Goal: Task Accomplishment & Management: Use online tool/utility

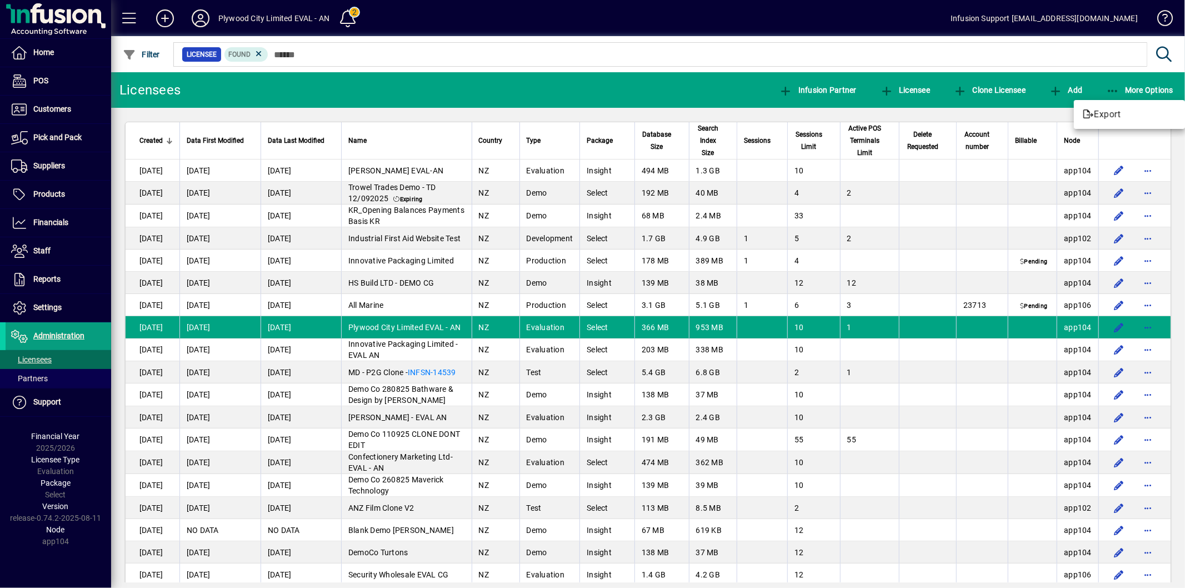
click at [54, 194] on div at bounding box center [592, 294] width 1185 height 588
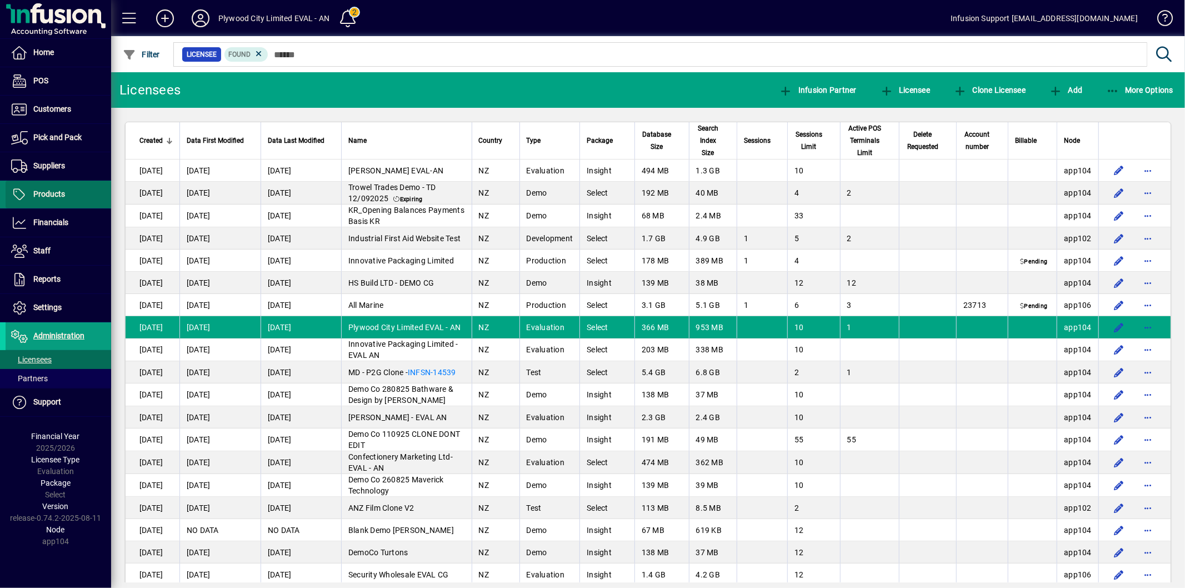
click at [50, 194] on span "Products" at bounding box center [49, 193] width 32 height 9
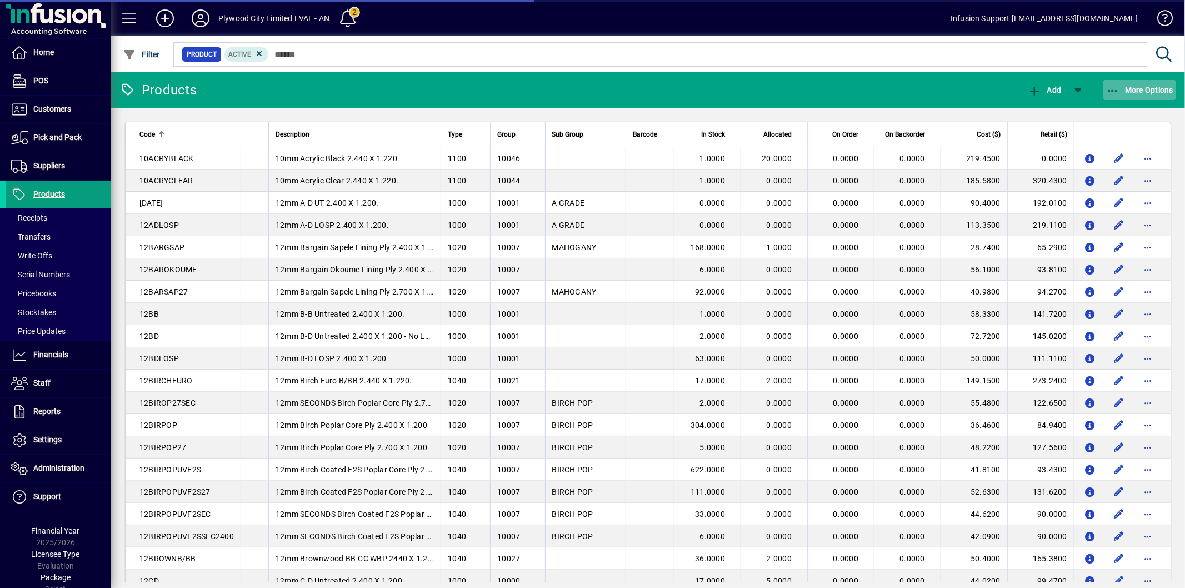
click at [1118, 92] on icon "button" at bounding box center [1113, 91] width 14 height 11
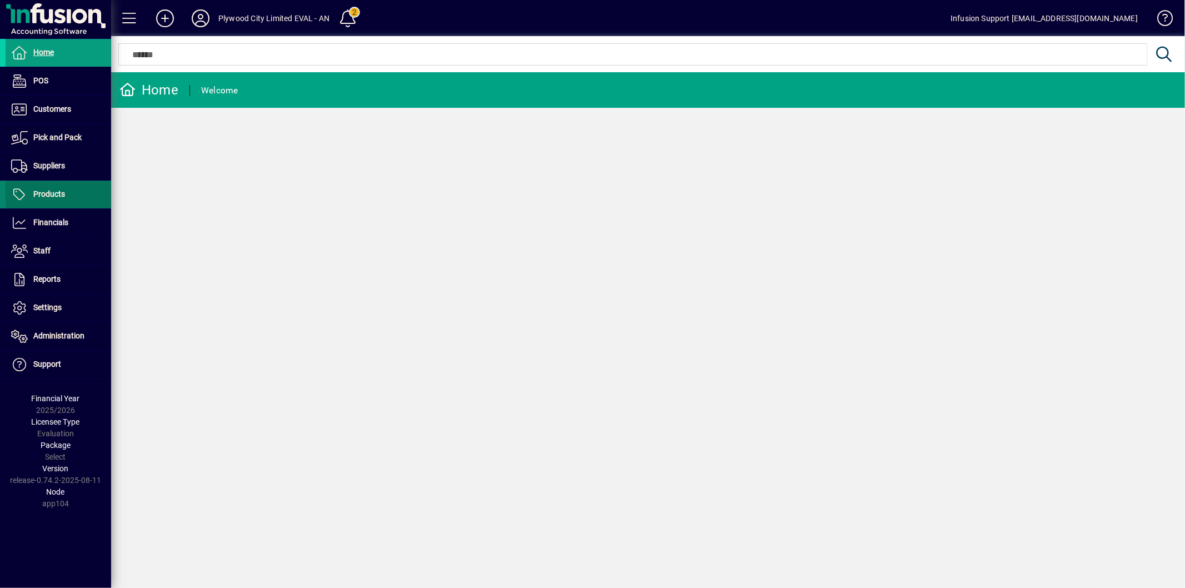
click at [60, 184] on span at bounding box center [59, 194] width 106 height 27
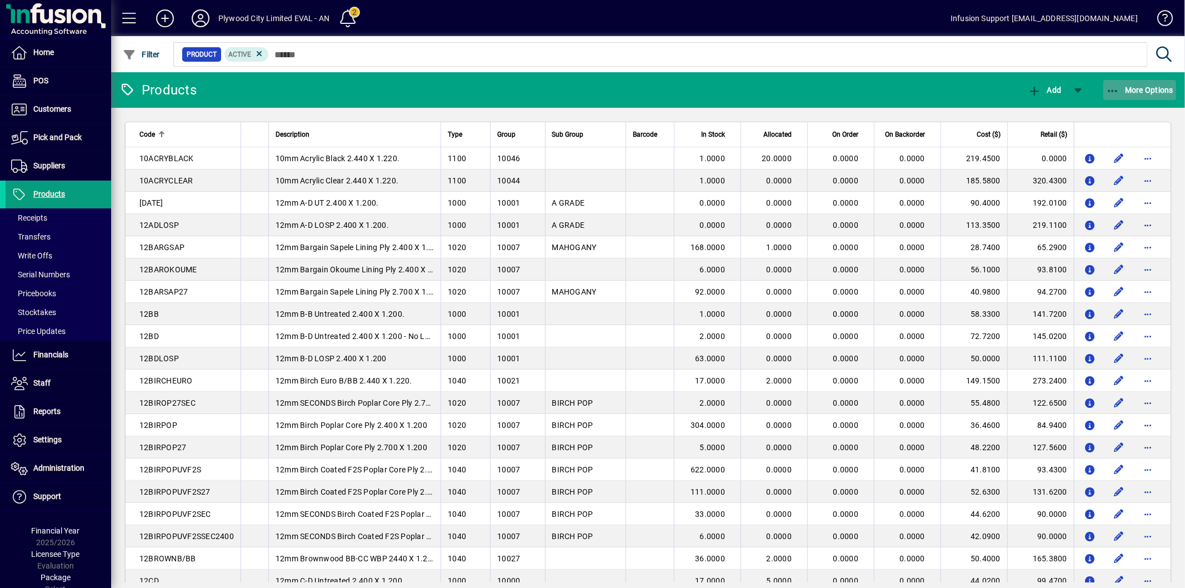
click at [1126, 91] on span "More Options" at bounding box center [1140, 90] width 68 height 9
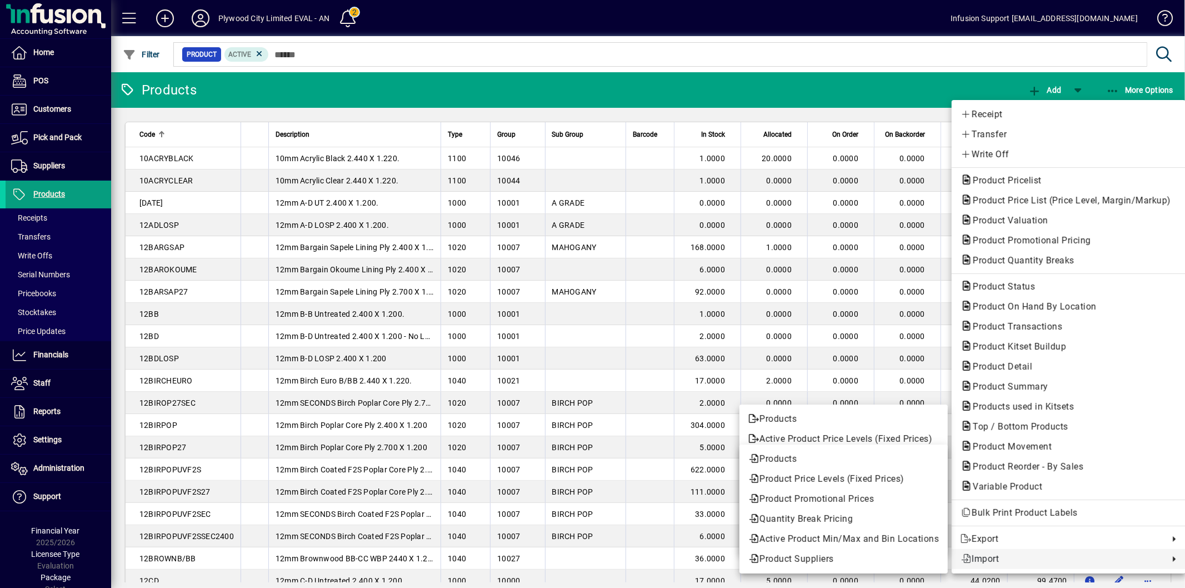
click at [1007, 557] on span "Import" at bounding box center [1062, 558] width 203 height 13
click at [800, 461] on span "Products" at bounding box center [843, 458] width 191 height 13
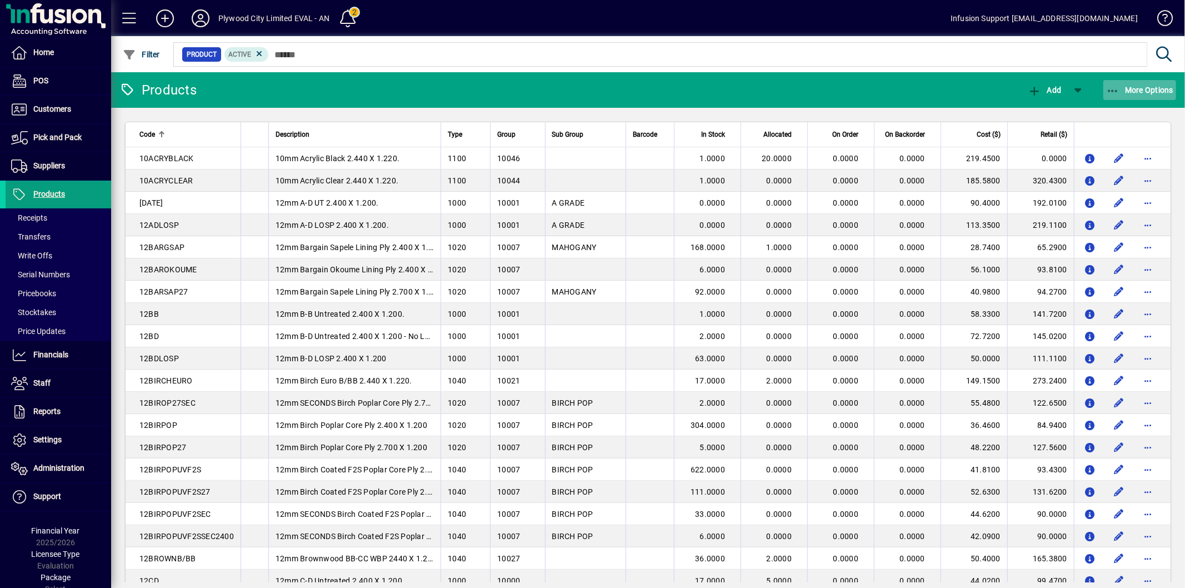
click at [1117, 93] on icon "button" at bounding box center [1113, 91] width 14 height 11
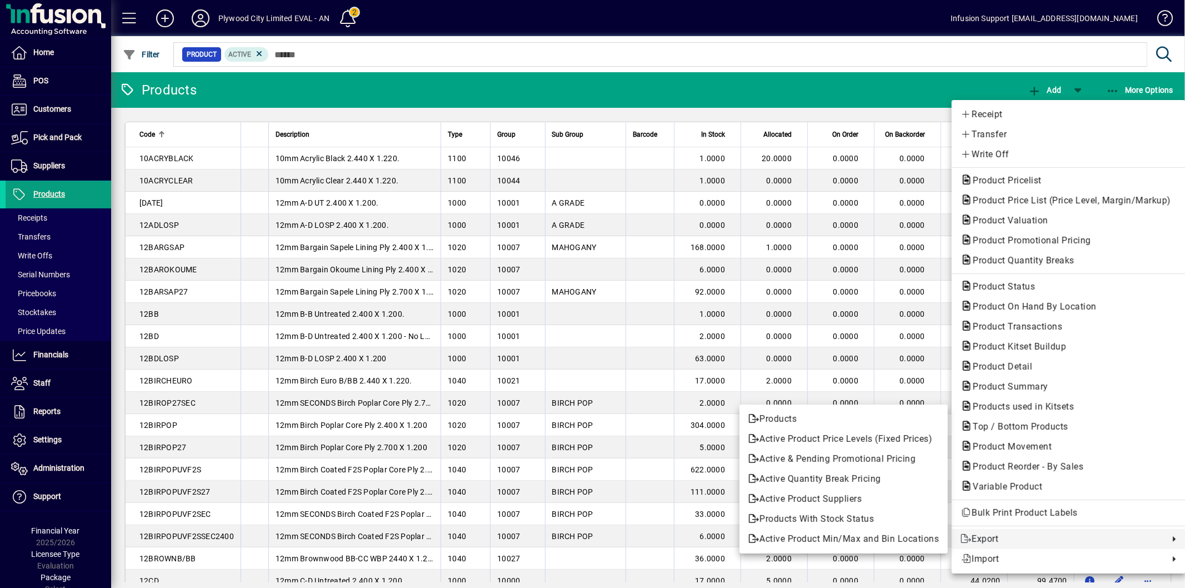
click at [1000, 536] on span "Export" at bounding box center [1062, 538] width 203 height 13
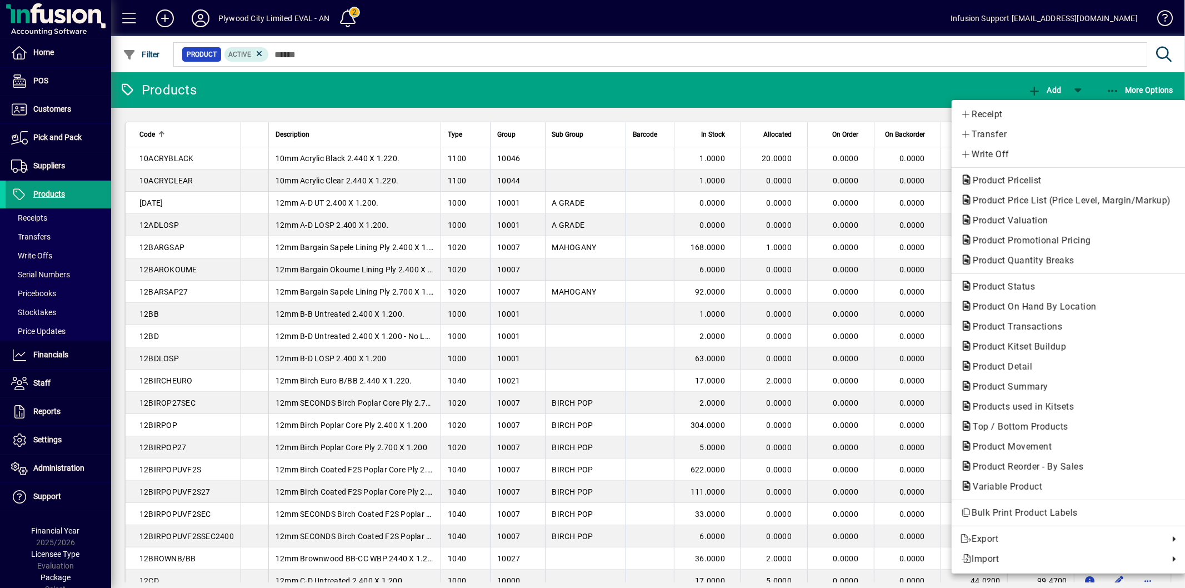
click at [815, 418] on div at bounding box center [592, 294] width 1185 height 588
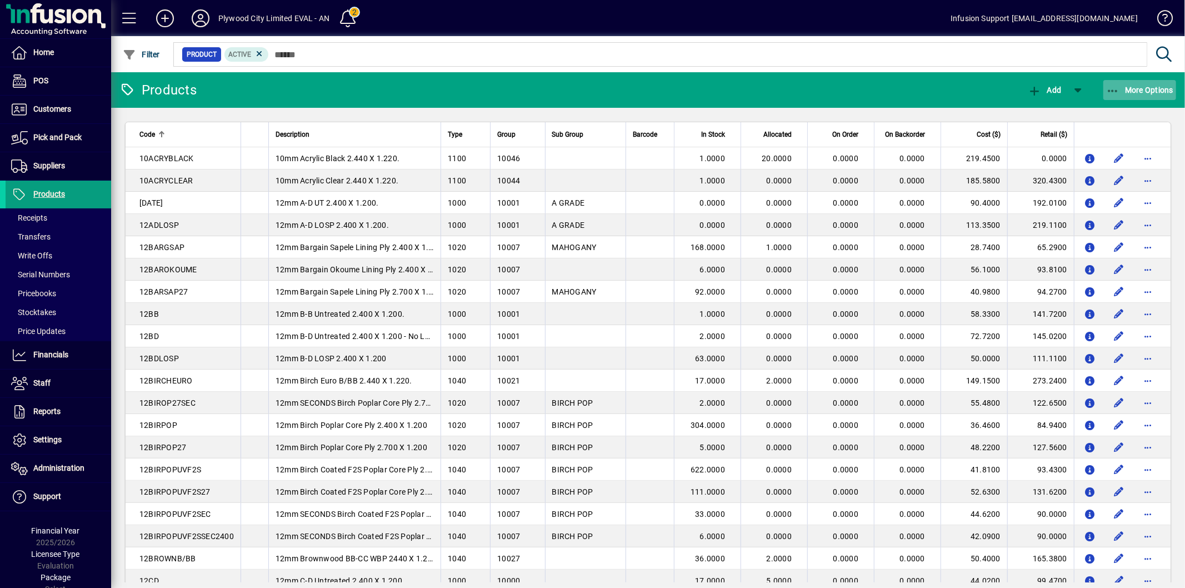
click at [1122, 86] on span "More Options" at bounding box center [1140, 90] width 68 height 9
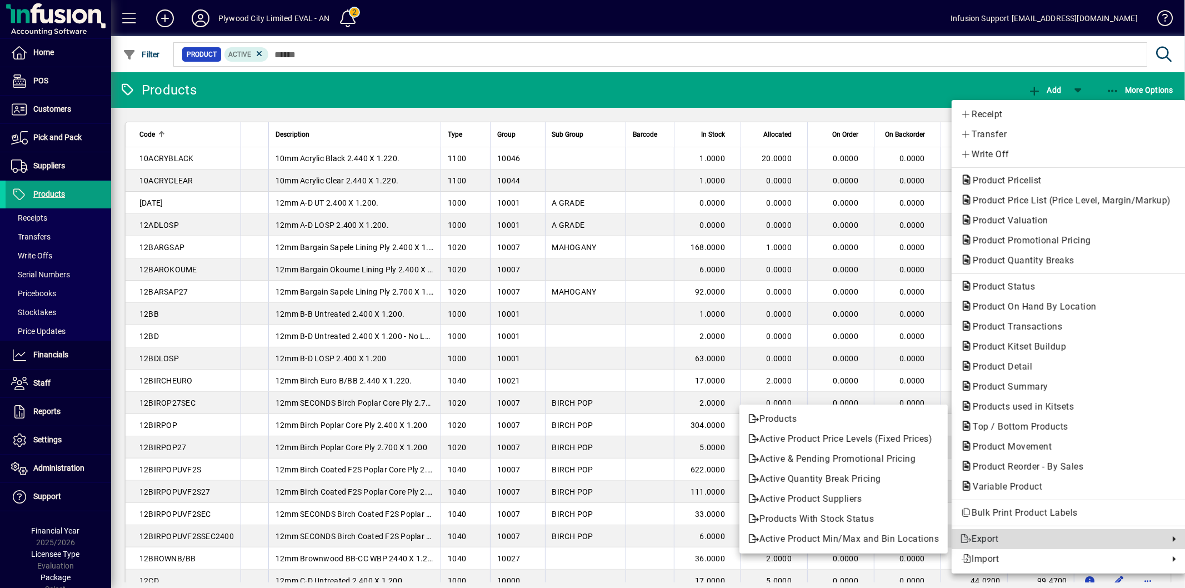
click at [1015, 537] on span "Export" at bounding box center [1062, 538] width 203 height 13
click at [821, 422] on span "Products" at bounding box center [843, 418] width 191 height 13
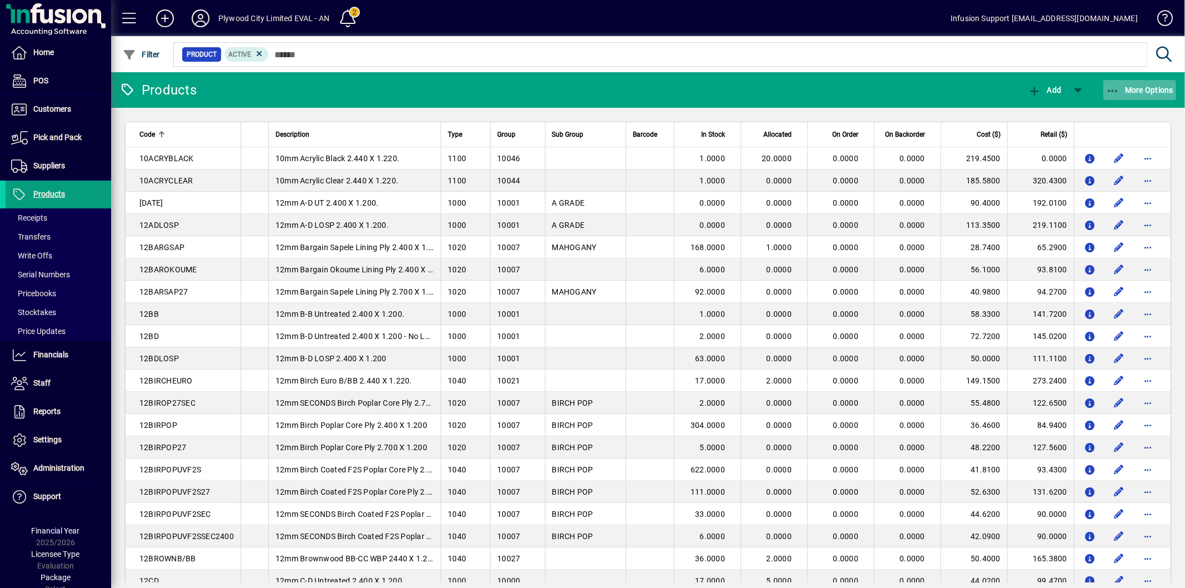
click at [1139, 93] on span "More Options" at bounding box center [1140, 90] width 68 height 9
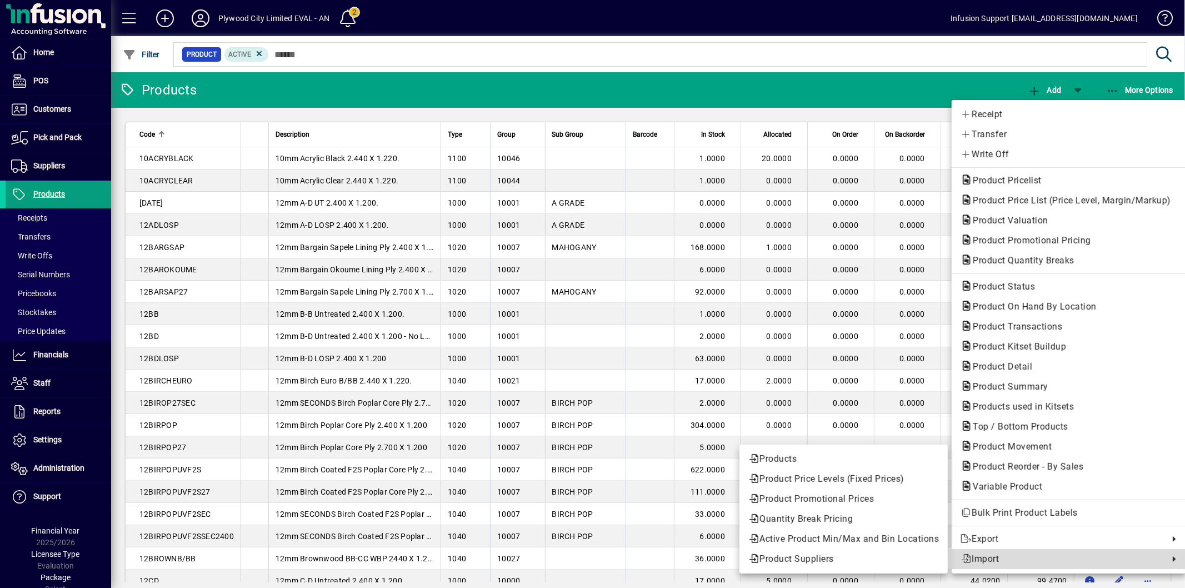
click at [1032, 557] on span "Import" at bounding box center [1062, 558] width 203 height 13
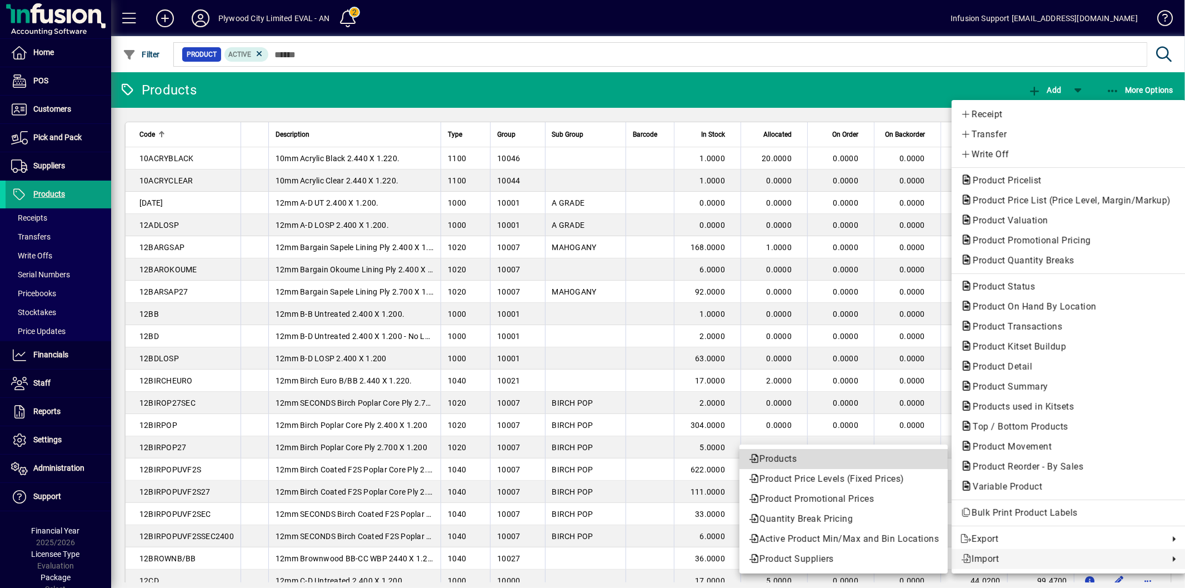
click at [811, 459] on span "Products" at bounding box center [843, 458] width 191 height 13
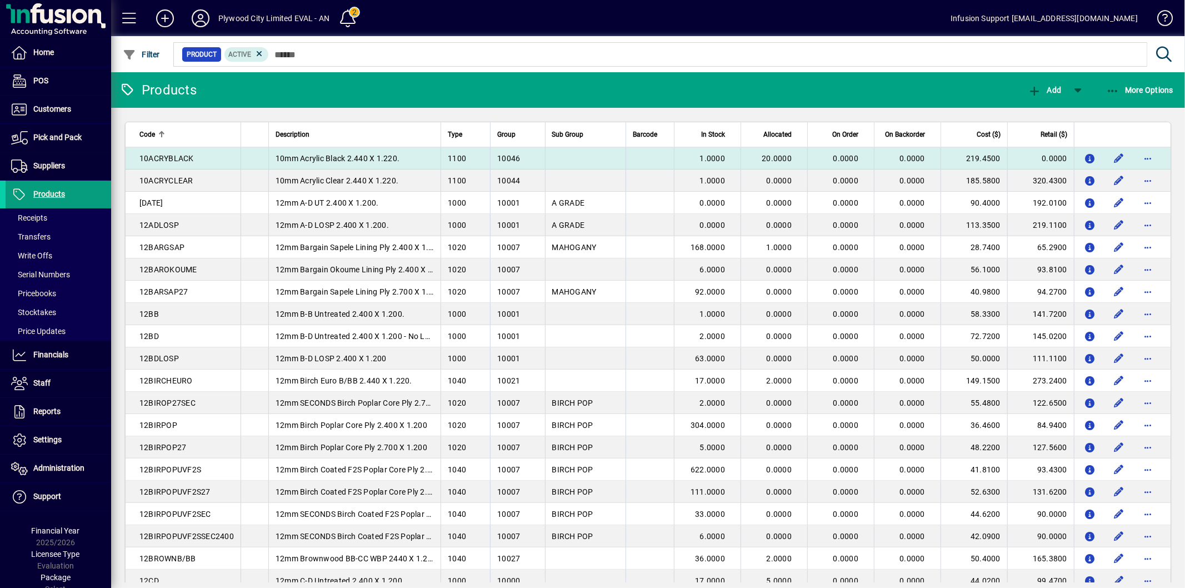
click at [634, 156] on td at bounding box center [650, 158] width 48 height 22
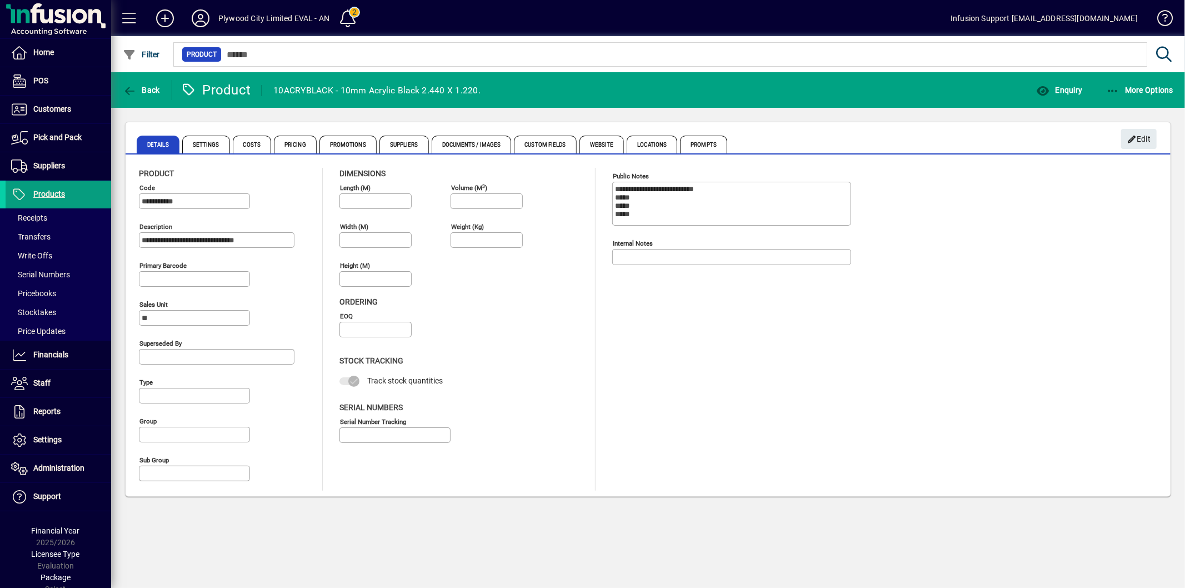
type input "**********"
type input "****"
click at [32, 432] on span at bounding box center [59, 440] width 106 height 27
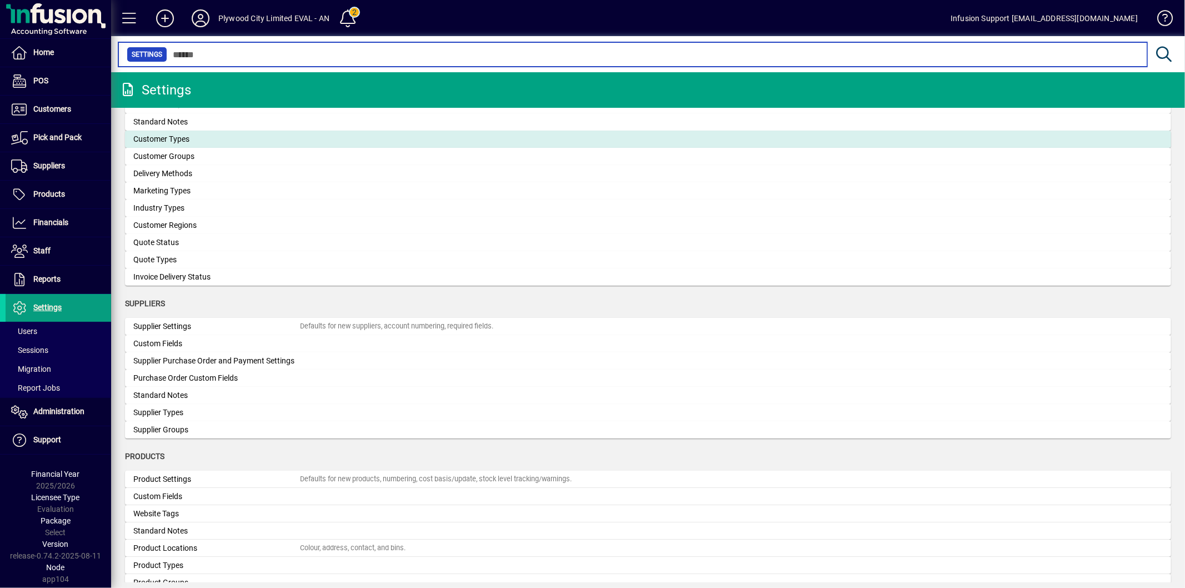
scroll to position [910, 0]
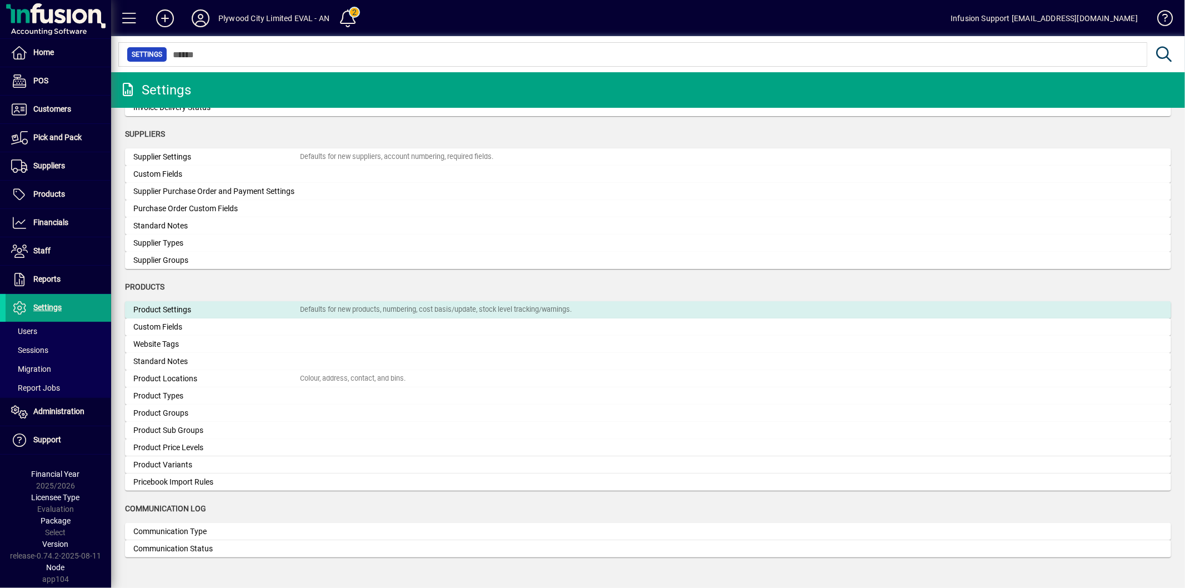
click at [189, 314] on div "Product Settings" at bounding box center [216, 310] width 167 height 12
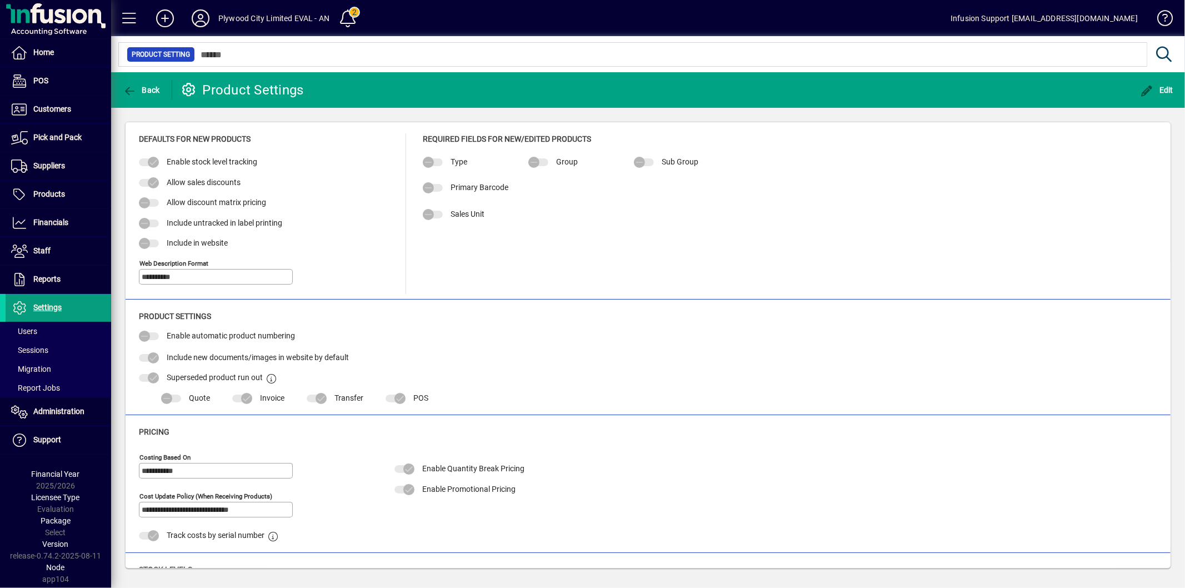
type input "**********"
click at [1165, 89] on span "Edit" at bounding box center [1157, 90] width 33 height 9
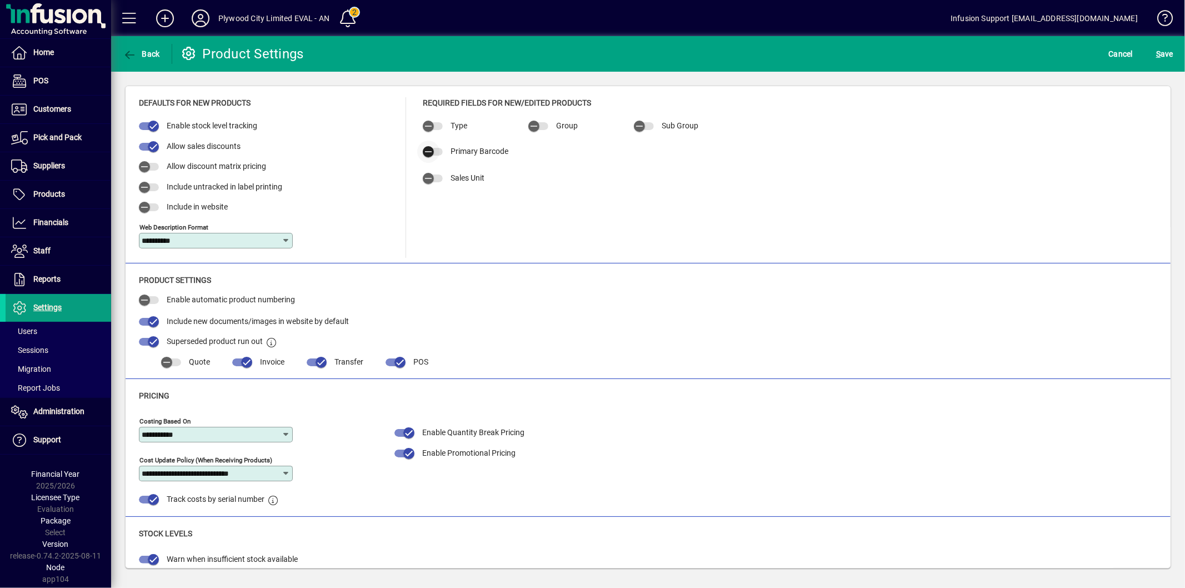
click at [433, 149] on icon "button" at bounding box center [428, 152] width 10 height 10
click at [613, 152] on input "**********" at bounding box center [573, 151] width 84 height 9
click at [585, 214] on mat-option "All products" at bounding box center [577, 207] width 99 height 29
type input "**********"
click at [1171, 46] on span "S ave" at bounding box center [1164, 54] width 17 height 18
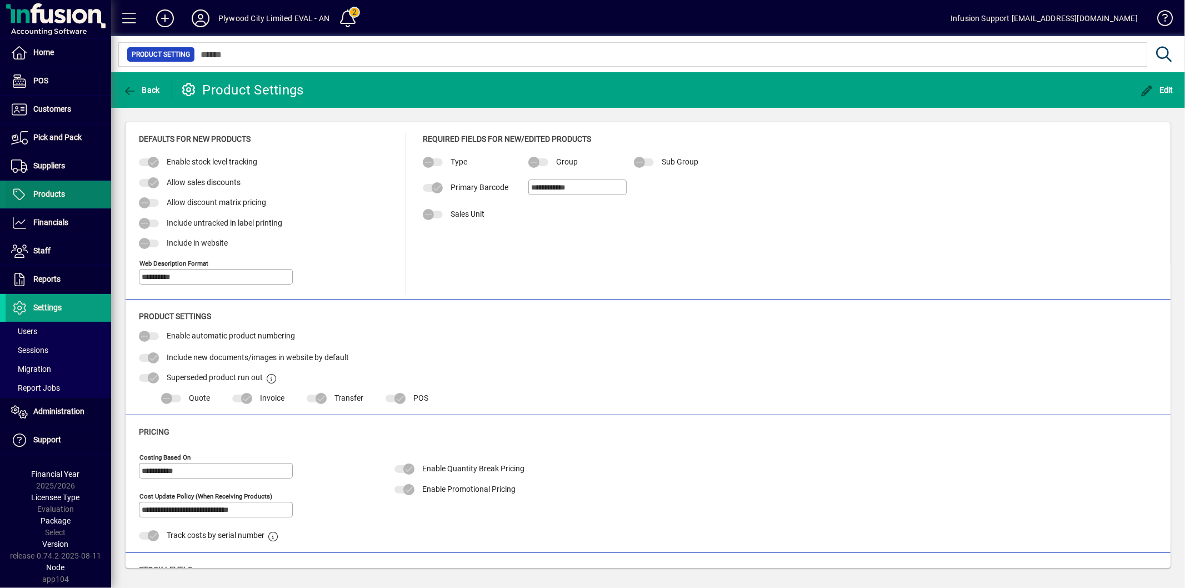
click at [53, 189] on span "Products" at bounding box center [35, 194] width 59 height 13
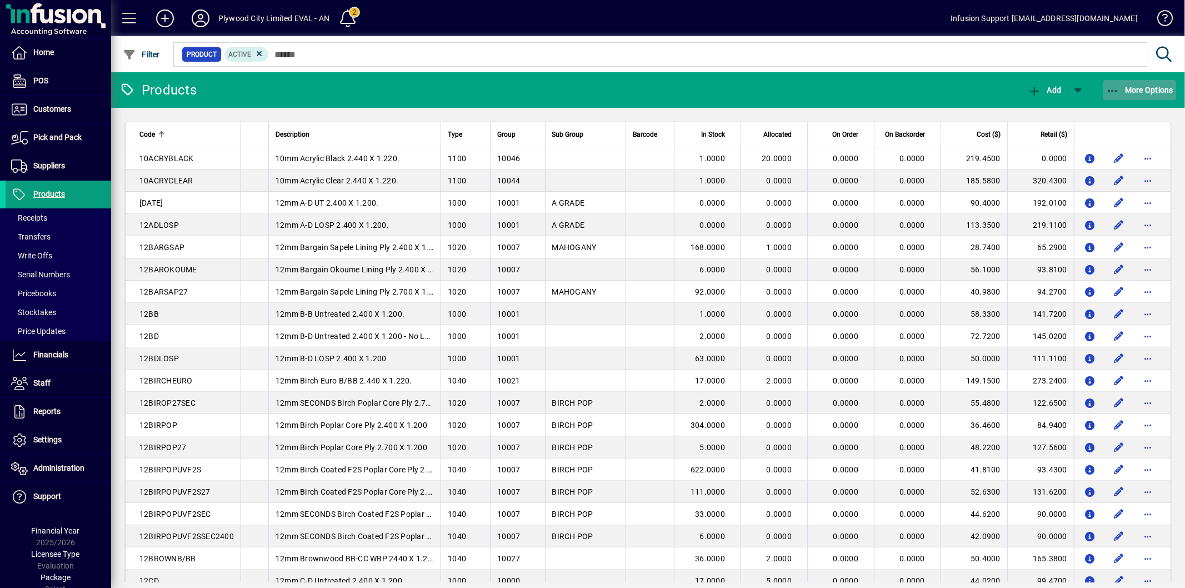
click at [1135, 86] on span "More Options" at bounding box center [1140, 90] width 68 height 9
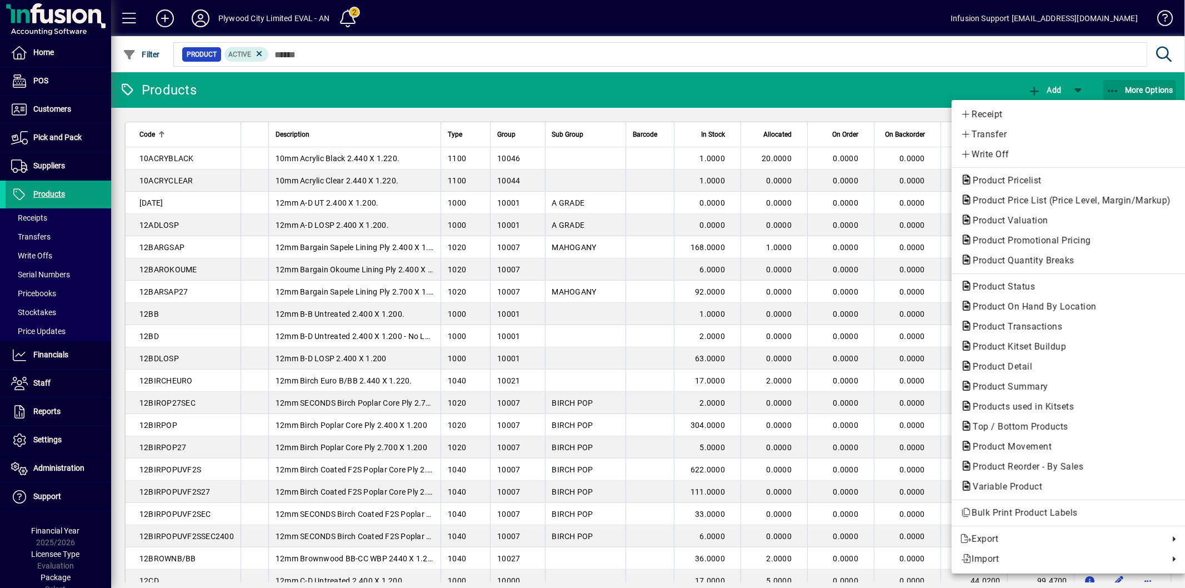
click at [1118, 92] on body "Home POS Customers Invoices Payments Quotes Backorders Communications Pick and …" at bounding box center [592, 294] width 1185 height 588
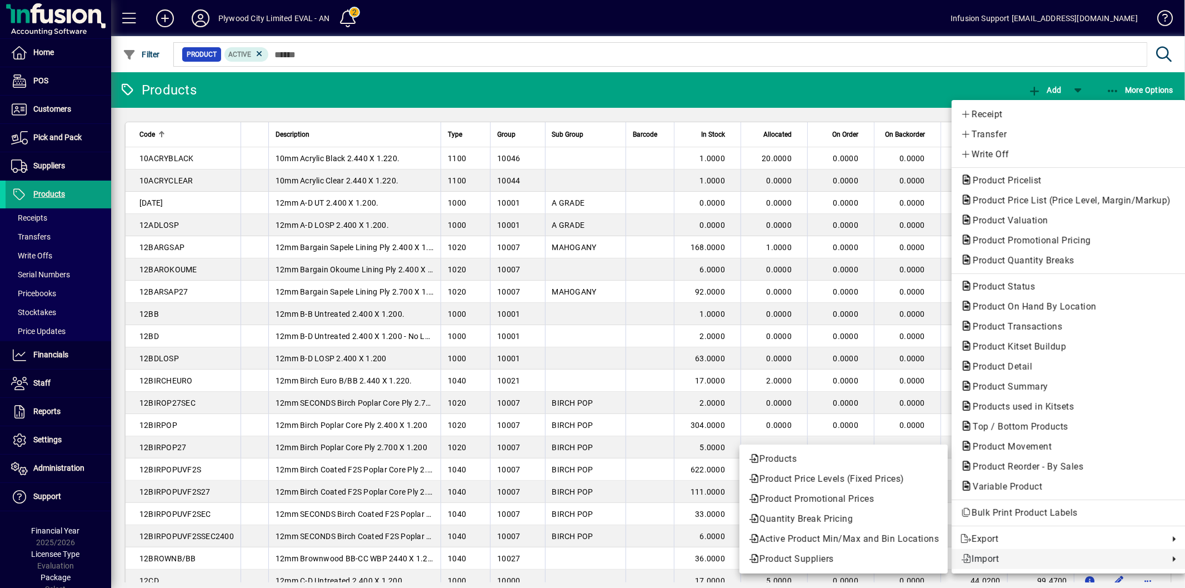
click at [991, 555] on span "Import" at bounding box center [1062, 558] width 203 height 13
click at [807, 454] on span "Products" at bounding box center [843, 458] width 191 height 13
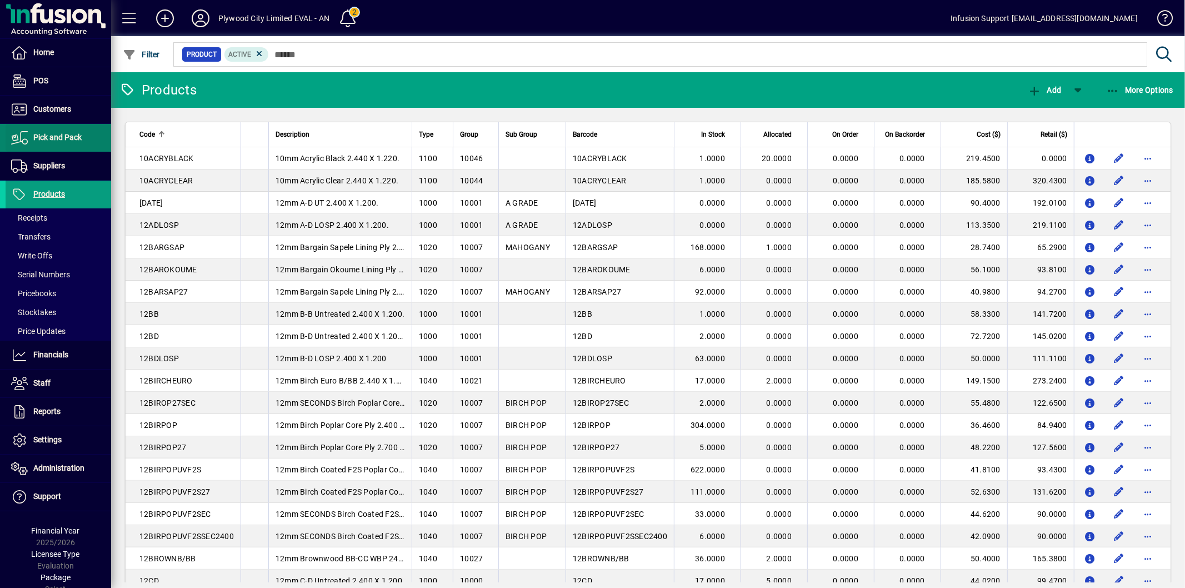
click at [39, 142] on span "Pick and Pack" at bounding box center [44, 137] width 76 height 13
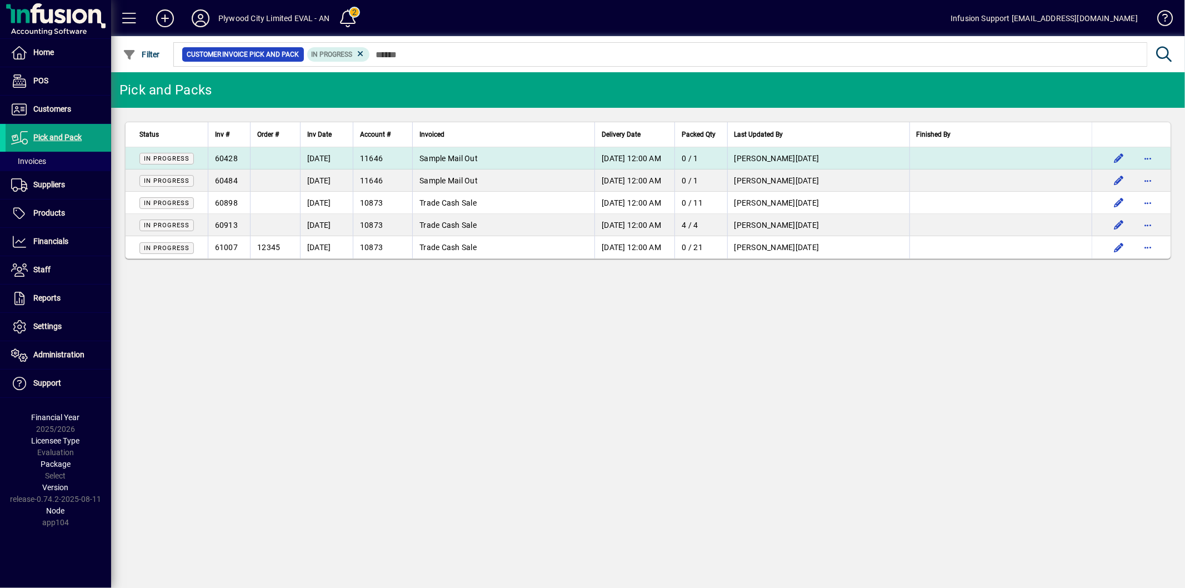
click at [987, 164] on td at bounding box center [1001, 158] width 182 height 22
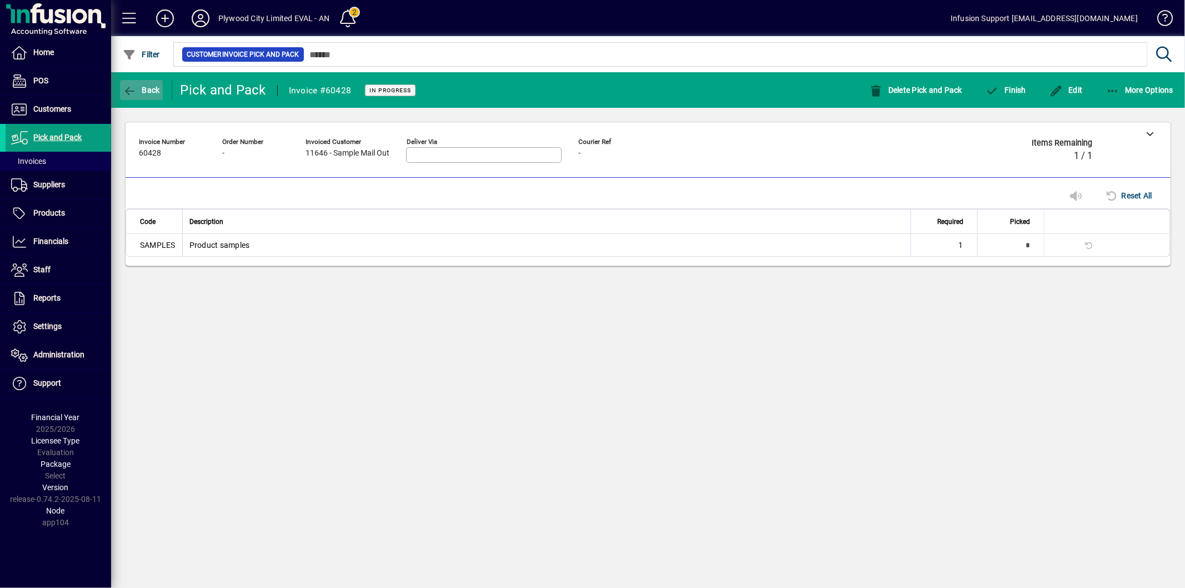
click at [136, 89] on icon "button" at bounding box center [130, 91] width 14 height 11
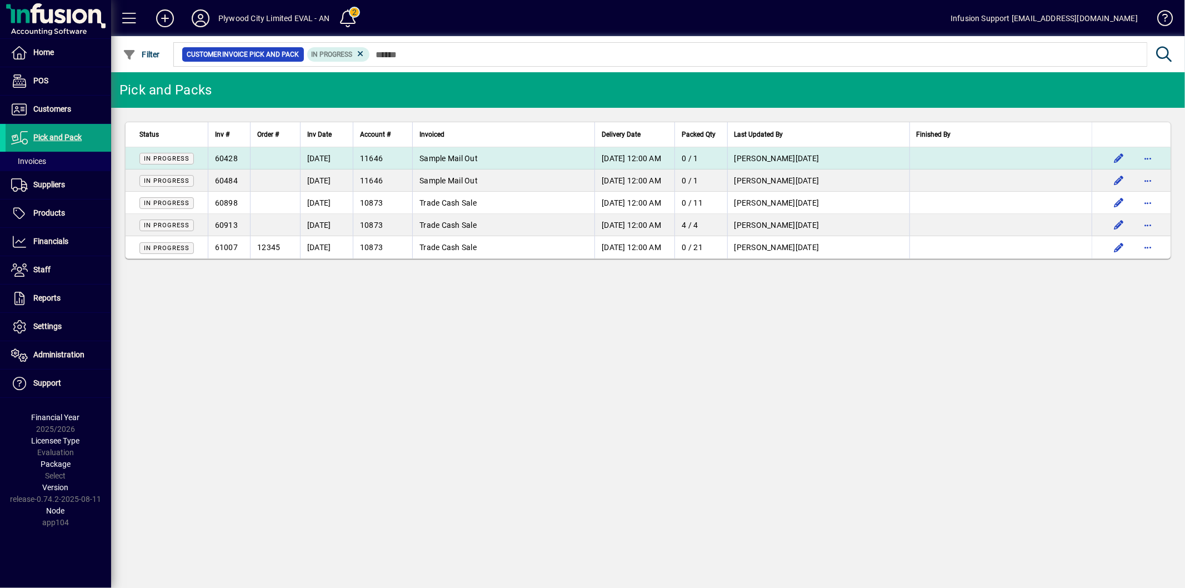
click at [276, 165] on td at bounding box center [275, 158] width 50 height 22
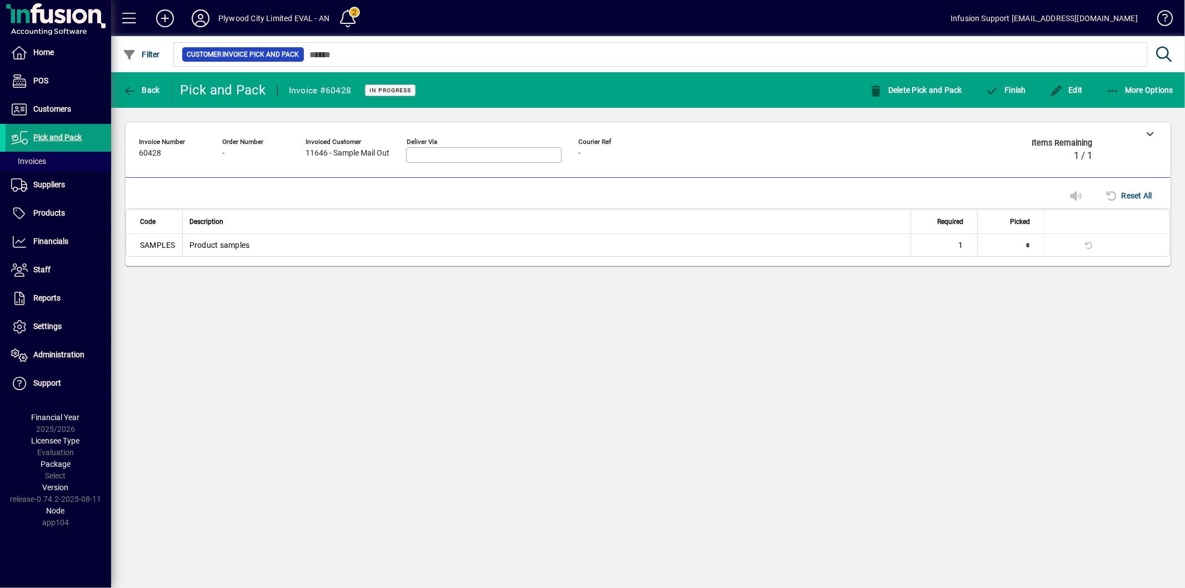
click at [276, 242] on td "Product samples" at bounding box center [546, 245] width 728 height 22
click at [267, 251] on td "Product samples" at bounding box center [546, 245] width 728 height 22
click at [1063, 89] on icon "button" at bounding box center [1057, 91] width 14 height 11
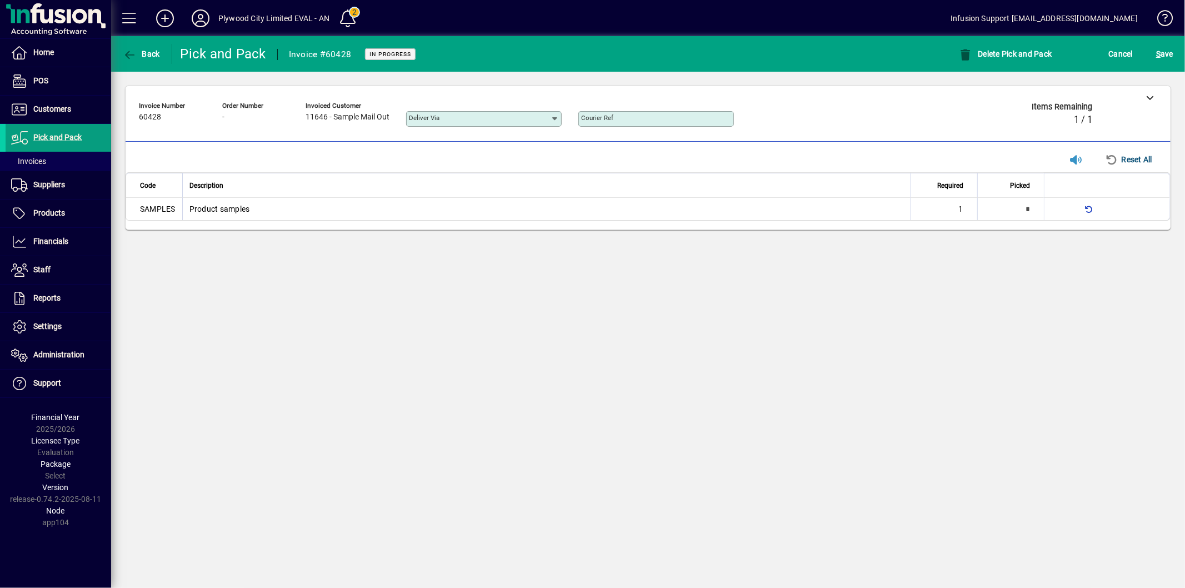
click at [262, 214] on td "Product samples" at bounding box center [546, 209] width 728 height 22
click at [132, 58] on icon "button" at bounding box center [130, 54] width 14 height 11
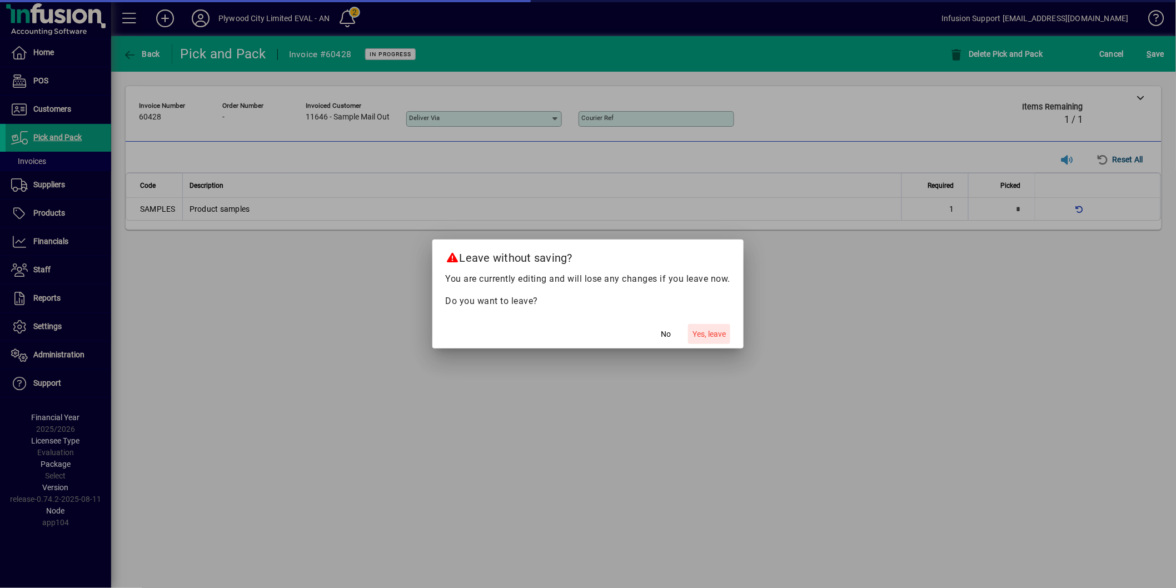
click at [713, 332] on span "Yes, leave" at bounding box center [708, 334] width 33 height 12
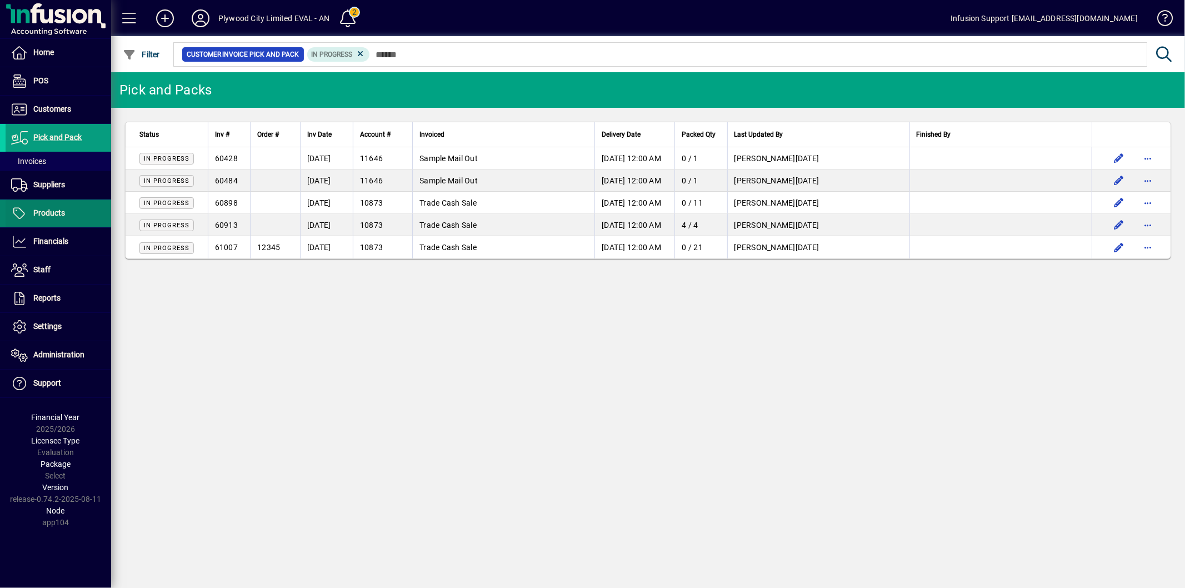
click at [54, 210] on span "Products" at bounding box center [49, 212] width 32 height 9
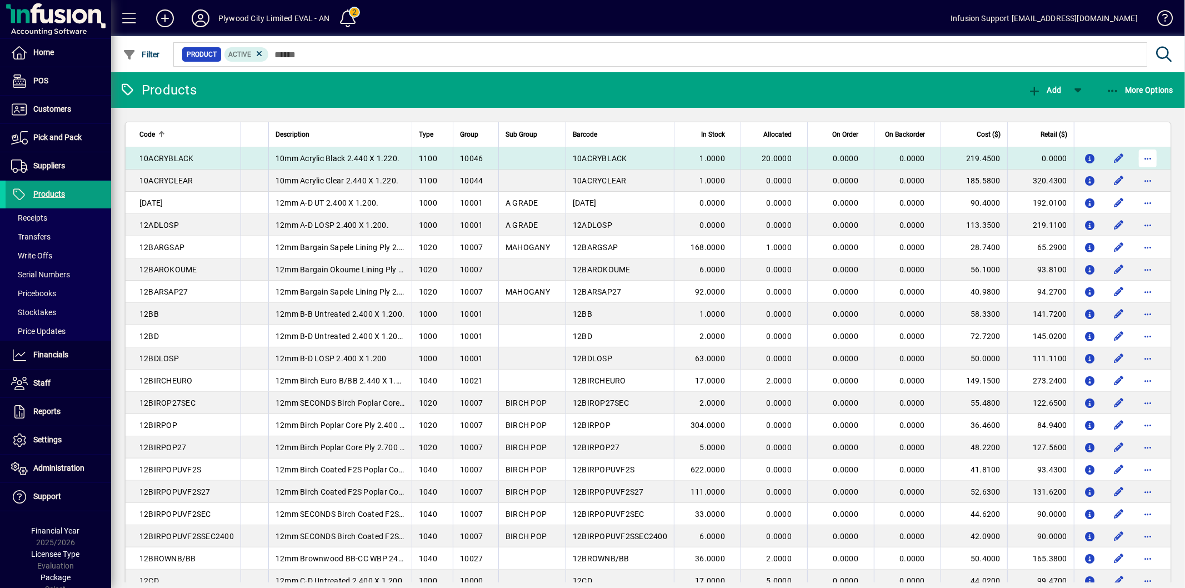
click at [1149, 157] on span "button" at bounding box center [1148, 158] width 27 height 27
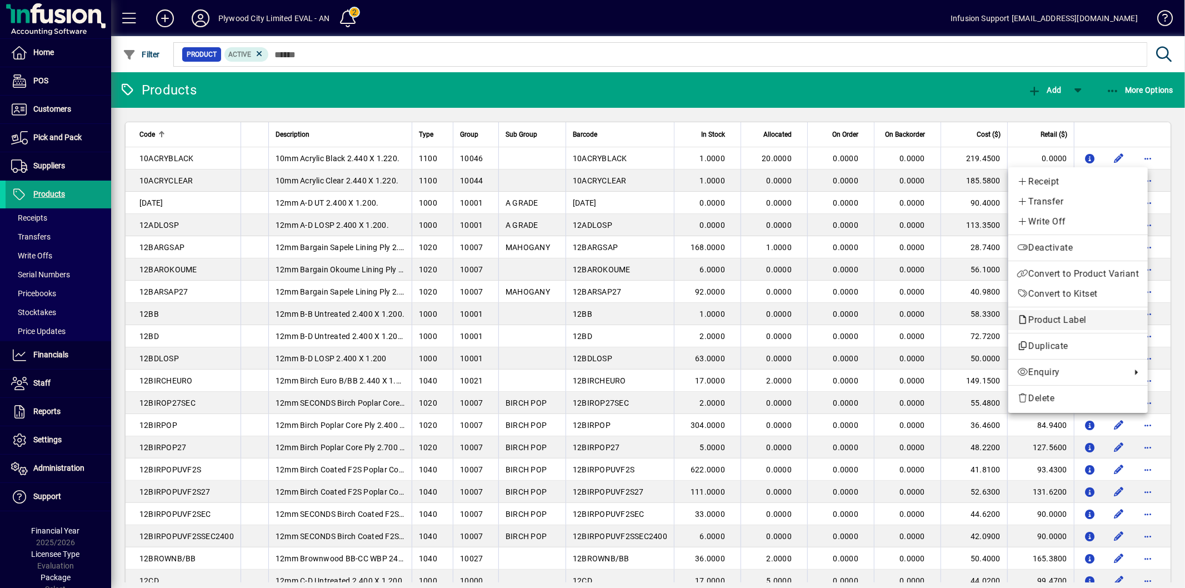
click at [1043, 313] on span "Product Label" at bounding box center [1078, 319] width 122 height 13
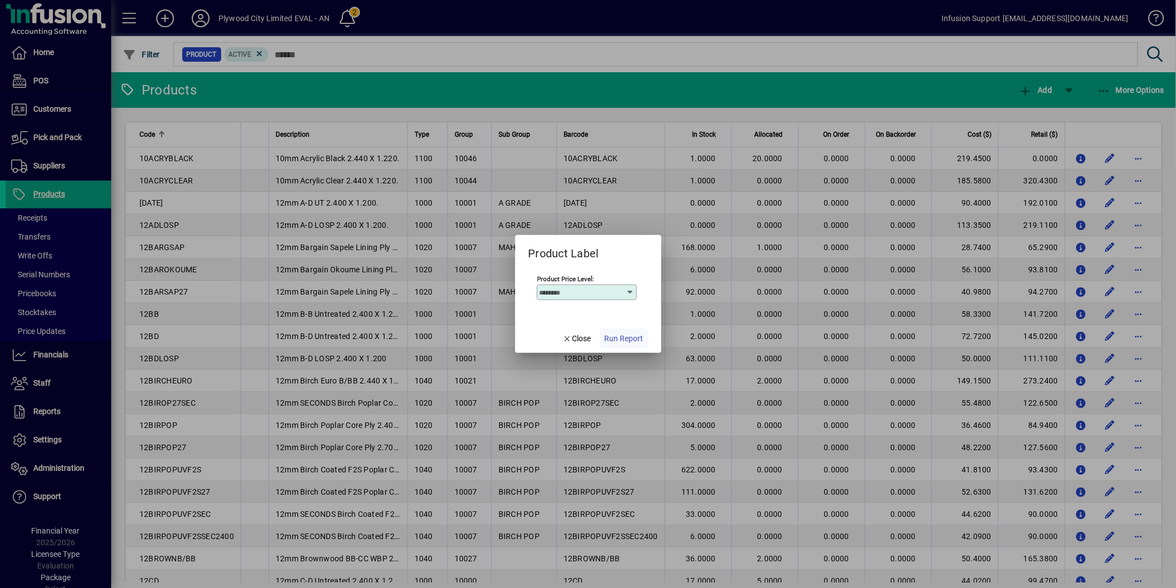
click at [632, 336] on span "Run Report" at bounding box center [624, 339] width 39 height 12
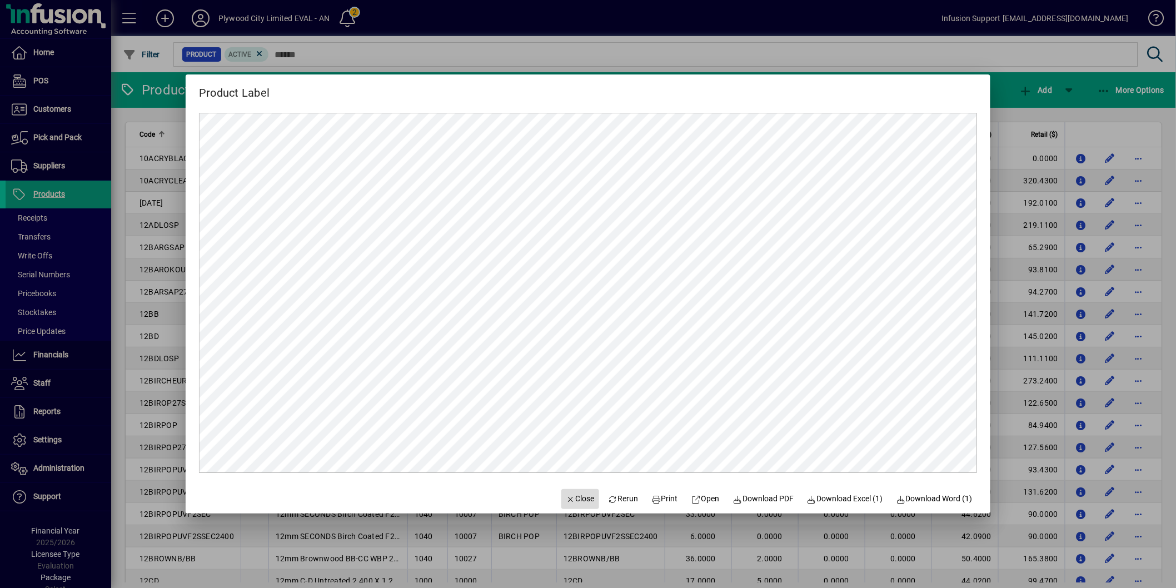
click at [587, 496] on span "button" at bounding box center [580, 499] width 38 height 27
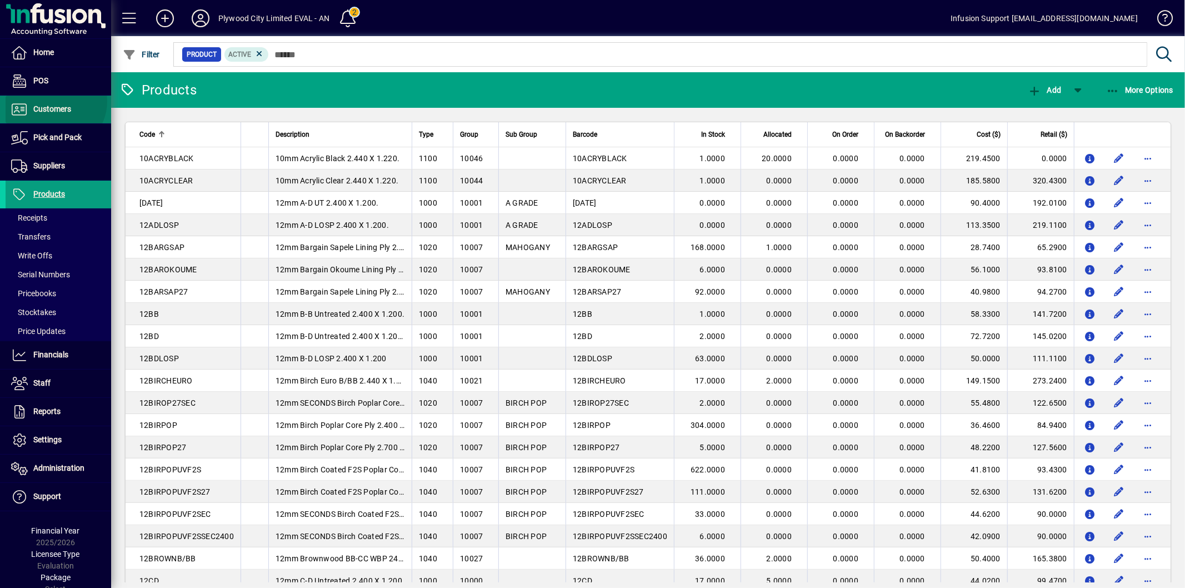
click at [54, 101] on span at bounding box center [59, 109] width 106 height 27
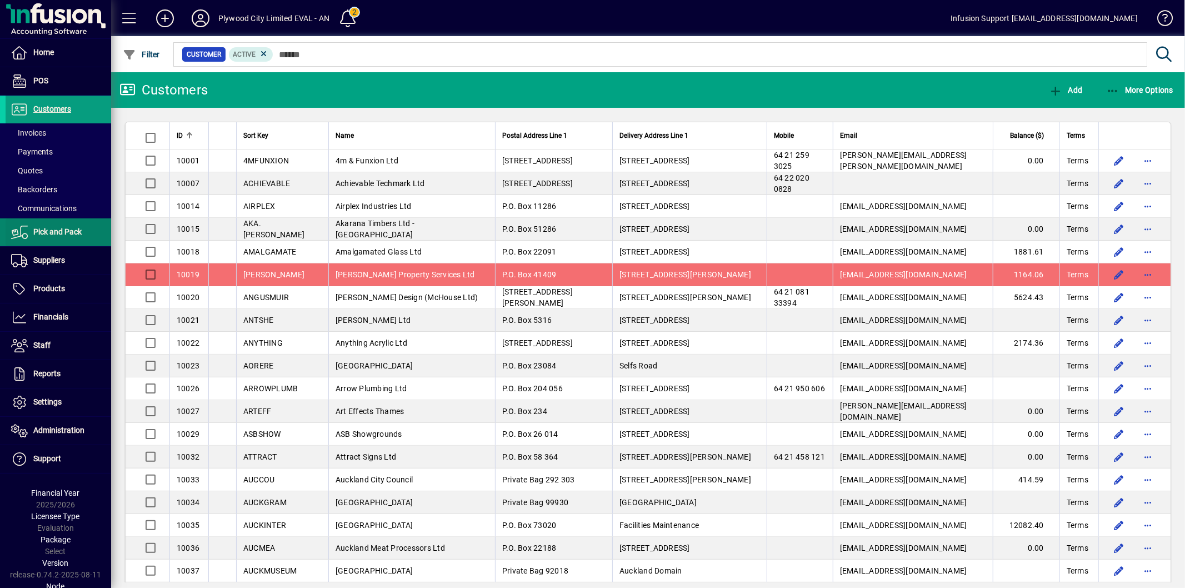
click at [43, 226] on span "Pick and Pack" at bounding box center [44, 232] width 76 height 13
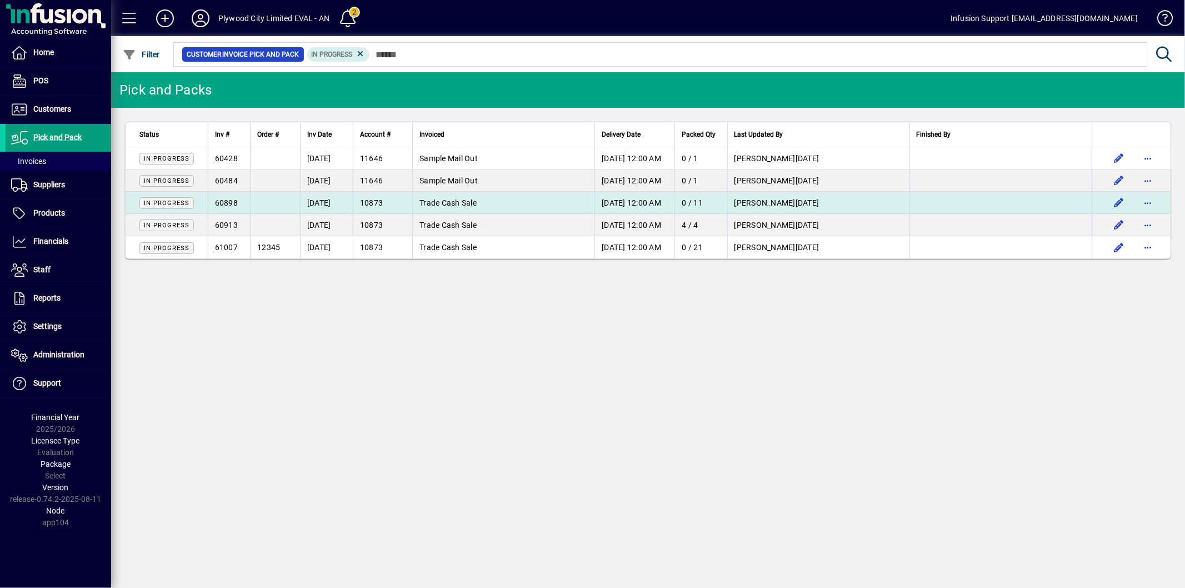
click at [616, 194] on td "22/08/2025 12:00 AM" at bounding box center [635, 203] width 80 height 22
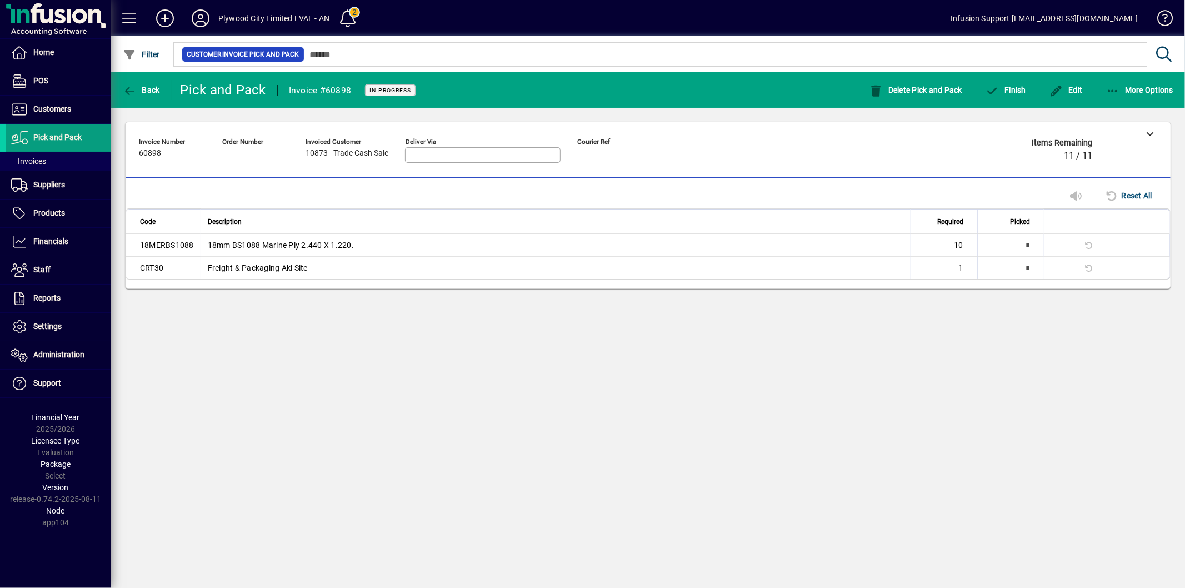
click at [164, 243] on td "18MERBS1088" at bounding box center [163, 245] width 74 height 23
drag, startPoint x: 545, startPoint y: 443, endPoint x: 547, endPoint y: 431, distance: 11.9
click at [547, 437] on div "**********" at bounding box center [648, 330] width 1074 height 516
drag, startPoint x: 208, startPoint y: 245, endPoint x: 360, endPoint y: 247, distance: 151.2
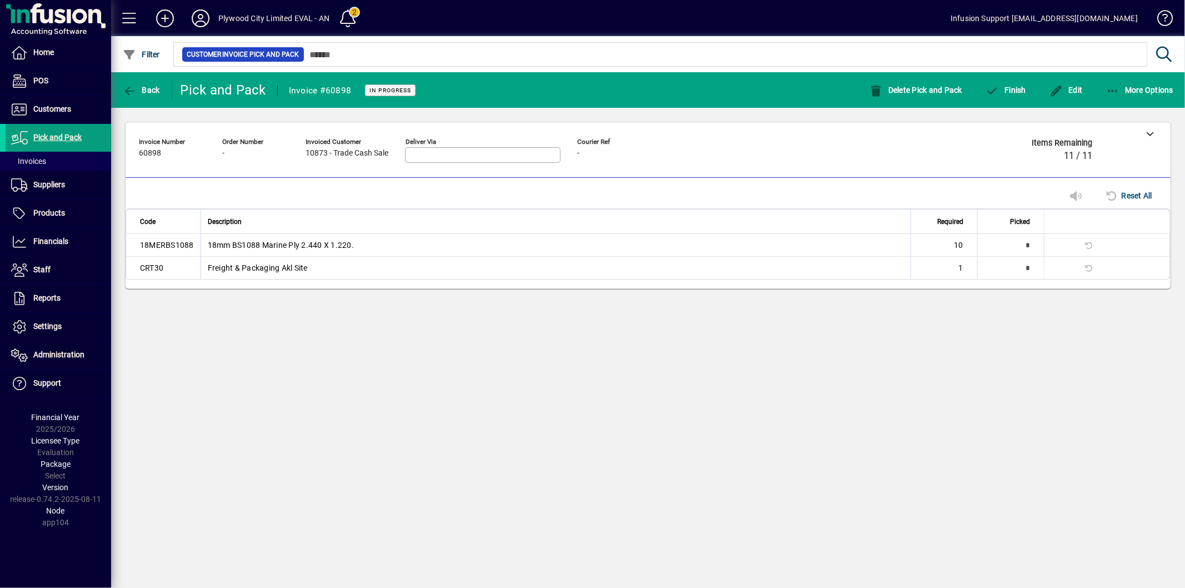
click at [360, 247] on td "18mm BS1088 Marine Ply 2.440 X 1.220." at bounding box center [556, 245] width 710 height 23
click at [374, 242] on td "18mm BS1088 Marine Ply 2.440 X 1.220." at bounding box center [556, 245] width 710 height 23
click at [375, 243] on td "18mm BS1088 Marine Ply 2.440 X 1.220." at bounding box center [556, 245] width 710 height 23
click at [370, 247] on td "18mm BS1088 Marine Ply 2.440 X 1.220." at bounding box center [556, 245] width 710 height 23
click at [229, 313] on div "**********" at bounding box center [648, 330] width 1074 height 516
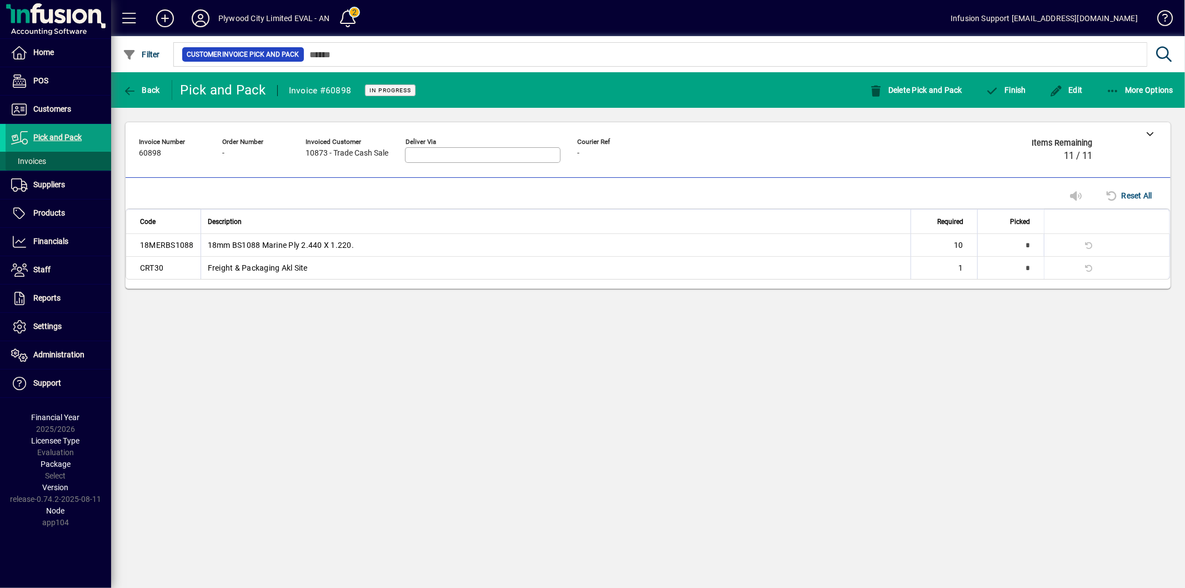
click at [47, 159] on span at bounding box center [59, 161] width 106 height 27
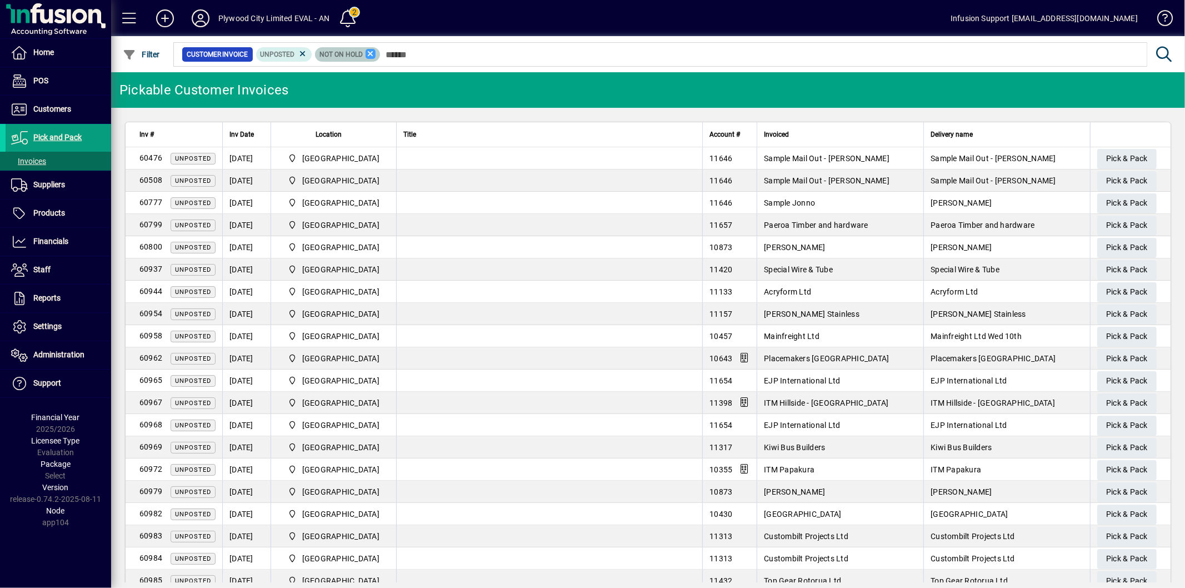
click at [371, 53] on icon at bounding box center [371, 54] width 10 height 10
click at [57, 157] on span at bounding box center [59, 161] width 106 height 27
click at [57, 159] on span at bounding box center [59, 161] width 106 height 27
click at [371, 51] on icon at bounding box center [371, 54] width 10 height 10
click at [86, 133] on span at bounding box center [59, 137] width 106 height 27
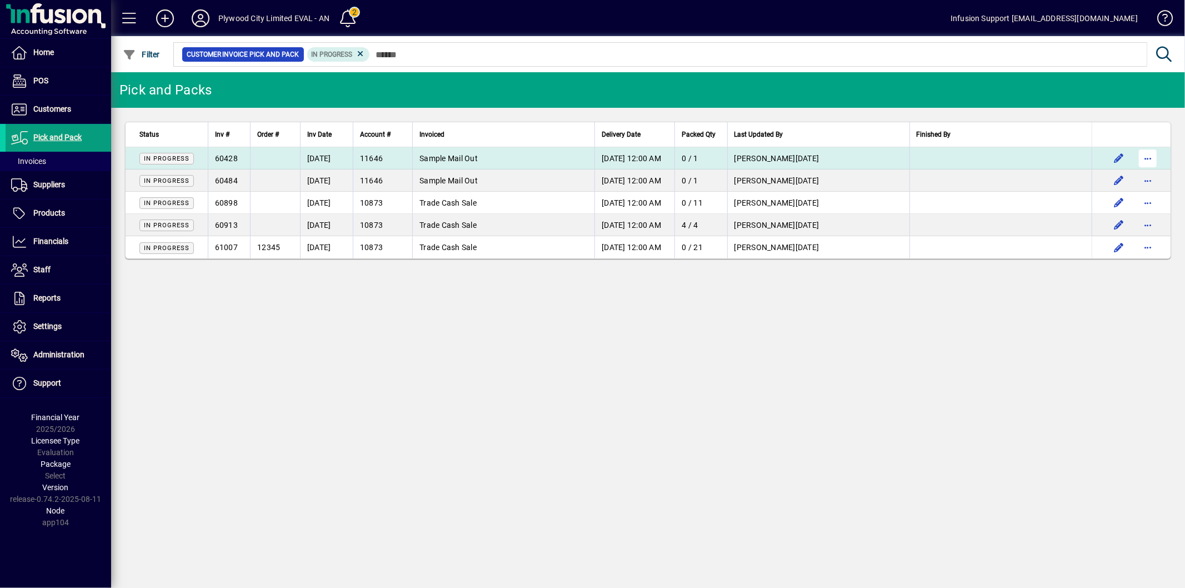
click at [1146, 154] on span "button" at bounding box center [1148, 158] width 27 height 27
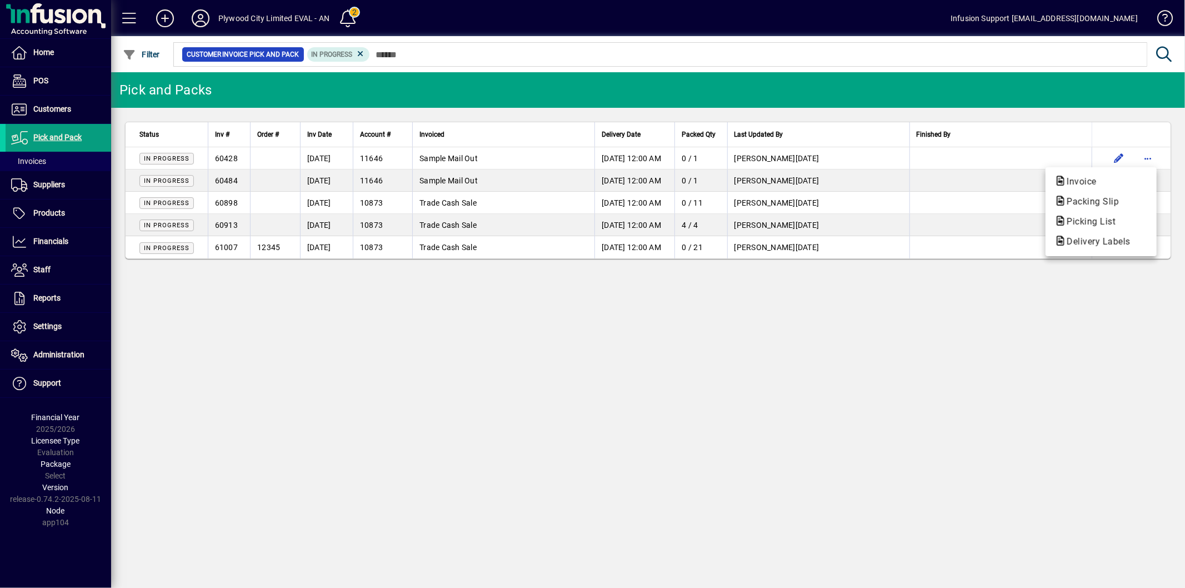
click at [96, 133] on div at bounding box center [592, 294] width 1185 height 588
click at [96, 133] on span at bounding box center [59, 137] width 106 height 27
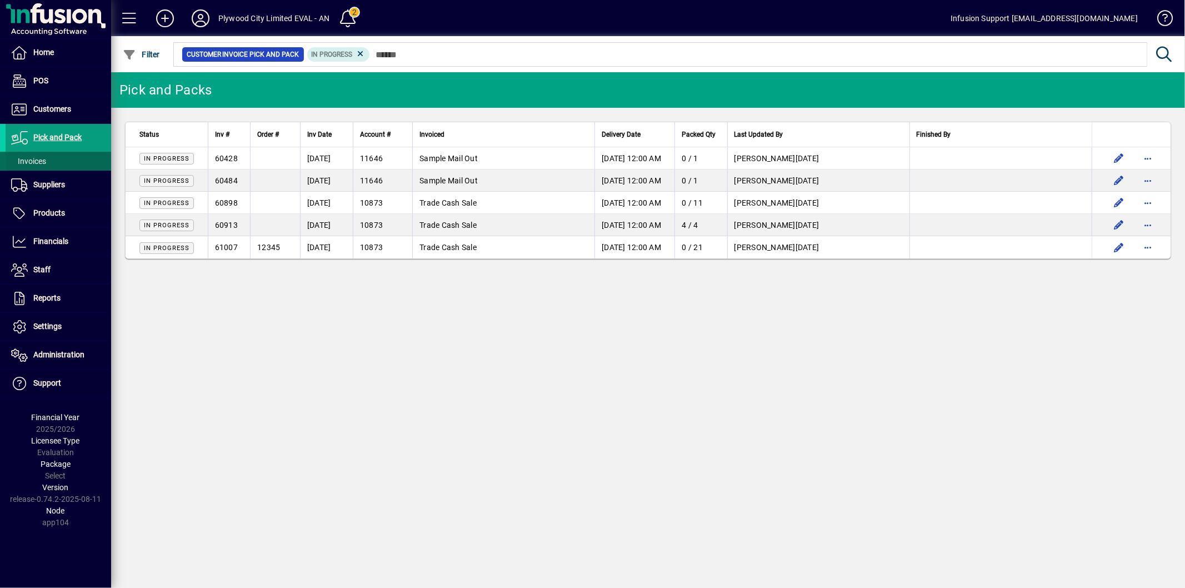
click at [65, 163] on span at bounding box center [59, 161] width 106 height 27
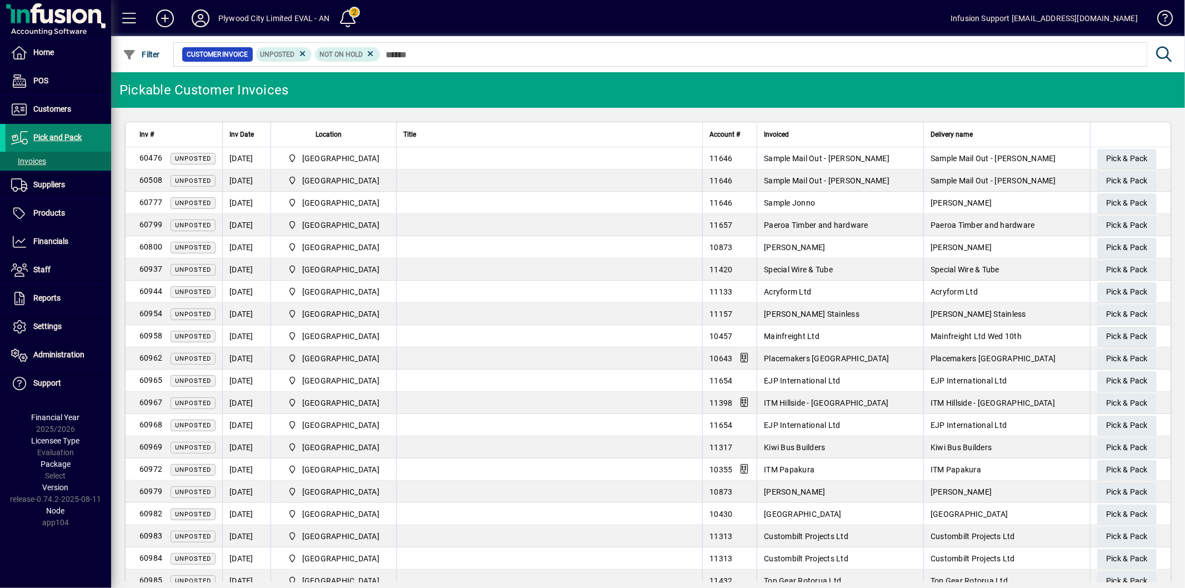
click at [95, 137] on span at bounding box center [59, 137] width 106 height 27
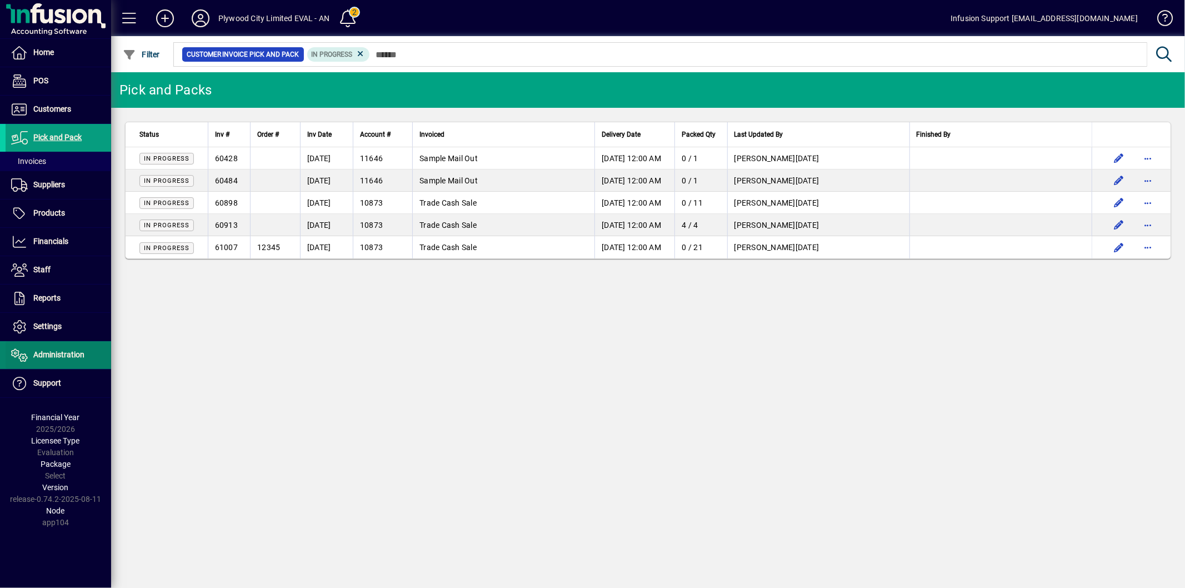
click at [57, 351] on span "Administration" at bounding box center [58, 354] width 51 height 9
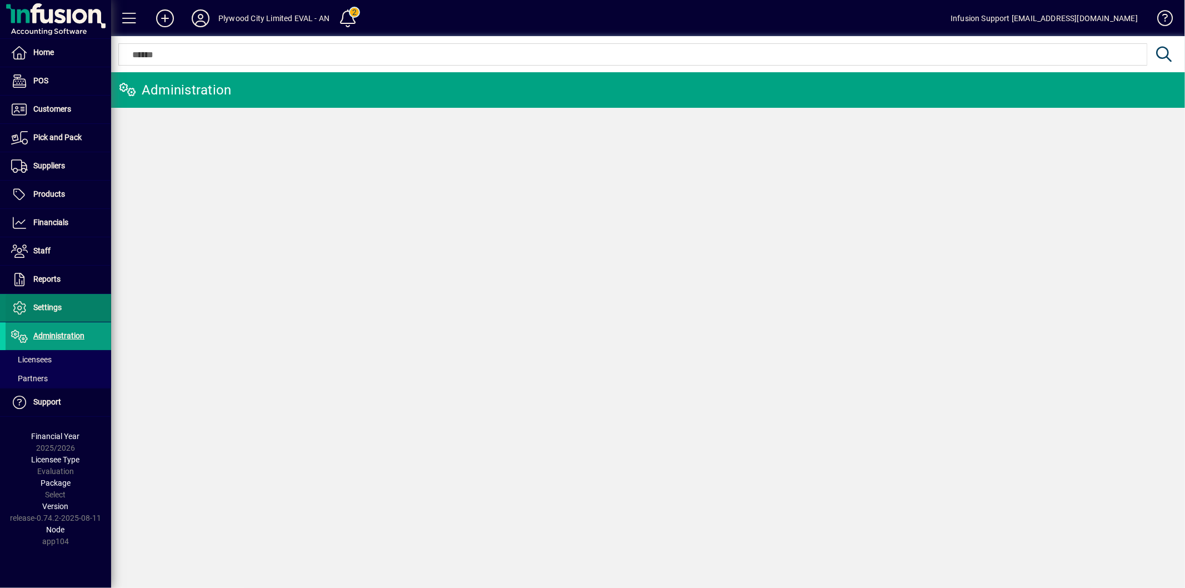
click at [54, 311] on span "Settings" at bounding box center [47, 307] width 28 height 9
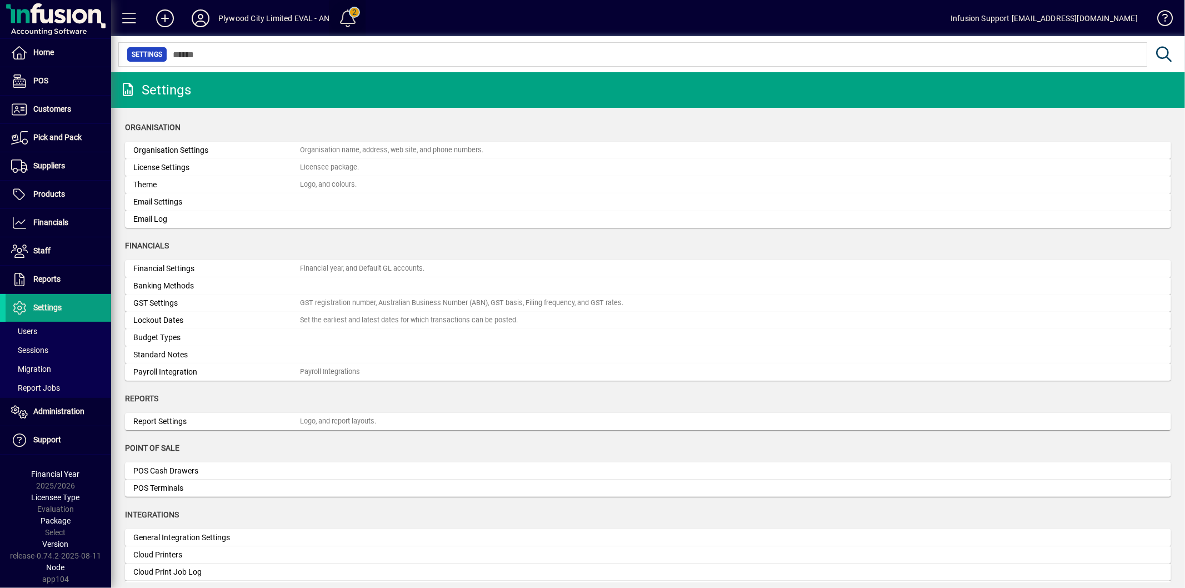
click at [356, 15] on span at bounding box center [348, 18] width 27 height 27
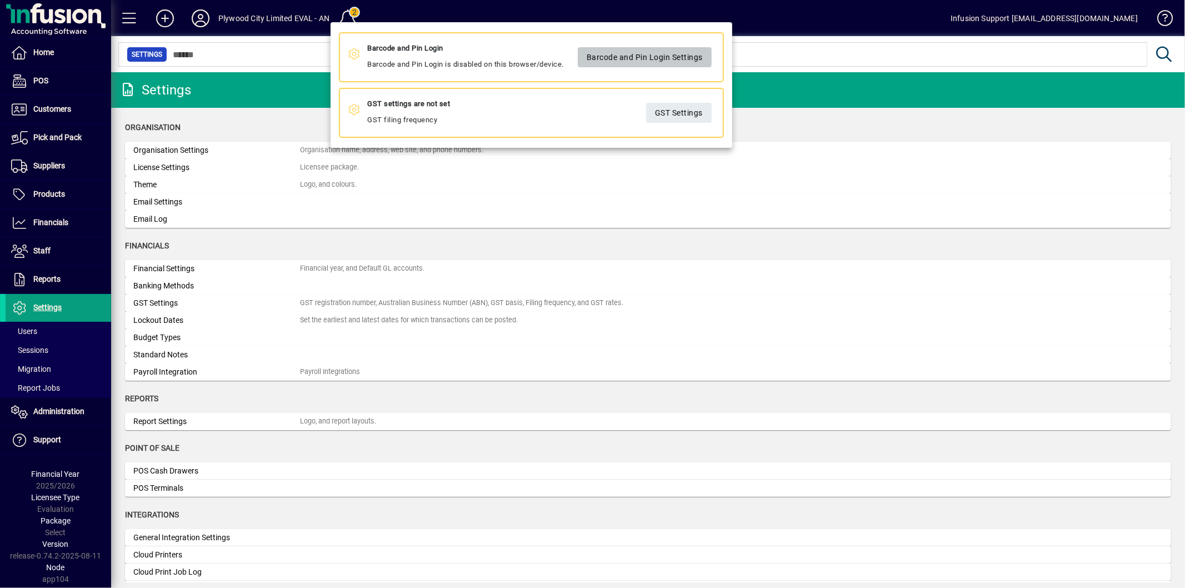
click at [612, 52] on span "Barcode and Pin Login Settings" at bounding box center [645, 57] width 116 height 18
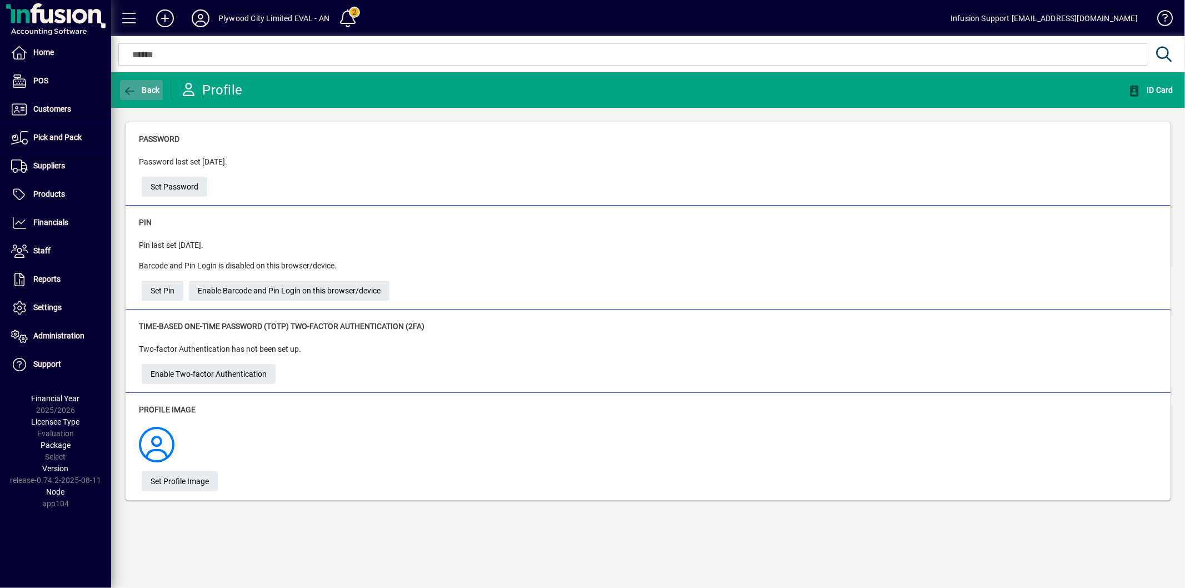
click at [136, 86] on icon "button" at bounding box center [130, 91] width 14 height 11
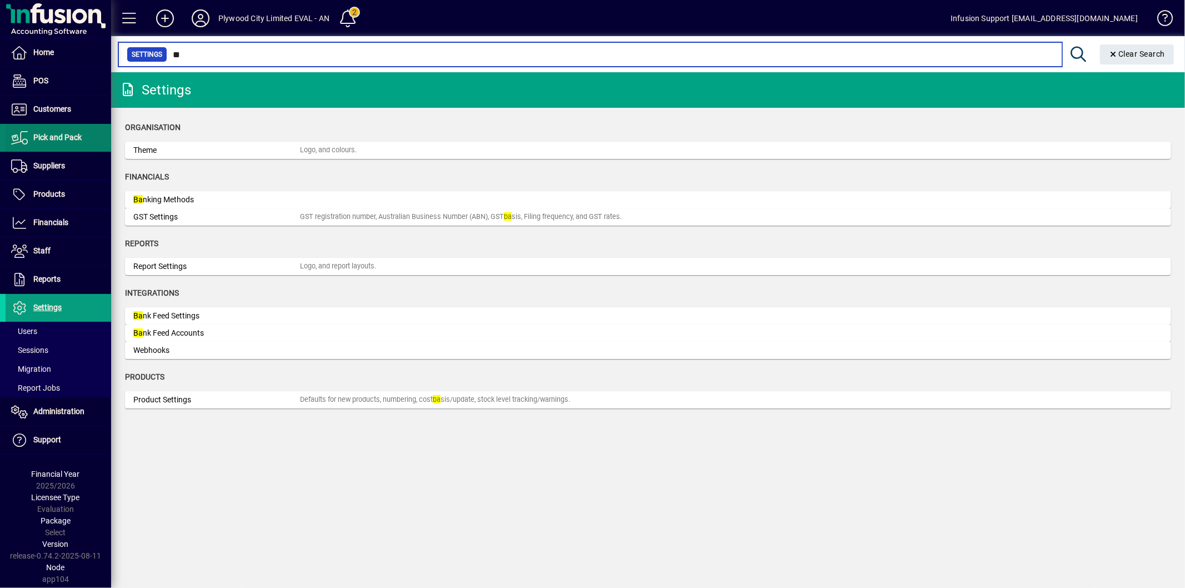
type input "**"
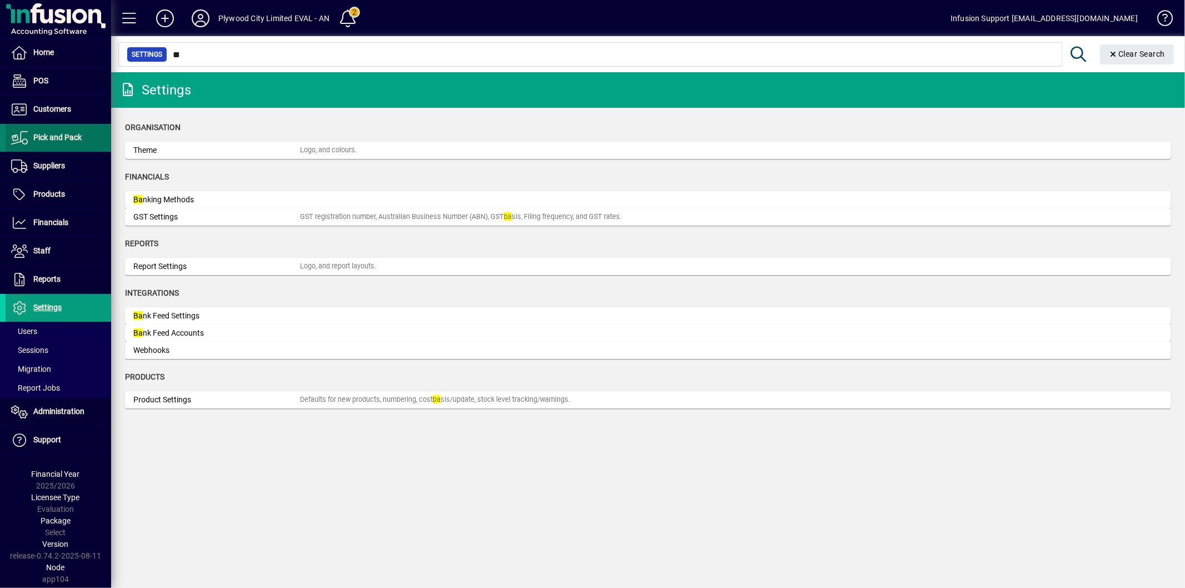
click at [52, 139] on span "Pick and Pack" at bounding box center [57, 137] width 48 height 9
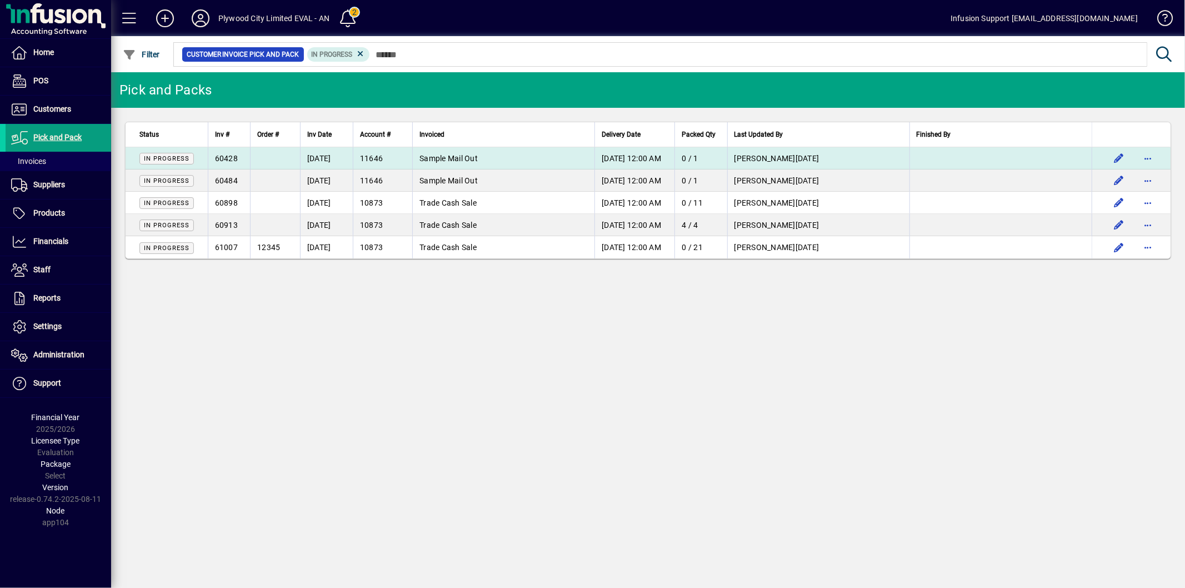
click at [250, 160] on td at bounding box center [275, 158] width 50 height 22
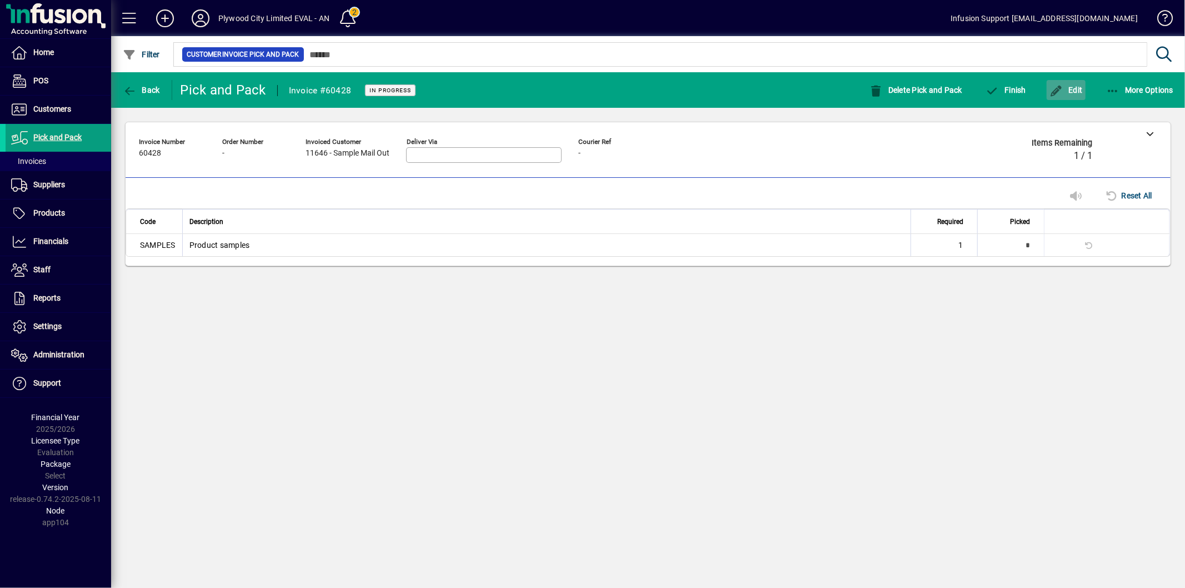
click at [1075, 101] on span "button" at bounding box center [1066, 90] width 39 height 27
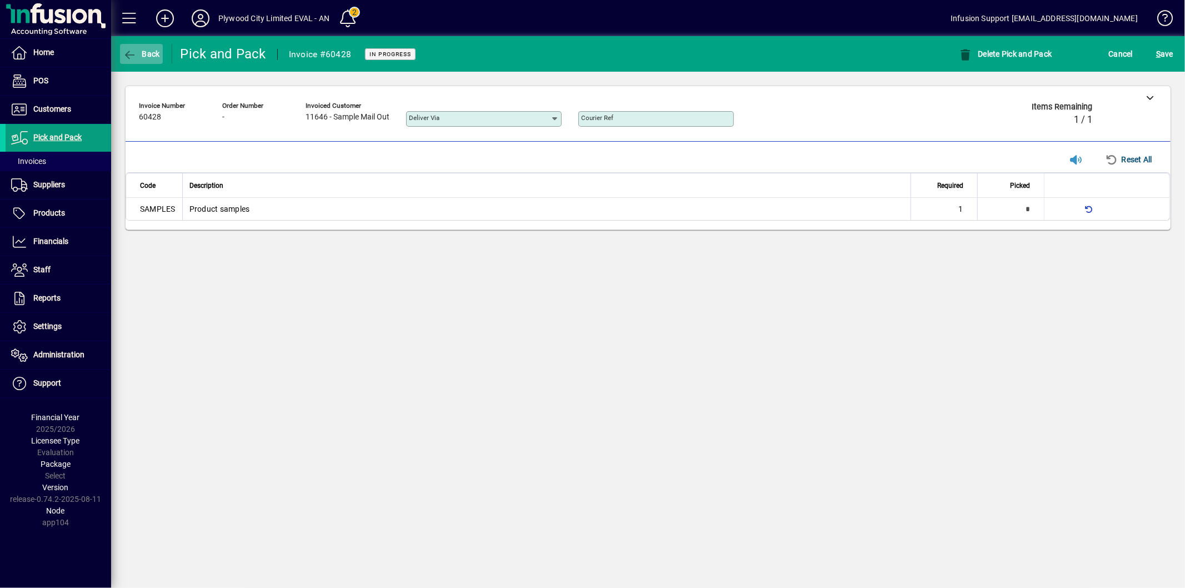
click at [133, 56] on icon "button" at bounding box center [130, 54] width 14 height 11
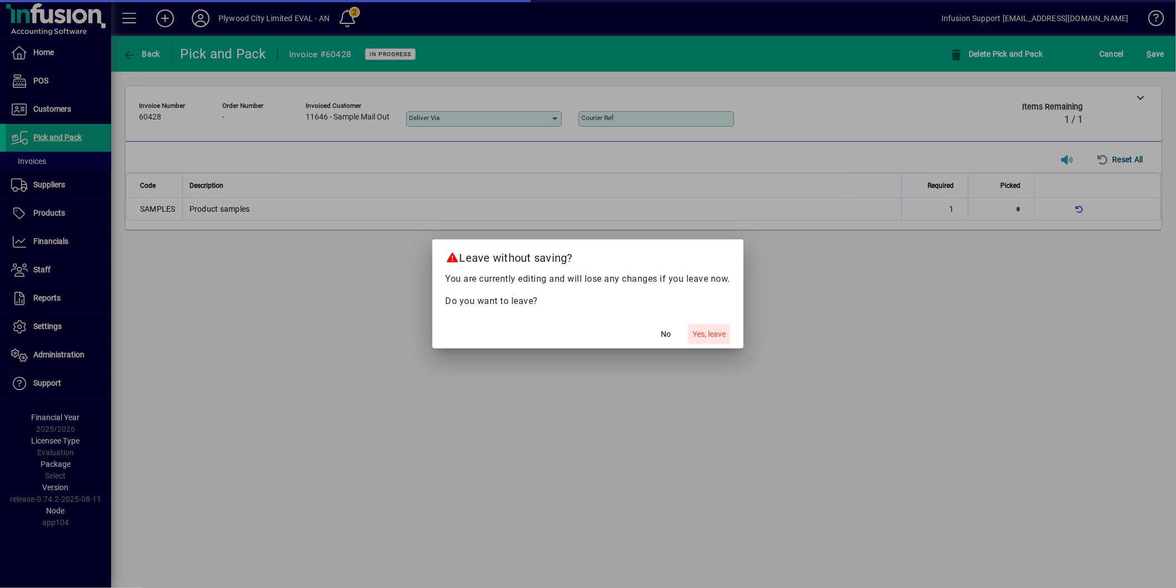
click at [704, 336] on span "Yes, leave" at bounding box center [708, 334] width 33 height 12
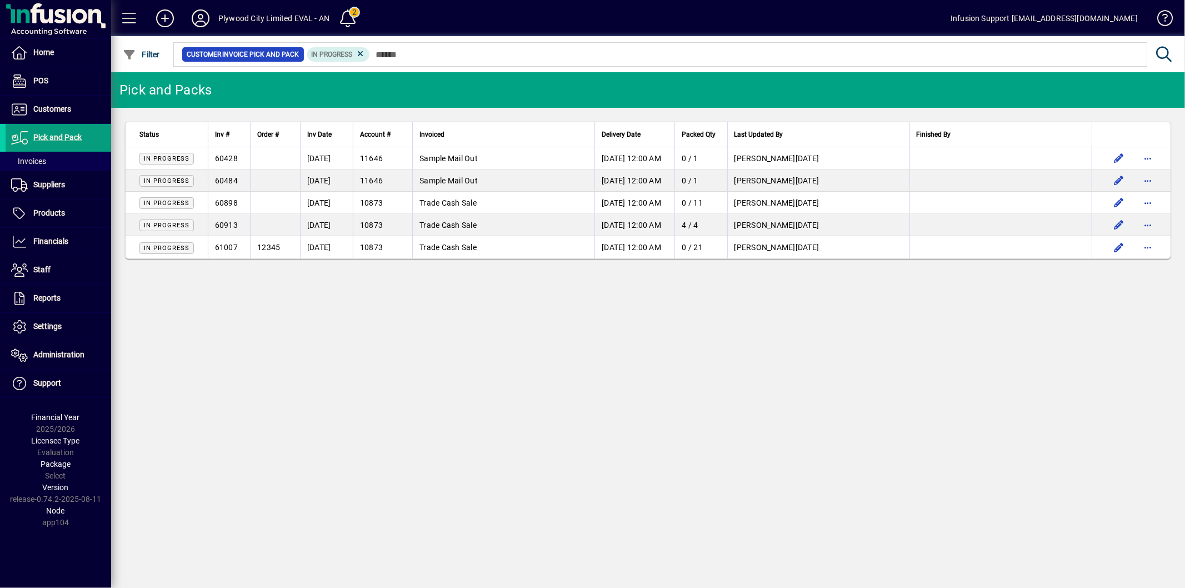
click at [460, 445] on div "Pick and Packs Status Inv # Order # Inv Date Account # Invoiced Delivery Date P…" at bounding box center [648, 330] width 1074 height 516
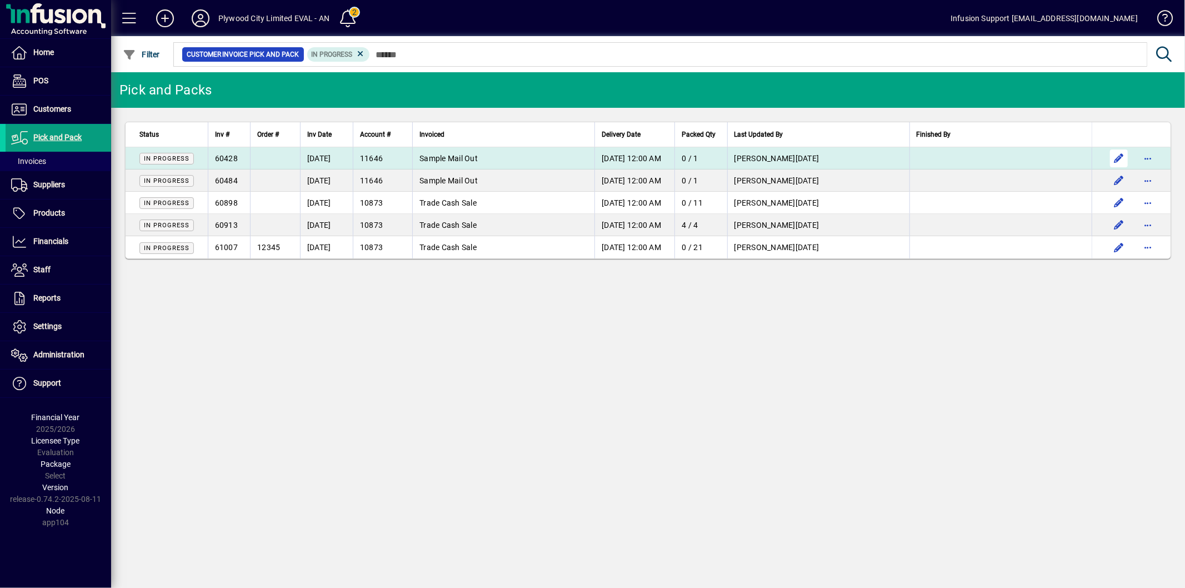
click at [1119, 162] on span "button" at bounding box center [1119, 158] width 27 height 27
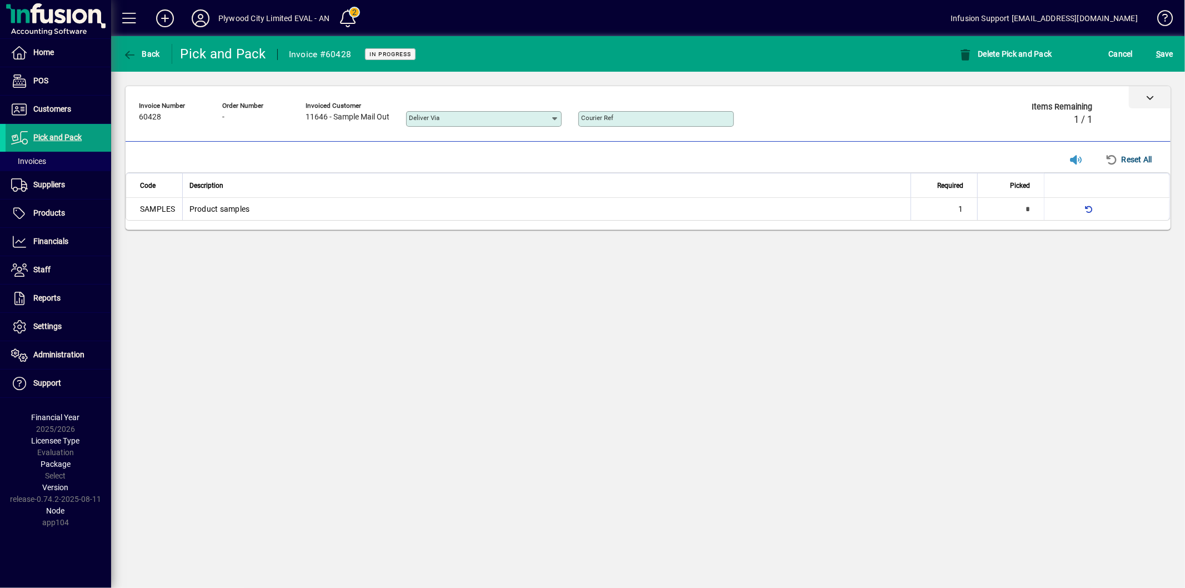
click at [1146, 97] on icon at bounding box center [1150, 97] width 8 height 8
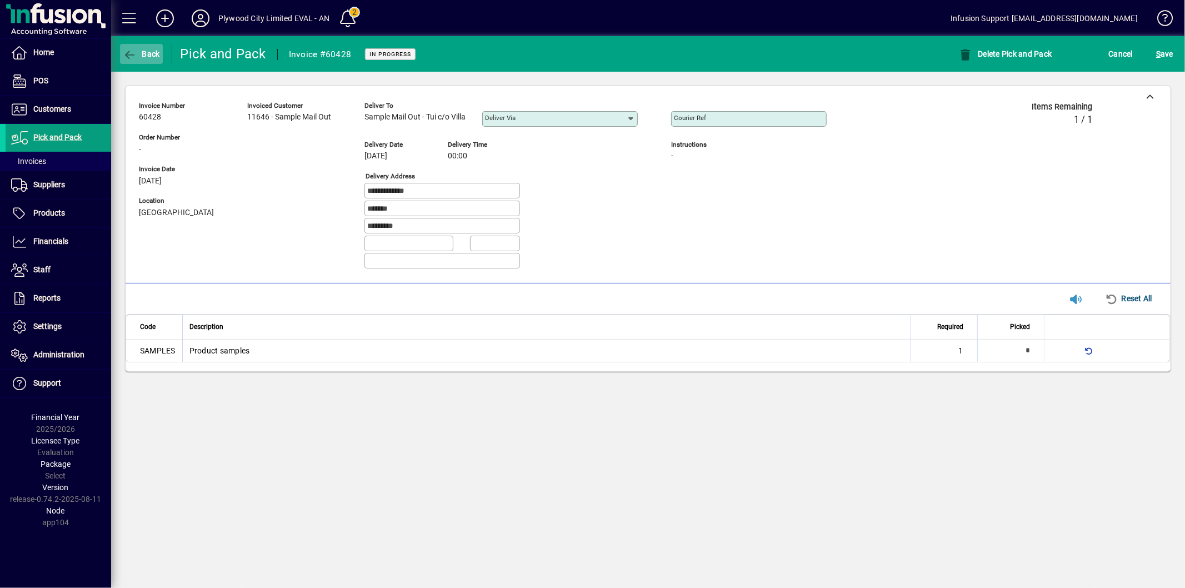
click at [134, 51] on icon "button" at bounding box center [130, 54] width 14 height 11
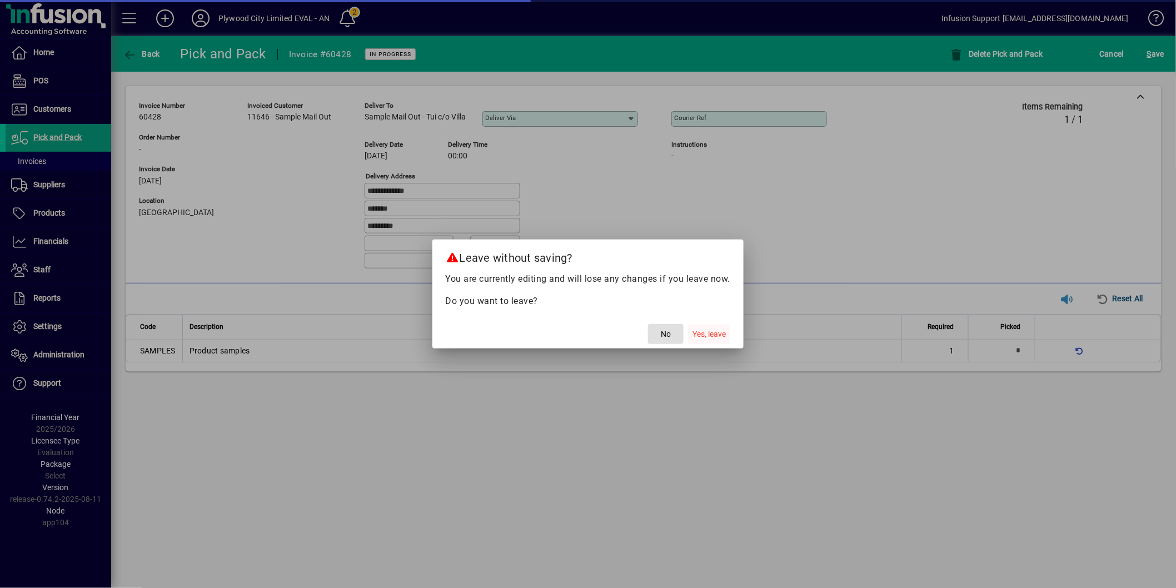
click at [700, 332] on span "Yes, leave" at bounding box center [708, 334] width 33 height 12
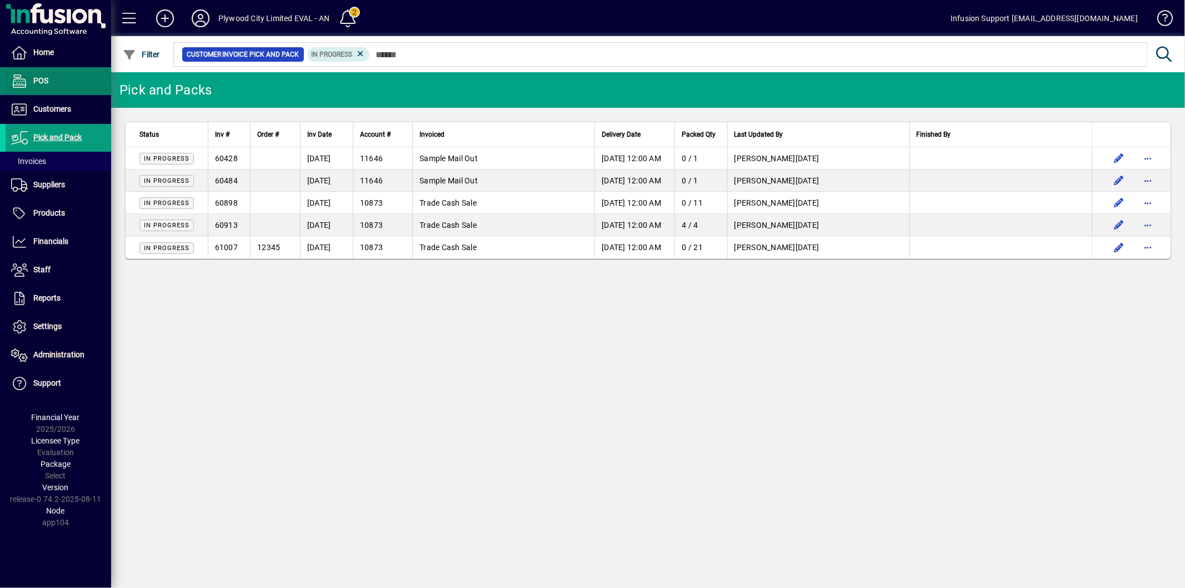
click at [61, 85] on span at bounding box center [59, 81] width 106 height 27
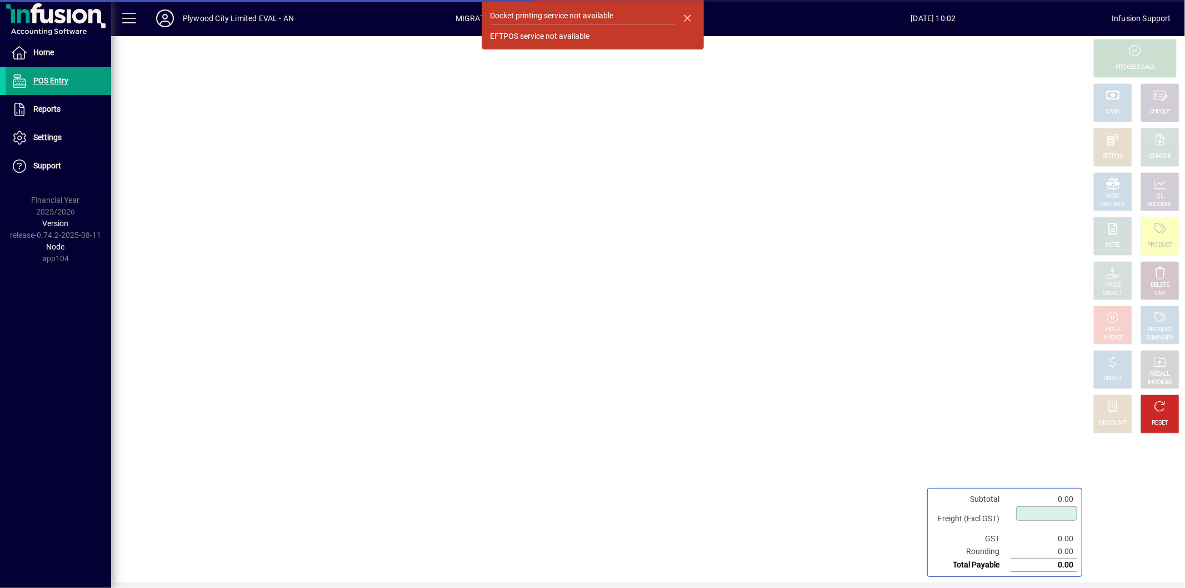
type input "****"
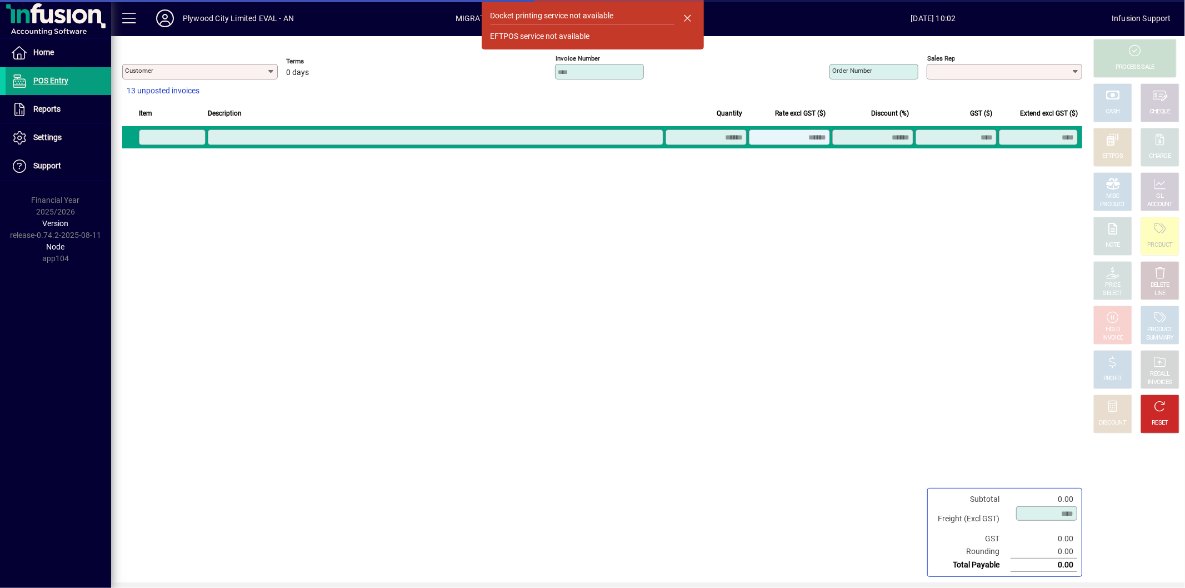
type input "**********"
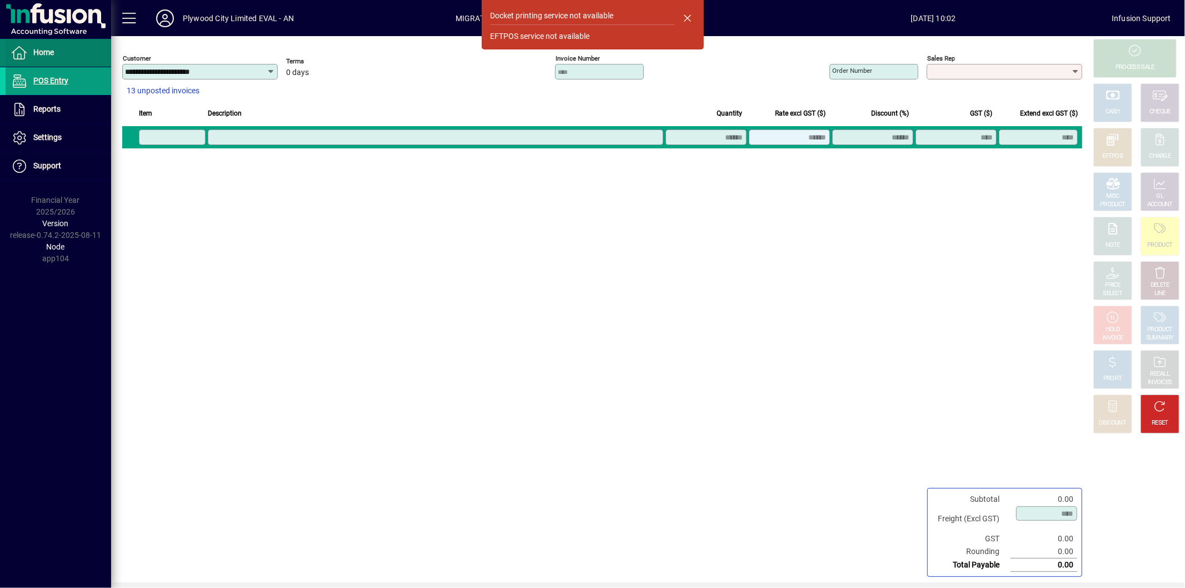
click at [53, 48] on span "Home" at bounding box center [43, 52] width 21 height 9
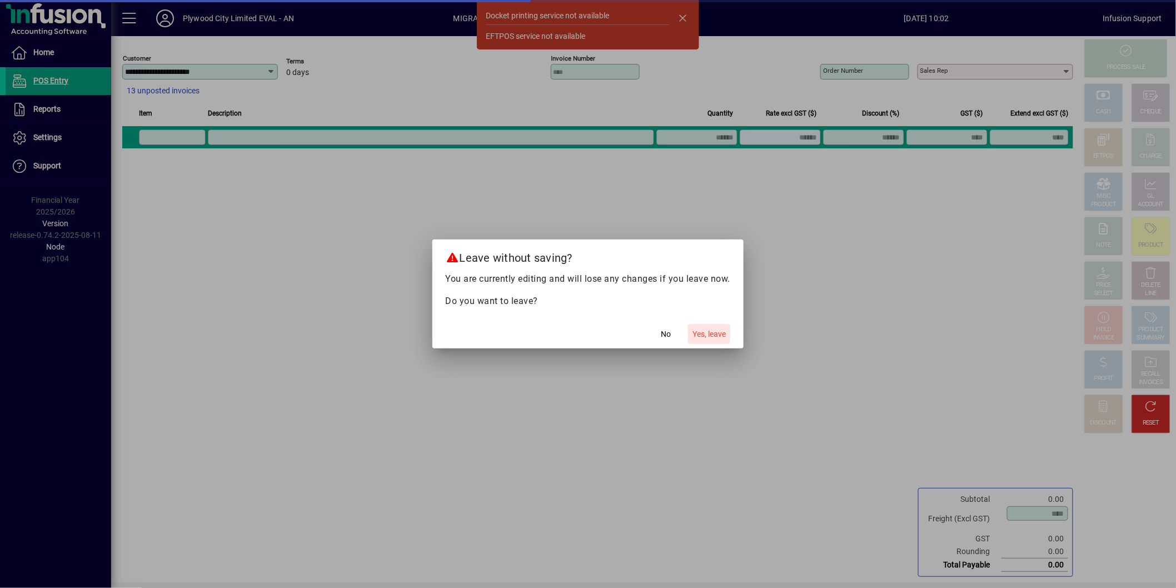
click at [707, 335] on span "Yes, leave" at bounding box center [708, 334] width 33 height 12
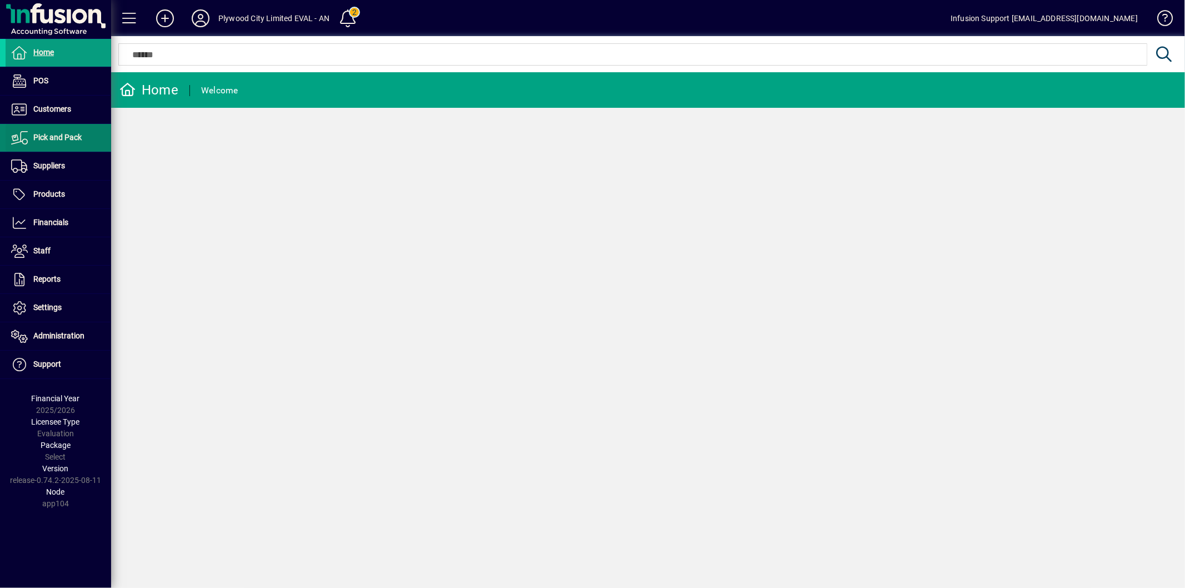
click at [49, 142] on span "Pick and Pack" at bounding box center [44, 137] width 76 height 13
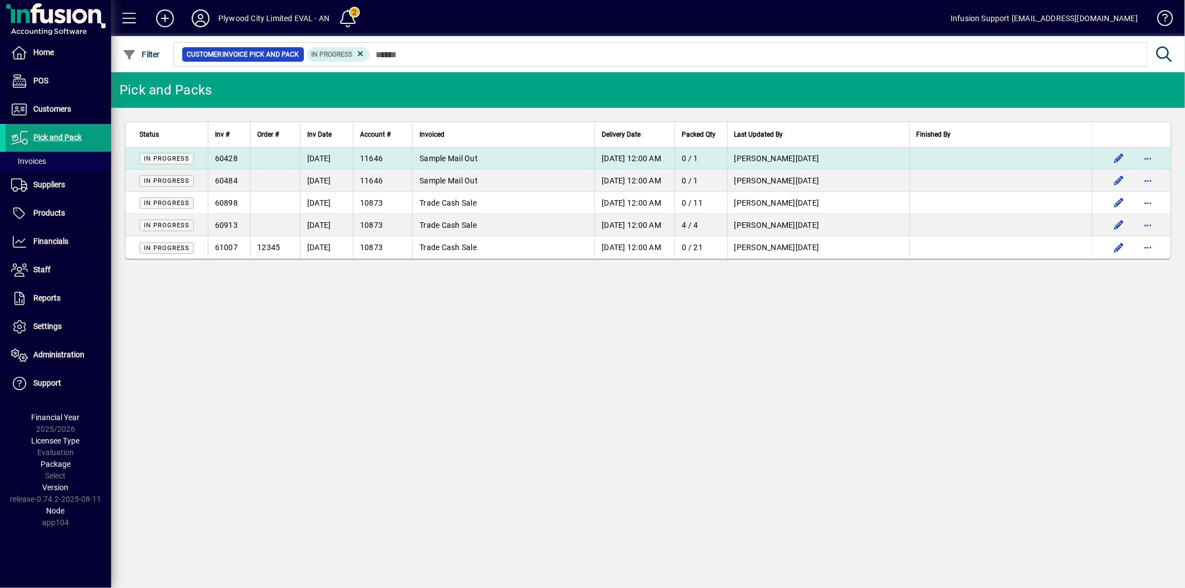
click at [252, 161] on td at bounding box center [275, 158] width 50 height 22
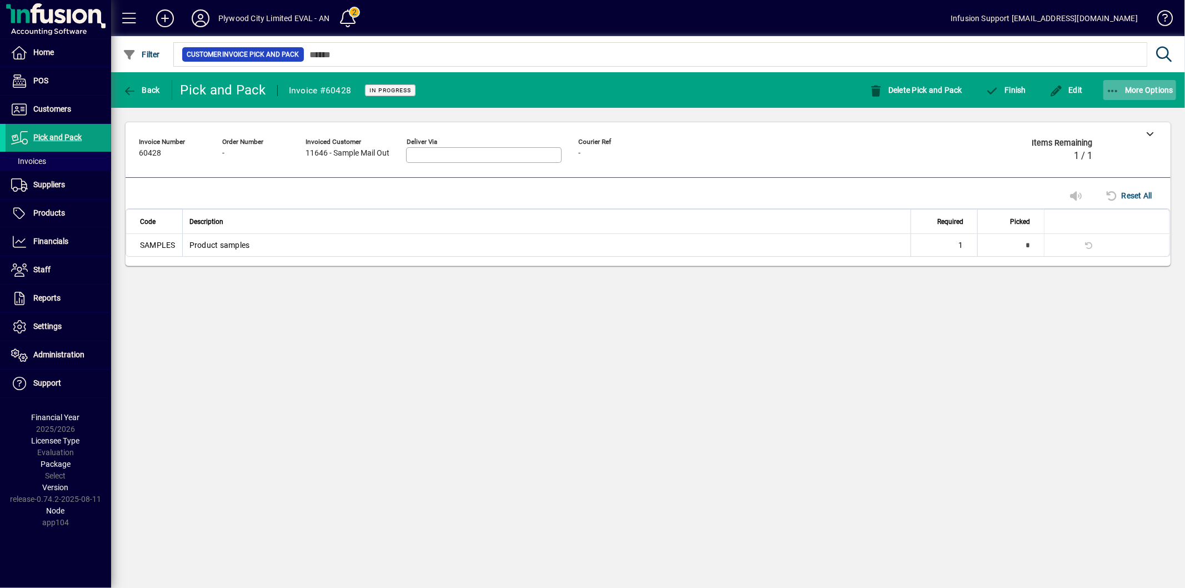
click at [1136, 92] on span "More Options" at bounding box center [1140, 90] width 68 height 9
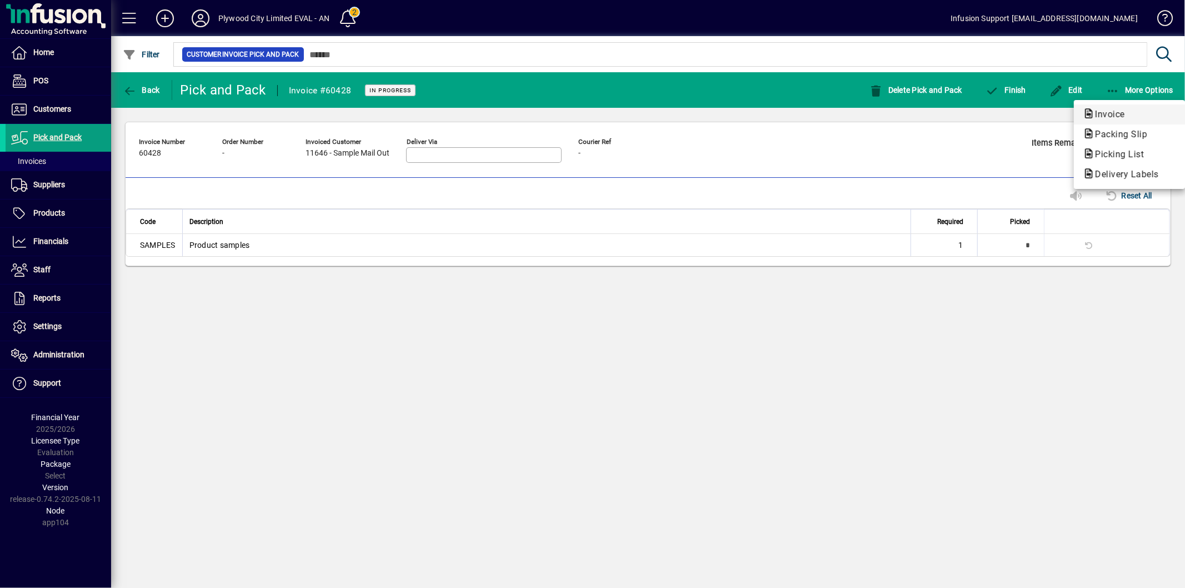
click at [1135, 117] on span "Invoice" at bounding box center [1129, 114] width 93 height 13
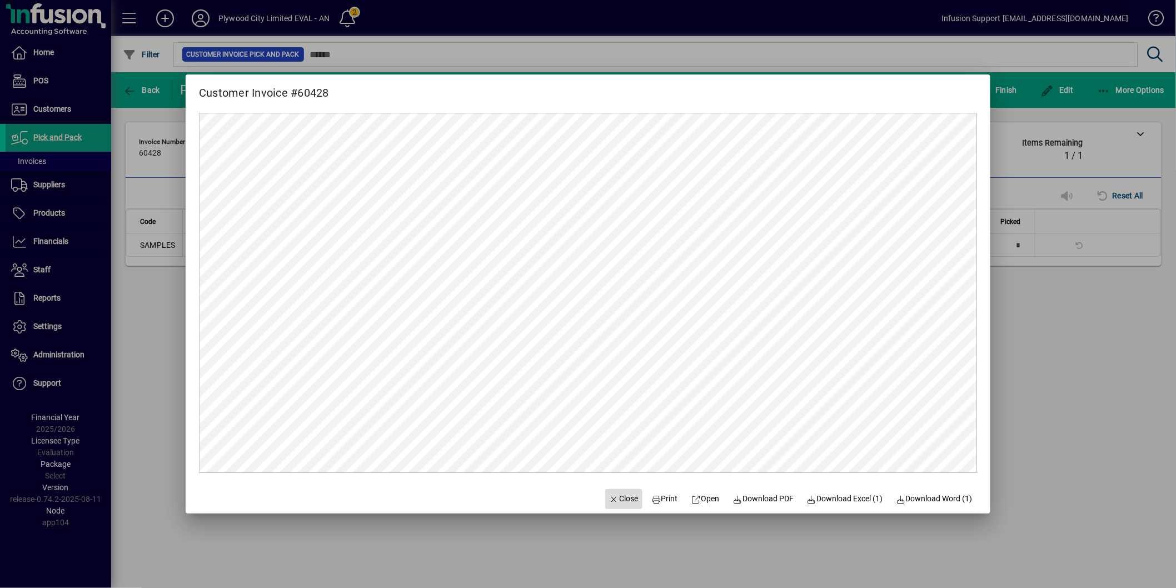
click at [621, 496] on span "Close" at bounding box center [624, 499] width 29 height 12
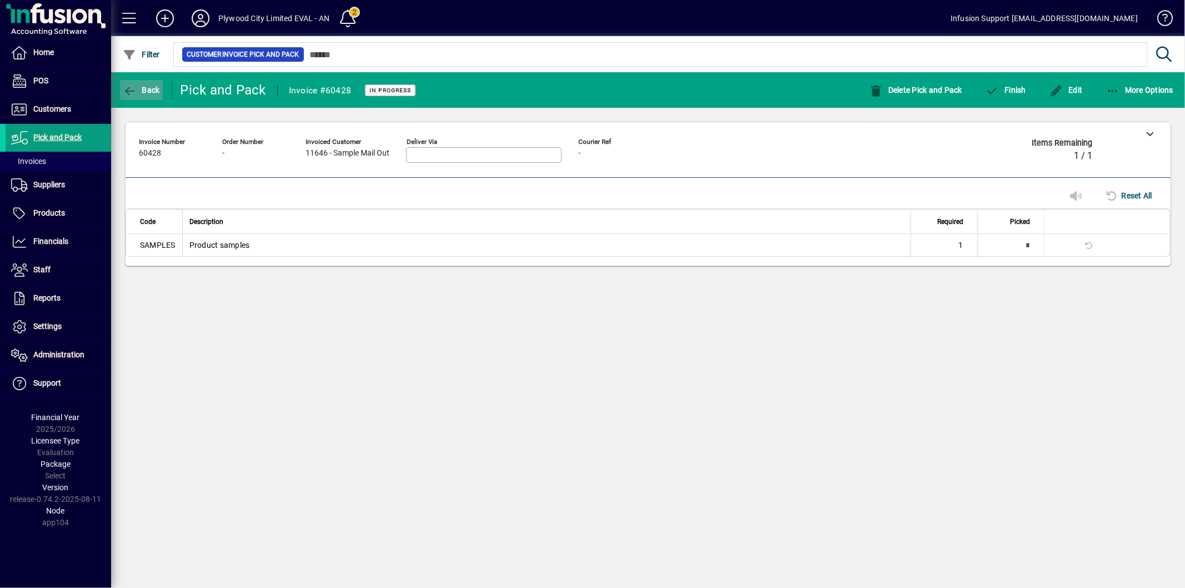
click at [134, 92] on icon "button" at bounding box center [130, 91] width 14 height 11
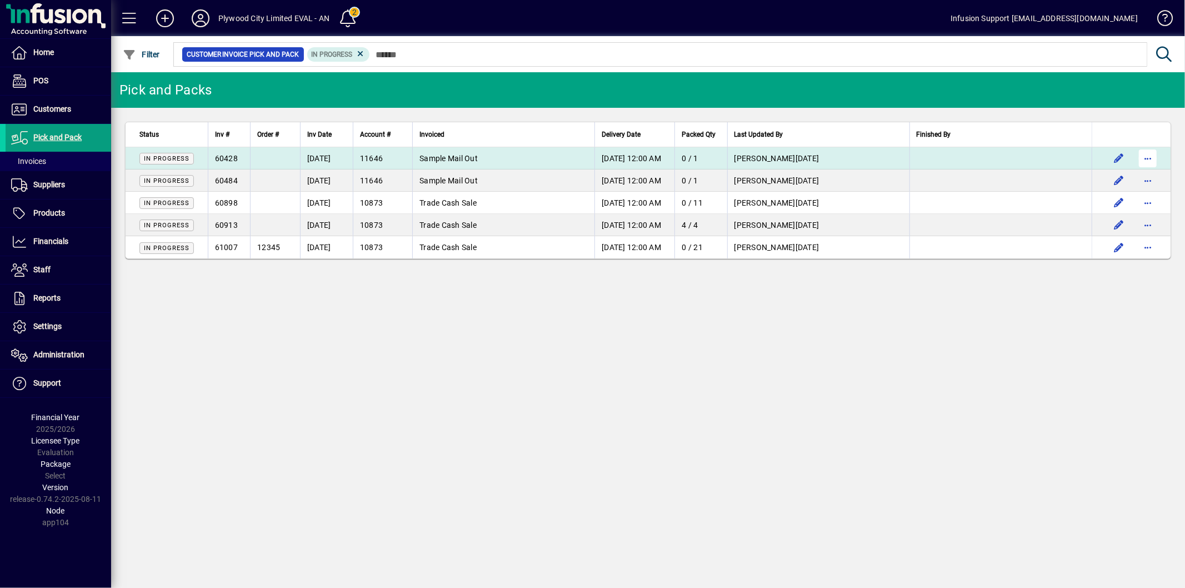
click at [1153, 151] on span "button" at bounding box center [1148, 158] width 27 height 27
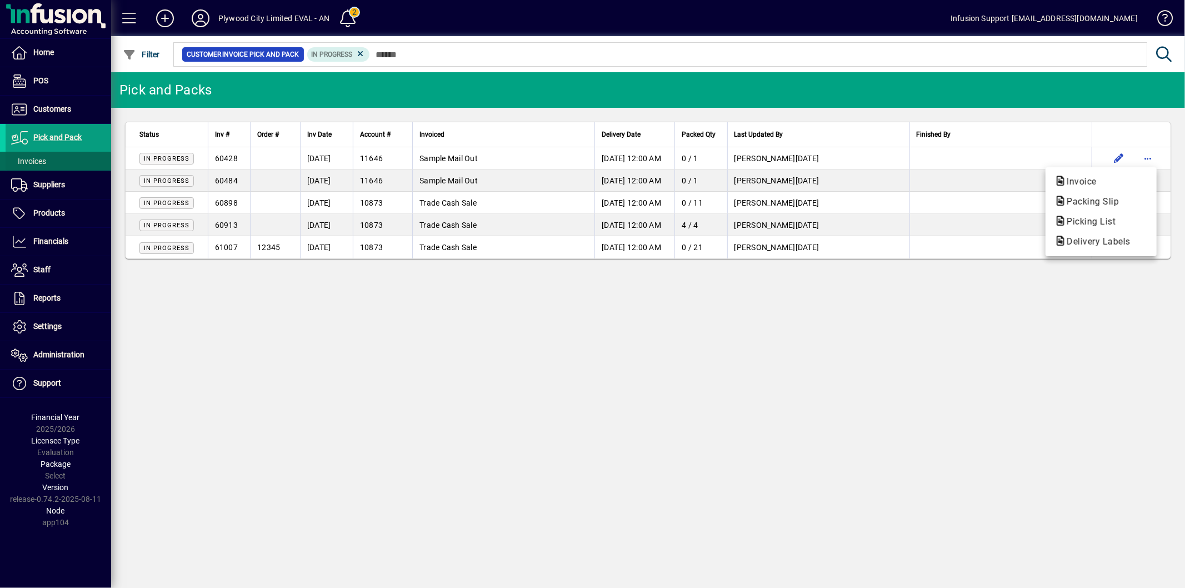
click at [69, 157] on div at bounding box center [592, 294] width 1185 height 588
click at [56, 160] on span at bounding box center [59, 161] width 106 height 27
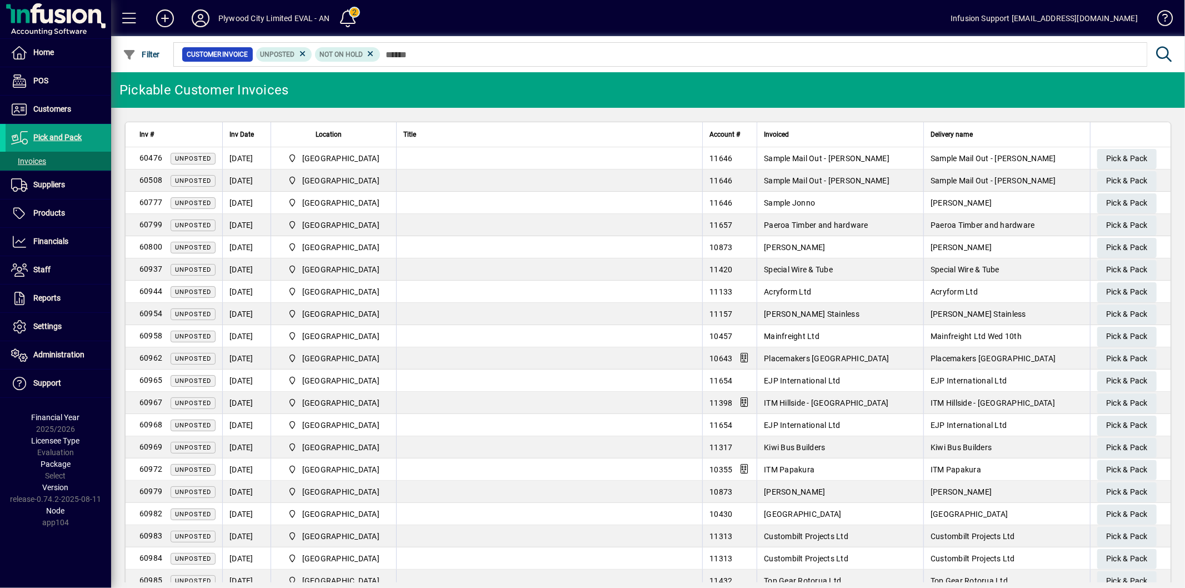
click at [521, 158] on td at bounding box center [549, 158] width 306 height 22
click at [517, 160] on td at bounding box center [549, 158] width 306 height 22
click at [144, 168] on td "60476 Unposted" at bounding box center [174, 158] width 97 height 22
click at [1107, 154] on span "Pick & Pack" at bounding box center [1127, 158] width 42 height 18
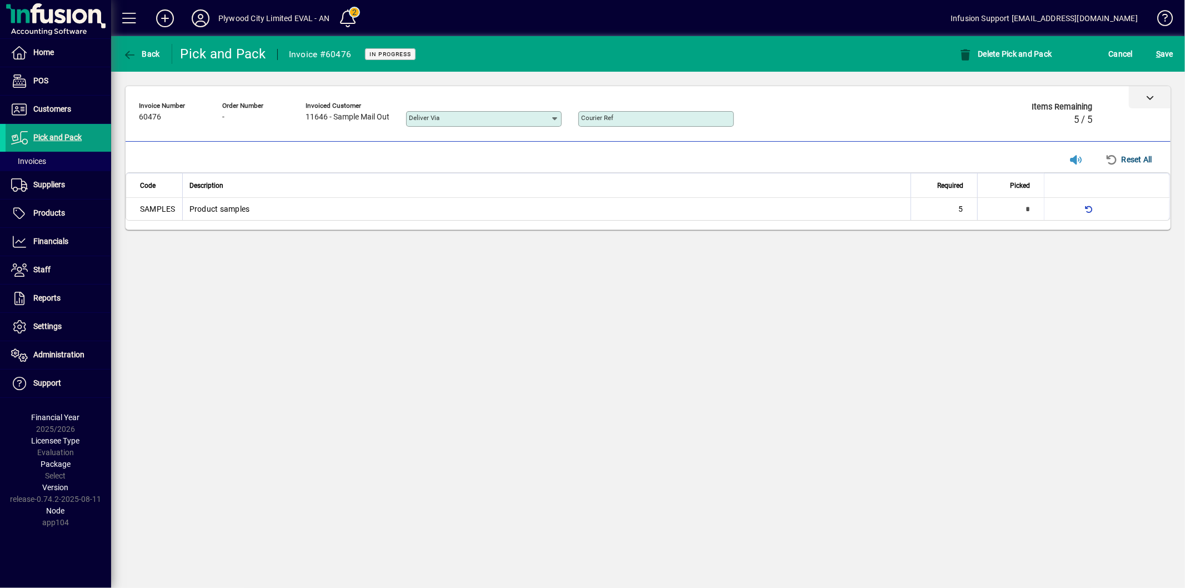
click at [1151, 94] on icon at bounding box center [1150, 97] width 8 height 8
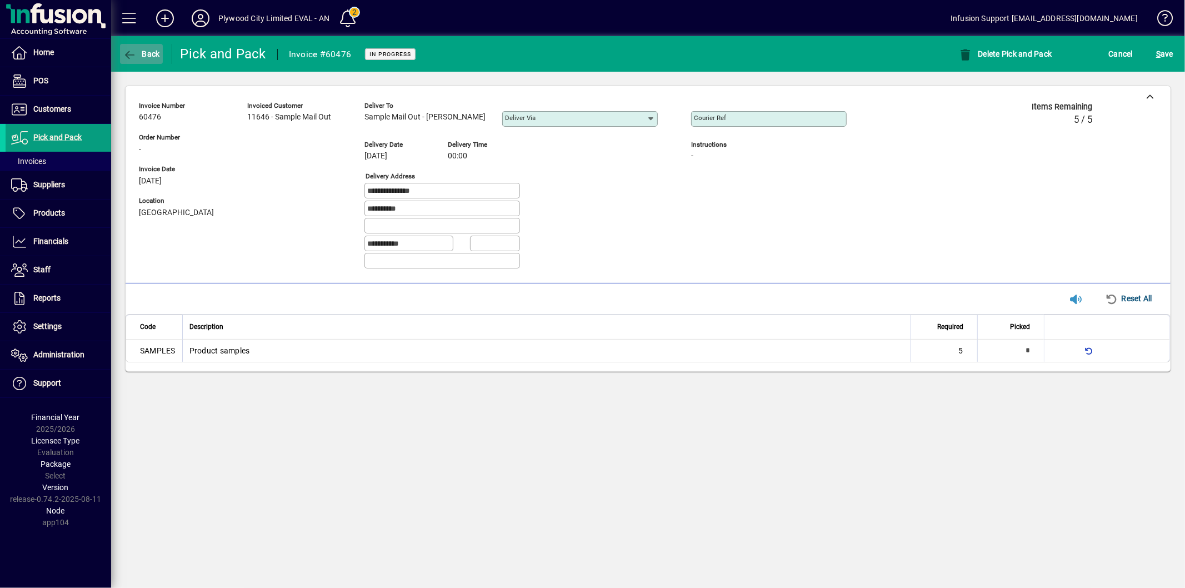
click at [139, 65] on span "button" at bounding box center [141, 54] width 43 height 27
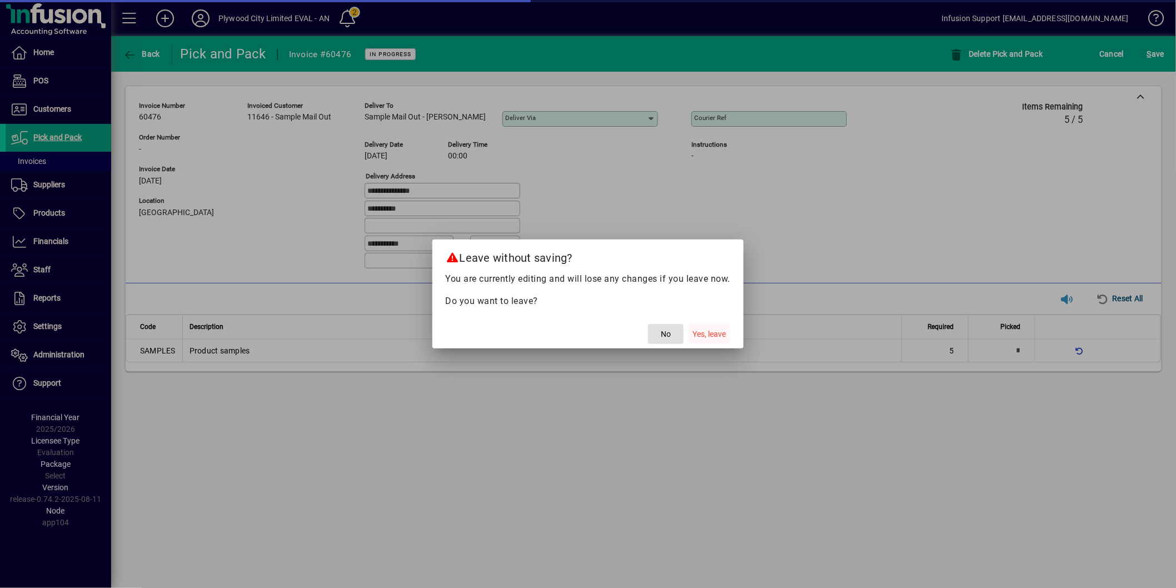
click at [712, 331] on span "Yes, leave" at bounding box center [708, 334] width 33 height 12
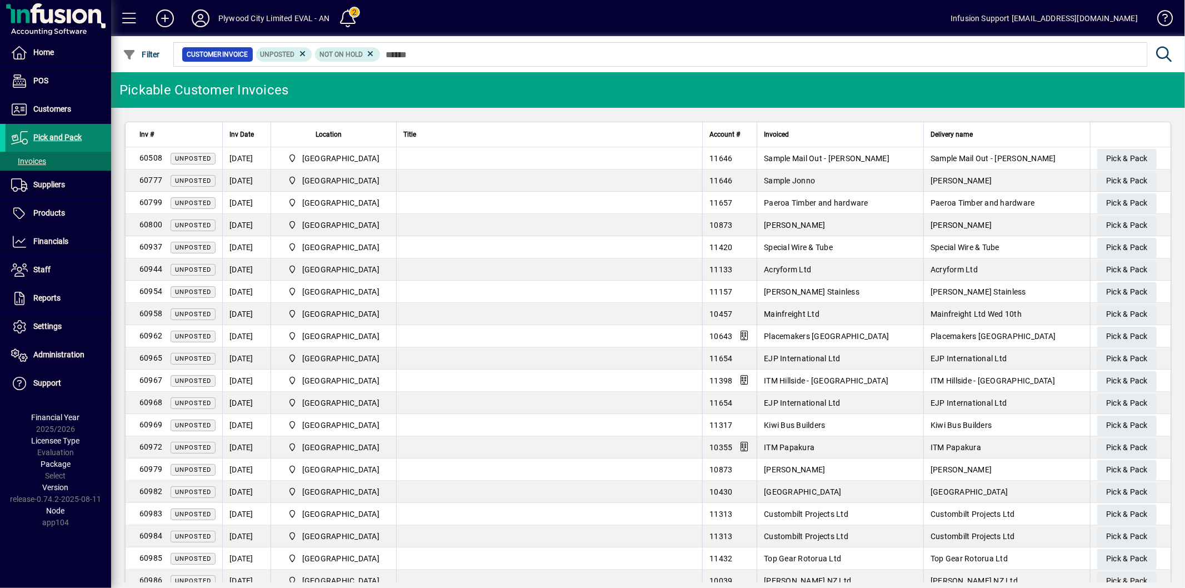
click at [84, 143] on span at bounding box center [59, 137] width 106 height 27
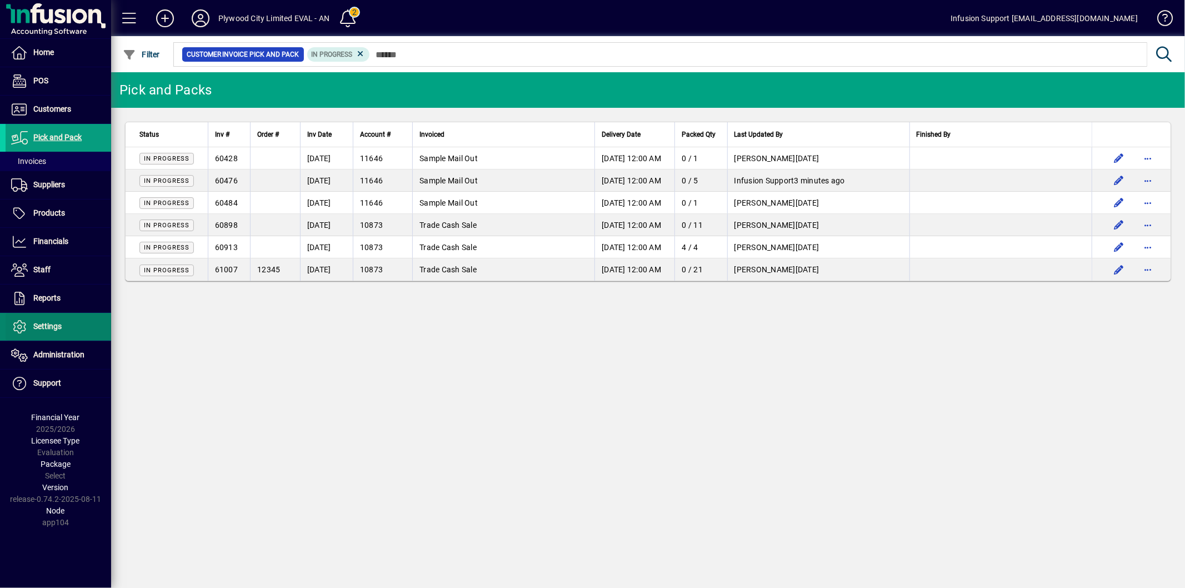
click at [47, 336] on span at bounding box center [59, 326] width 106 height 27
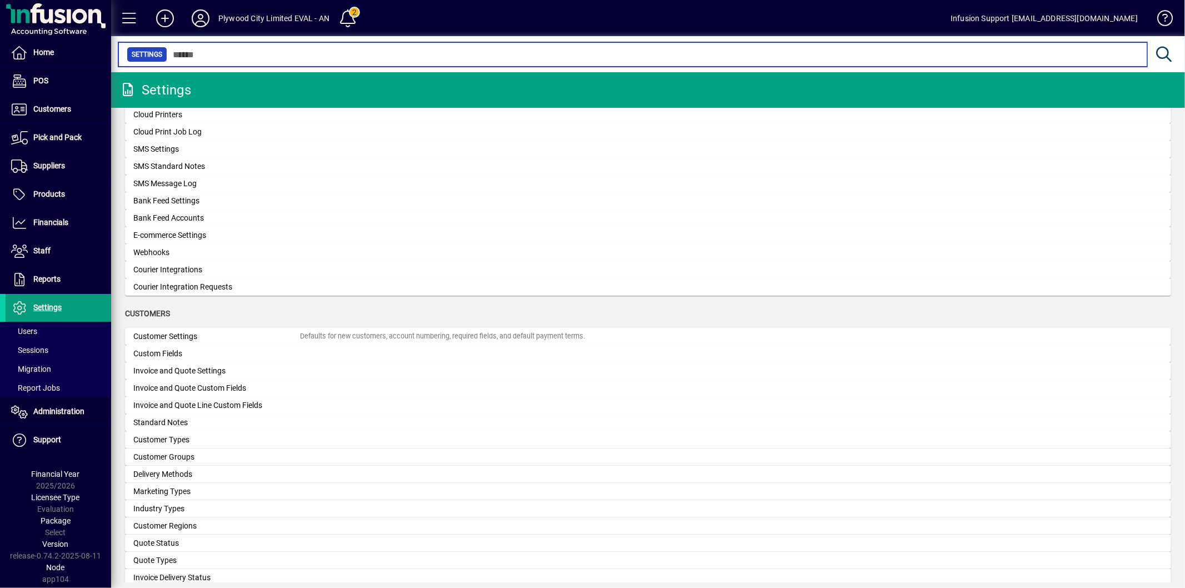
scroll to position [493, 0]
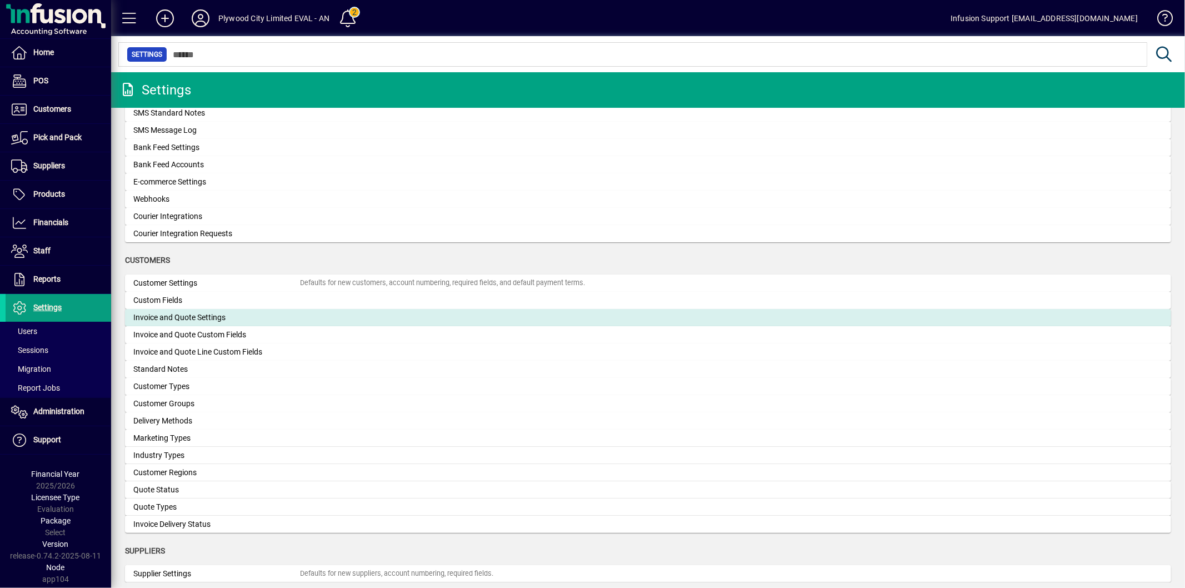
click at [206, 318] on div "Invoice and Quote Settings" at bounding box center [216, 318] width 167 height 12
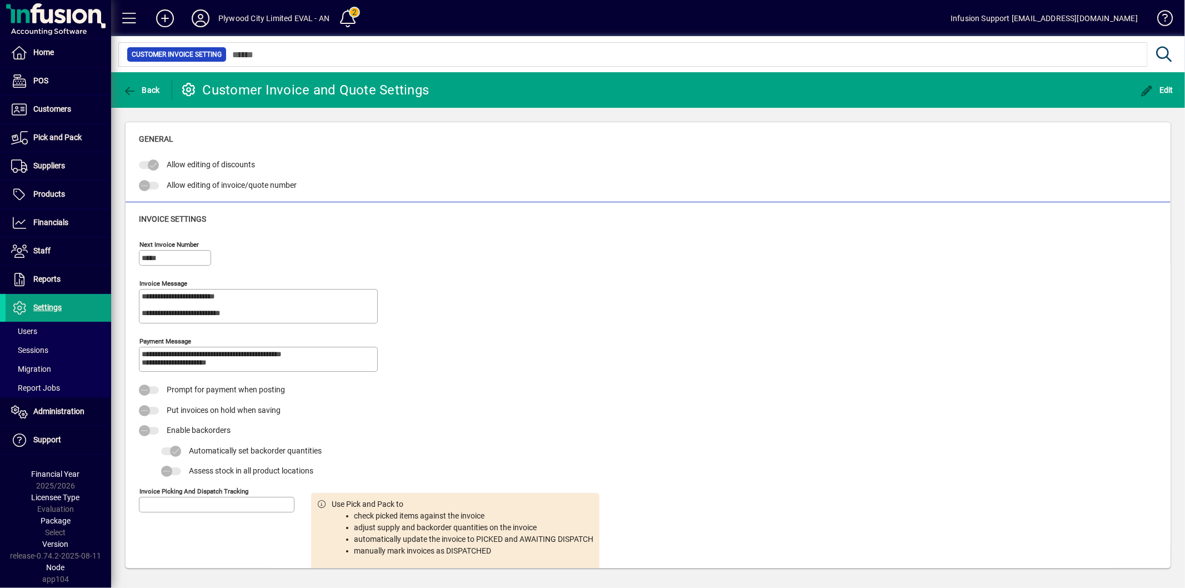
type input "**********"
click at [68, 140] on span "Pick and Pack" at bounding box center [57, 137] width 48 height 9
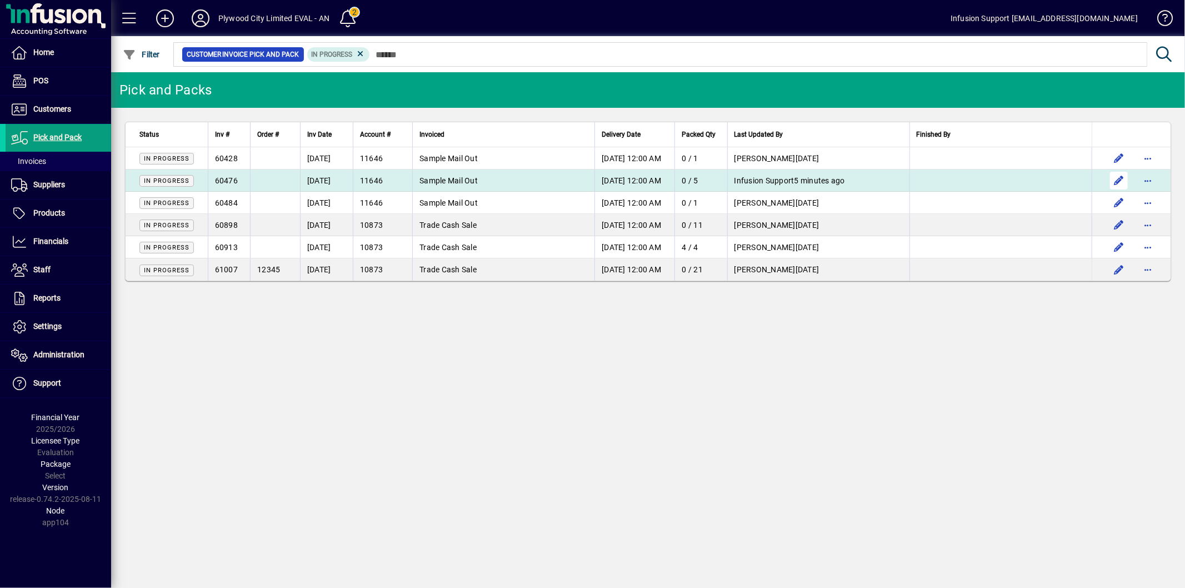
click at [1119, 182] on span "button" at bounding box center [1119, 180] width 27 height 27
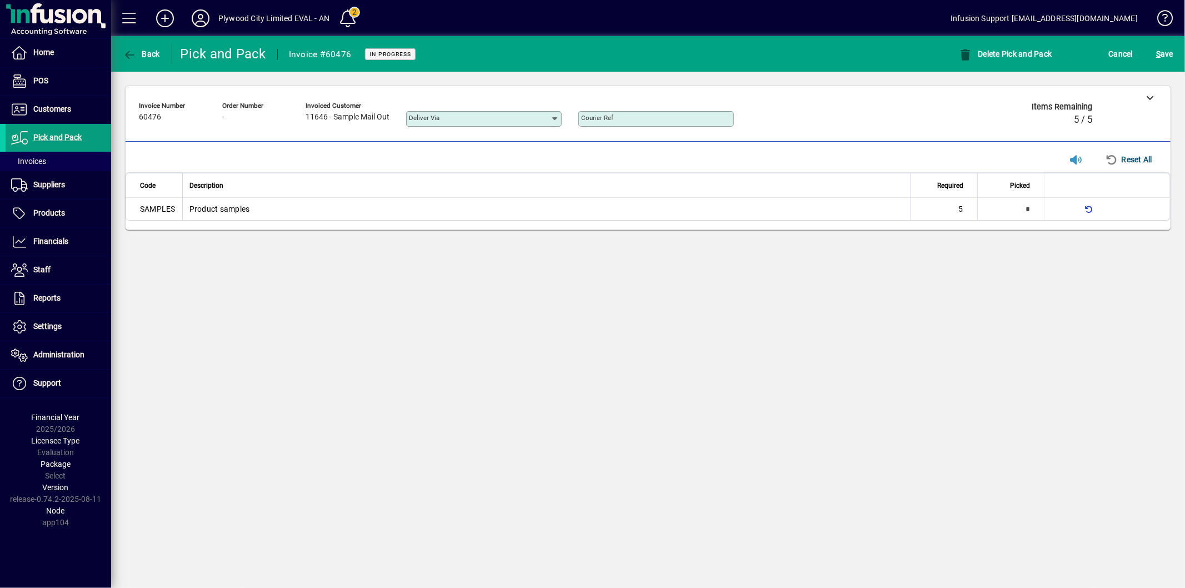
click at [316, 206] on td "Product samples" at bounding box center [546, 209] width 728 height 22
click at [342, 218] on td "Product samples" at bounding box center [546, 209] width 728 height 22
click at [1159, 102] on div at bounding box center [1150, 97] width 42 height 22
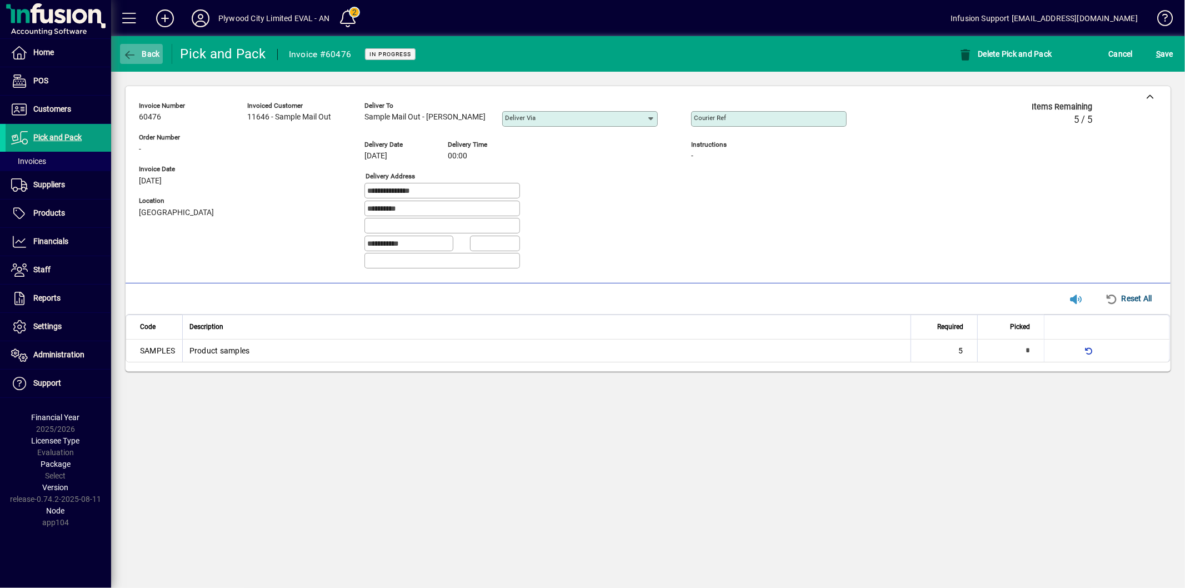
click at [141, 51] on span "Back" at bounding box center [141, 53] width 37 height 9
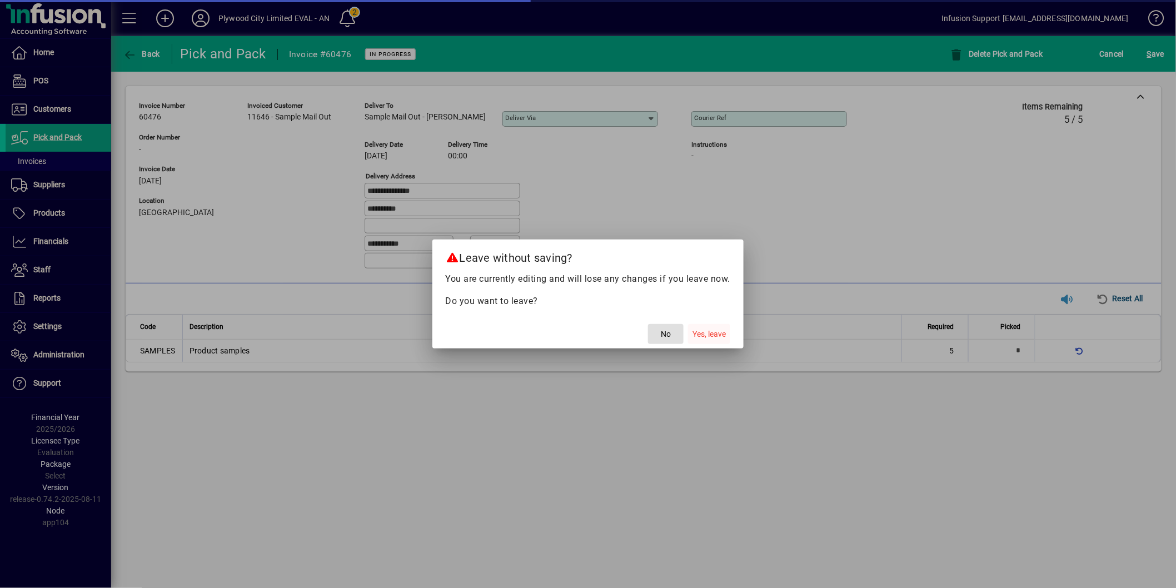
click at [703, 332] on span "Yes, leave" at bounding box center [708, 334] width 33 height 12
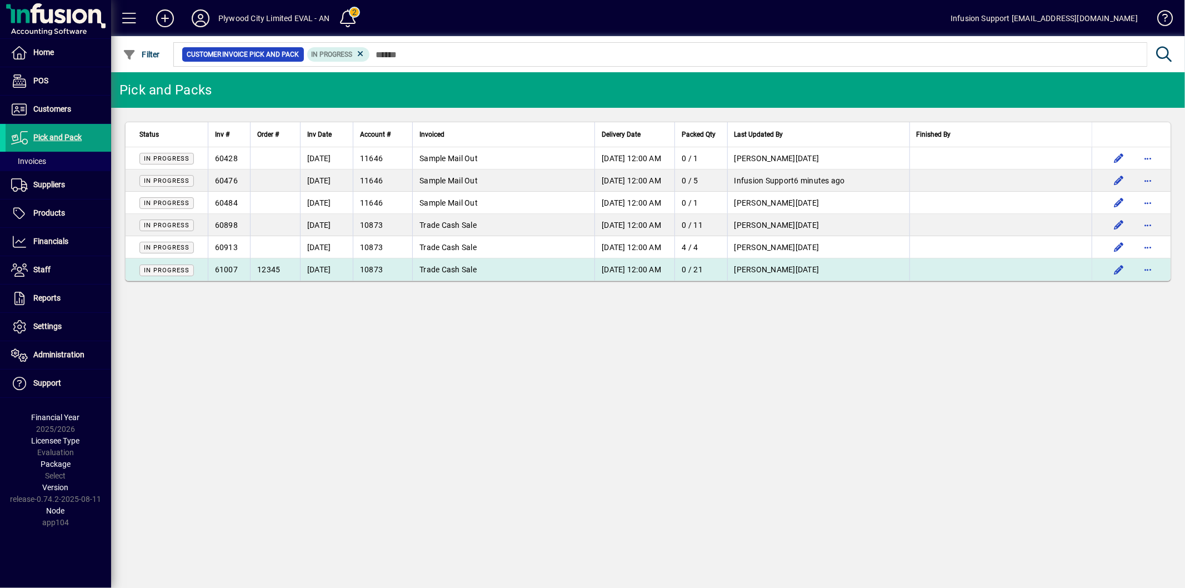
click at [461, 267] on span "Trade Cash Sale" at bounding box center [448, 269] width 57 height 9
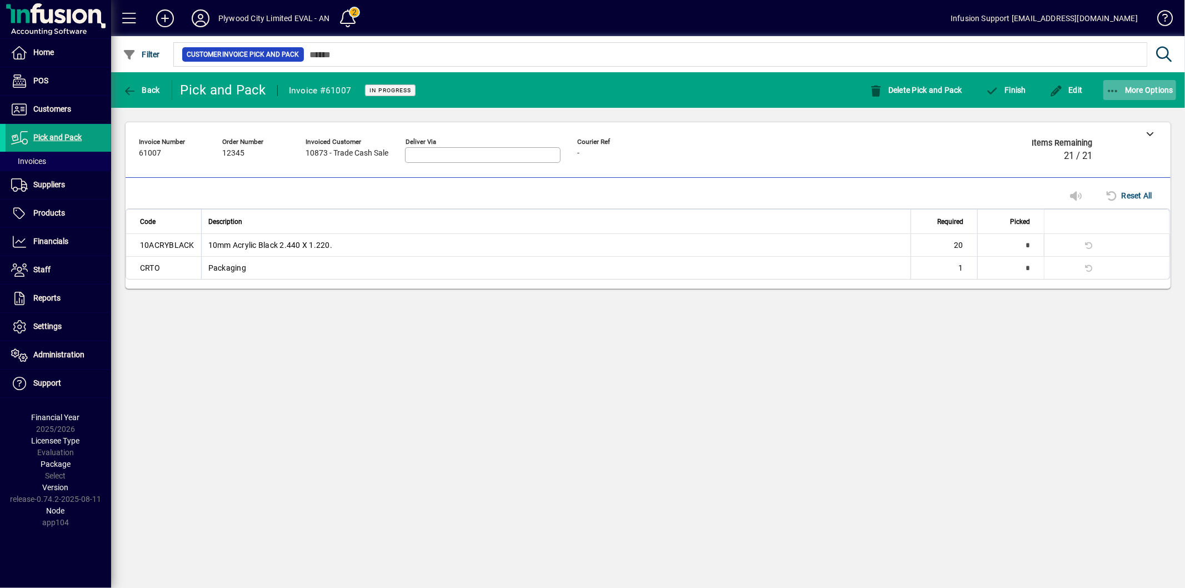
click at [1127, 89] on span "More Options" at bounding box center [1140, 90] width 68 height 9
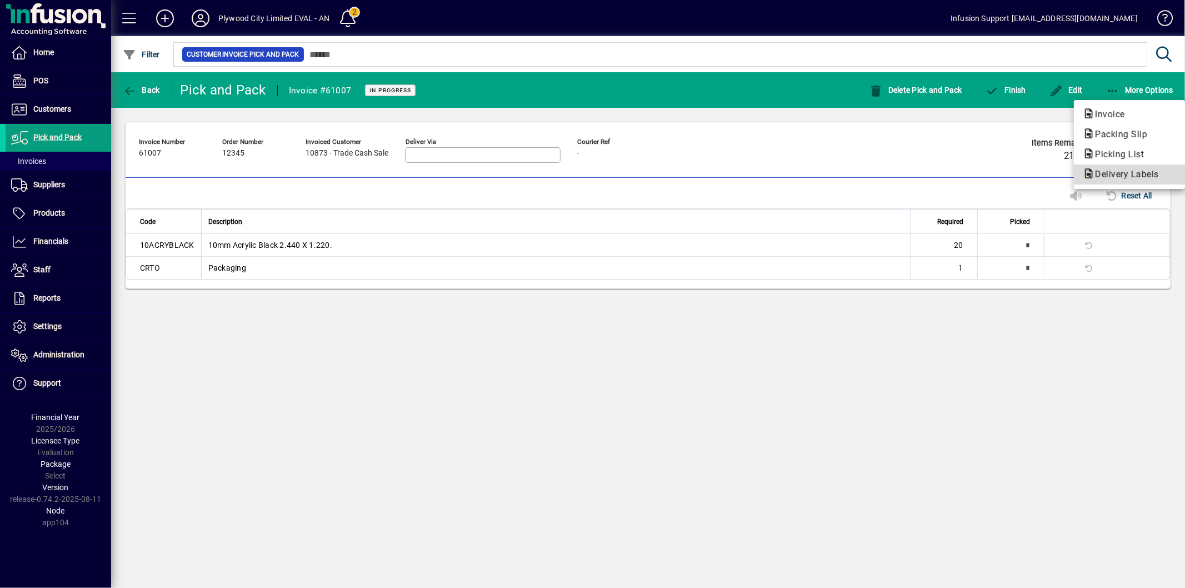
click at [1125, 173] on span "Delivery Labels" at bounding box center [1124, 174] width 82 height 11
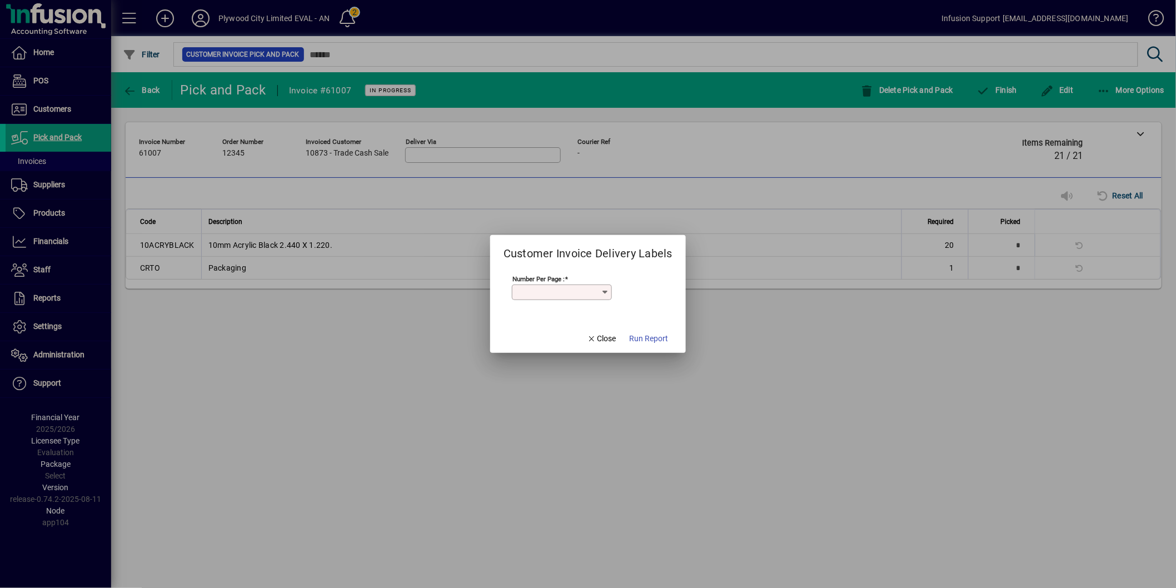
type input "*"
click at [646, 341] on span "Run Report" at bounding box center [648, 339] width 39 height 12
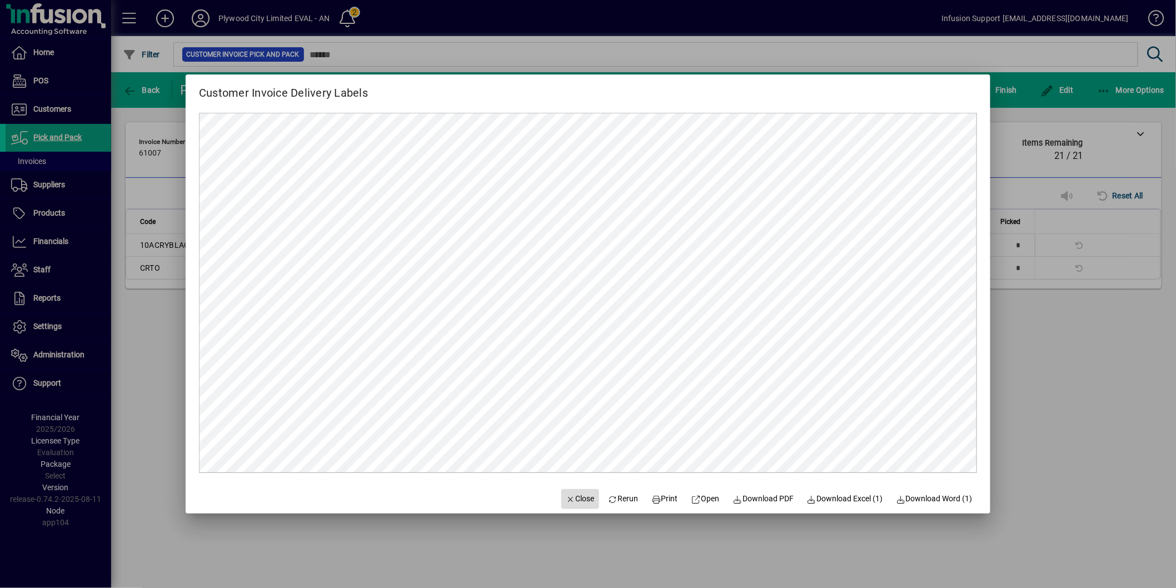
click at [570, 492] on span "button" at bounding box center [580, 499] width 38 height 27
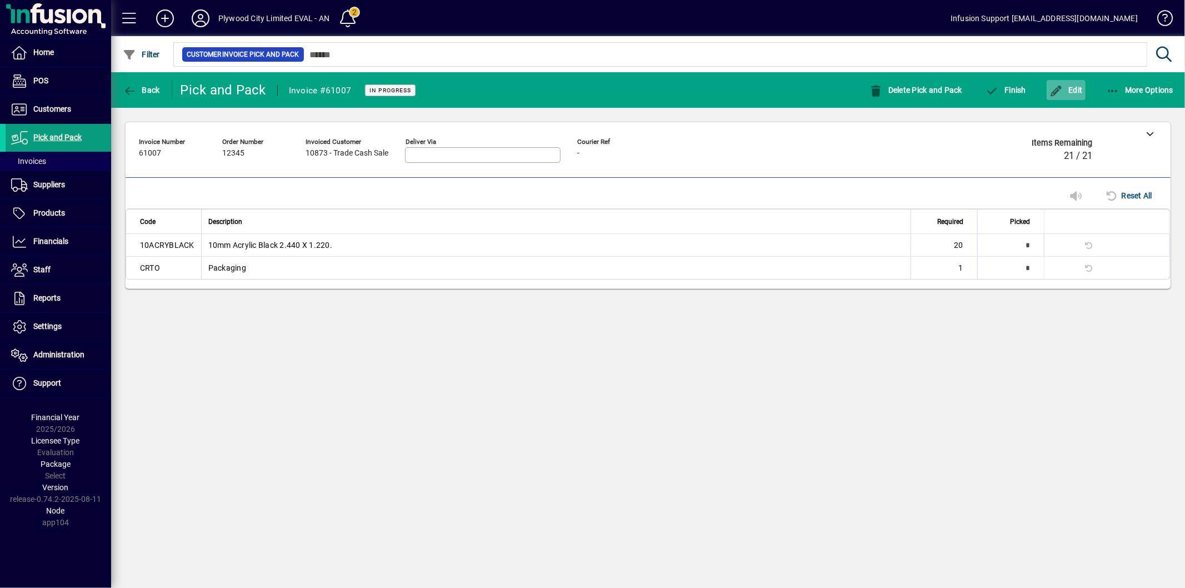
click at [1066, 93] on span "Edit" at bounding box center [1066, 90] width 33 height 9
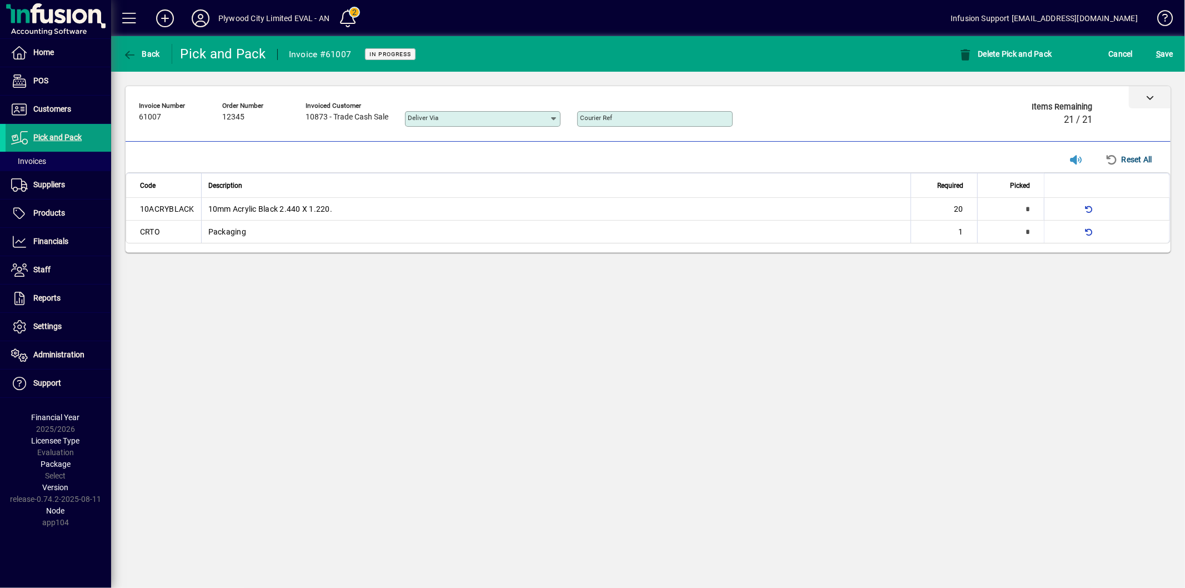
click at [1143, 102] on div at bounding box center [1150, 97] width 42 height 22
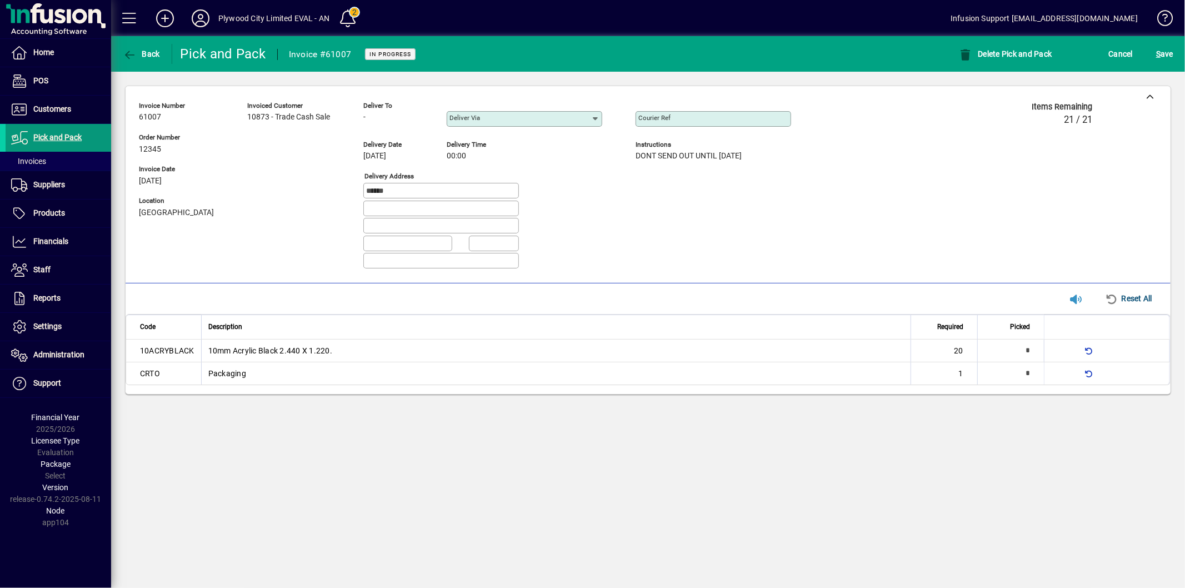
click at [95, 135] on span at bounding box center [59, 137] width 106 height 27
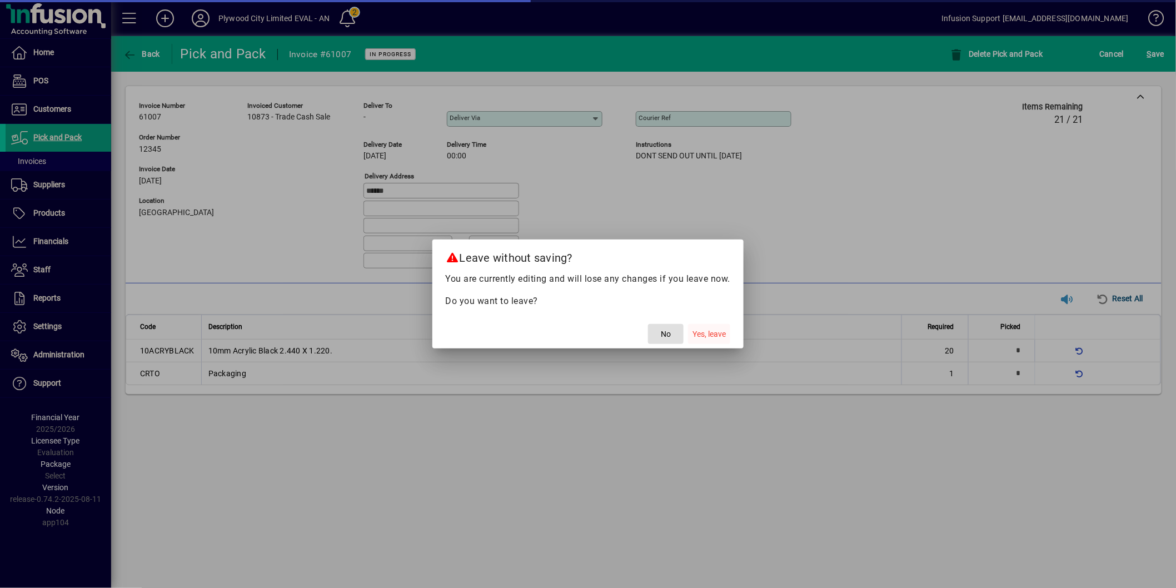
click at [700, 326] on span "button" at bounding box center [709, 334] width 42 height 27
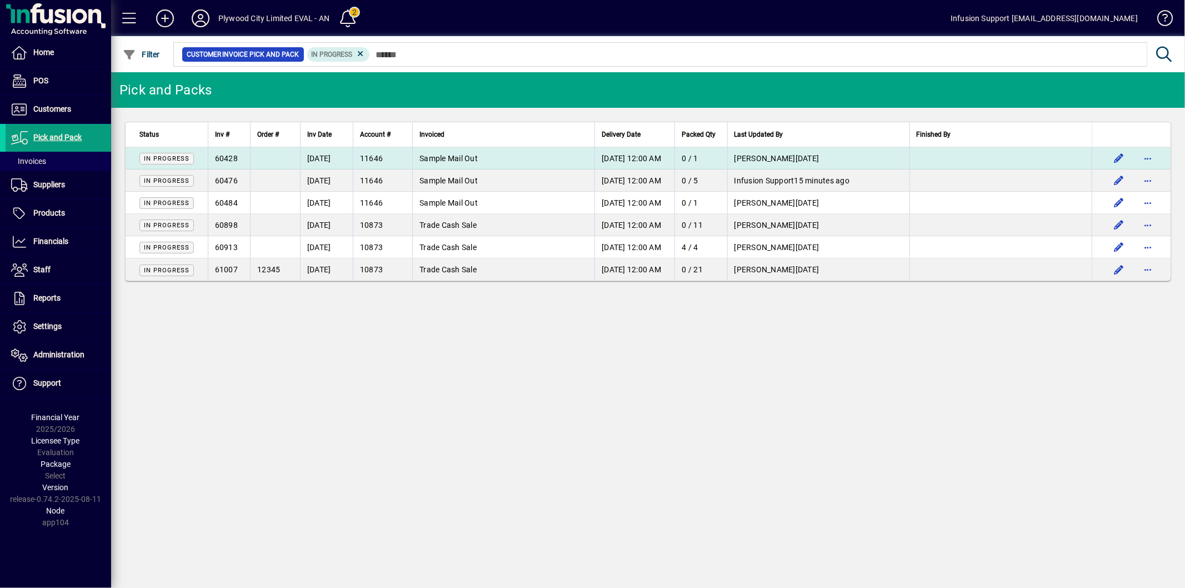
click at [1014, 153] on td at bounding box center [1001, 158] width 182 height 22
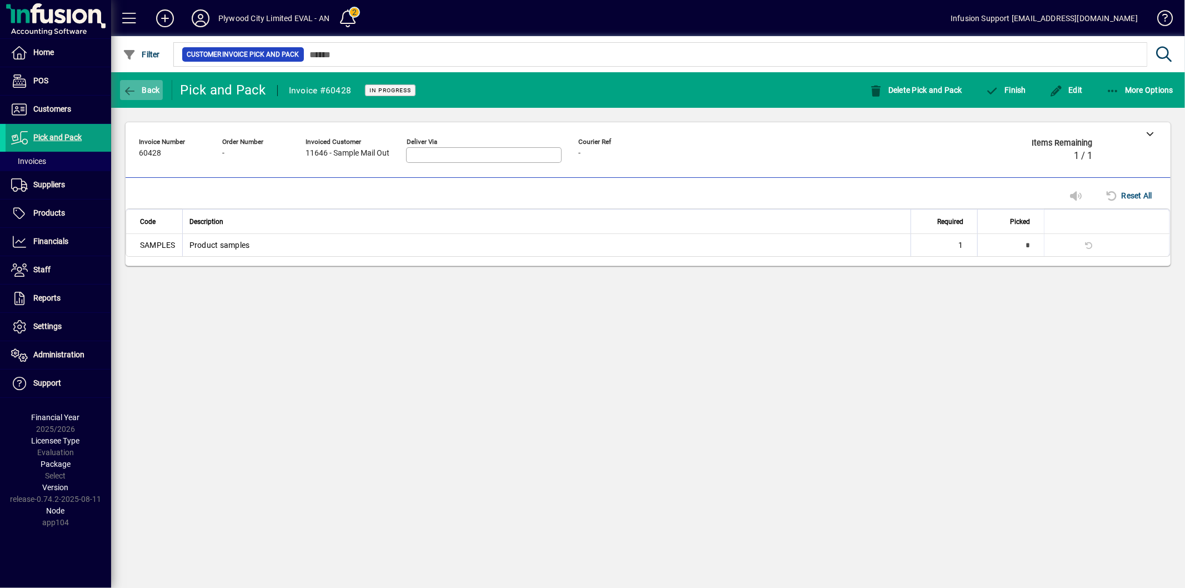
click at [147, 90] on span "Back" at bounding box center [141, 90] width 37 height 9
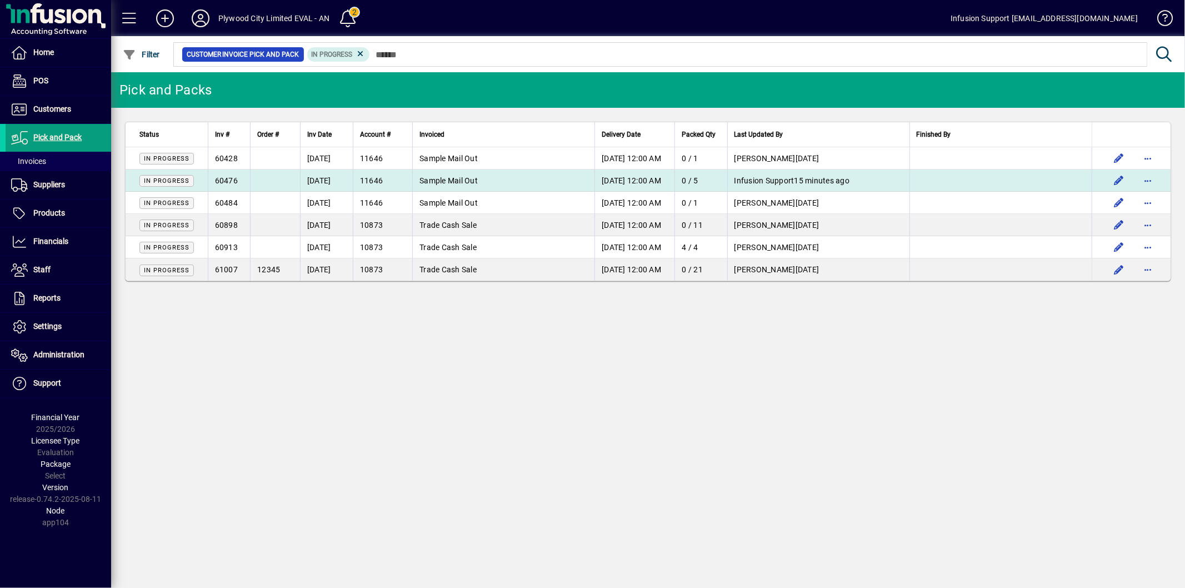
click at [258, 177] on td at bounding box center [275, 180] width 50 height 22
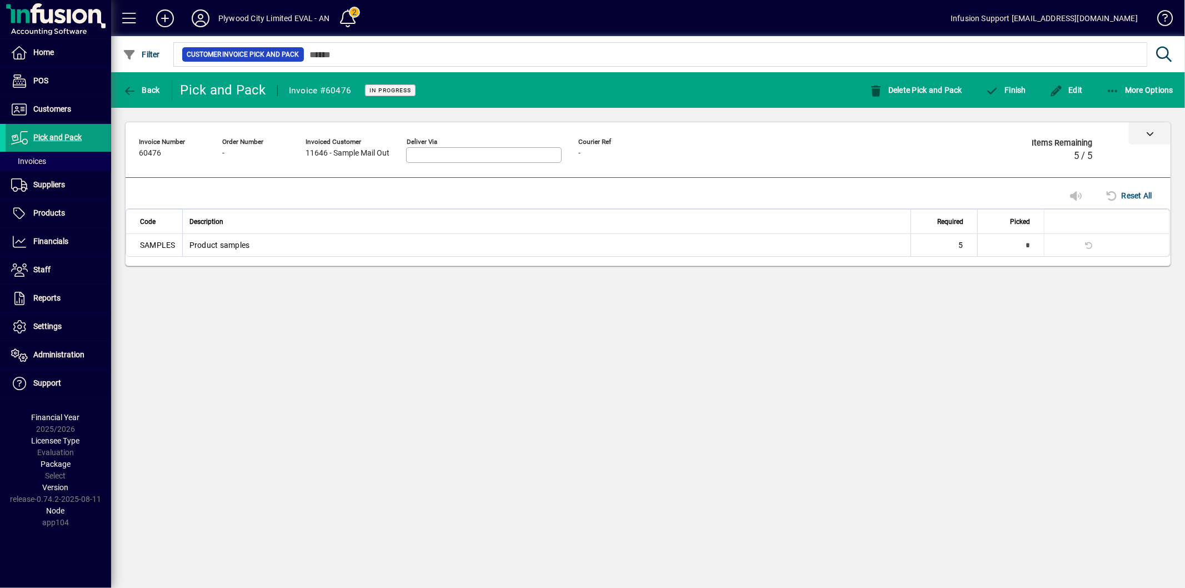
click at [1134, 137] on div at bounding box center [1150, 133] width 42 height 22
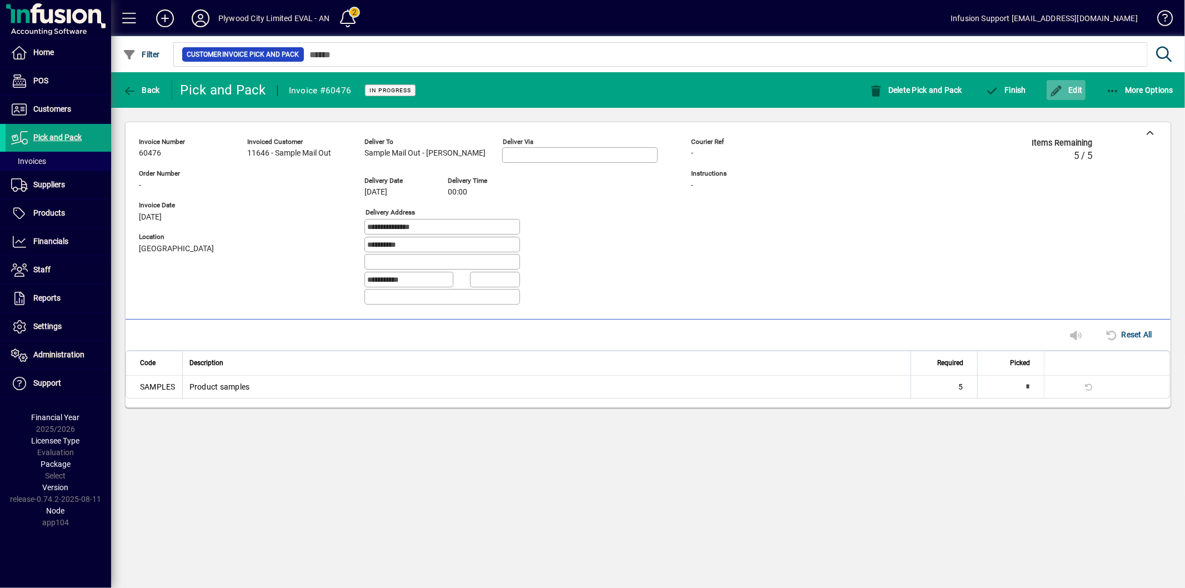
click at [1060, 89] on icon "button" at bounding box center [1057, 91] width 14 height 11
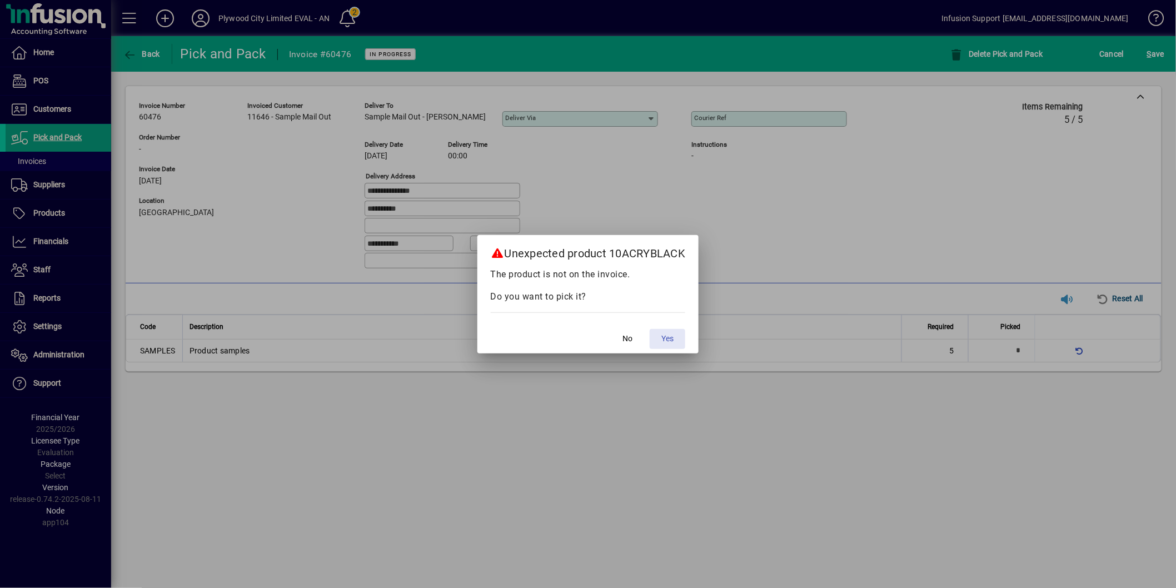
click at [660, 336] on span at bounding box center [668, 339] width 36 height 27
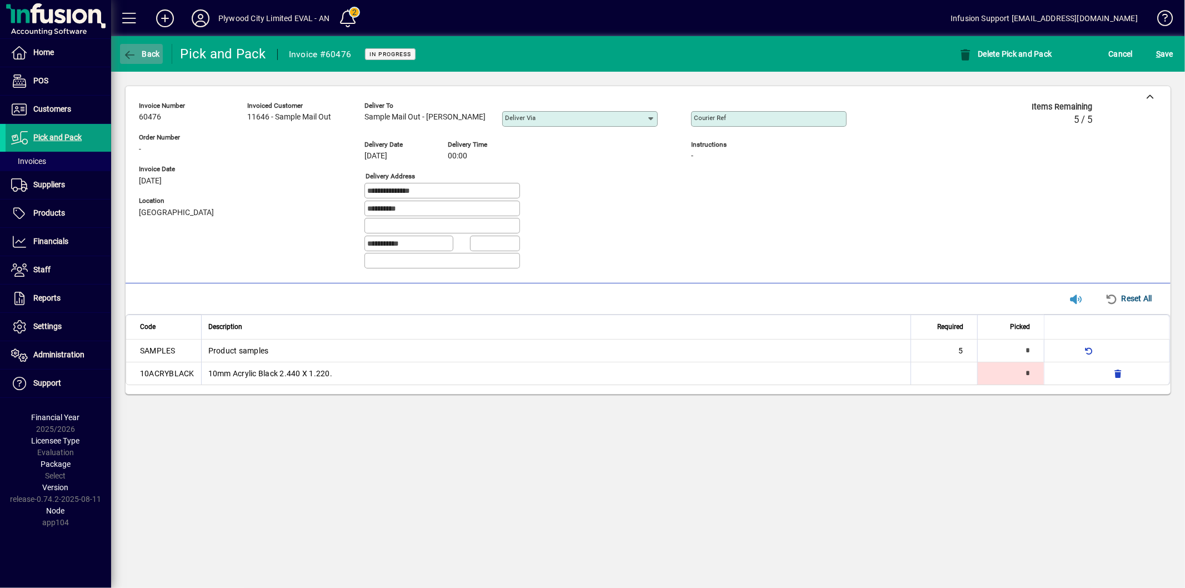
click at [145, 56] on span "Back" at bounding box center [141, 53] width 37 height 9
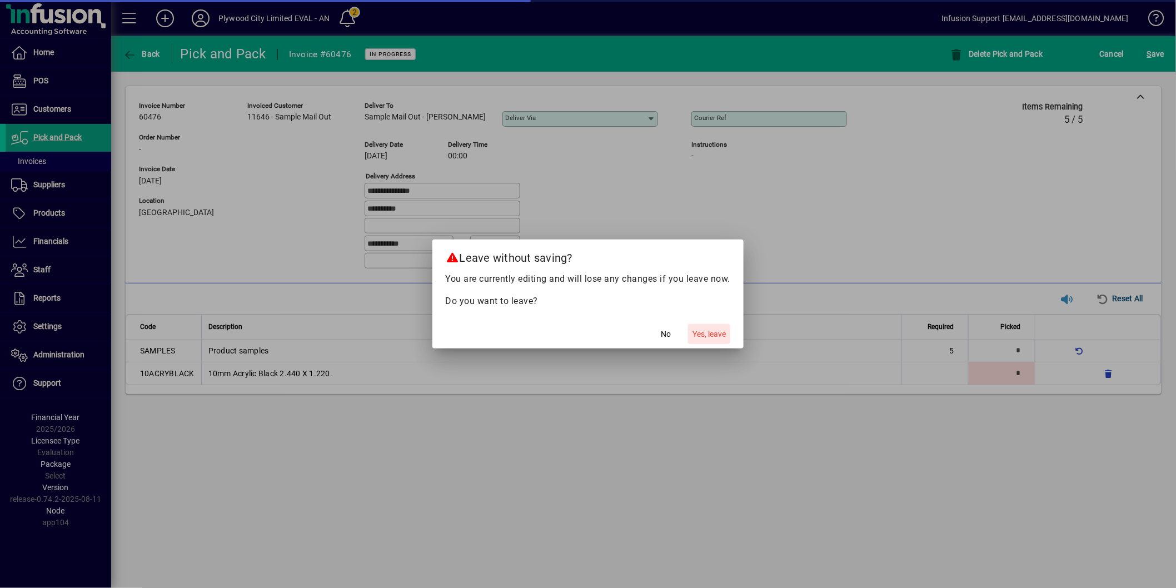
click at [704, 330] on span "Yes, leave" at bounding box center [708, 334] width 33 height 12
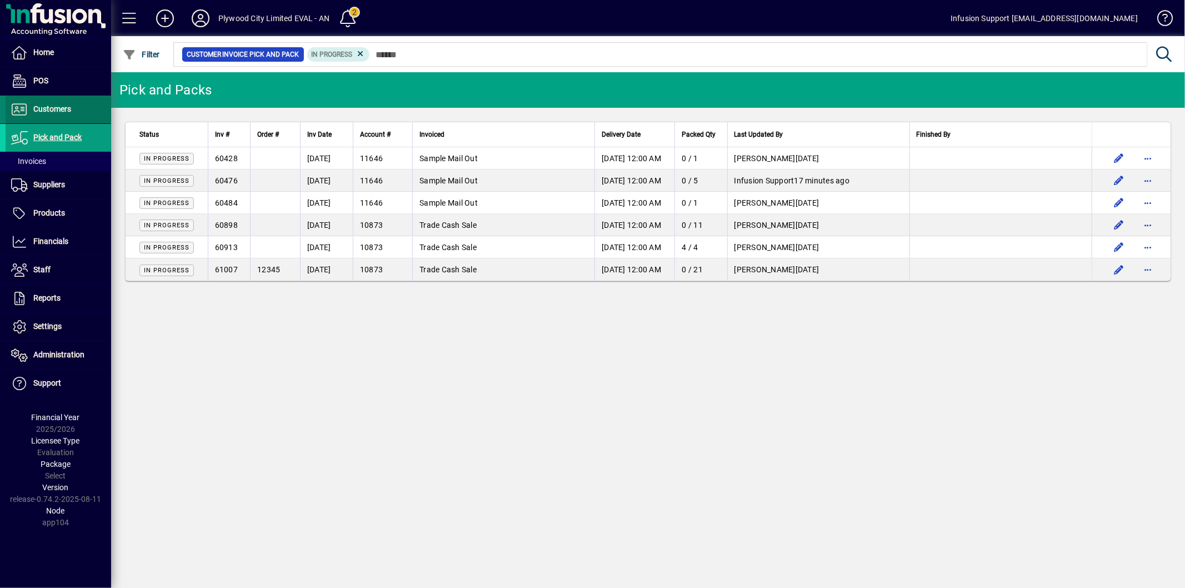
click at [61, 108] on span "Customers" at bounding box center [52, 108] width 38 height 9
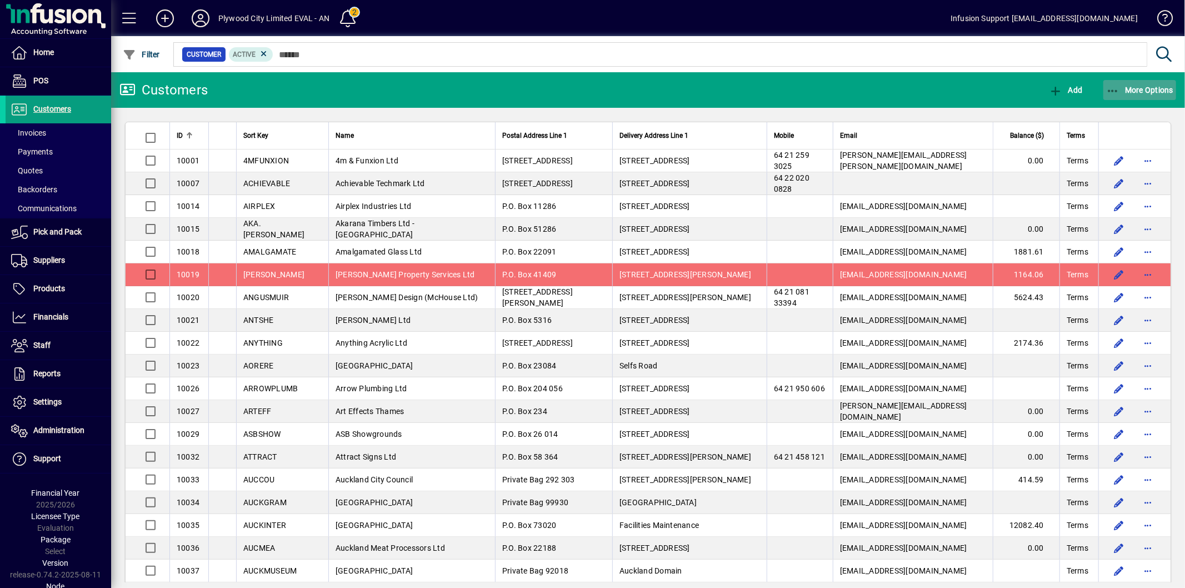
click at [1130, 92] on span "More Options" at bounding box center [1140, 90] width 68 height 9
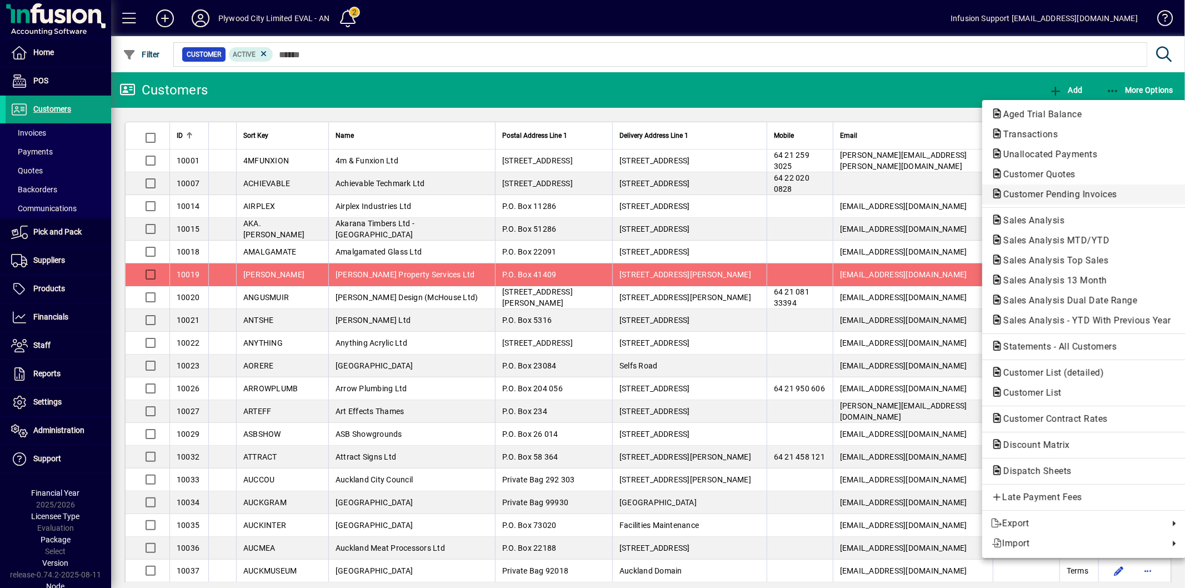
click at [1045, 192] on span "Customer Pending Invoices" at bounding box center [1057, 194] width 132 height 11
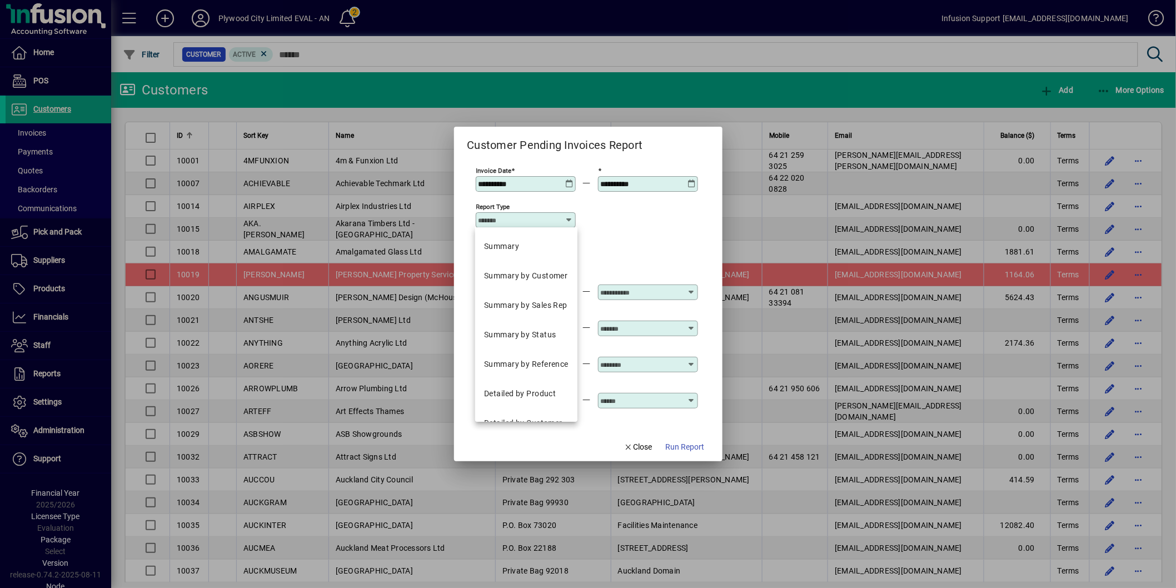
click at [554, 218] on input "Report type" at bounding box center [521, 220] width 86 height 9
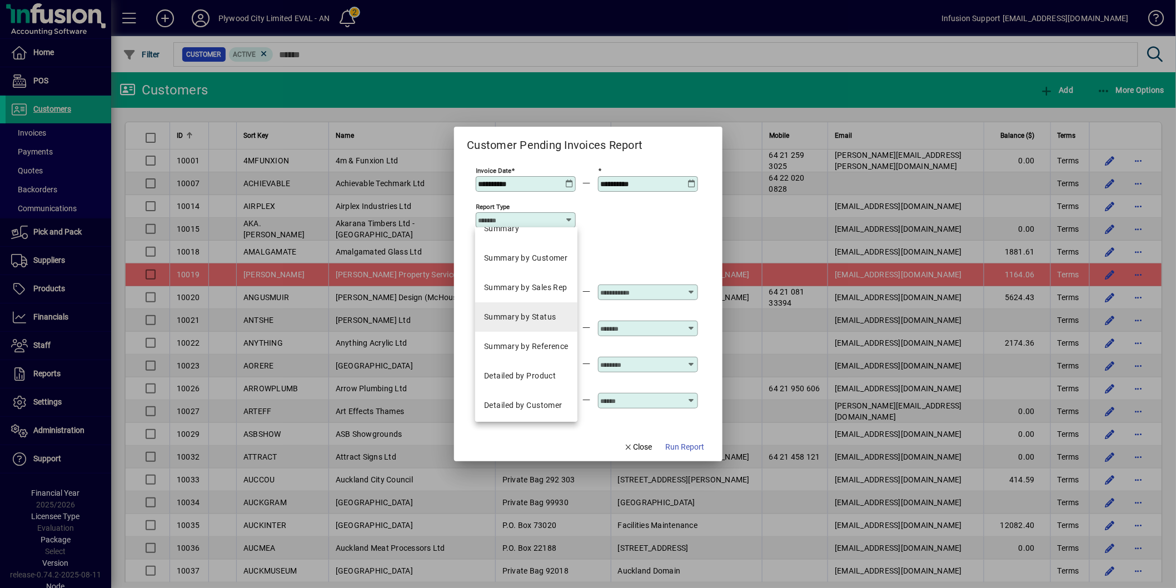
scroll to position [20, 0]
click at [517, 366] on mat-option "Detailed by Product" at bounding box center [526, 373] width 102 height 29
type input "**********"
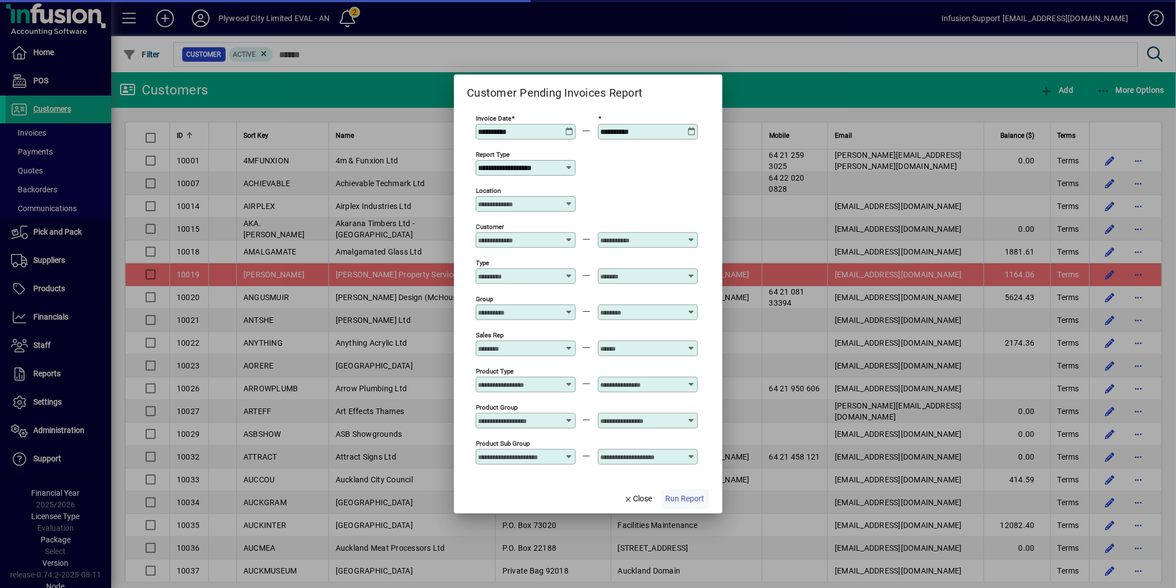
click at [685, 491] on span "button" at bounding box center [685, 499] width 48 height 27
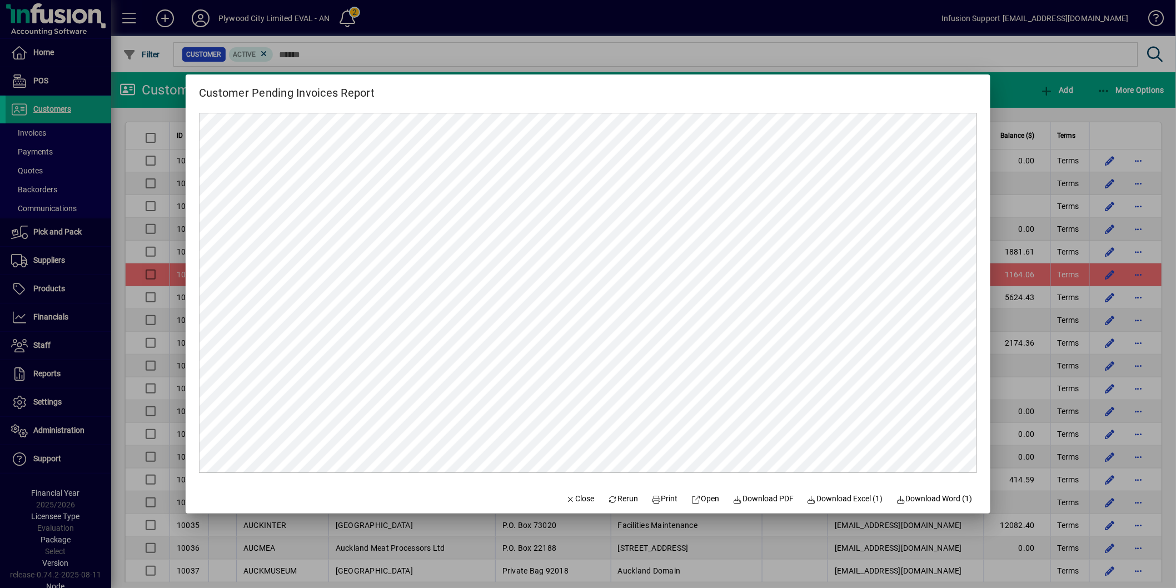
scroll to position [0, 0]
click at [618, 500] on span "Rerun" at bounding box center [623, 499] width 31 height 12
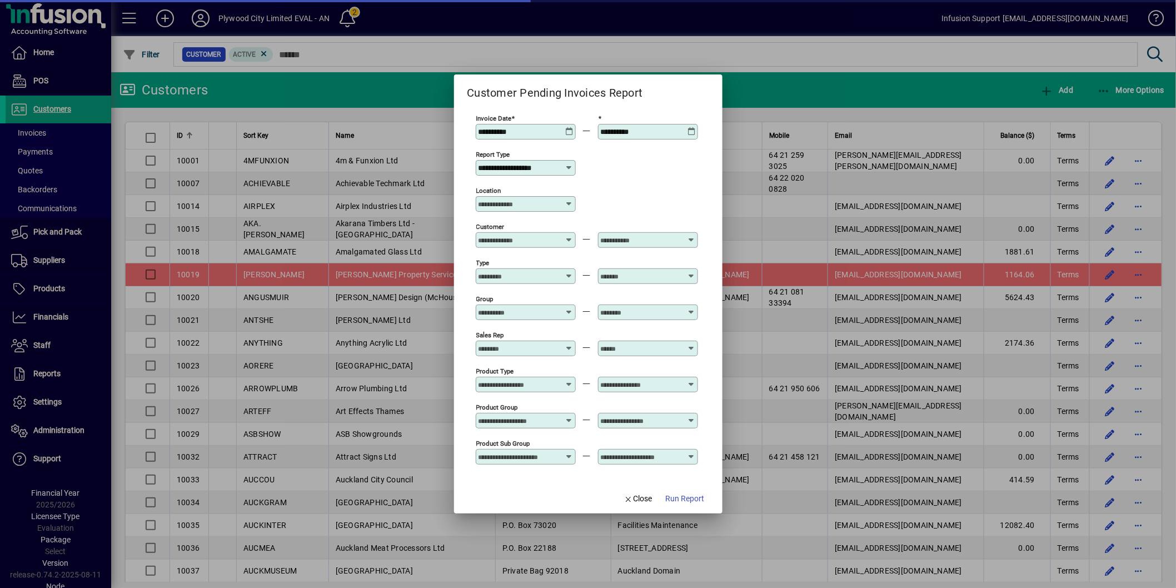
click at [542, 174] on div "**********" at bounding box center [526, 168] width 100 height 16
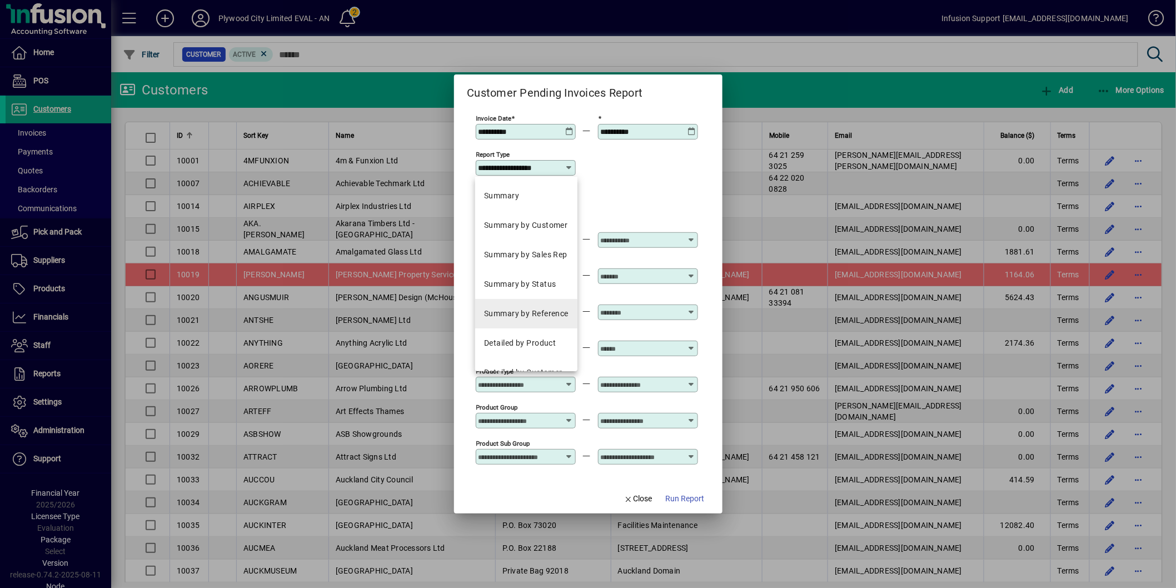
scroll to position [20, 0]
click at [535, 353] on div "Detailed by Customer" at bounding box center [523, 353] width 78 height 12
type input "**********"
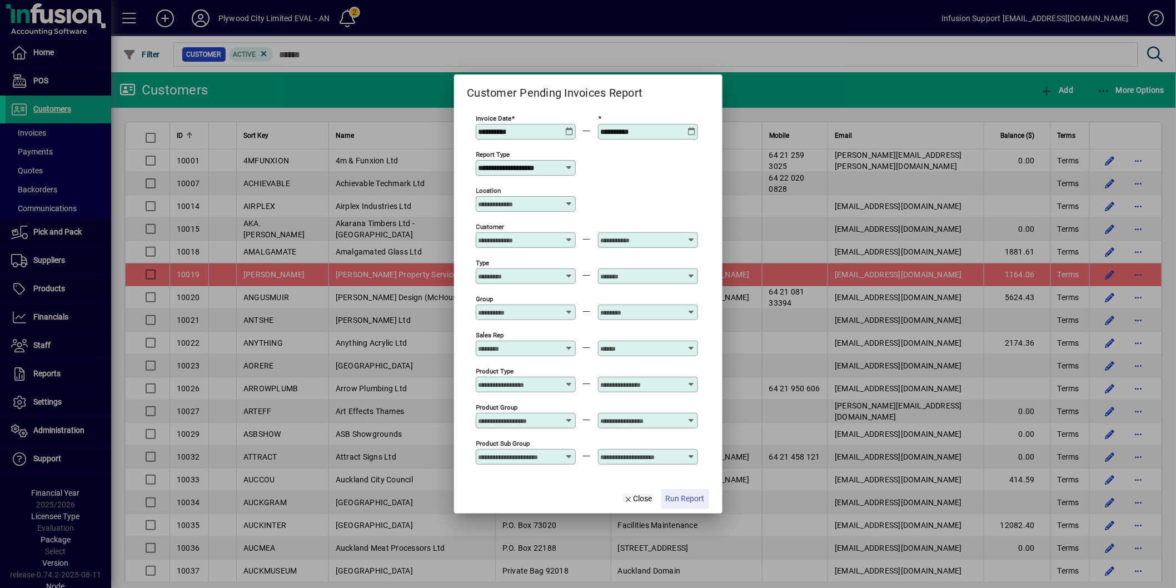
drag, startPoint x: 686, startPoint y: 495, endPoint x: 727, endPoint y: 502, distance: 41.7
click at [686, 496] on span "Run Report" at bounding box center [685, 499] width 39 height 12
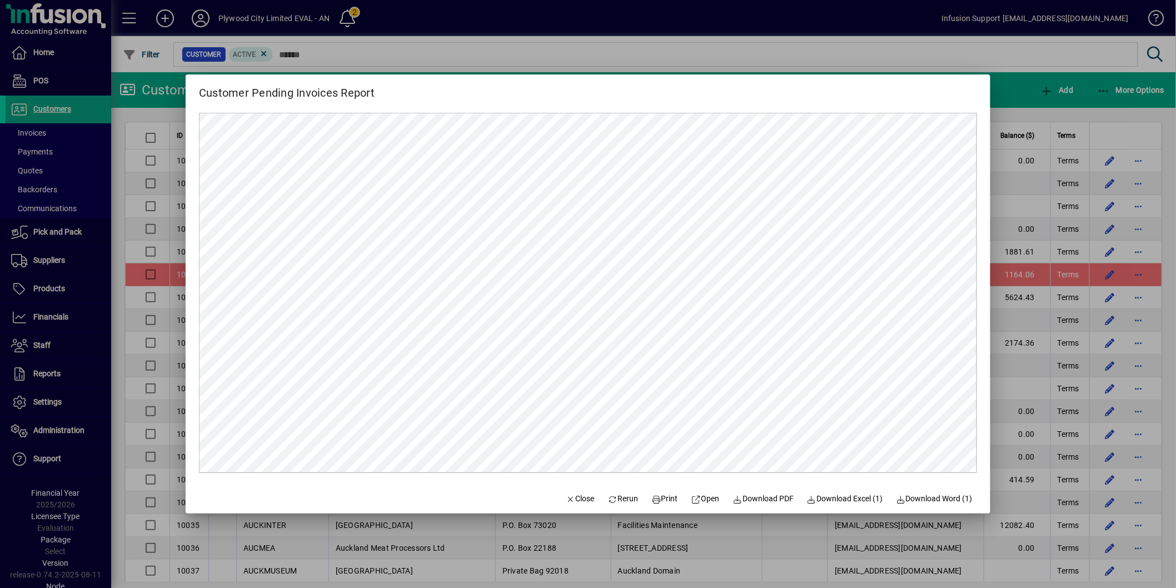
scroll to position [0, 0]
click at [568, 501] on span "Close" at bounding box center [580, 499] width 29 height 12
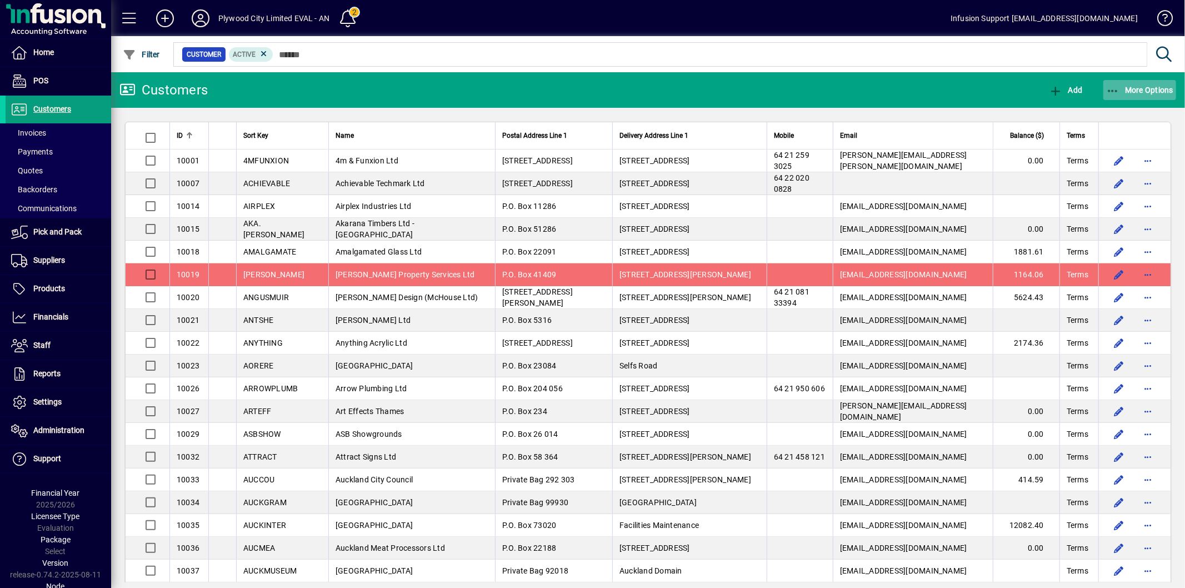
click at [1124, 91] on span "More Options" at bounding box center [1140, 90] width 68 height 9
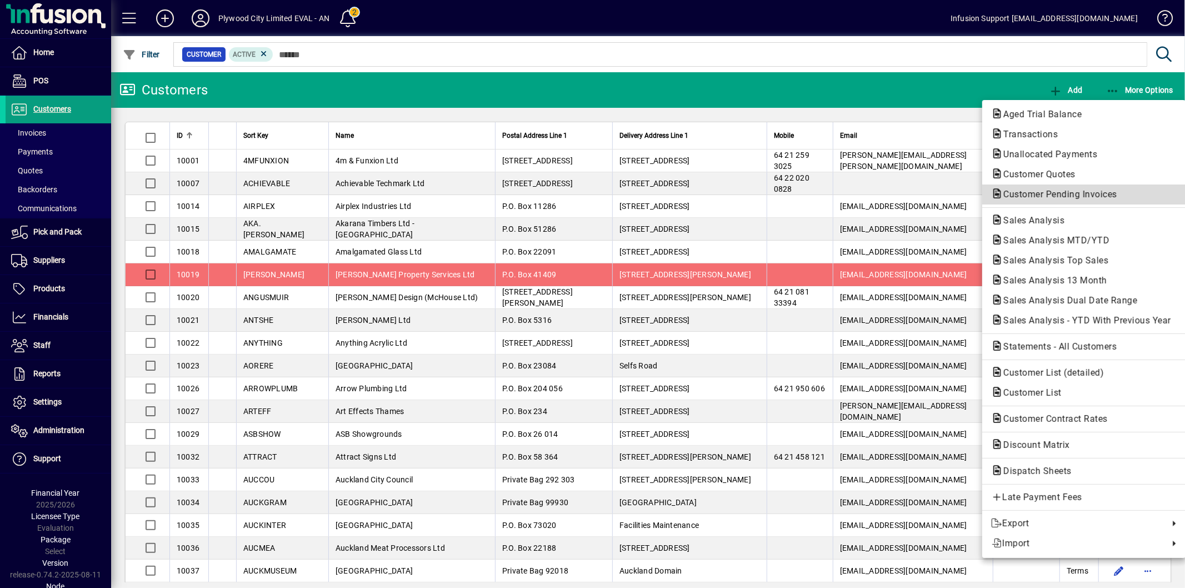
click at [1071, 194] on span "Customer Pending Invoices" at bounding box center [1057, 194] width 132 height 11
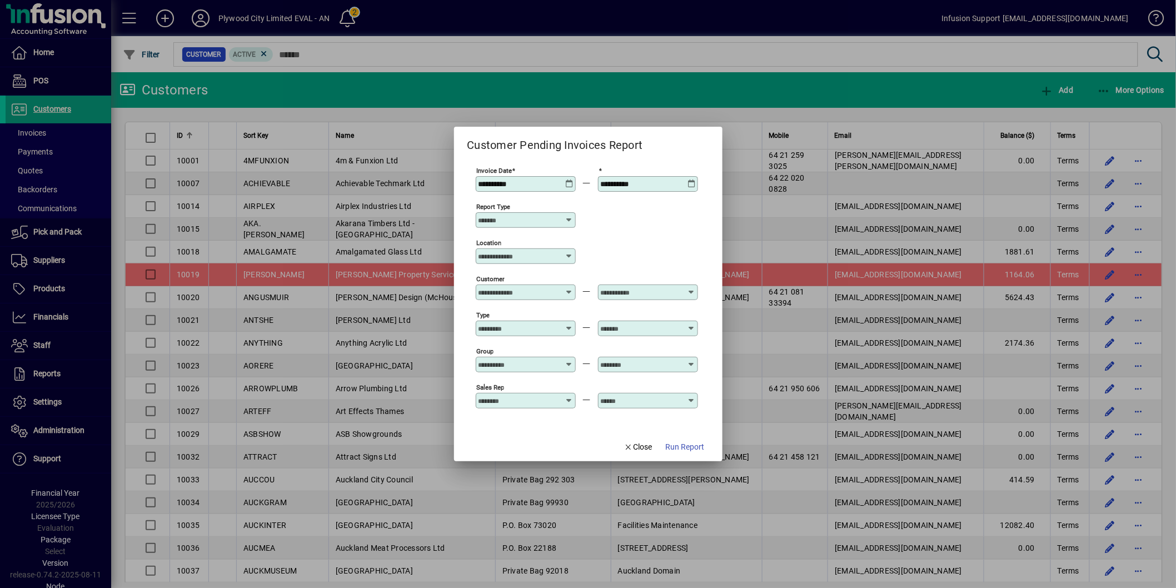
click at [543, 218] on input "Report type" at bounding box center [521, 220] width 86 height 9
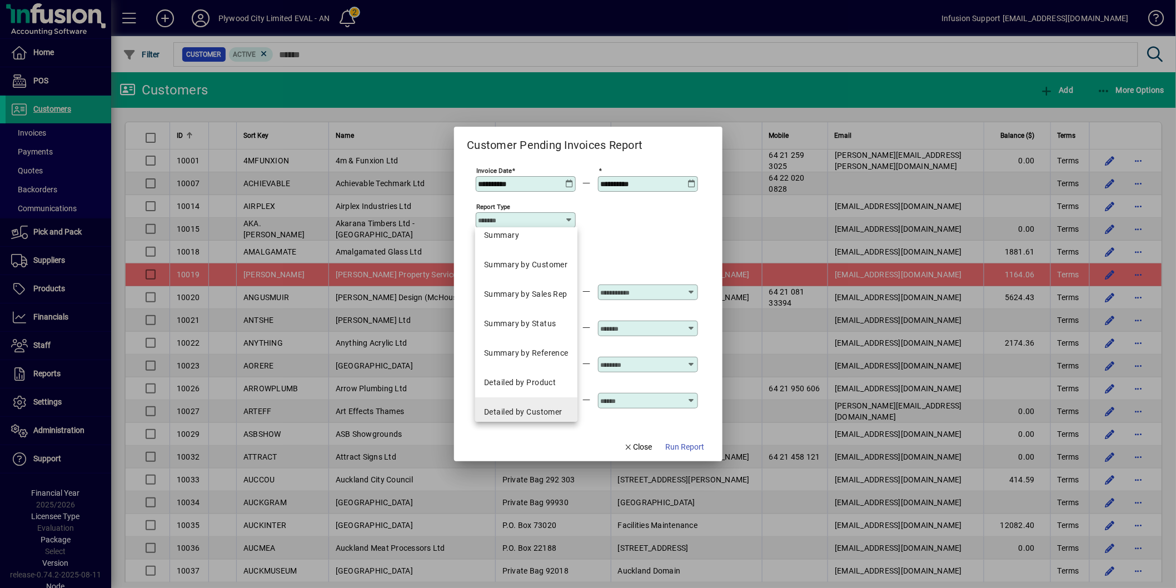
scroll to position [20, 0]
click at [531, 395] on mat-option "Detailed by Customer" at bounding box center [526, 402] width 102 height 29
type input "**********"
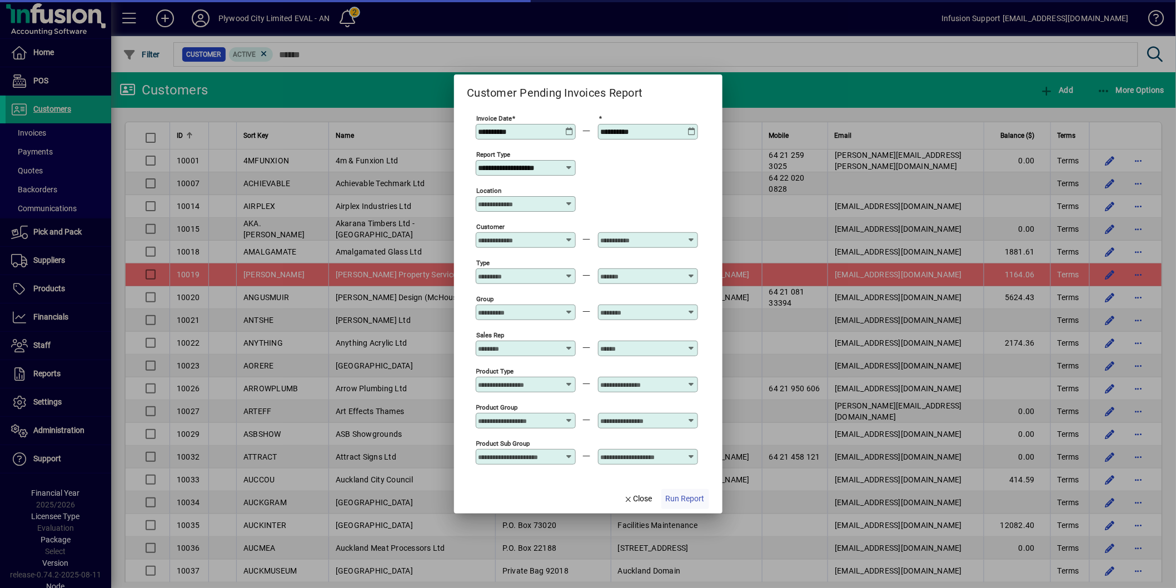
click at [670, 499] on span "Run Report" at bounding box center [685, 499] width 39 height 12
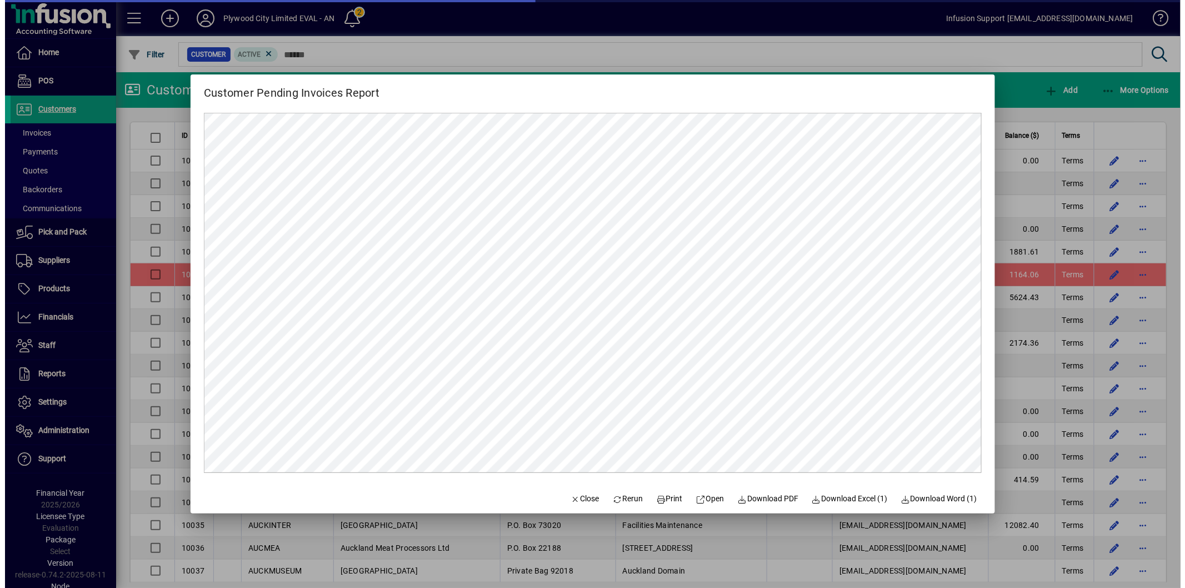
scroll to position [0, 0]
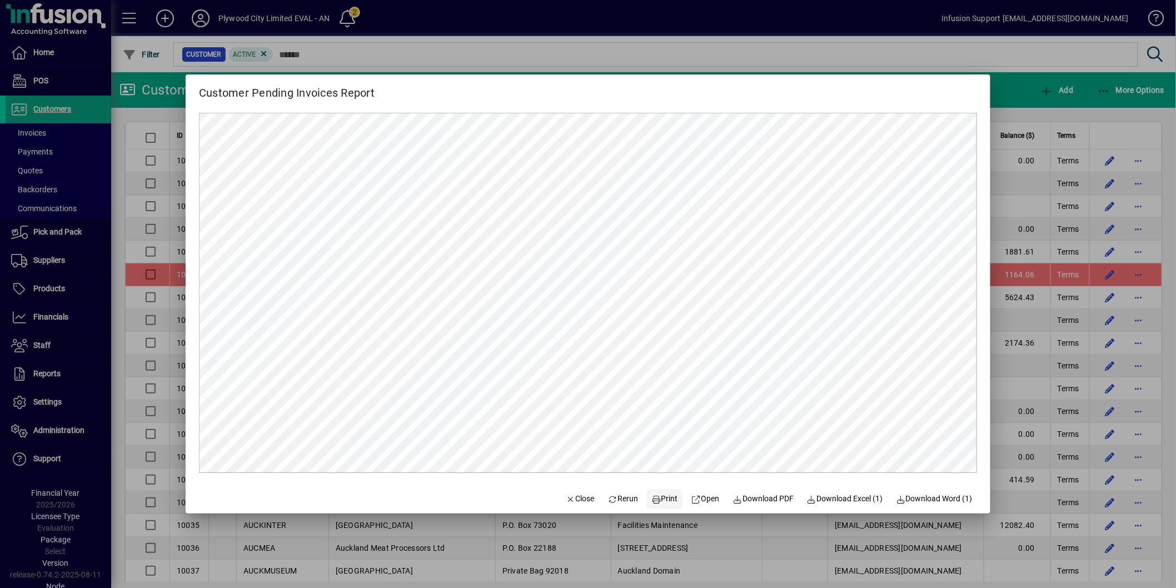
click at [660, 498] on span "Print" at bounding box center [664, 499] width 27 height 12
click at [568, 496] on span "Close" at bounding box center [580, 499] width 29 height 12
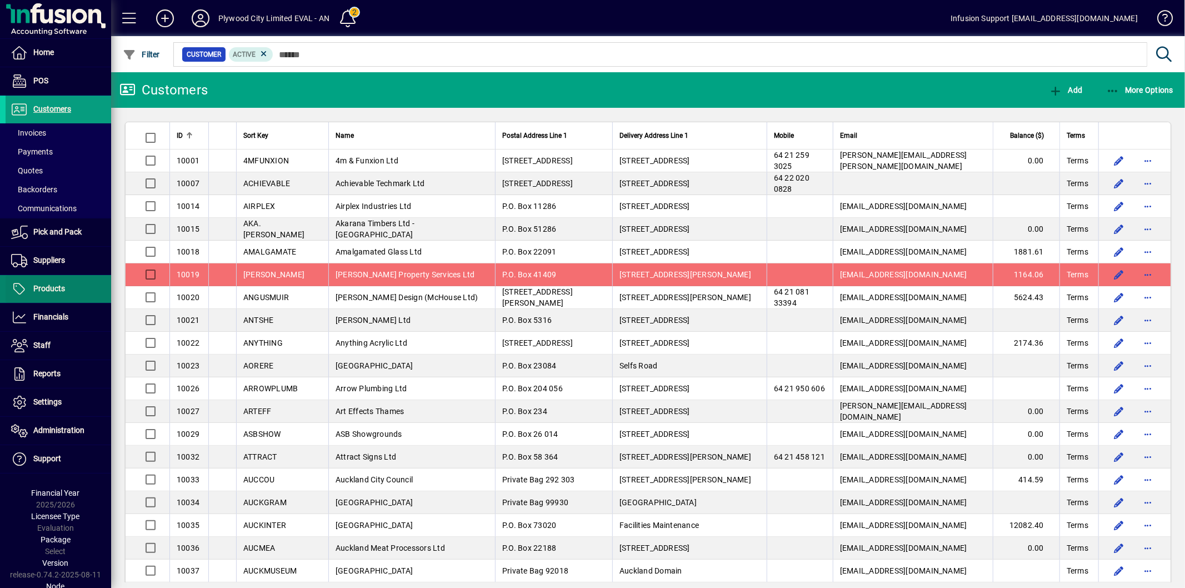
click at [43, 278] on span at bounding box center [59, 289] width 106 height 27
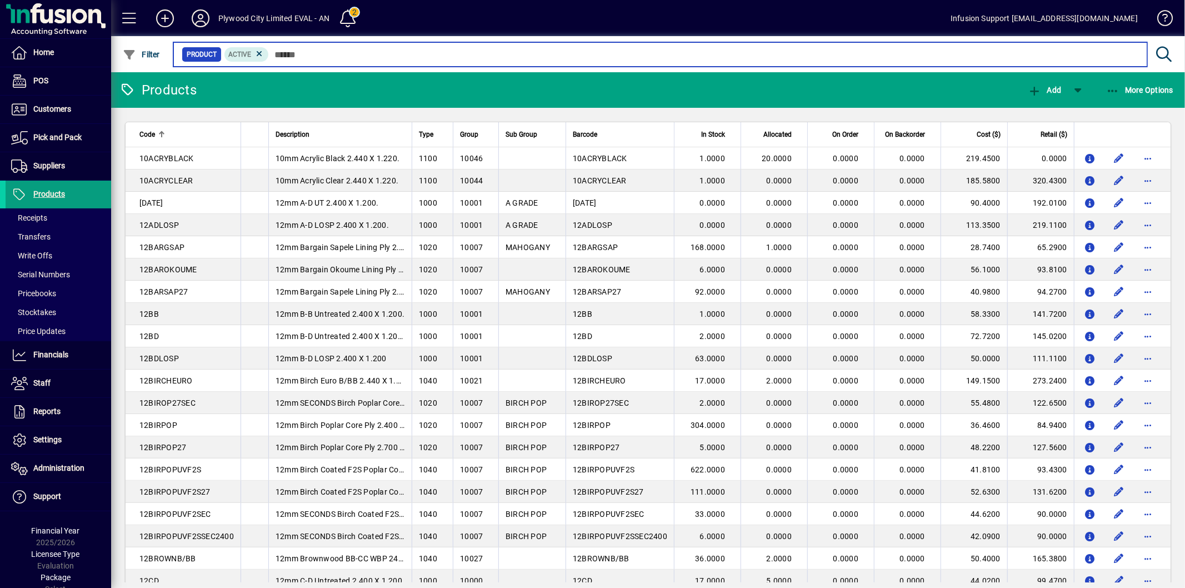
click at [302, 54] on input "text" at bounding box center [704, 55] width 870 height 16
type input "*"
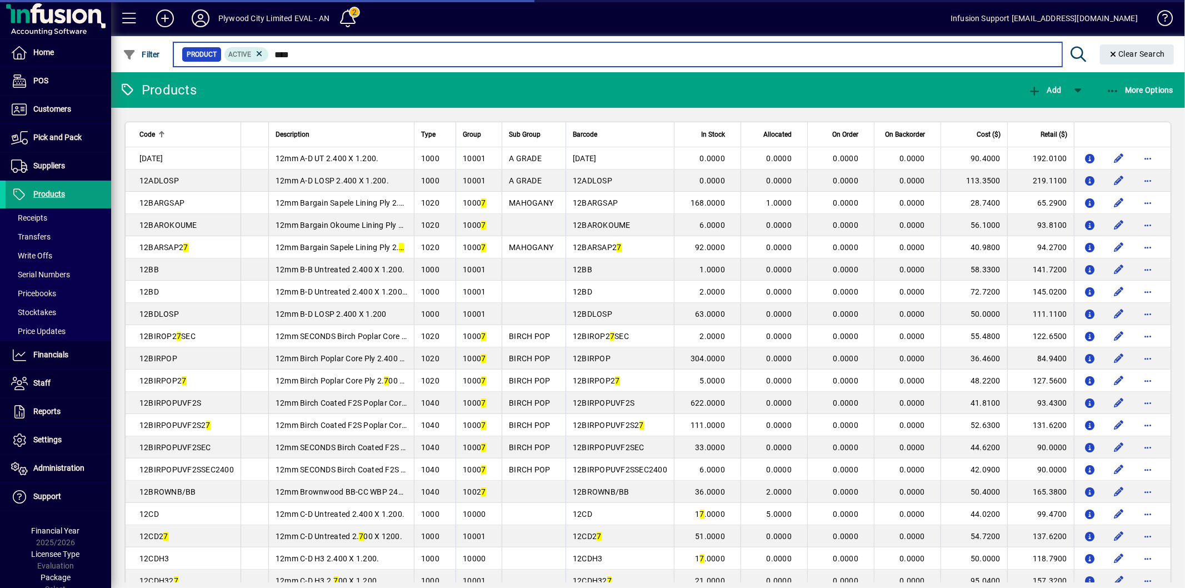
type input "*****"
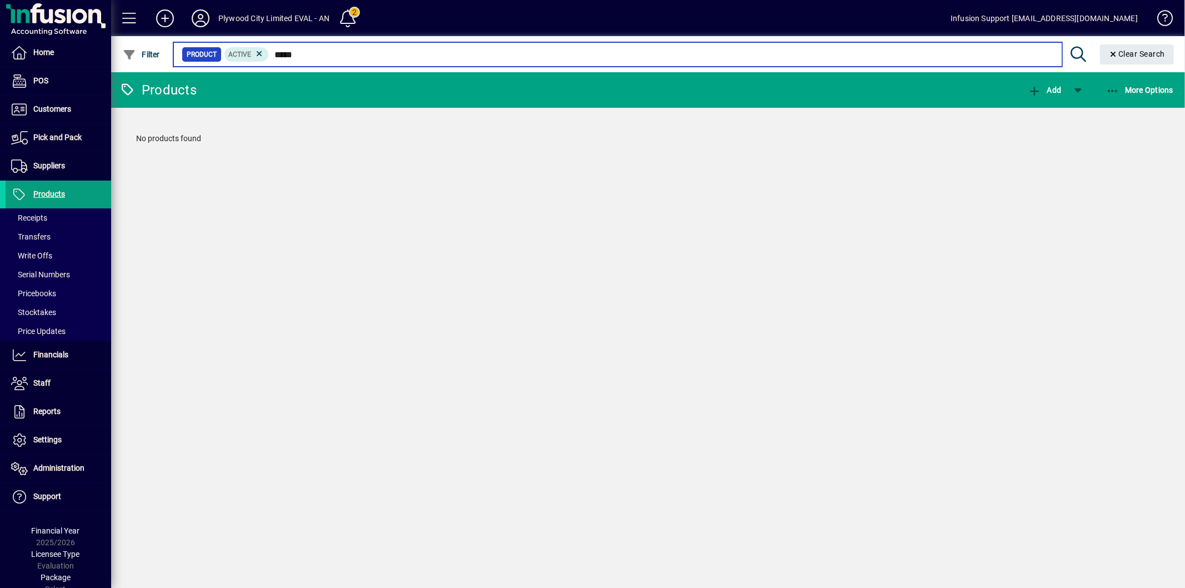
click at [304, 50] on input "*****" at bounding box center [661, 55] width 784 height 16
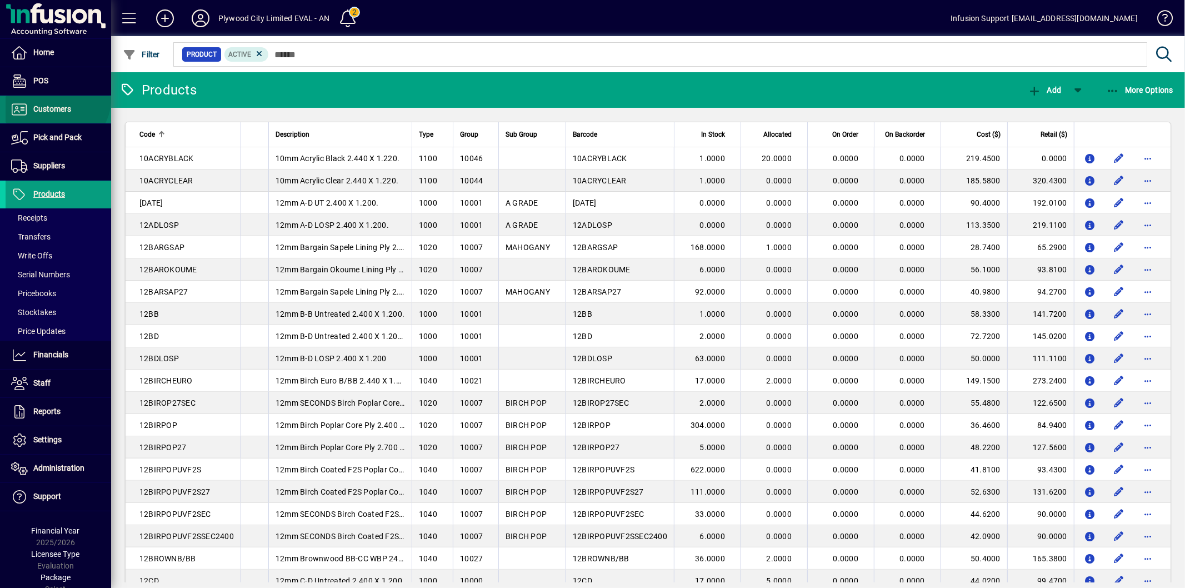
click at [56, 99] on span at bounding box center [59, 109] width 106 height 27
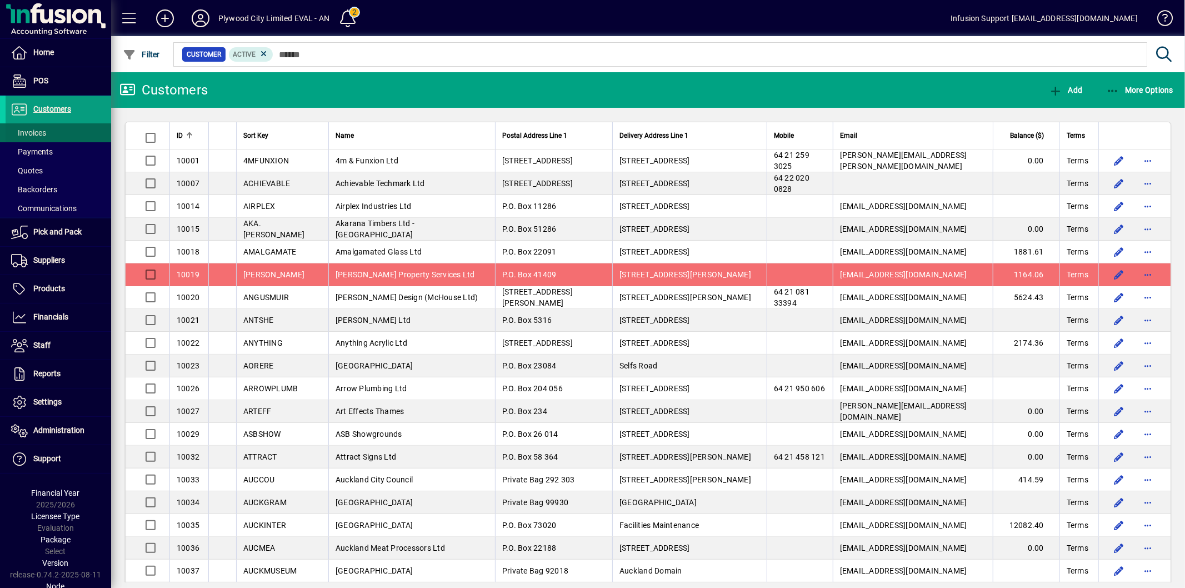
click at [39, 128] on span "Invoices" at bounding box center [28, 132] width 35 height 9
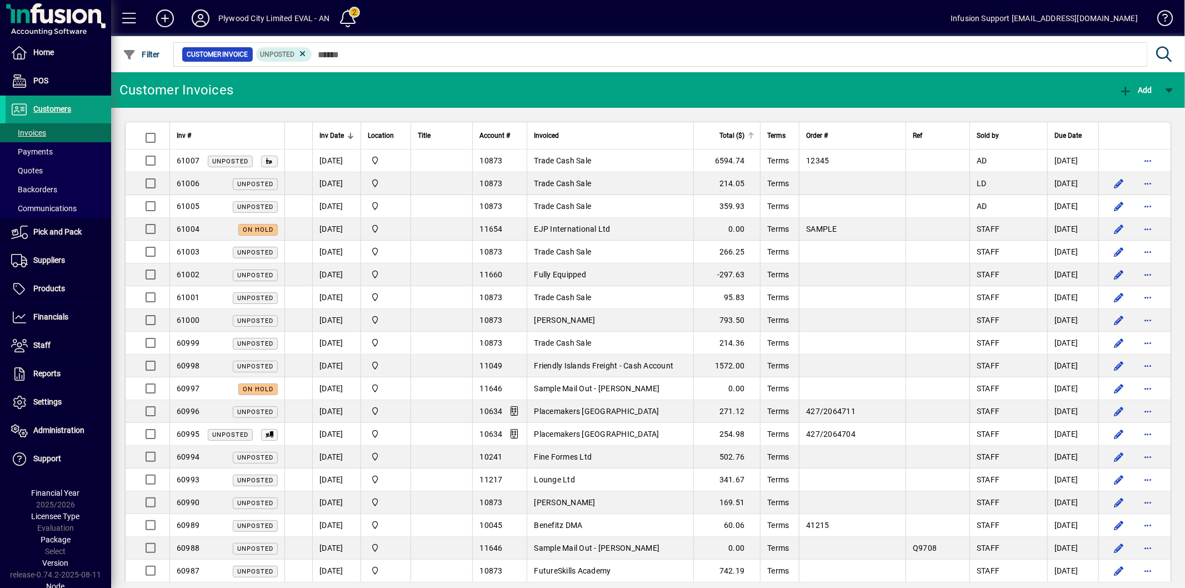
click at [740, 131] on span "Total ($)" at bounding box center [732, 135] width 25 height 12
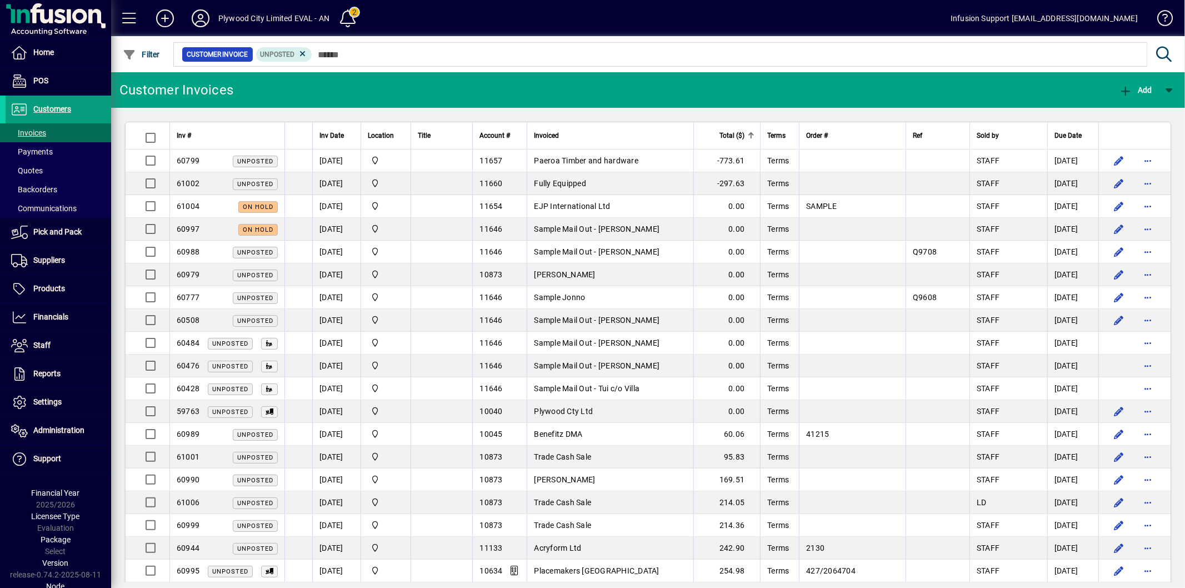
click at [740, 131] on span "Total ($)" at bounding box center [732, 135] width 25 height 12
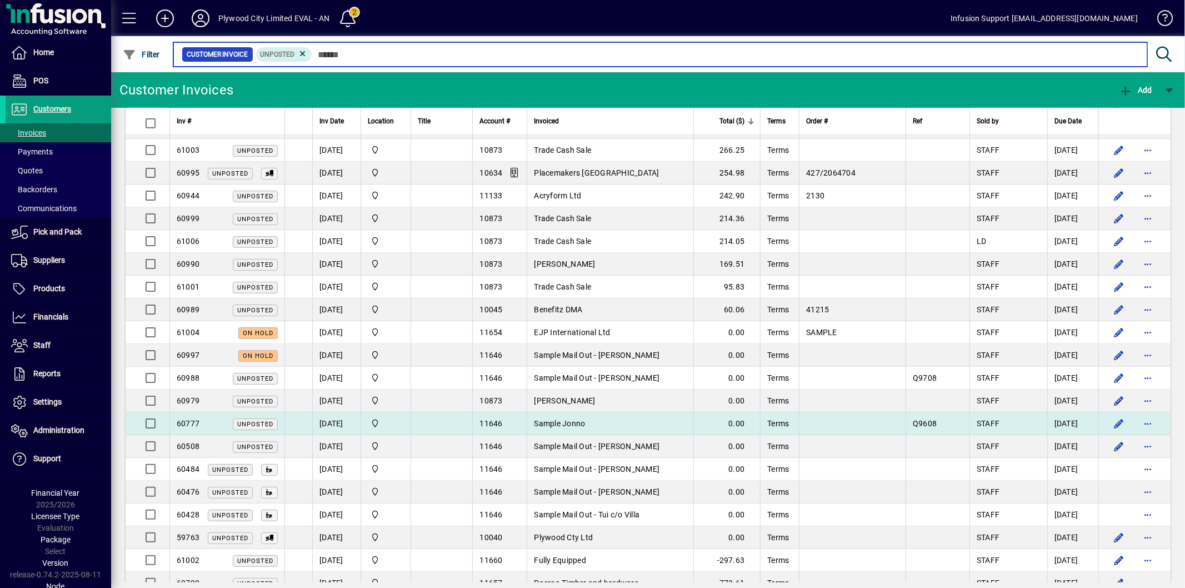
scroll to position [630, 0]
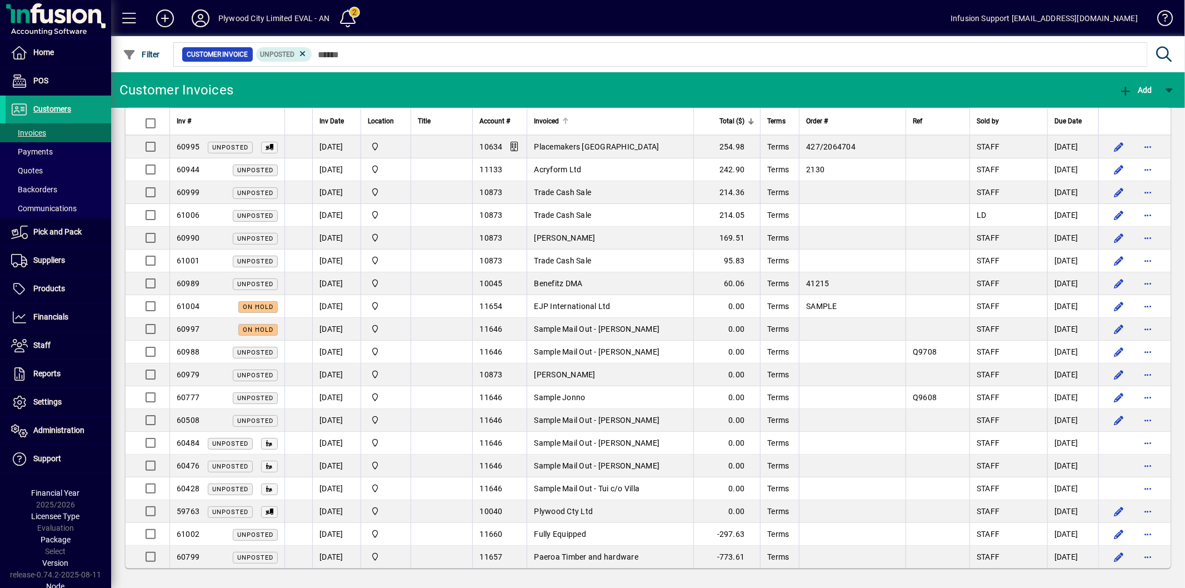
click at [569, 124] on div at bounding box center [565, 121] width 7 height 7
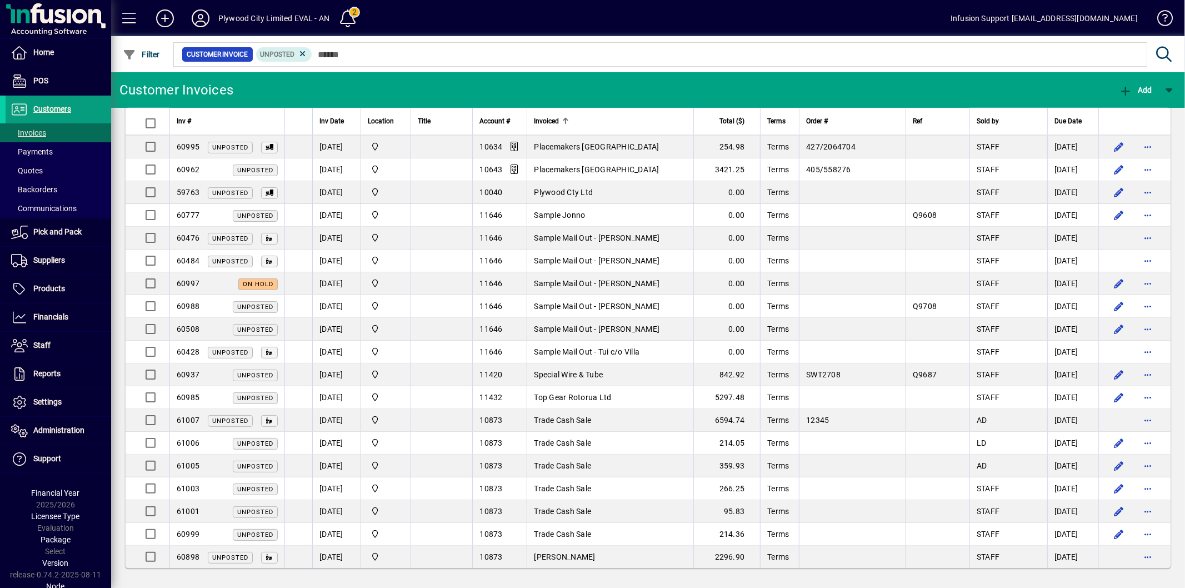
click at [569, 123] on div at bounding box center [565, 121] width 7 height 7
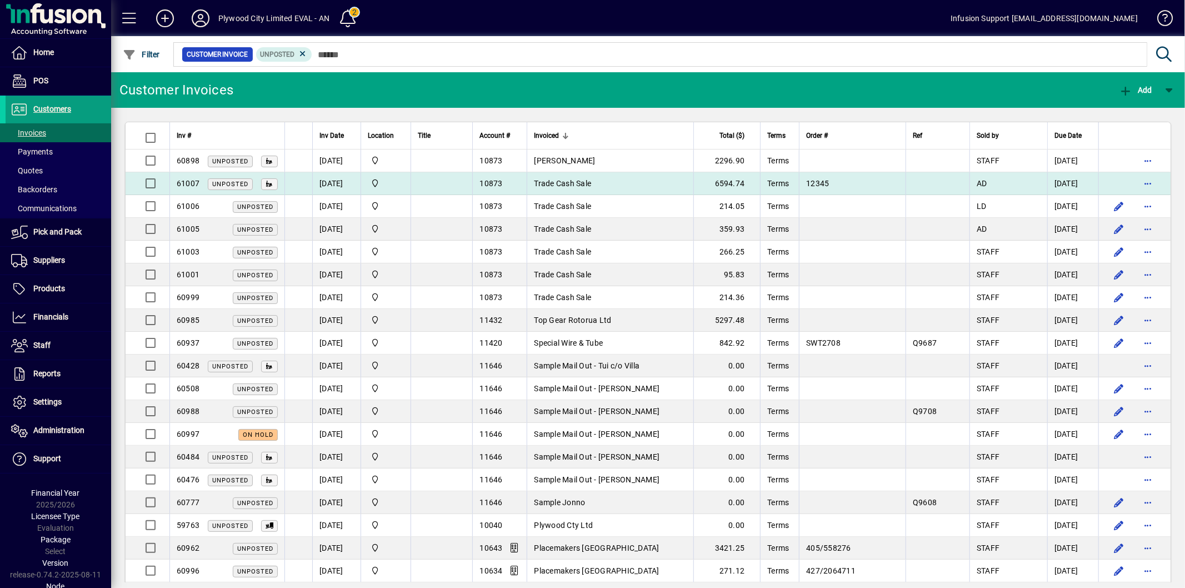
click at [612, 187] on td "Trade Cash Sale" at bounding box center [610, 183] width 167 height 23
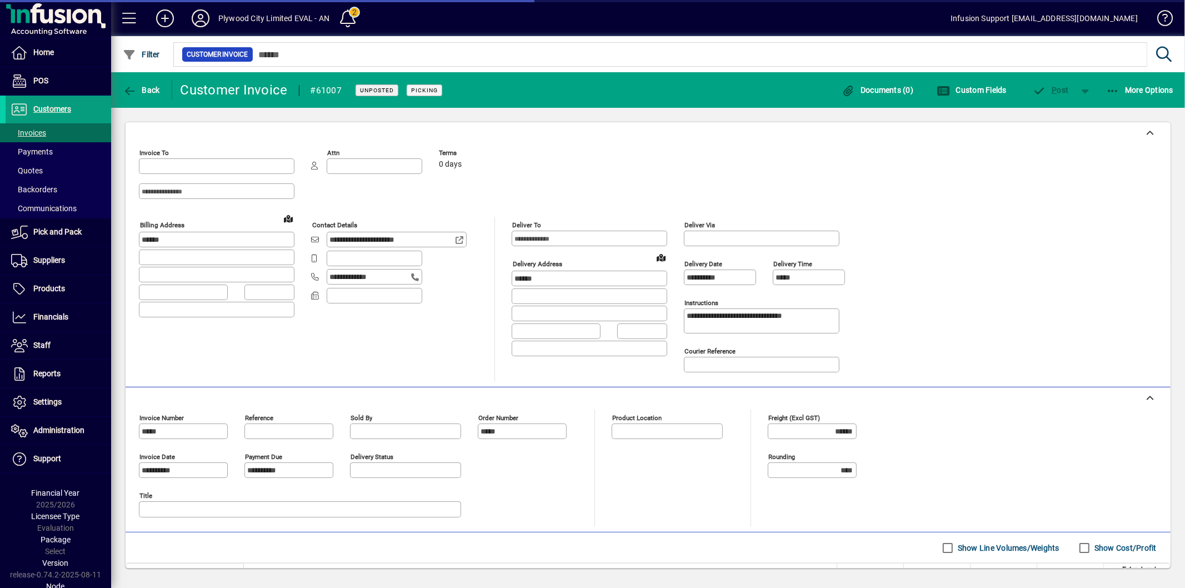
type input "**********"
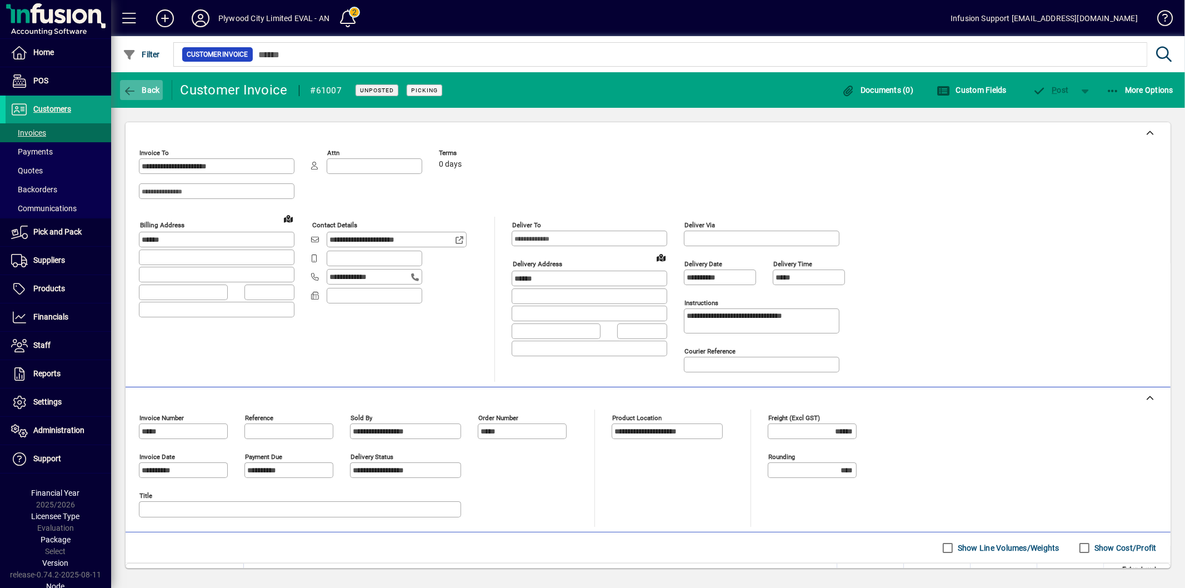
click at [153, 90] on span "Back" at bounding box center [141, 90] width 37 height 9
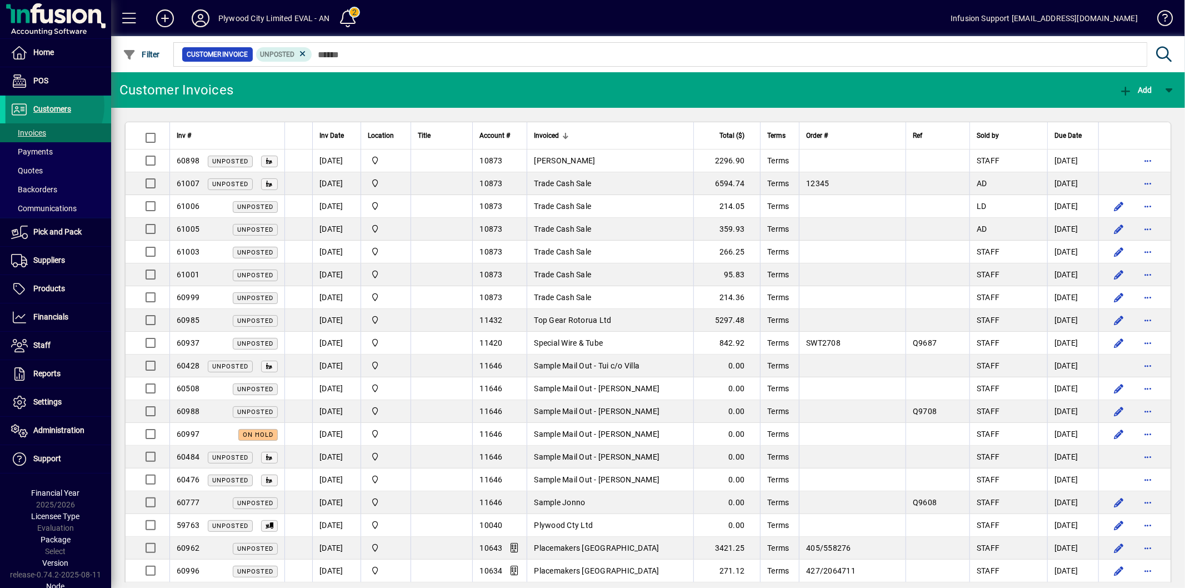
click at [43, 106] on span "Customers" at bounding box center [52, 108] width 38 height 9
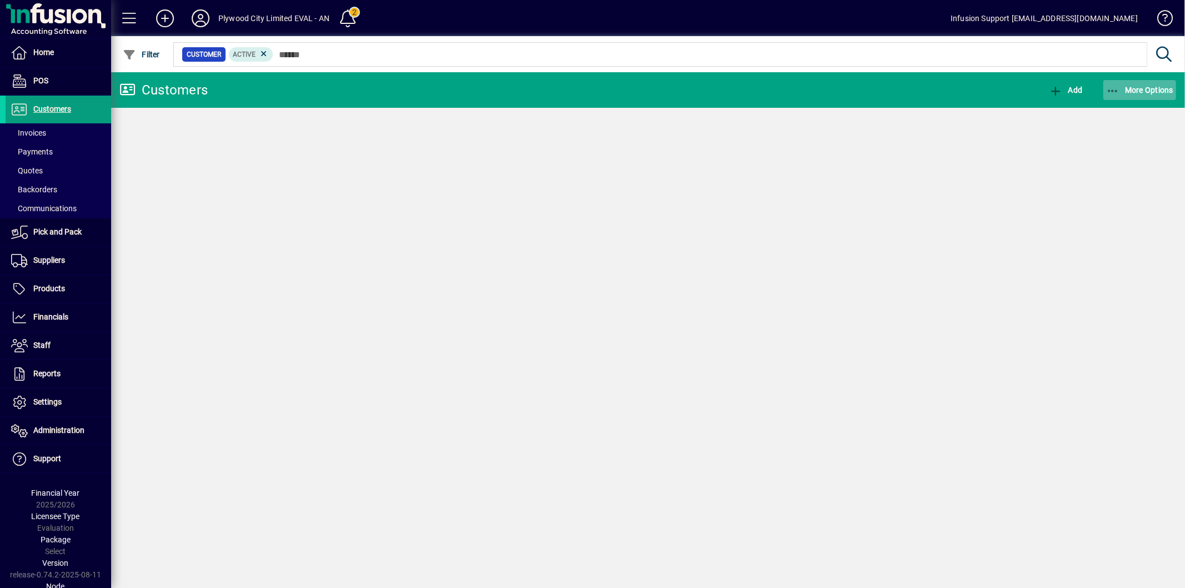
click at [1130, 80] on span "button" at bounding box center [1140, 90] width 73 height 27
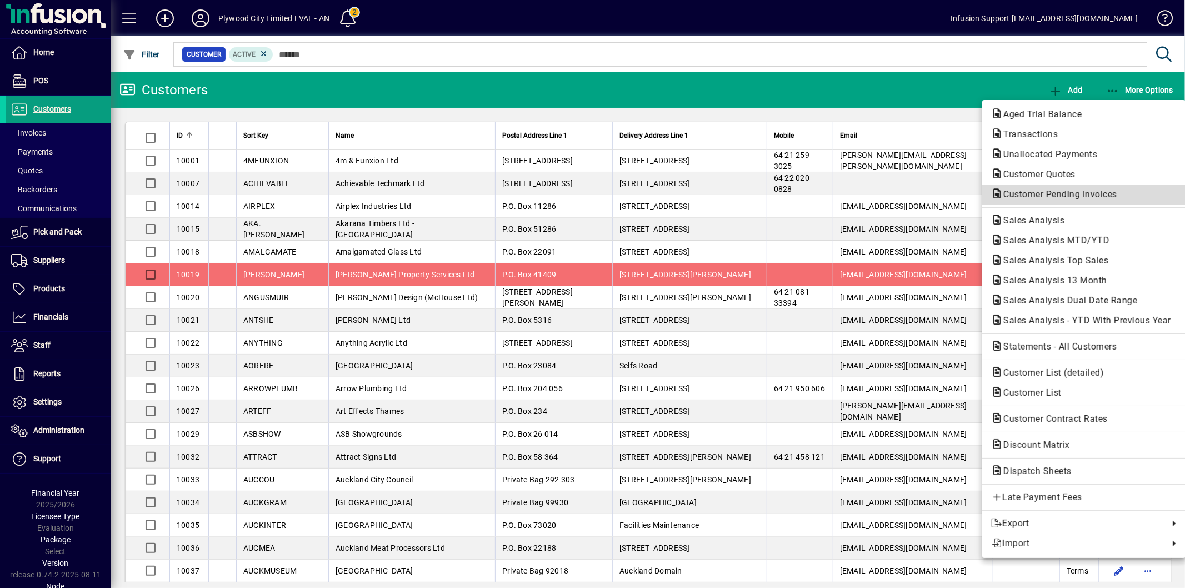
click at [1034, 190] on span "Customer Pending Invoices" at bounding box center [1057, 194] width 132 height 11
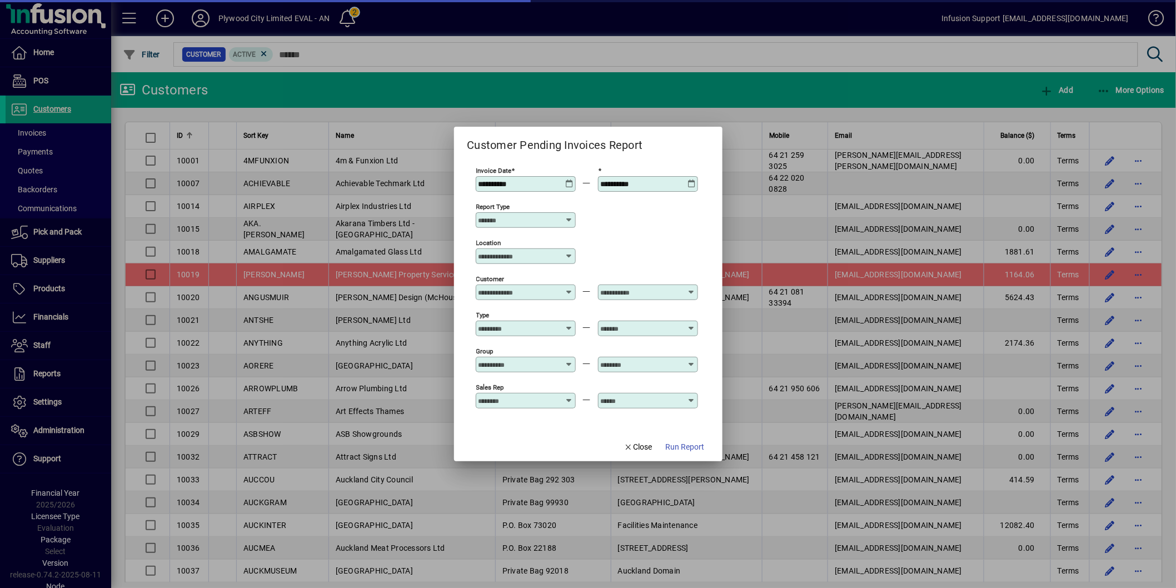
drag, startPoint x: 535, startPoint y: 208, endPoint x: 535, endPoint y: 218, distance: 10.0
click at [535, 212] on div "Report type" at bounding box center [526, 214] width 100 height 27
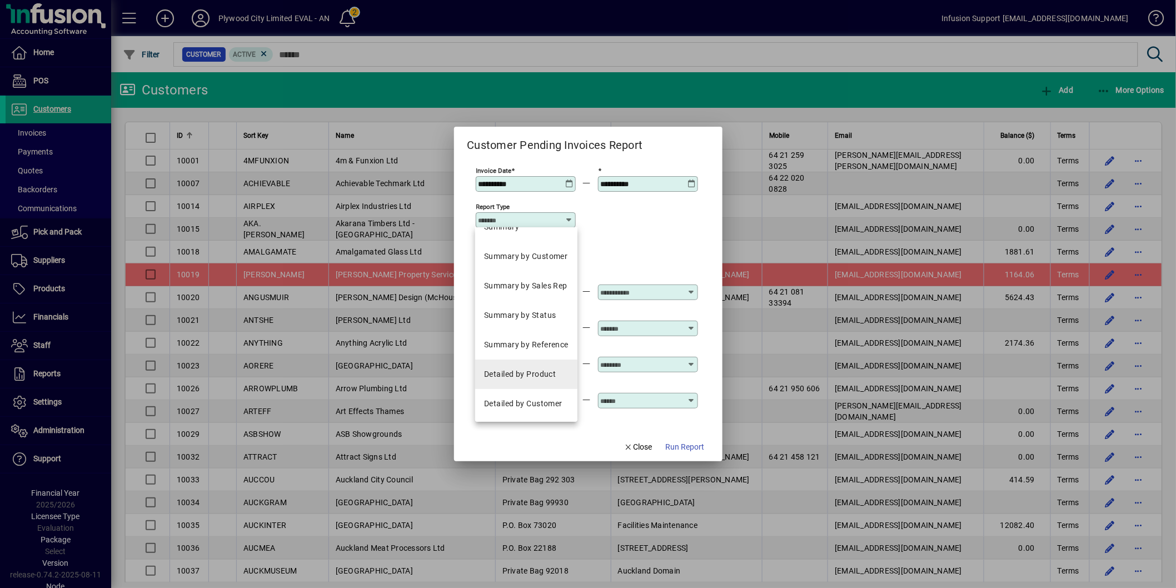
scroll to position [20, 0]
drag, startPoint x: 546, startPoint y: 388, endPoint x: 552, endPoint y: 393, distance: 8.3
click at [546, 389] on mat-option "Detailed by Customer" at bounding box center [526, 402] width 102 height 29
type input "**********"
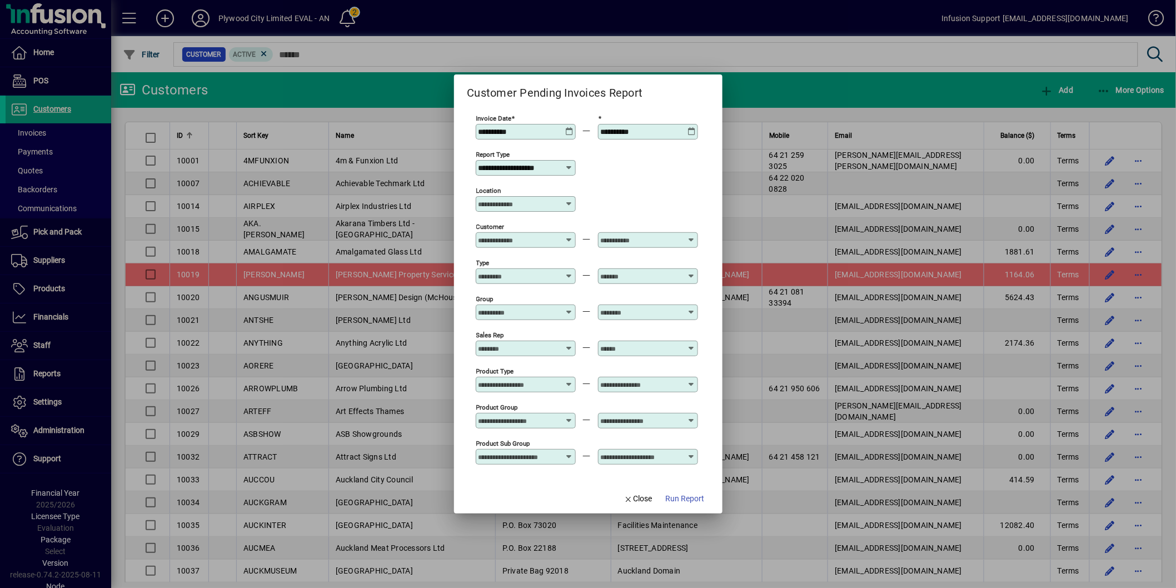
click at [688, 504] on button "Run Report" at bounding box center [685, 499] width 48 height 20
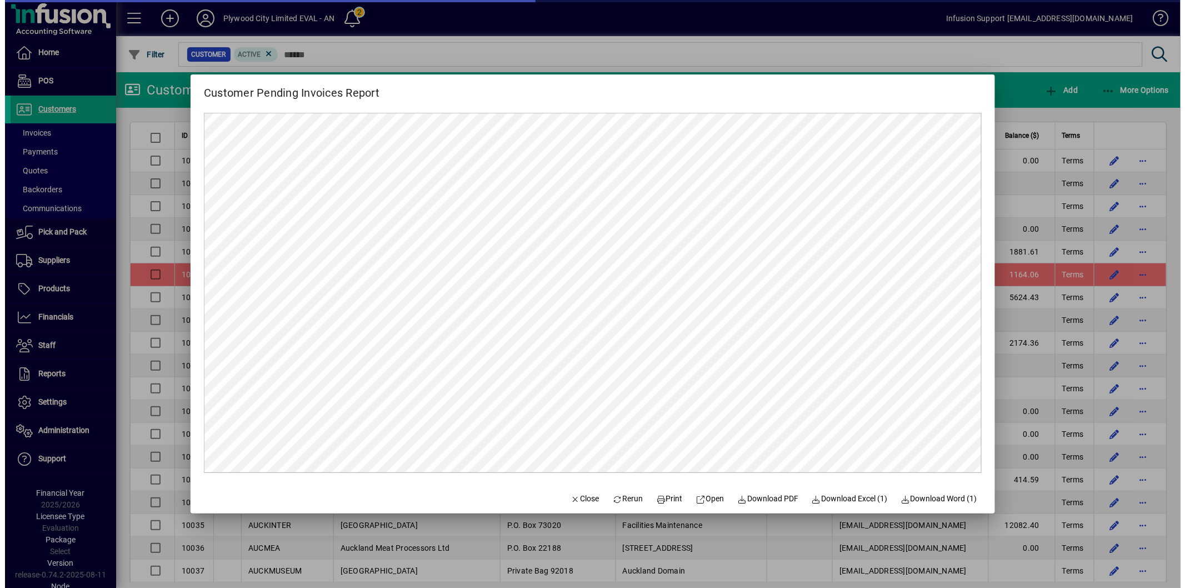
scroll to position [0, 0]
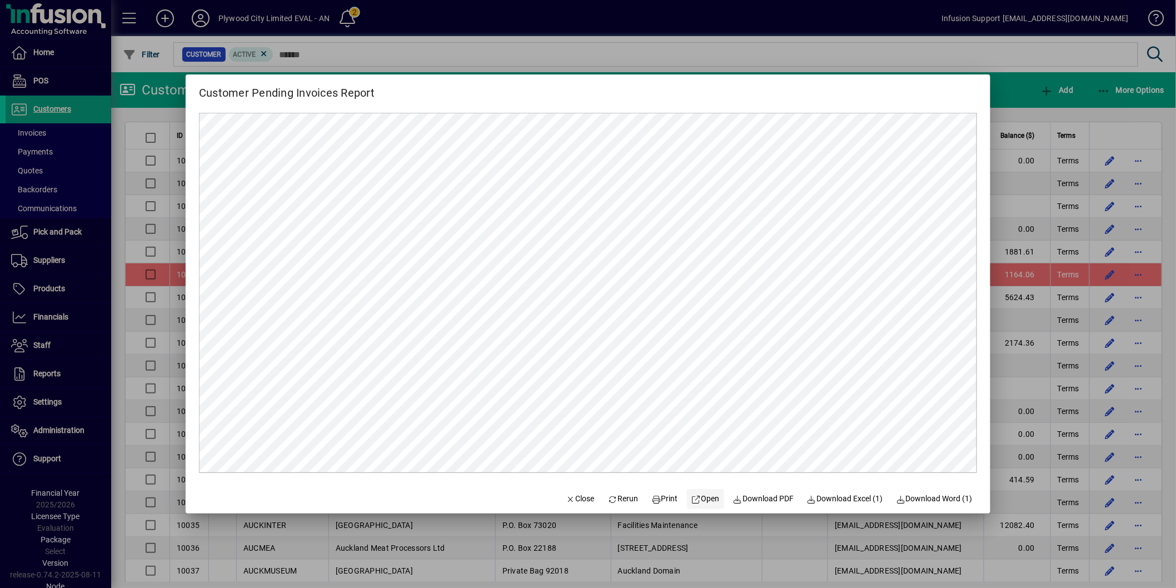
click at [708, 497] on span "Open" at bounding box center [705, 499] width 28 height 12
click at [577, 496] on span "Close" at bounding box center [580, 499] width 29 height 12
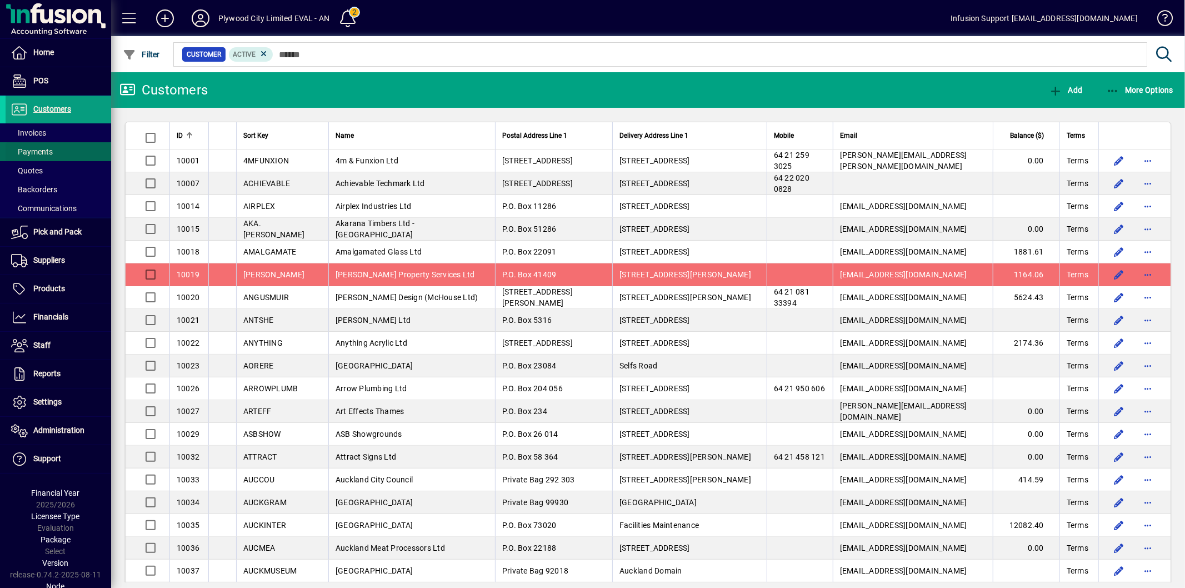
click at [76, 139] on span at bounding box center [59, 151] width 106 height 27
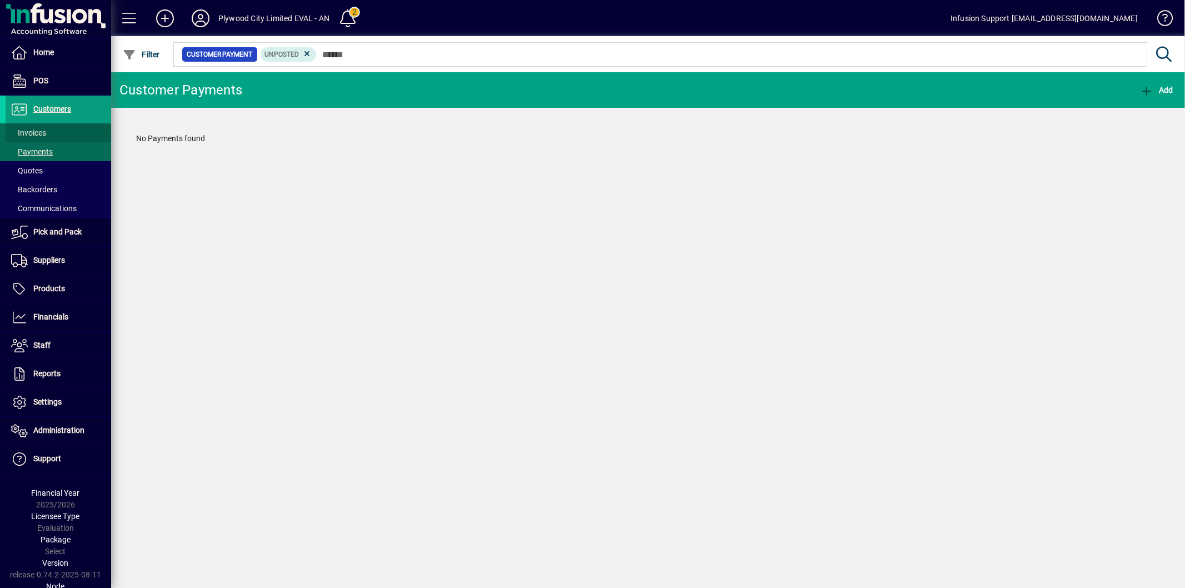
click at [77, 134] on span at bounding box center [59, 132] width 106 height 27
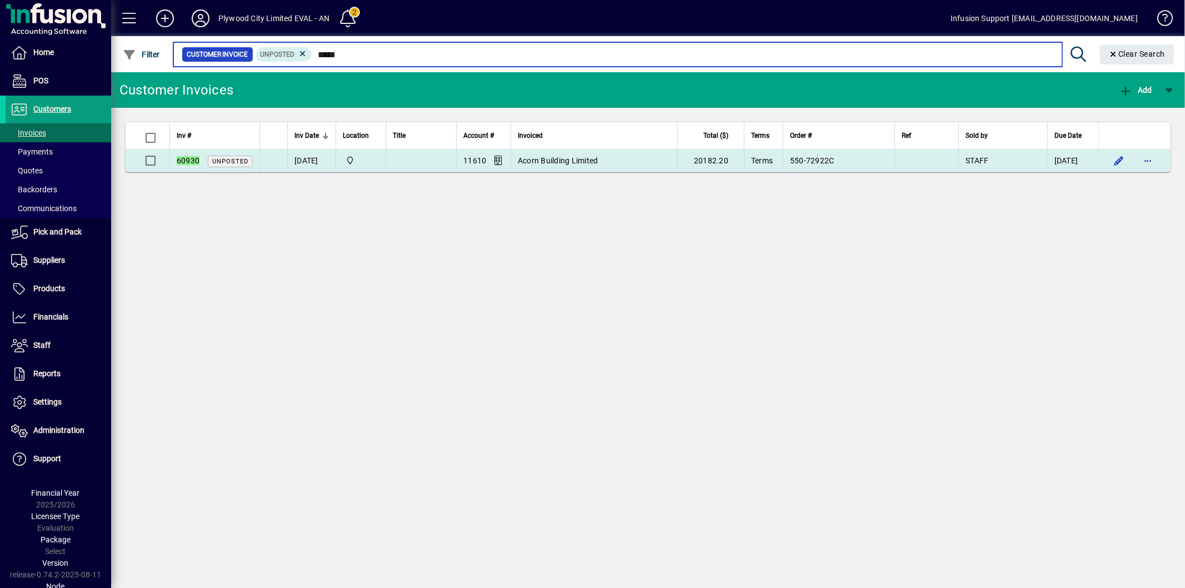
type input "*****"
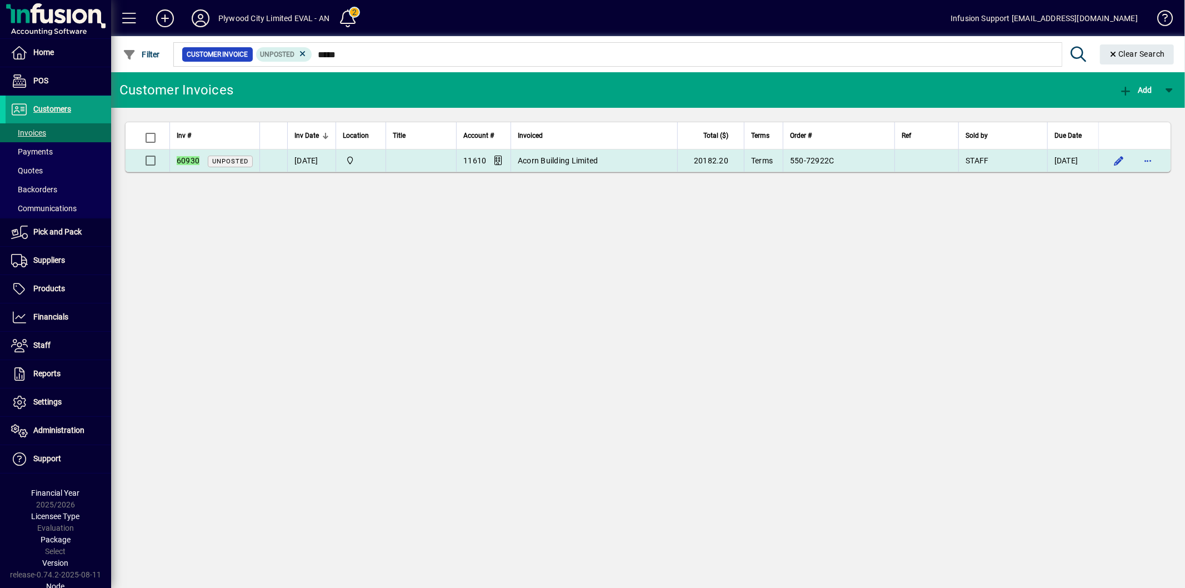
click at [921, 160] on td at bounding box center [927, 160] width 64 height 22
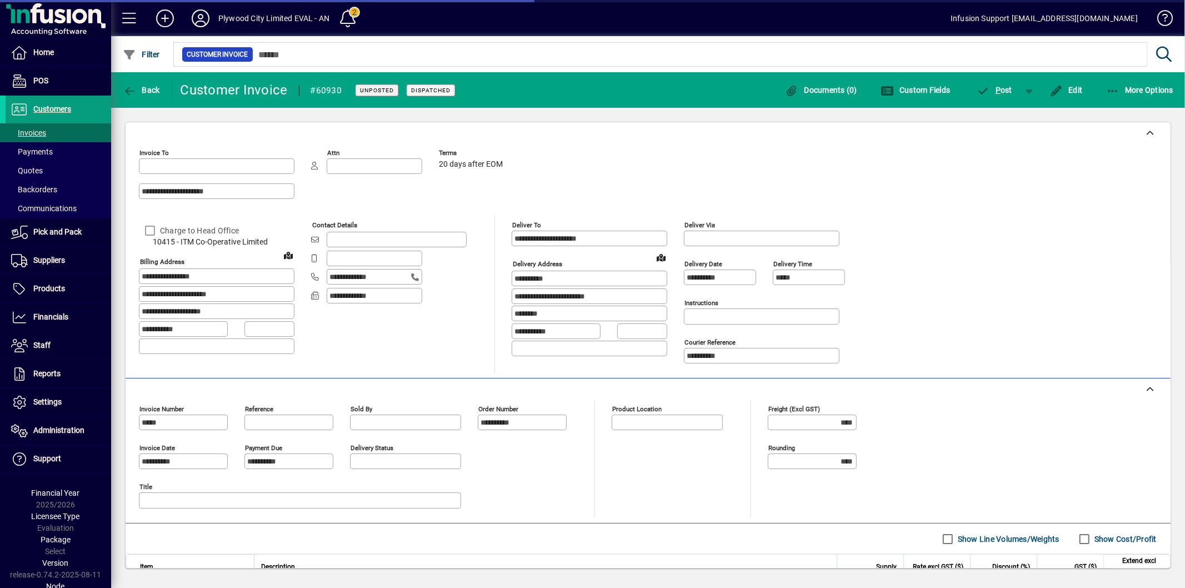
type input "**********"
type input "*******"
type input "**********"
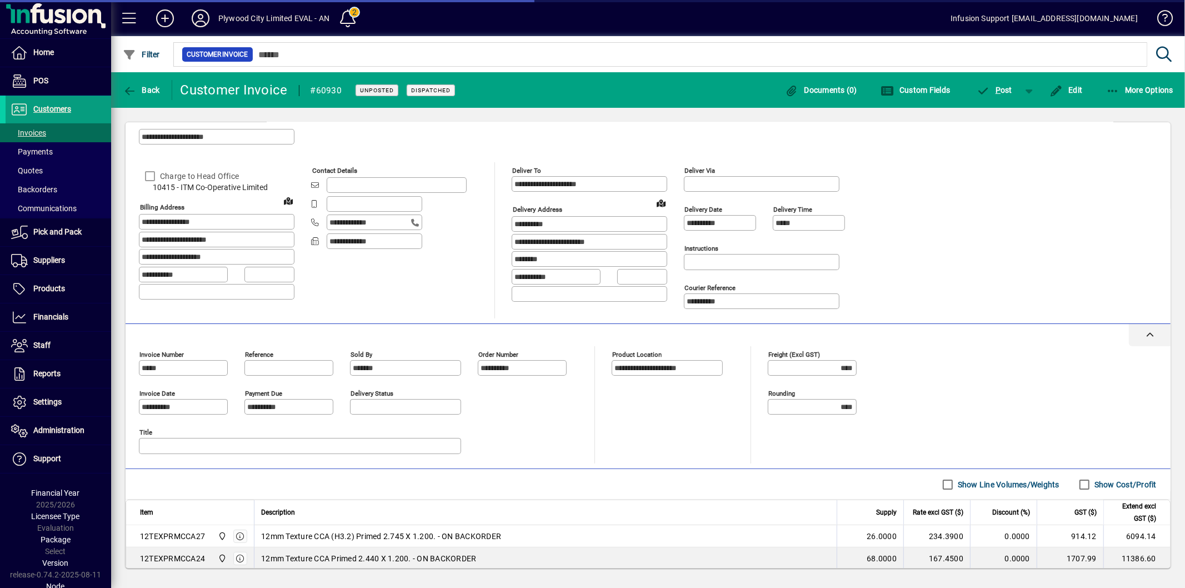
scroll to position [146, 0]
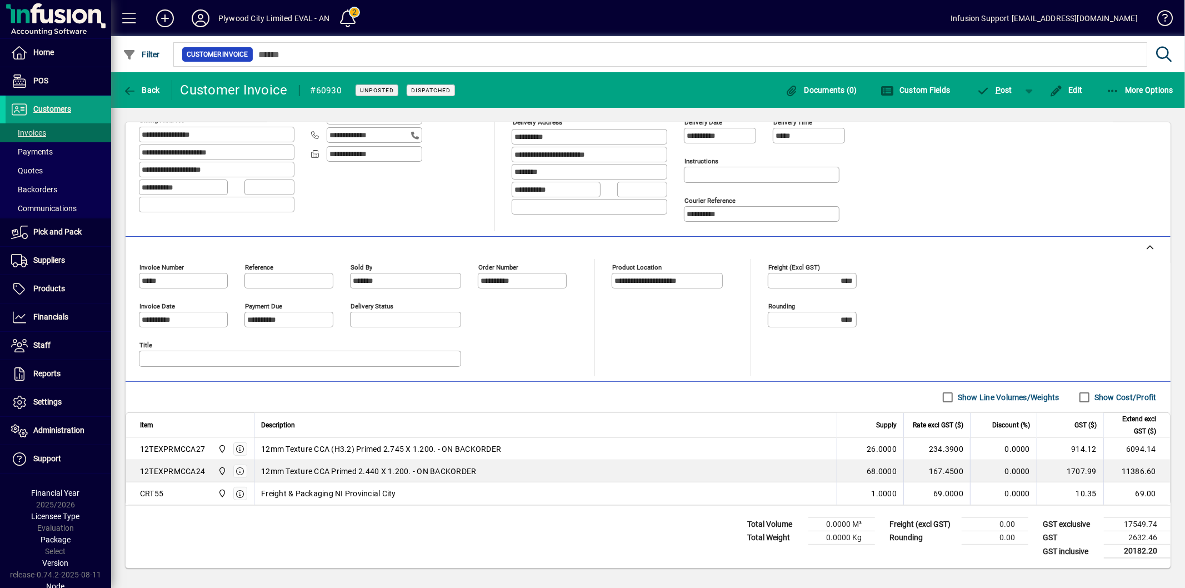
click at [181, 451] on div "12TEXPRMCCA27" at bounding box center [172, 448] width 65 height 11
copy div "12TEXPRMCCA27"
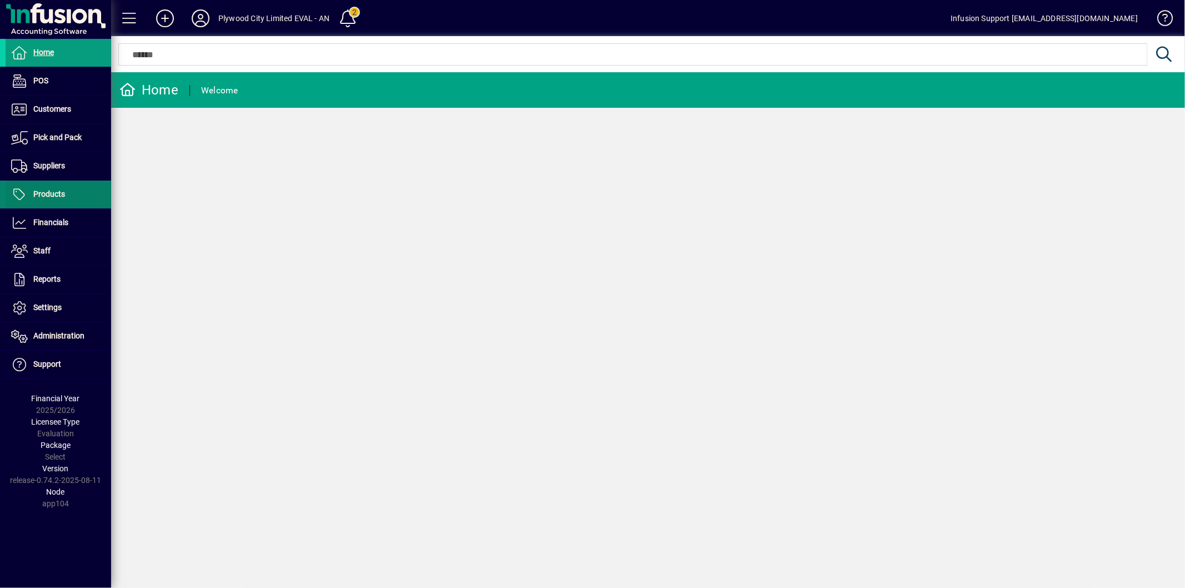
click at [48, 192] on span "Products" at bounding box center [49, 193] width 32 height 9
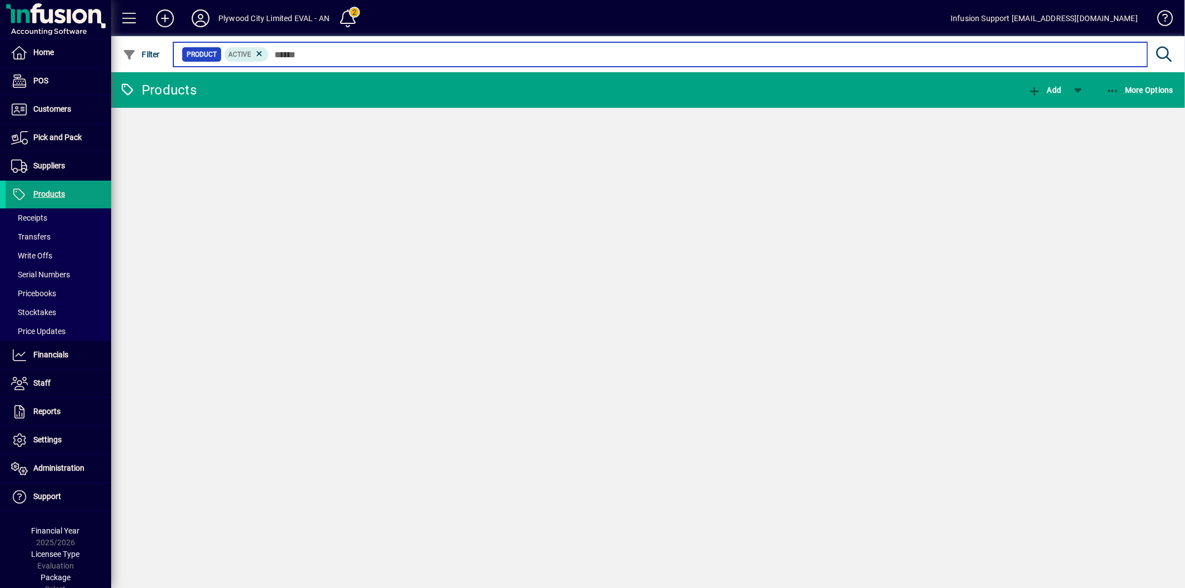
paste input "**********"
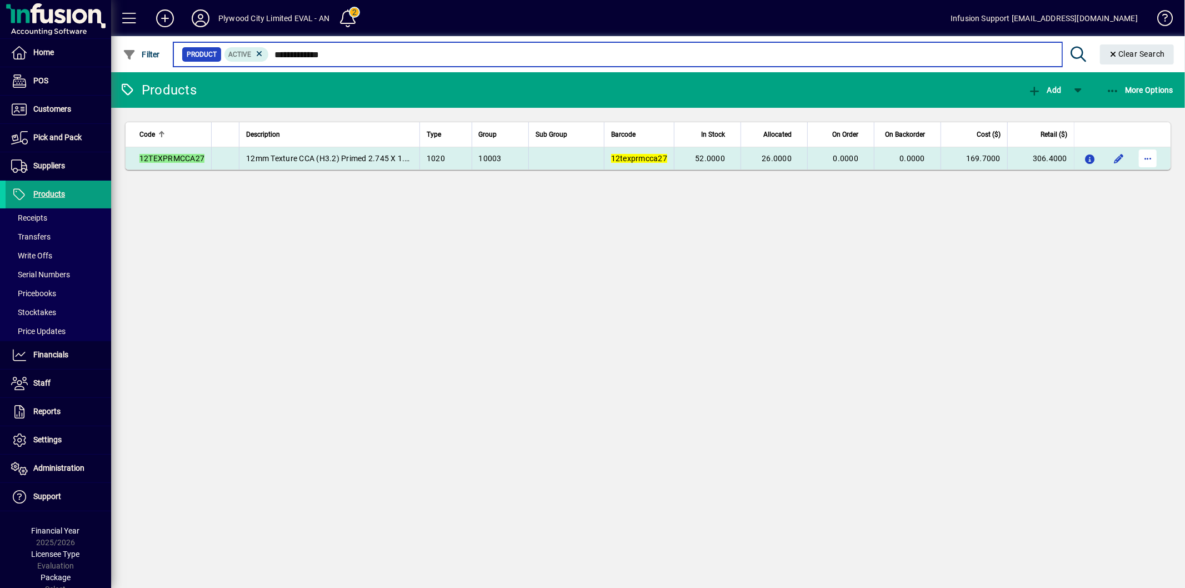
type input "**********"
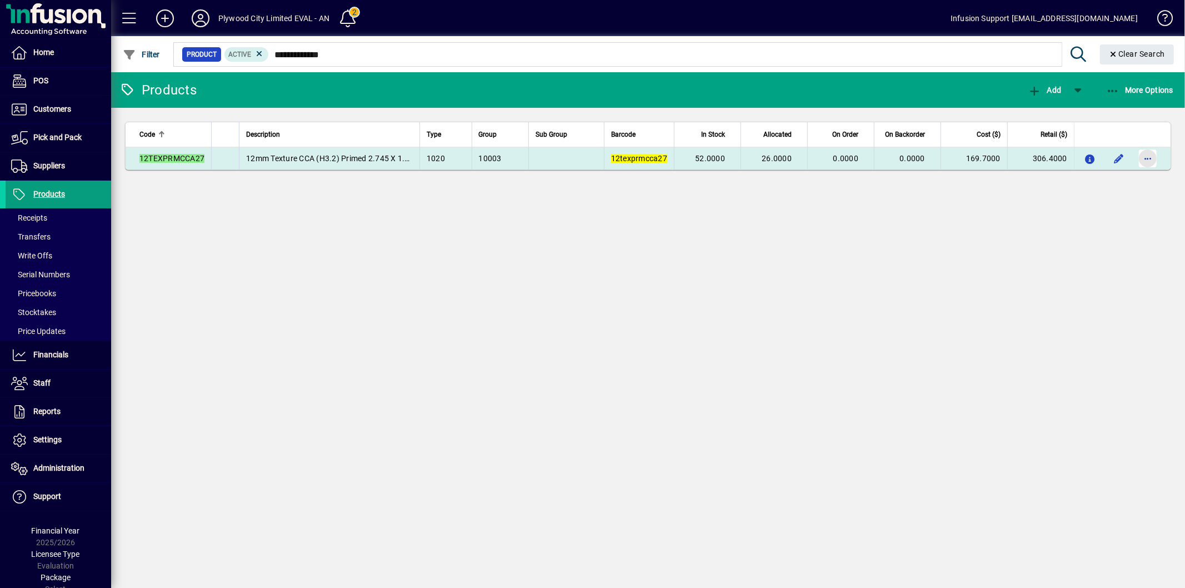
click at [1149, 153] on span "button" at bounding box center [1148, 158] width 27 height 27
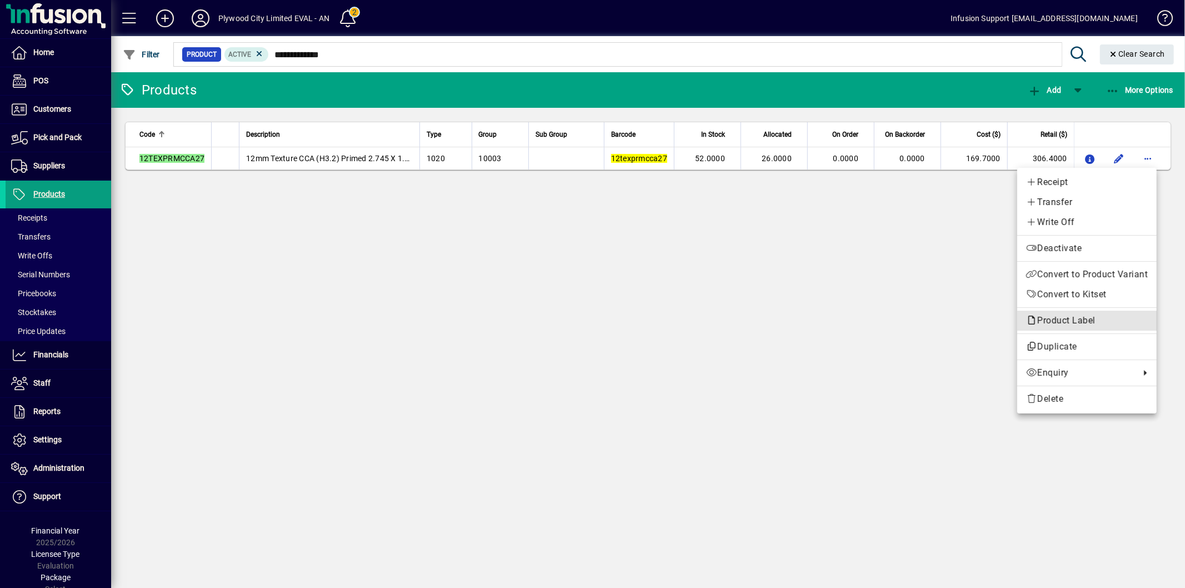
click at [1075, 319] on span "Product Label" at bounding box center [1063, 320] width 75 height 11
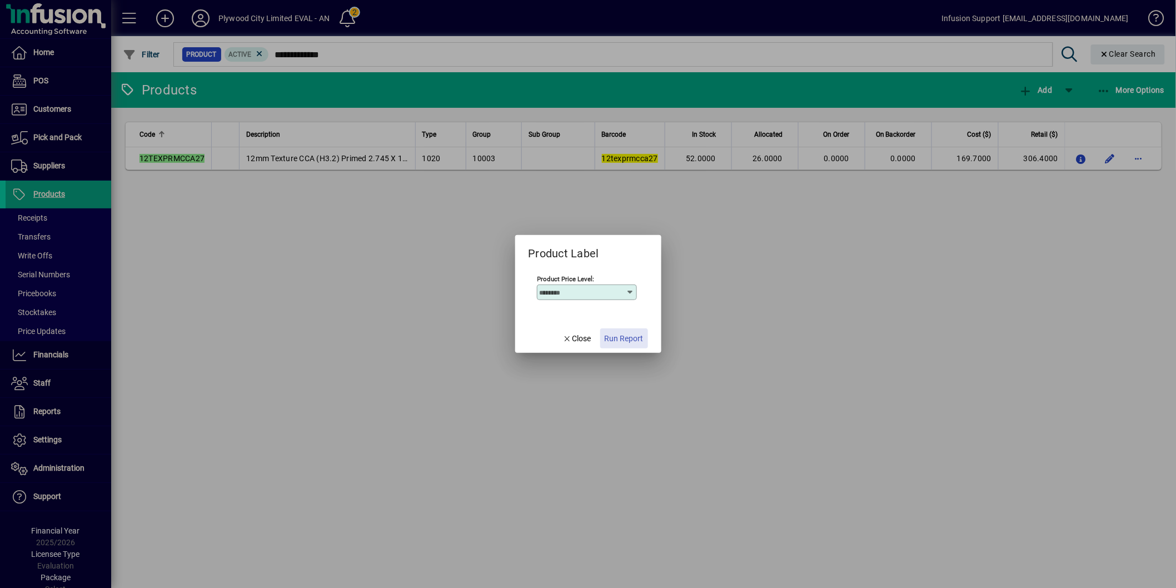
click at [617, 343] on span "Run Report" at bounding box center [624, 339] width 39 height 12
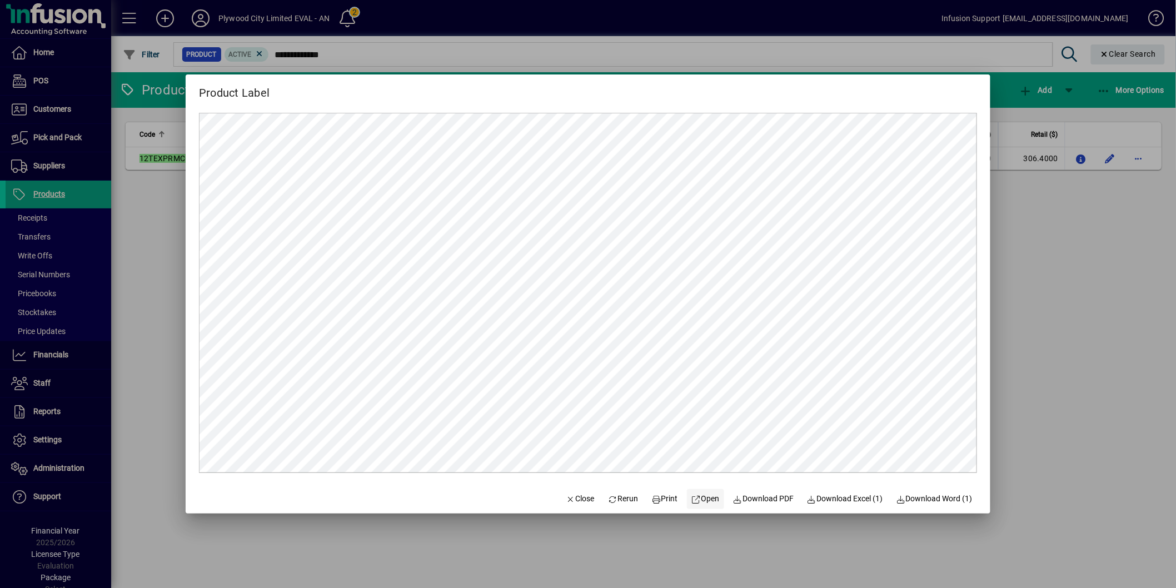
click at [696, 495] on span "Open" at bounding box center [705, 499] width 28 height 12
click at [578, 506] on span "button" at bounding box center [580, 499] width 38 height 27
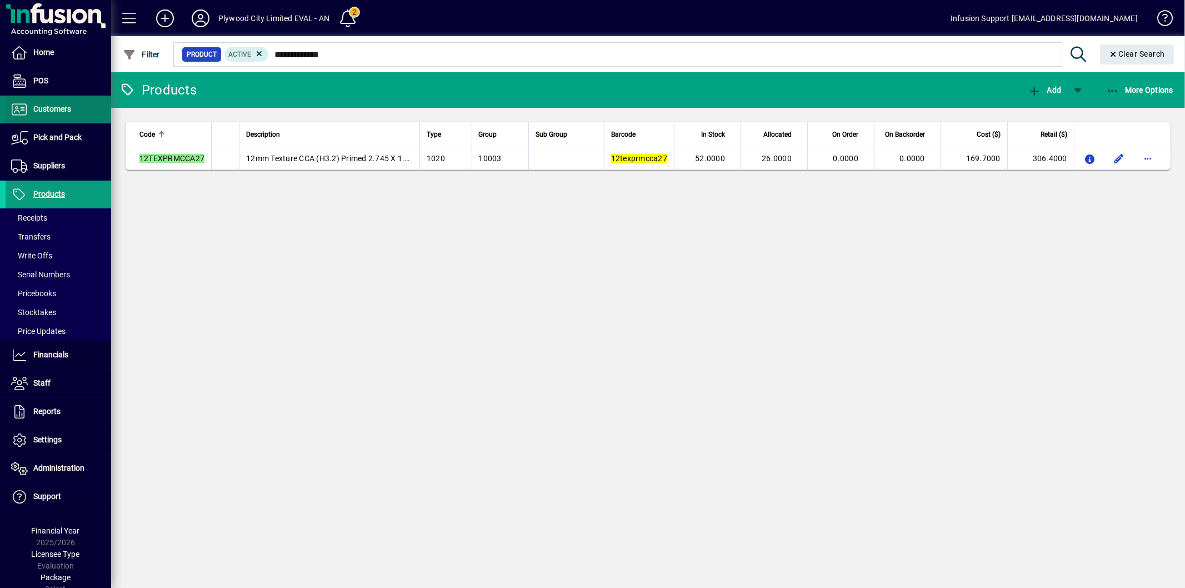
click at [71, 107] on span "Customers" at bounding box center [39, 109] width 66 height 13
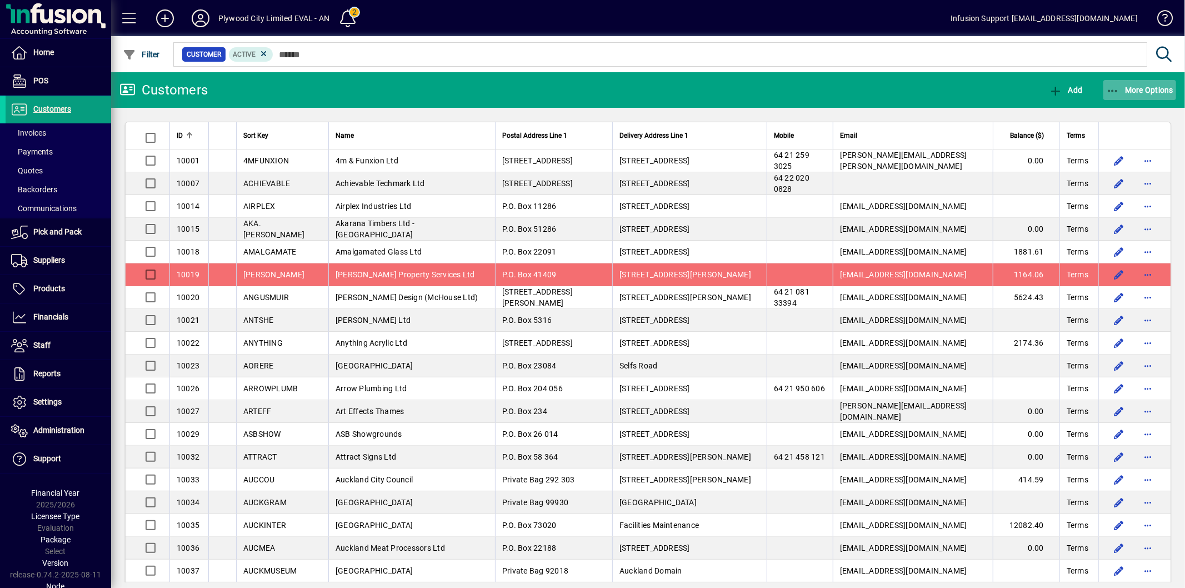
click at [1122, 86] on span "More Options" at bounding box center [1140, 90] width 68 height 9
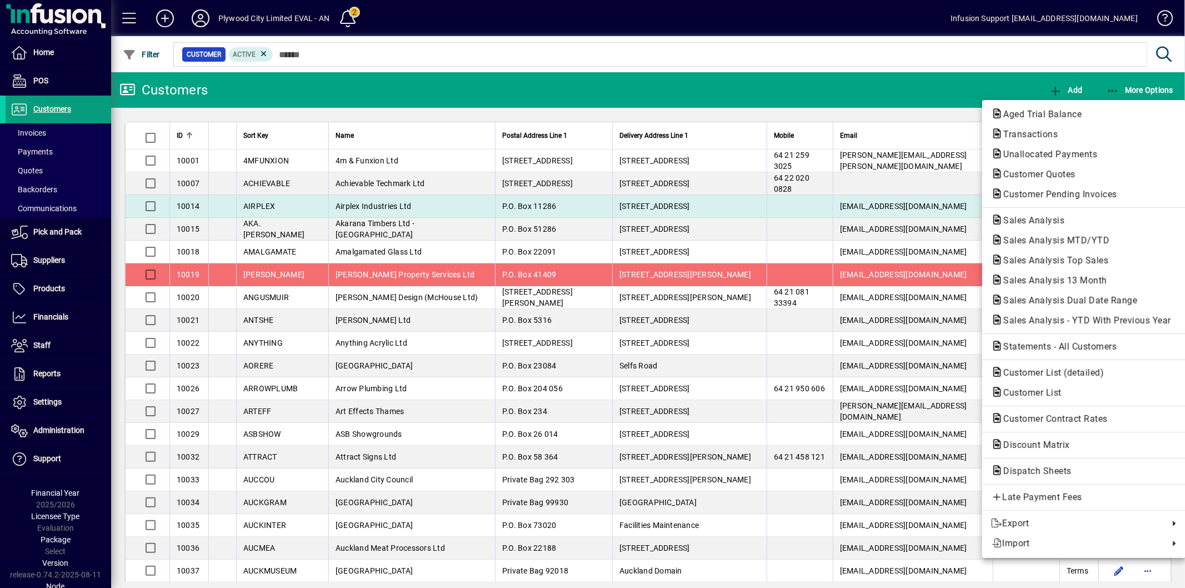
click at [1071, 197] on span "Customer Pending Invoices" at bounding box center [1057, 194] width 132 height 11
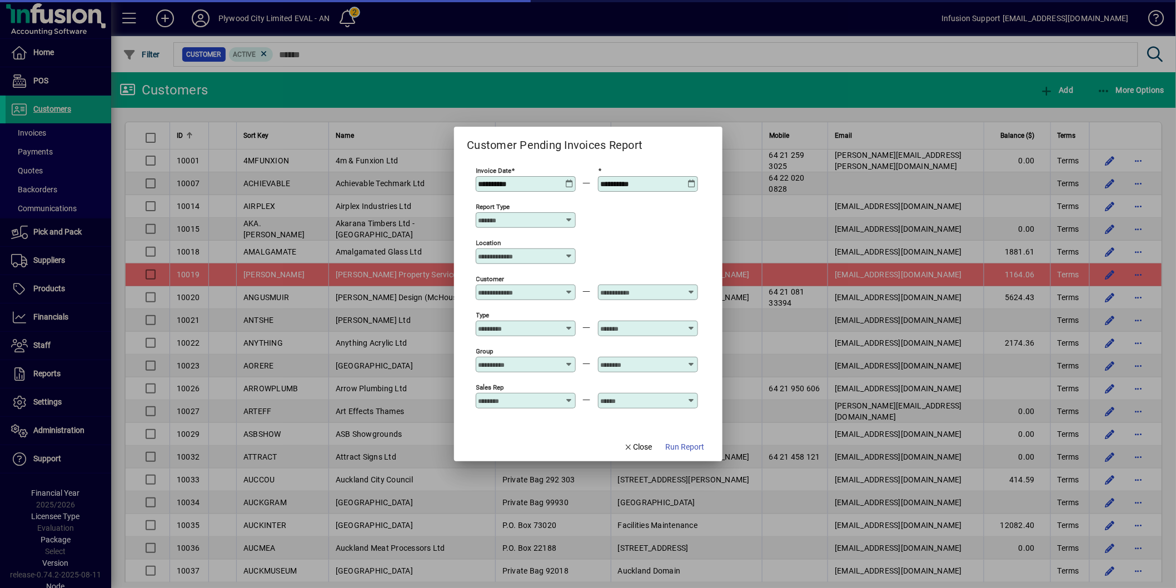
click at [528, 218] on input "Report type" at bounding box center [521, 220] width 86 height 9
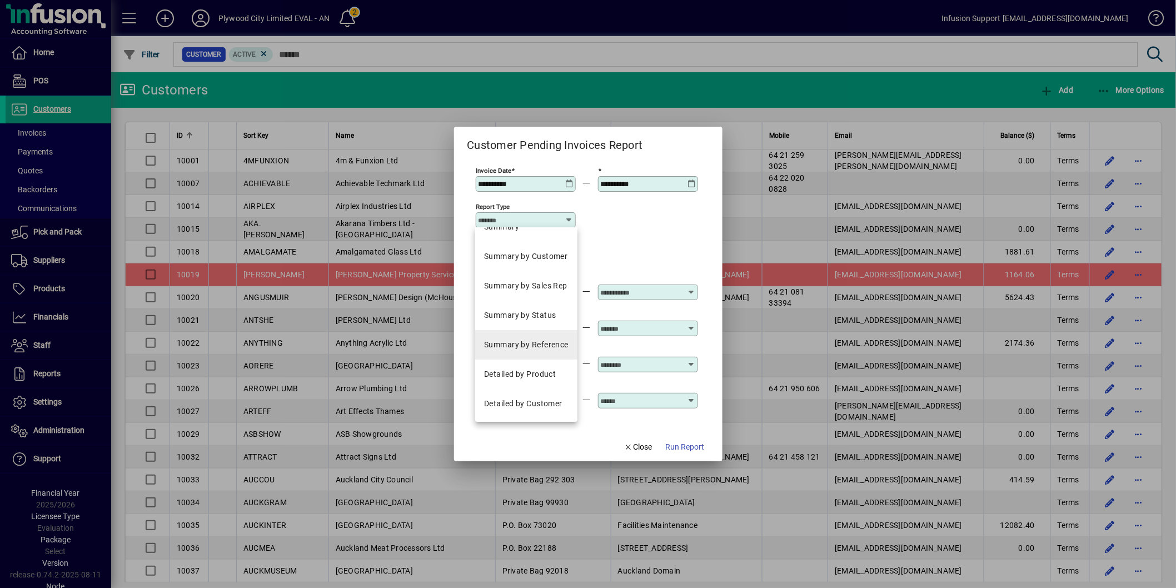
scroll to position [20, 0]
click at [540, 398] on div "Detailed by Customer" at bounding box center [523, 403] width 78 height 12
type input "**********"
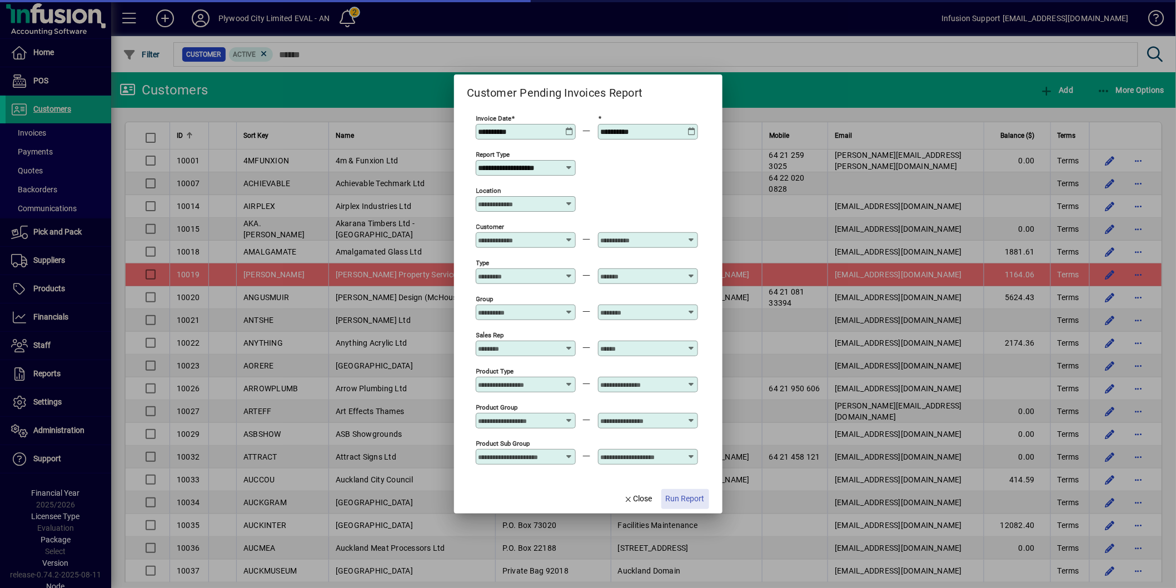
click at [686, 498] on span "Run Report" at bounding box center [685, 499] width 39 height 12
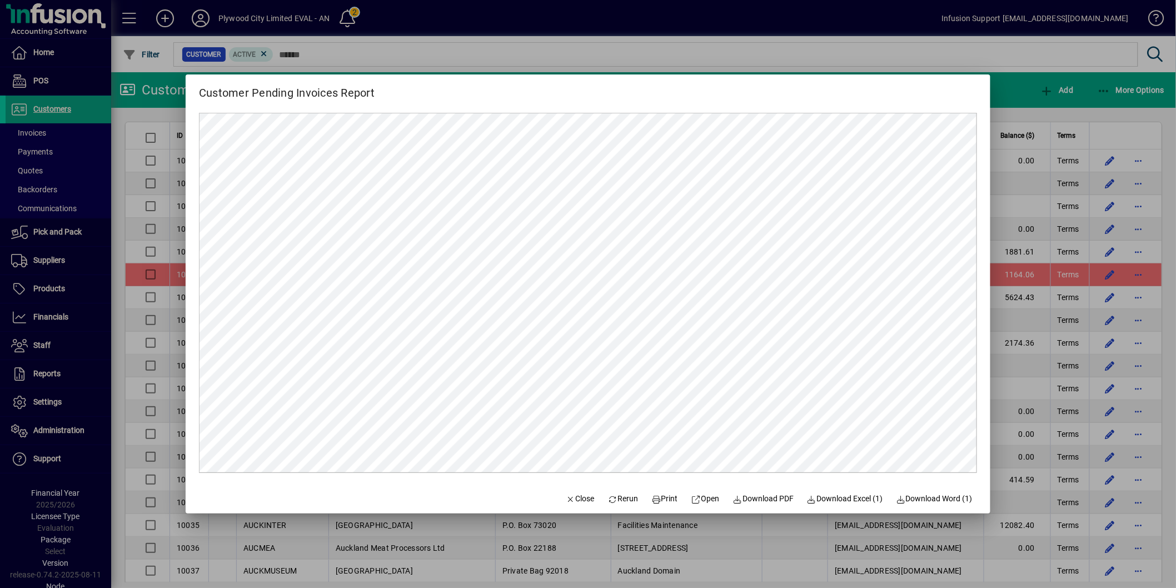
scroll to position [0, 0]
click at [652, 492] on span at bounding box center [665, 499] width 36 height 27
click at [572, 501] on span "Close" at bounding box center [580, 499] width 29 height 12
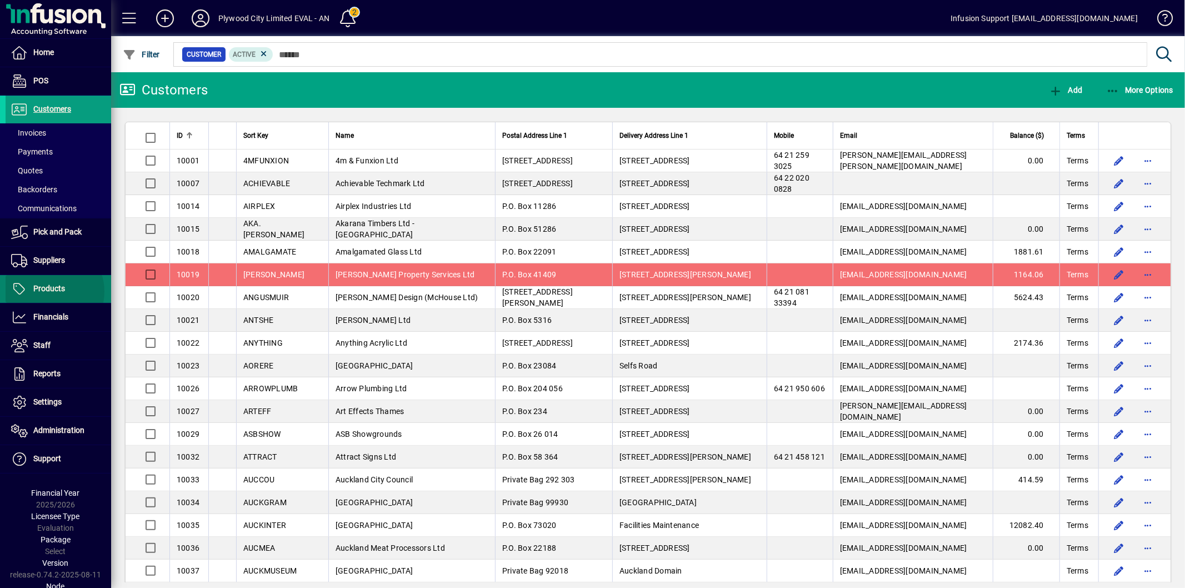
click at [52, 292] on span "Products" at bounding box center [49, 288] width 32 height 9
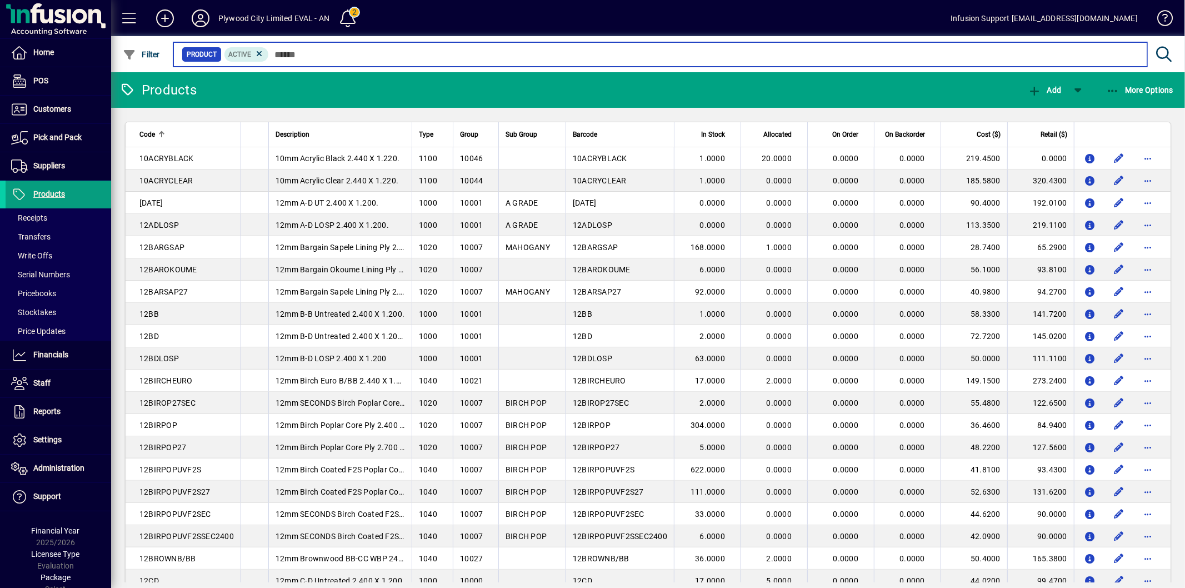
click at [301, 56] on input "text" at bounding box center [704, 55] width 870 height 16
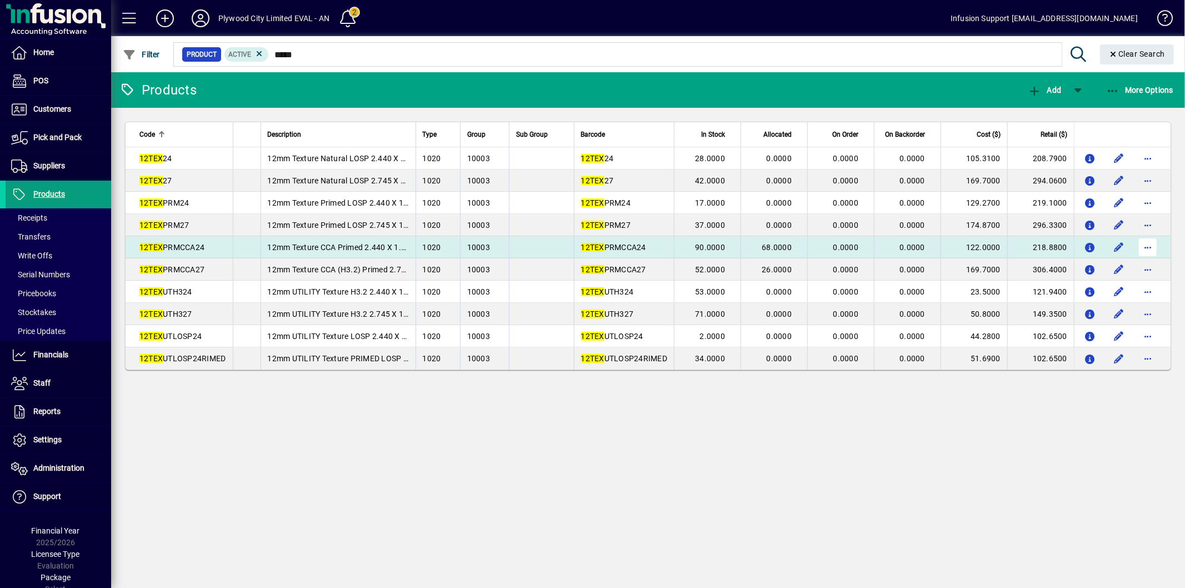
click at [1145, 242] on span "button" at bounding box center [1148, 247] width 27 height 27
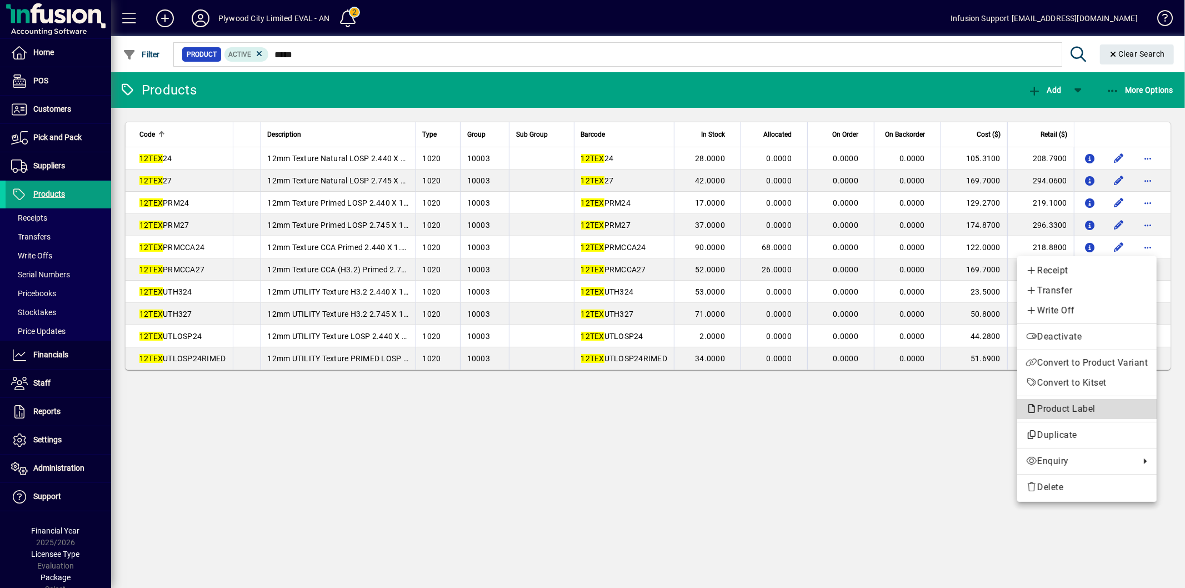
click at [1091, 403] on span "Product Label" at bounding box center [1063, 408] width 75 height 11
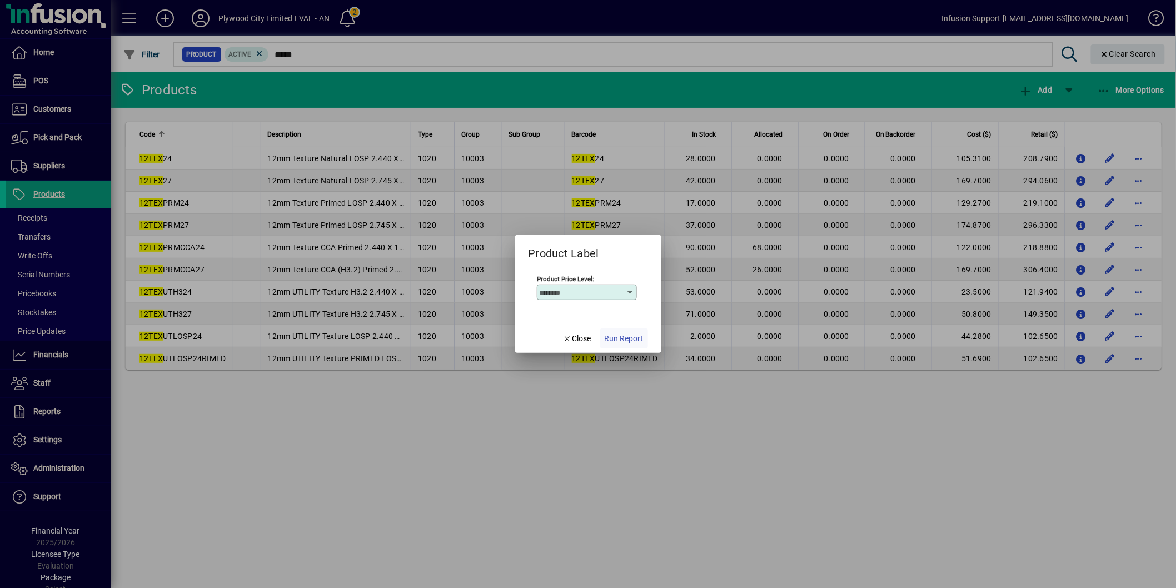
click at [621, 341] on span "Run Report" at bounding box center [624, 339] width 39 height 12
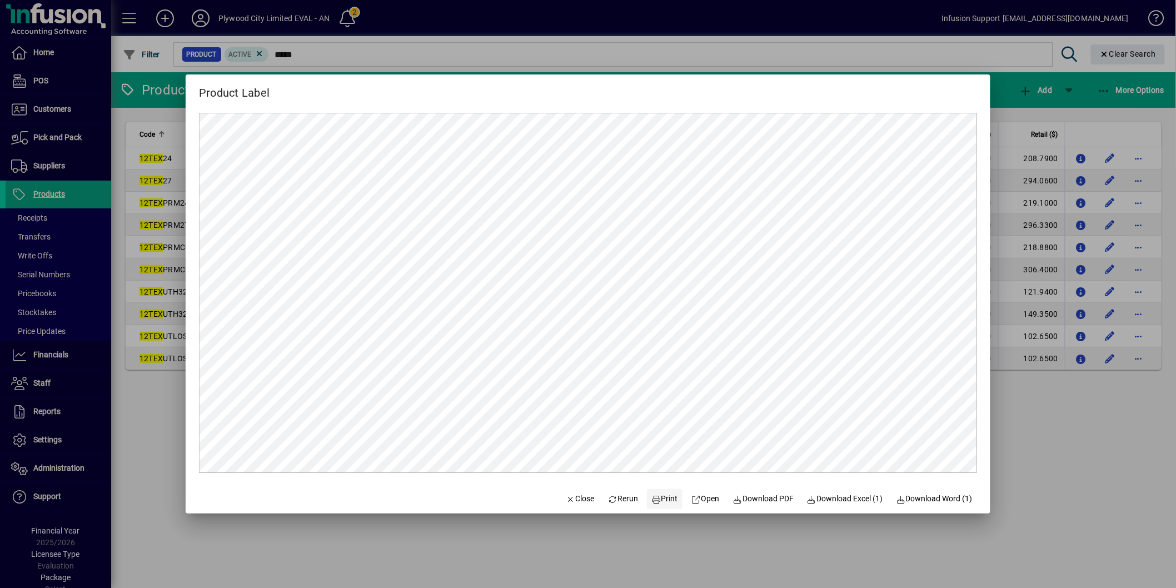
click at [655, 498] on span "Print" at bounding box center [664, 499] width 27 height 12
click at [568, 501] on span "Close" at bounding box center [580, 499] width 29 height 12
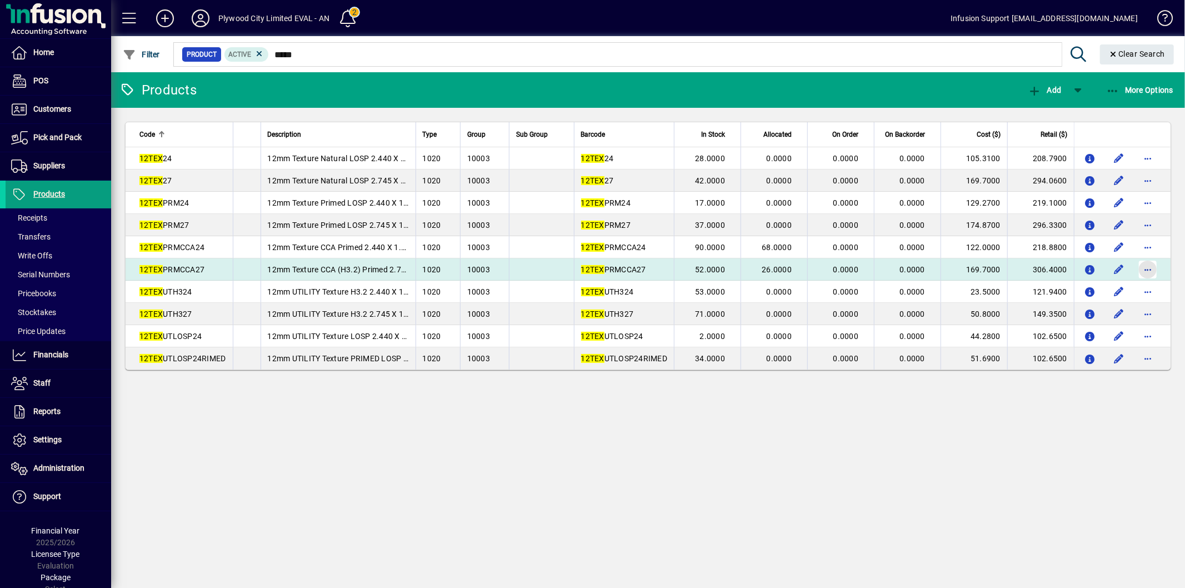
click at [1144, 264] on span "button" at bounding box center [1148, 269] width 27 height 27
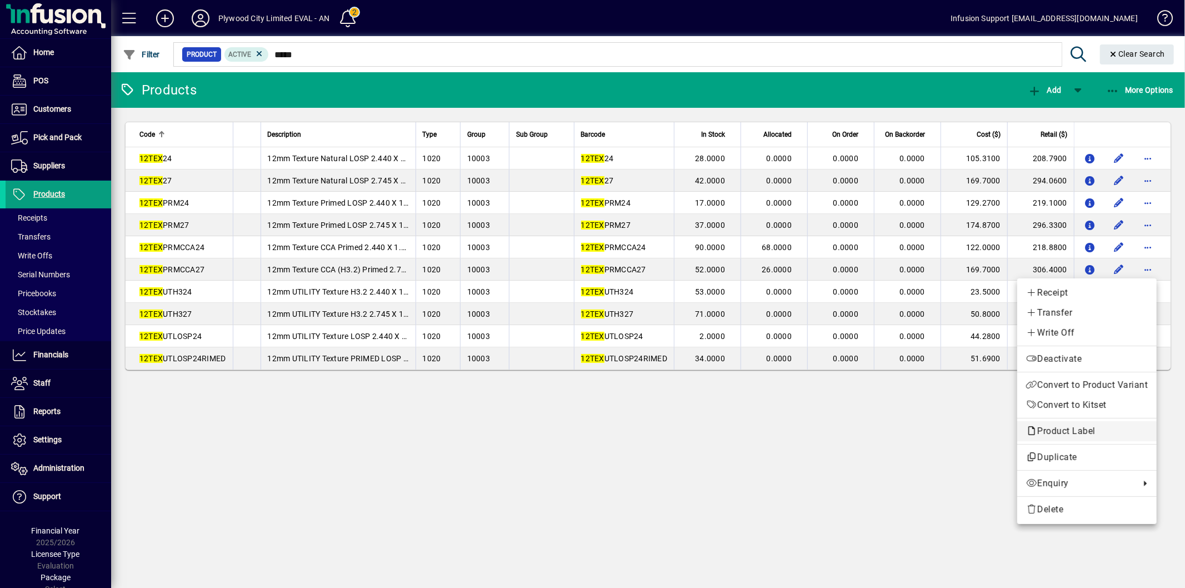
click at [1056, 432] on span "Product Label" at bounding box center [1063, 431] width 75 height 11
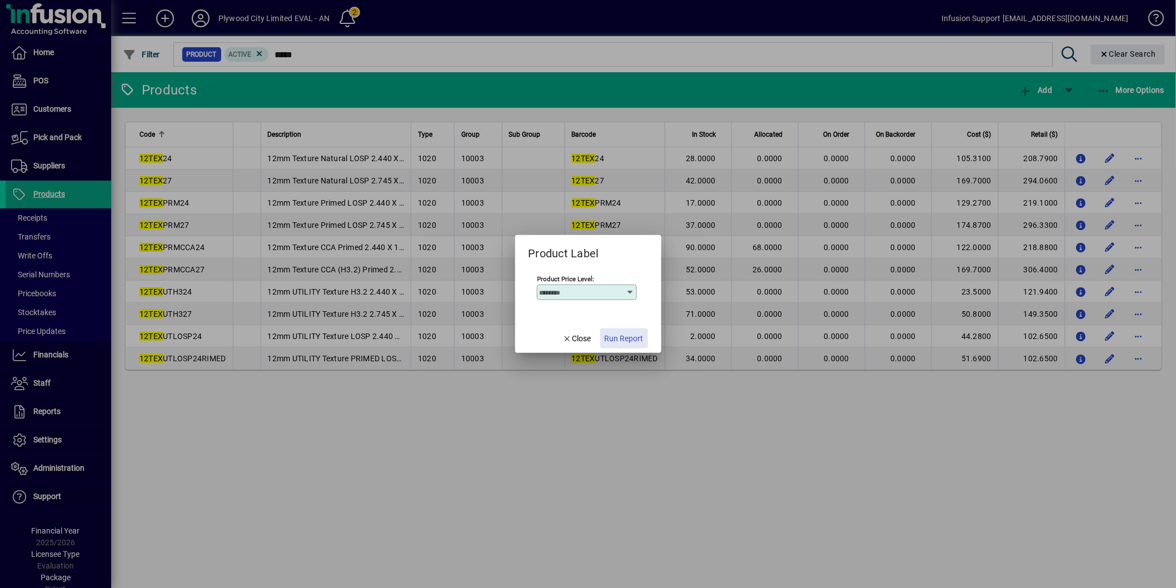
click at [626, 335] on span "Run Report" at bounding box center [624, 339] width 39 height 12
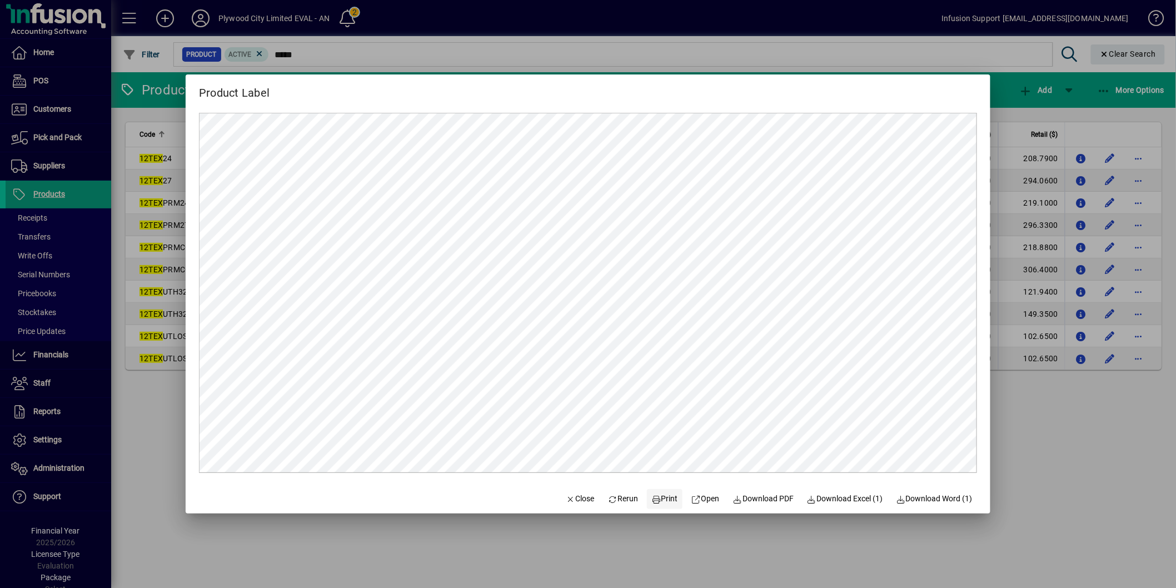
click at [657, 500] on span "Print" at bounding box center [664, 499] width 27 height 12
click at [579, 498] on span "Close" at bounding box center [580, 499] width 29 height 12
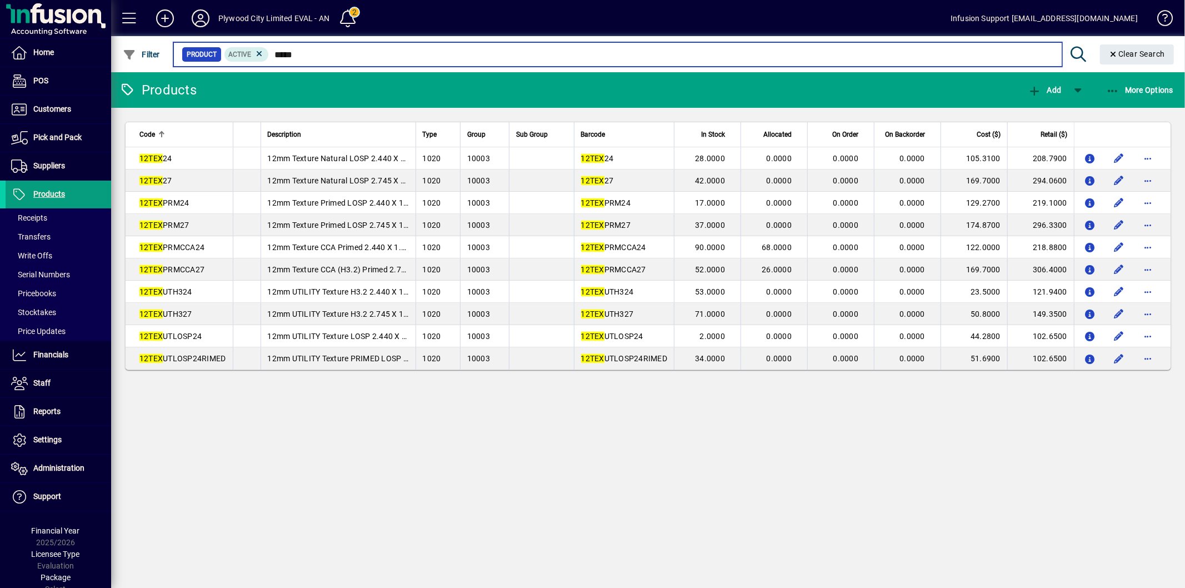
click at [320, 54] on input "*****" at bounding box center [661, 55] width 784 height 16
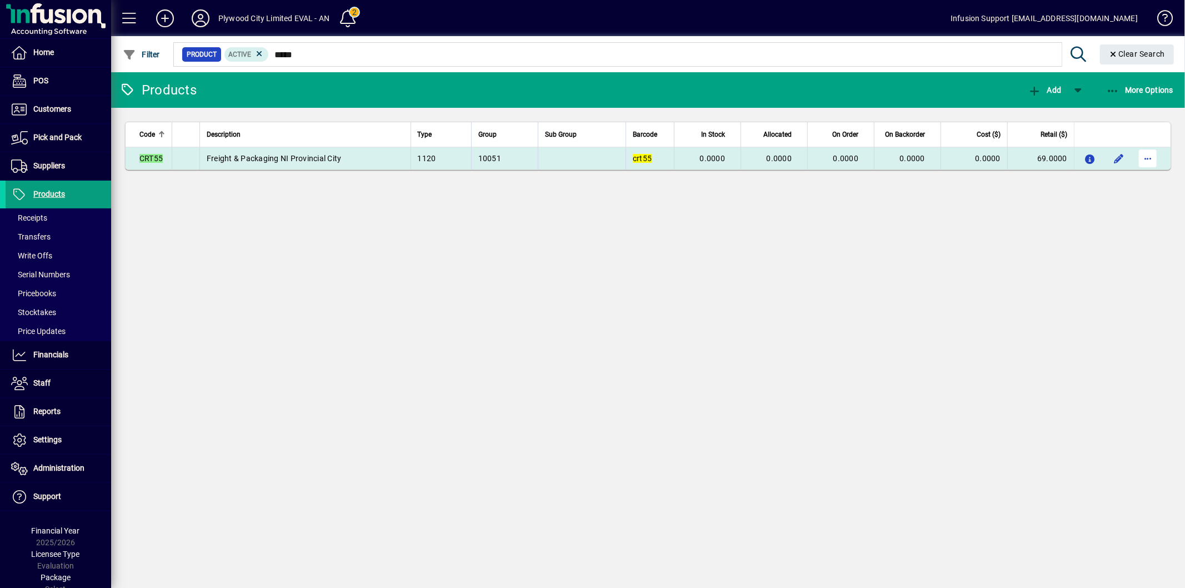
click at [1149, 163] on span "button" at bounding box center [1148, 158] width 27 height 27
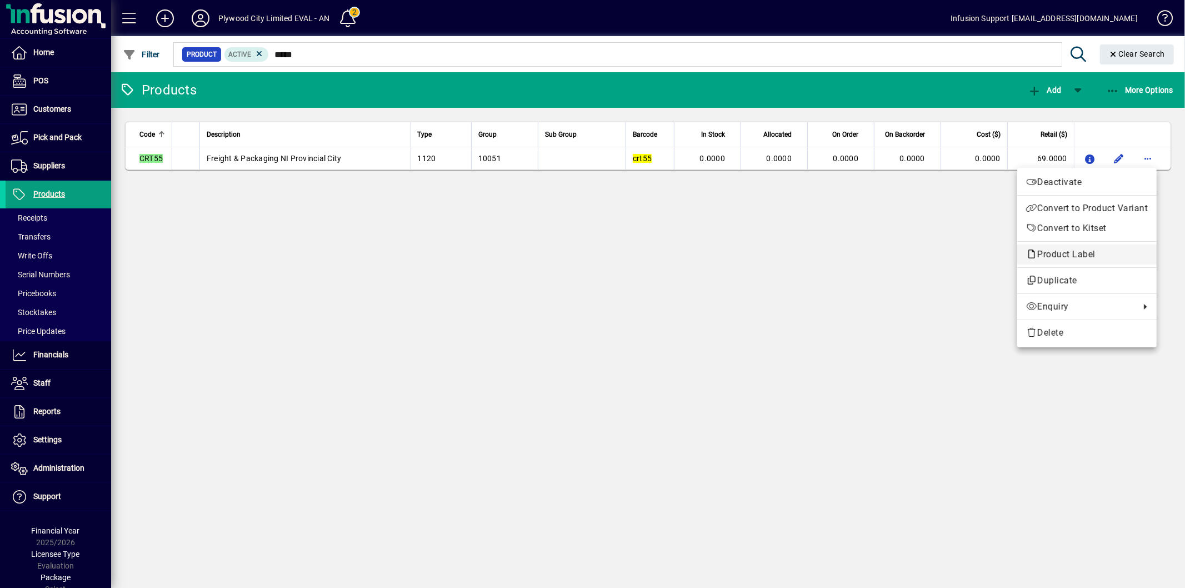
click at [1065, 259] on span "Product Label" at bounding box center [1087, 254] width 122 height 13
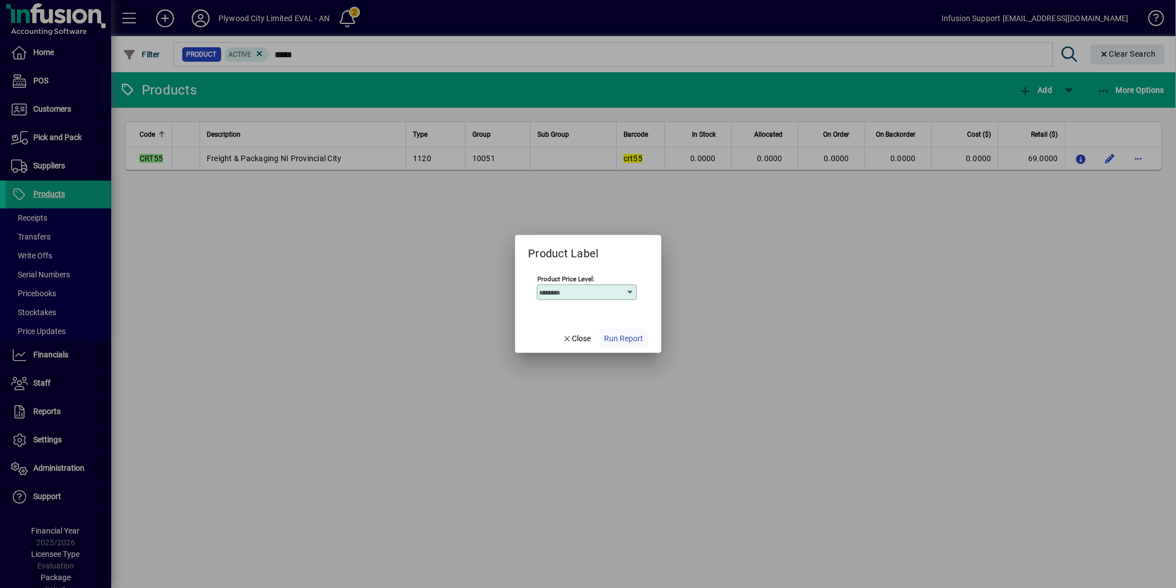
click at [615, 341] on span "Run Report" at bounding box center [624, 339] width 39 height 12
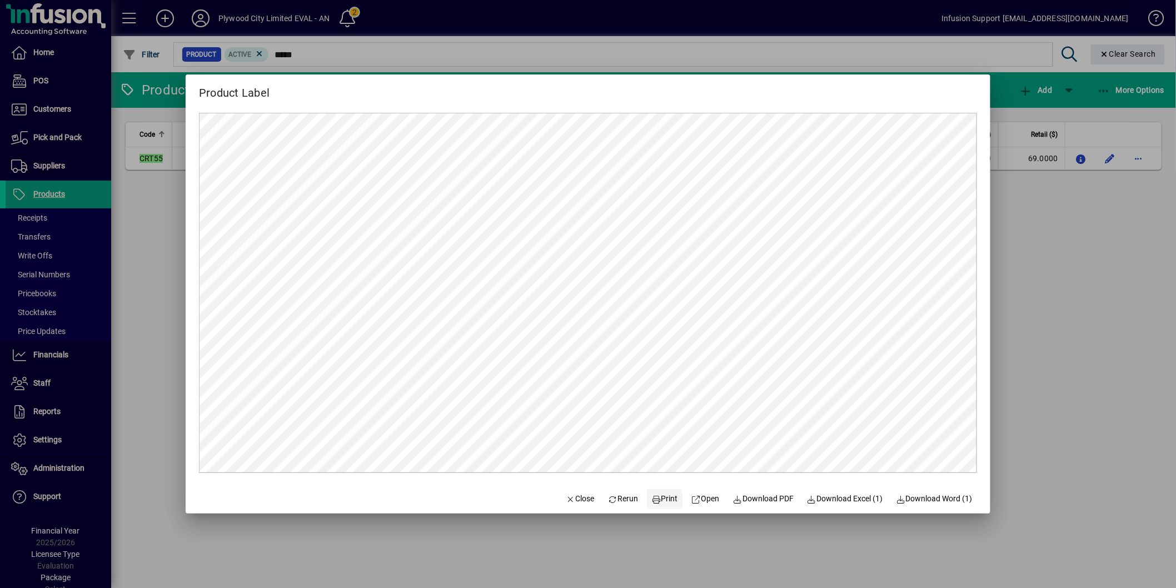
click at [654, 503] on span "Print" at bounding box center [664, 499] width 27 height 12
click at [566, 502] on span "Close" at bounding box center [580, 499] width 29 height 12
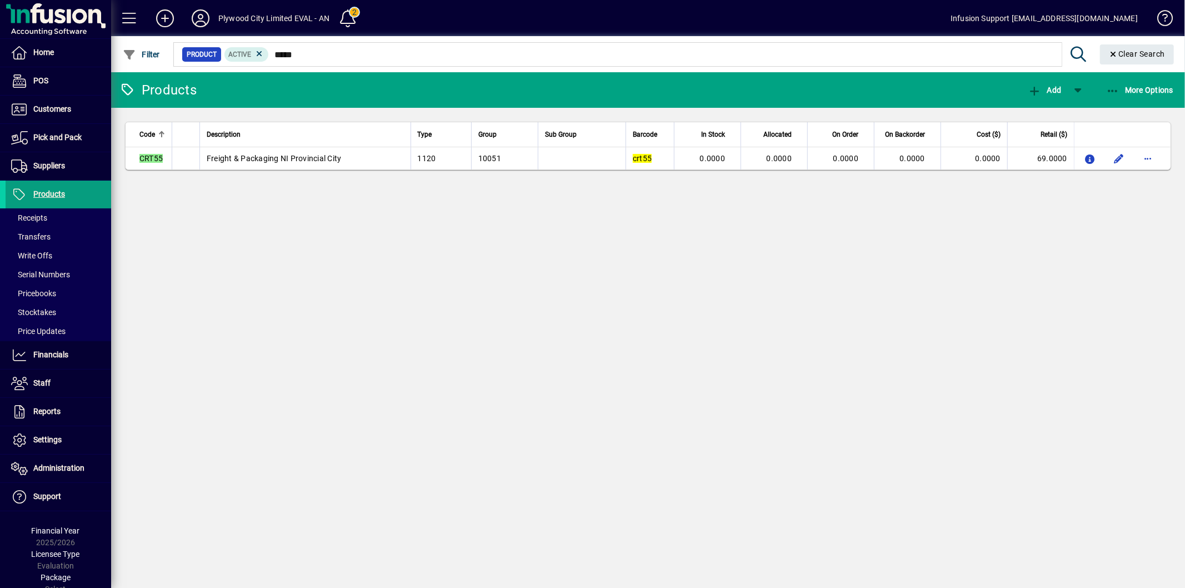
click at [319, 45] on div at bounding box center [709, 42] width 1074 height 12
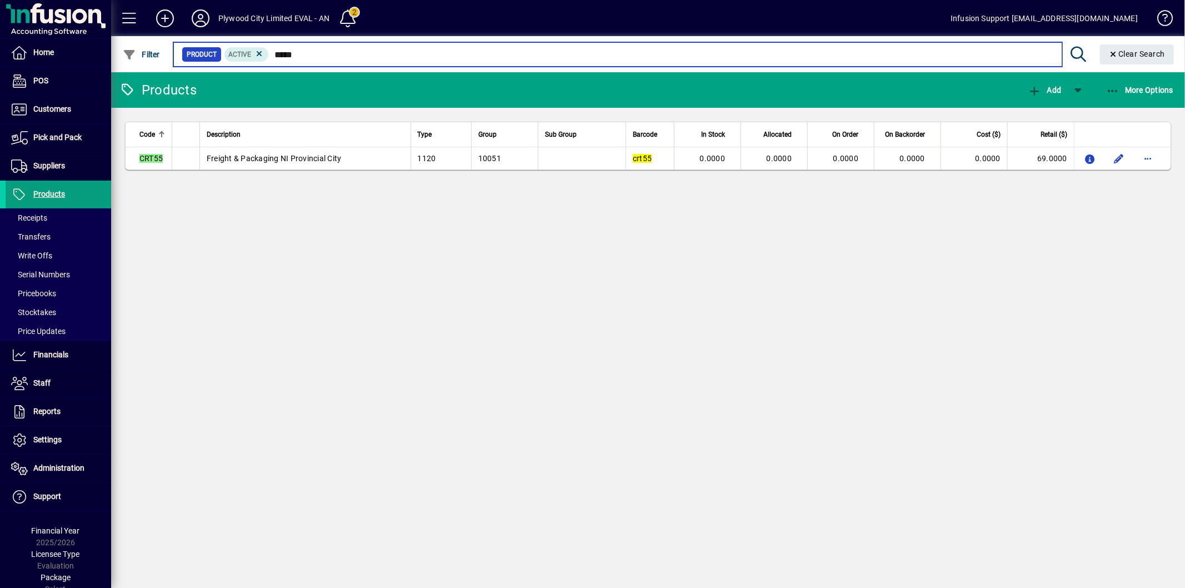
click at [306, 57] on input "*****" at bounding box center [661, 55] width 784 height 16
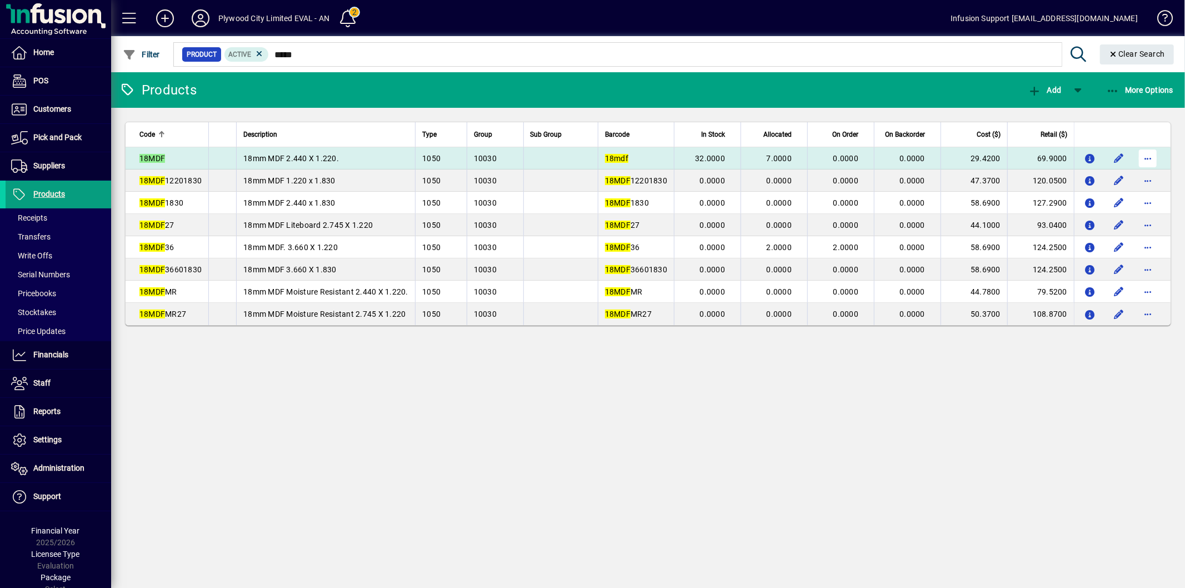
click at [1156, 157] on span "button" at bounding box center [1148, 158] width 27 height 27
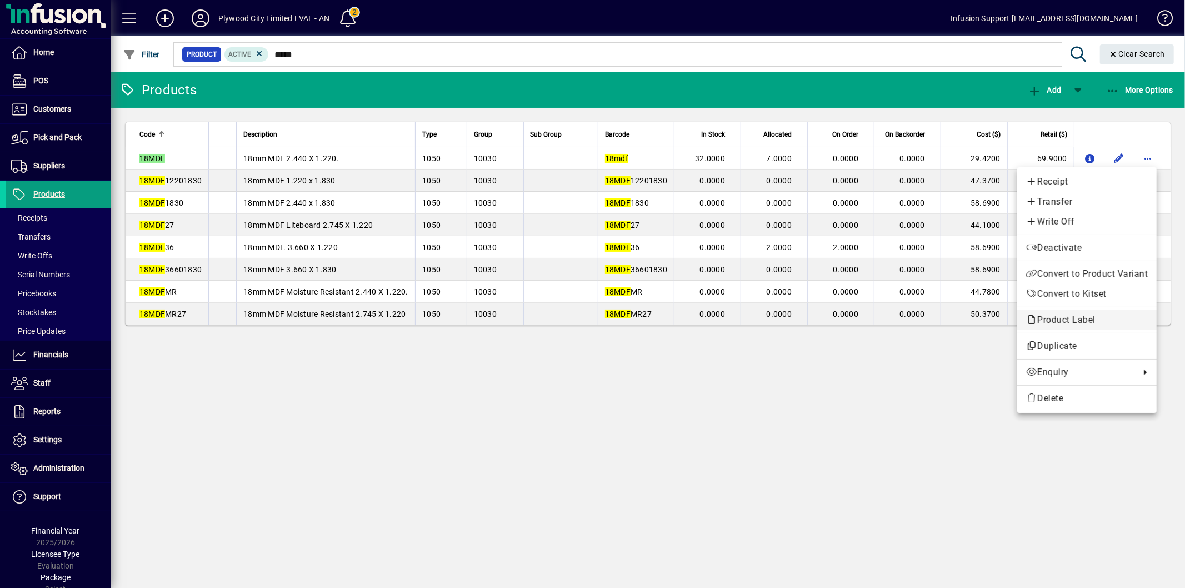
click at [1061, 326] on span "Product Label" at bounding box center [1087, 319] width 122 height 13
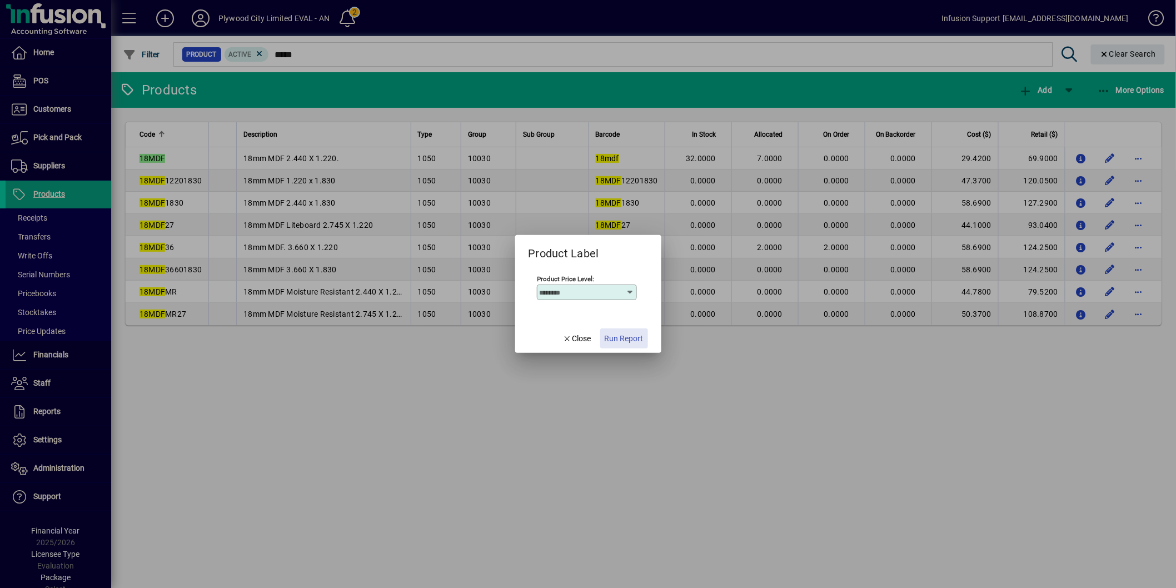
click at [631, 347] on span "button" at bounding box center [624, 338] width 48 height 27
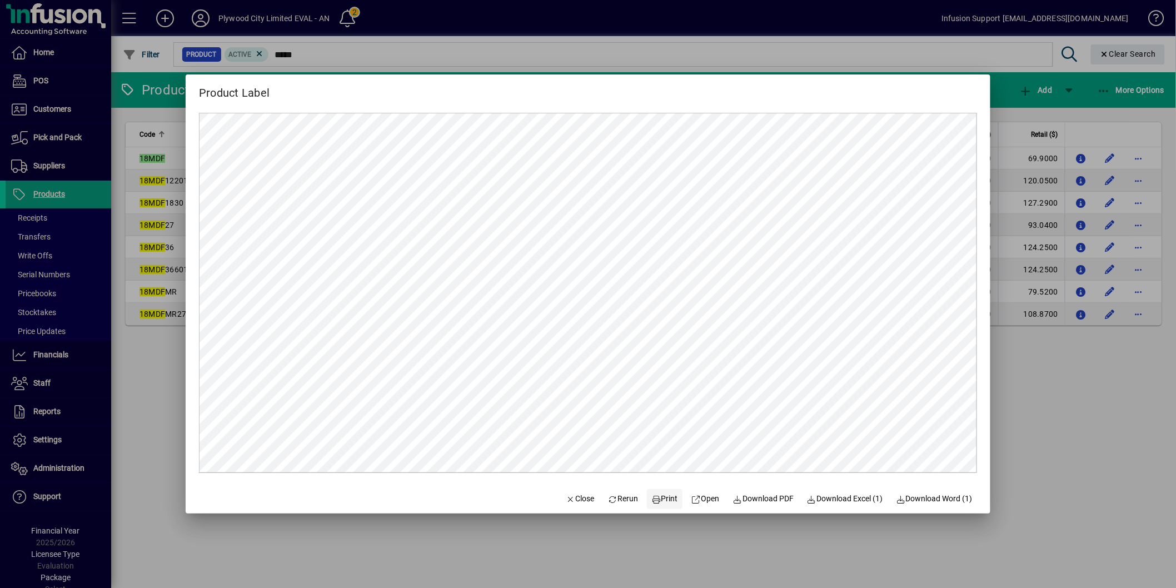
click at [655, 499] on span "Print" at bounding box center [664, 499] width 27 height 12
click at [567, 503] on span "Close" at bounding box center [580, 499] width 29 height 12
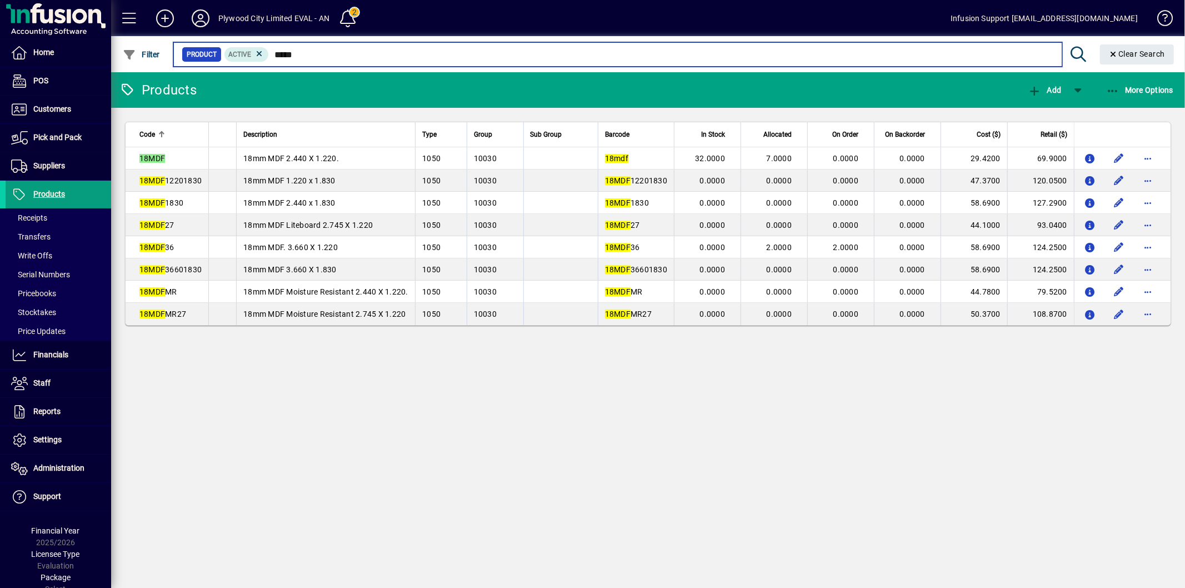
click at [326, 52] on input "*****" at bounding box center [661, 55] width 784 height 16
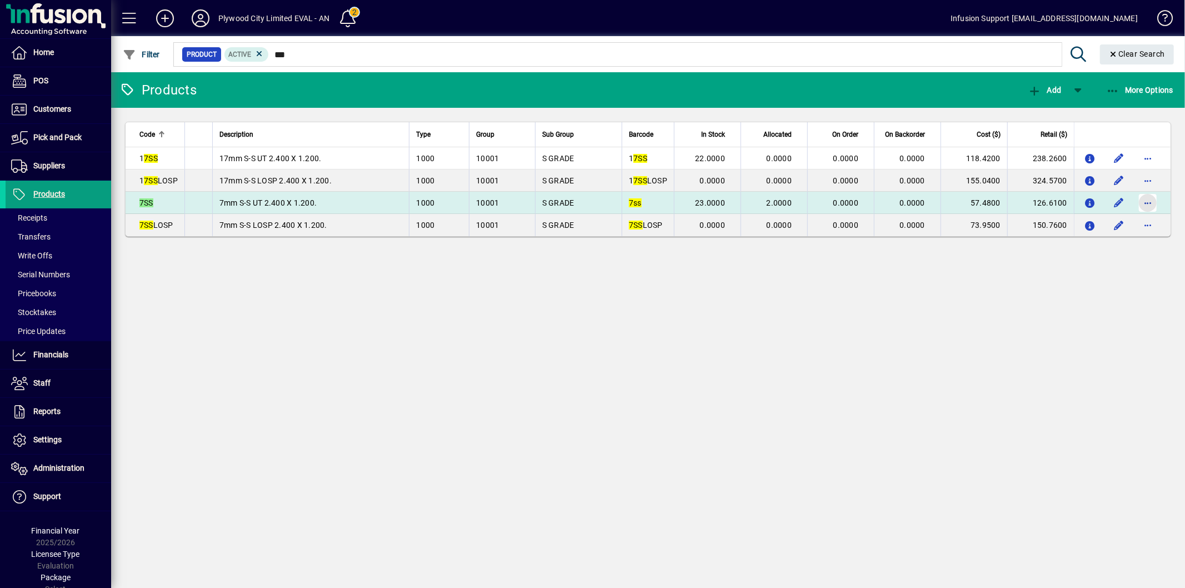
click at [1148, 202] on span "button" at bounding box center [1148, 202] width 27 height 27
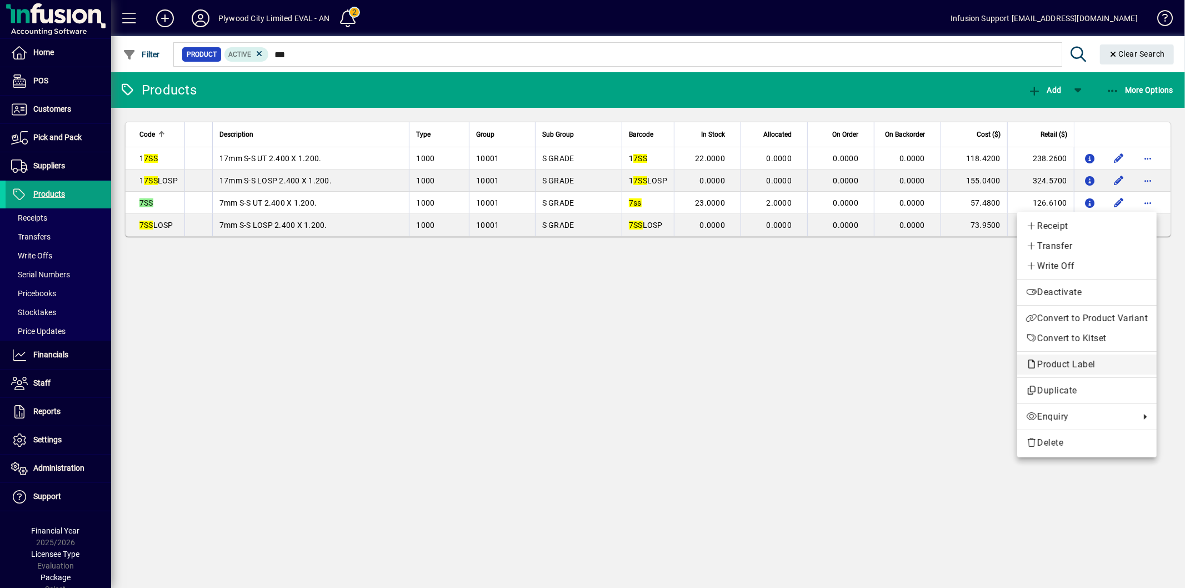
click at [1058, 363] on span "Product Label" at bounding box center [1063, 364] width 75 height 11
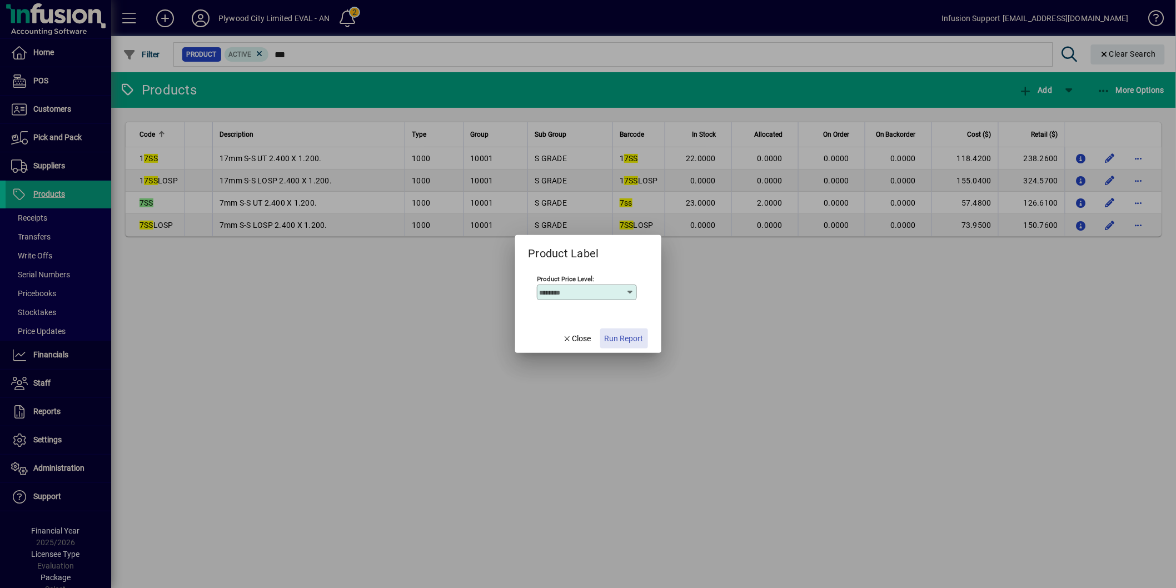
click at [627, 346] on span "button" at bounding box center [624, 338] width 48 height 27
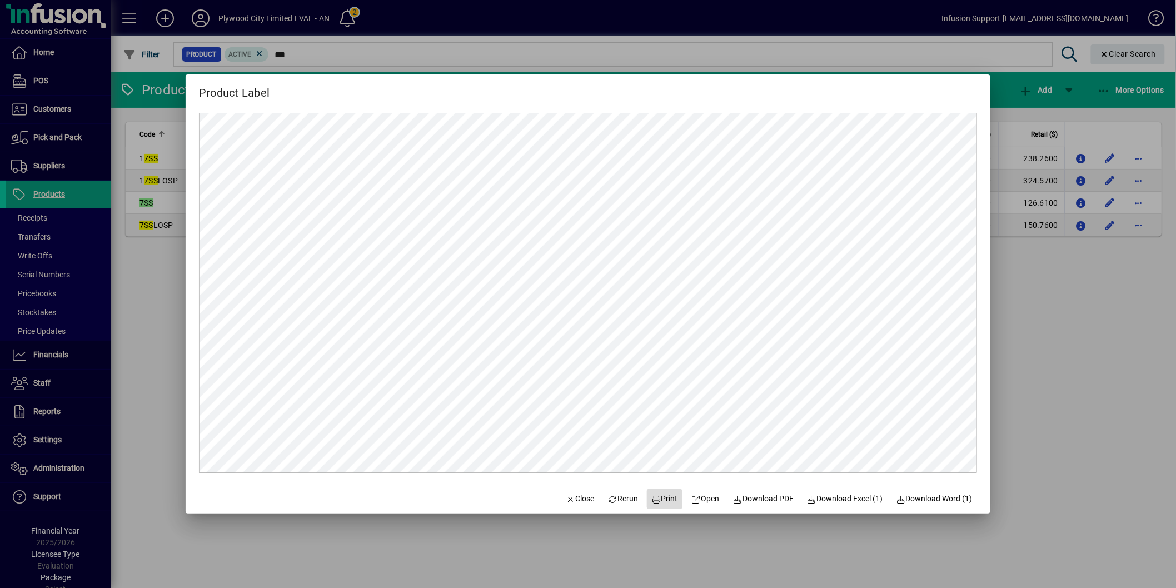
click at [664, 498] on span "Print" at bounding box center [664, 499] width 27 height 12
click at [576, 506] on span "button" at bounding box center [580, 499] width 38 height 27
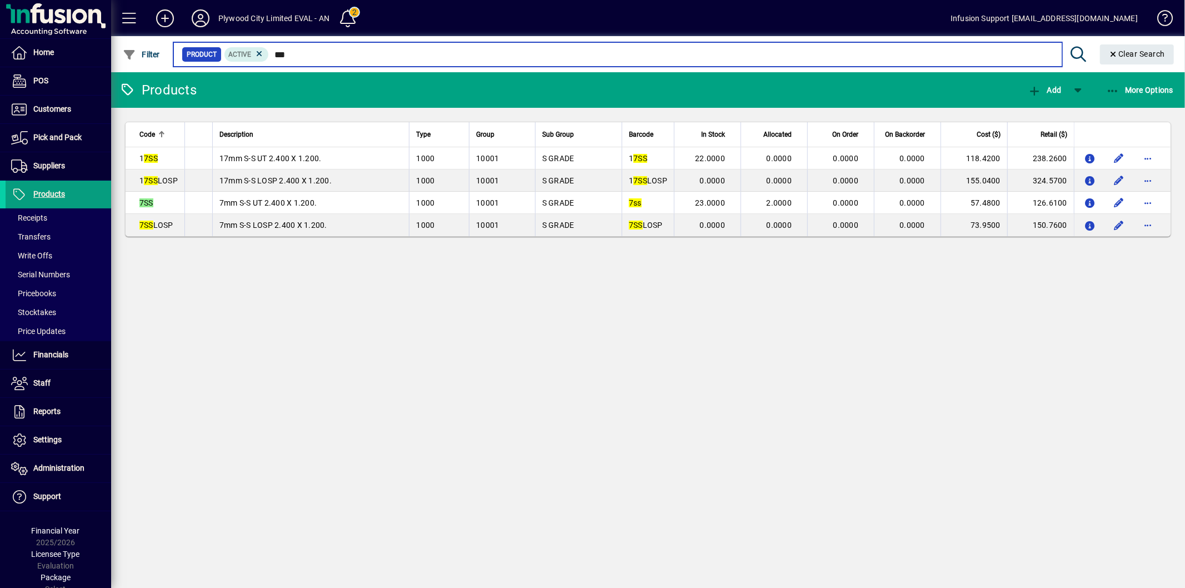
click at [315, 54] on input "***" at bounding box center [661, 55] width 784 height 16
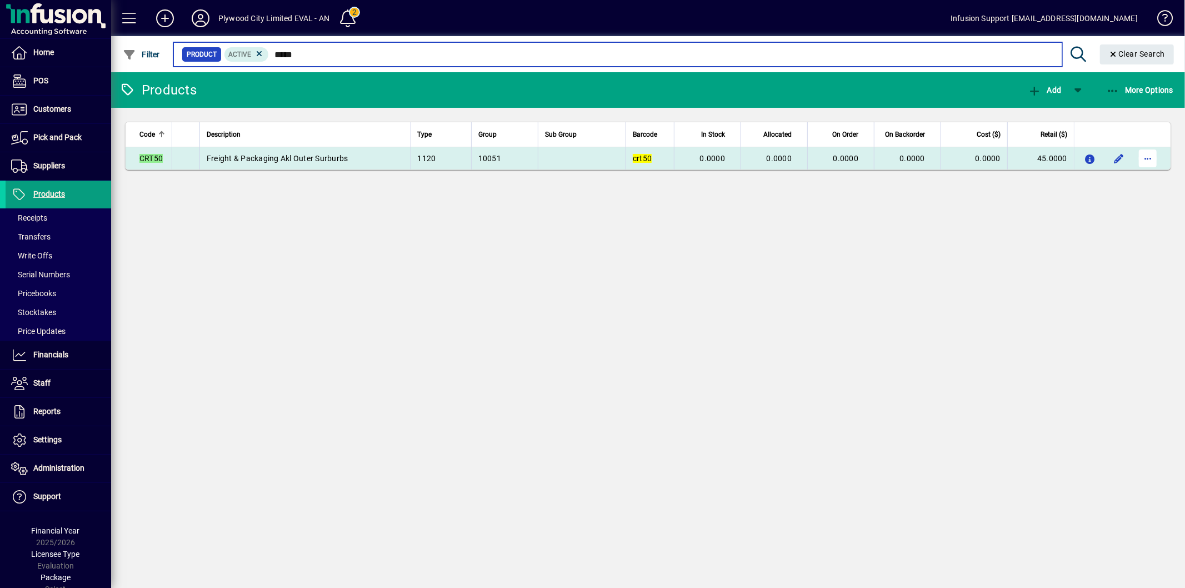
type input "*****"
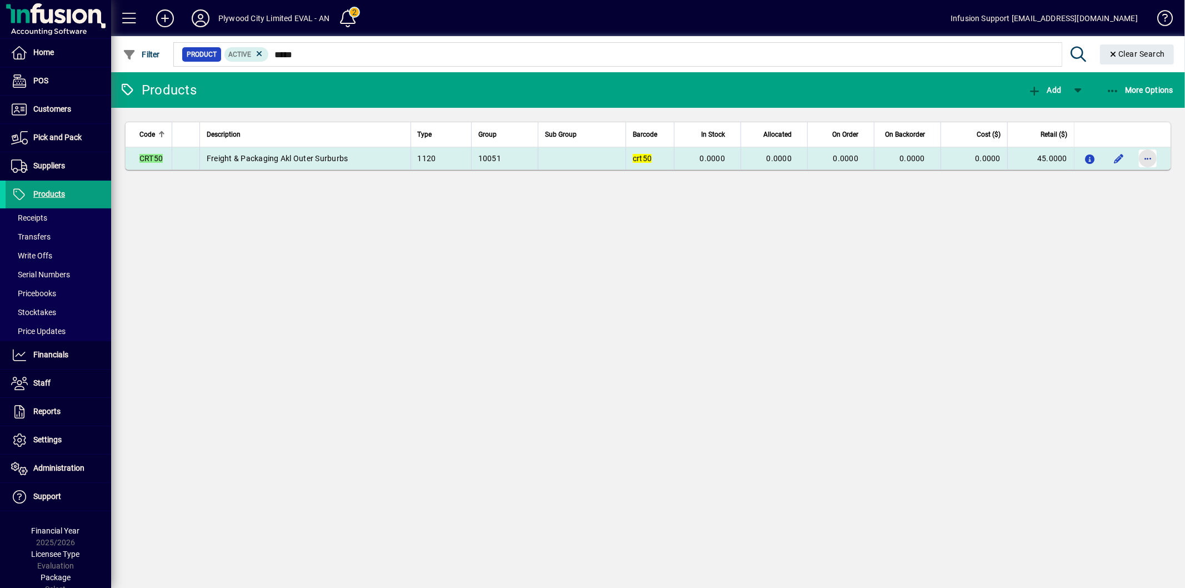
click at [1157, 163] on span "button" at bounding box center [1148, 158] width 27 height 27
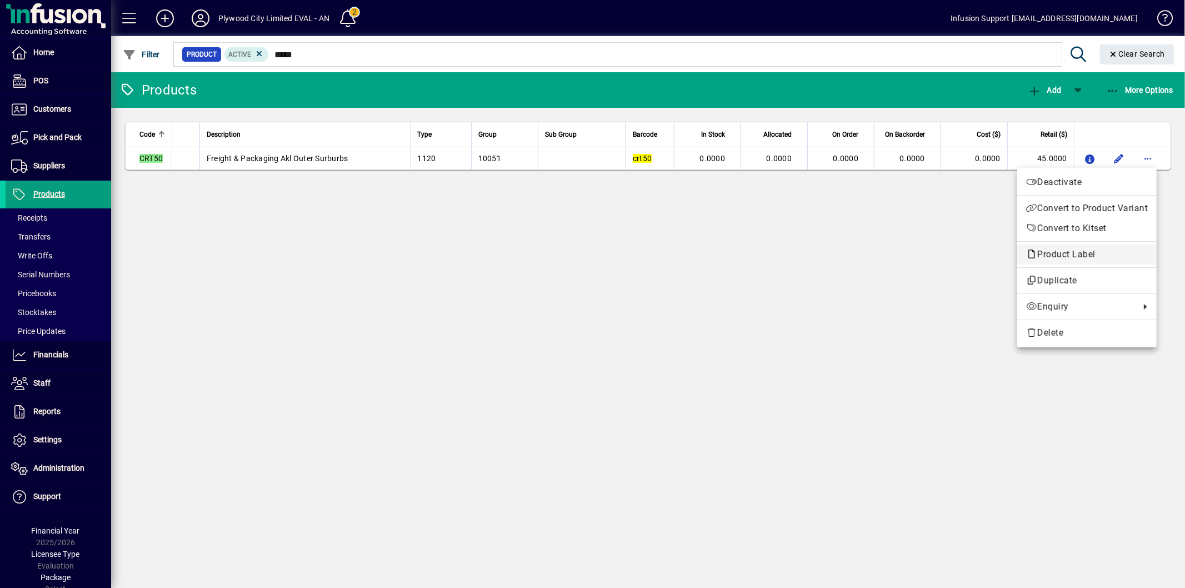
click at [1072, 262] on button "Product Label" at bounding box center [1086, 254] width 139 height 20
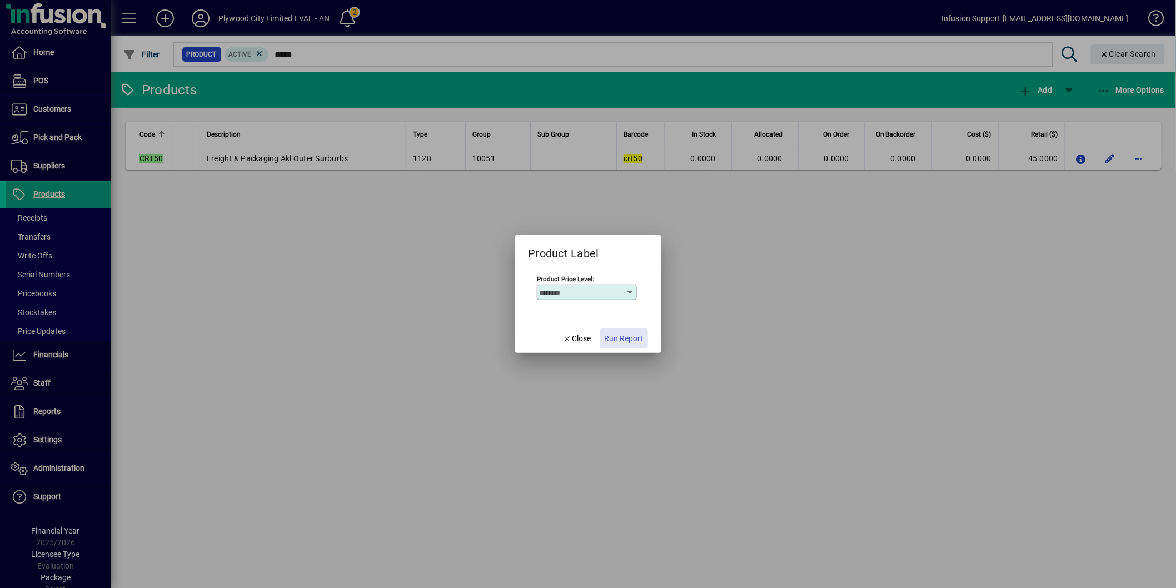
click at [618, 341] on span "Run Report" at bounding box center [624, 339] width 39 height 12
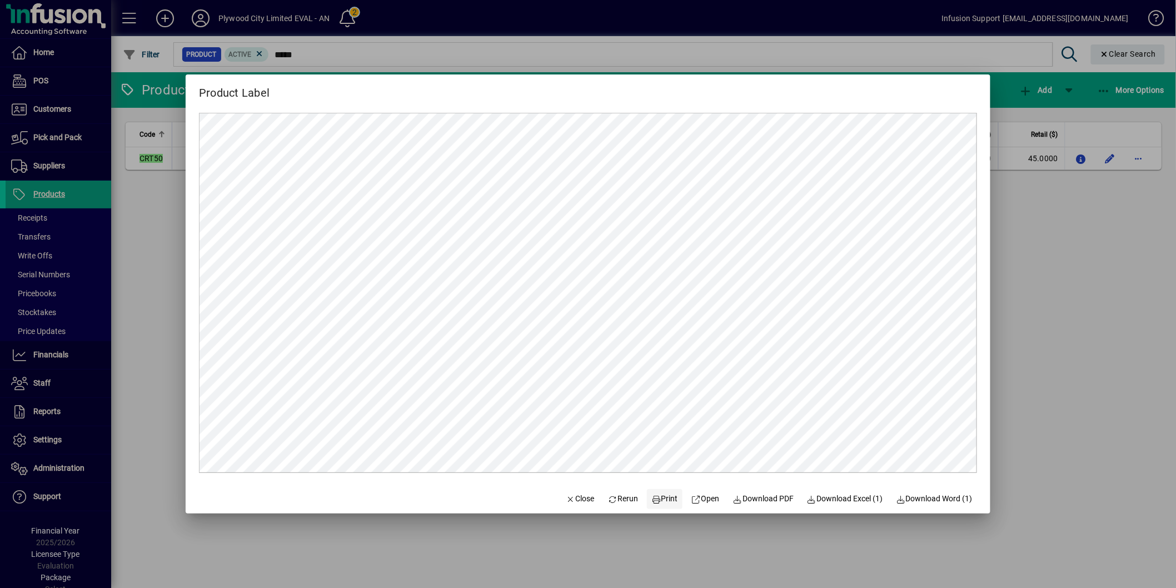
click at [647, 497] on span at bounding box center [665, 499] width 36 height 27
click at [569, 502] on span "Close" at bounding box center [580, 499] width 29 height 12
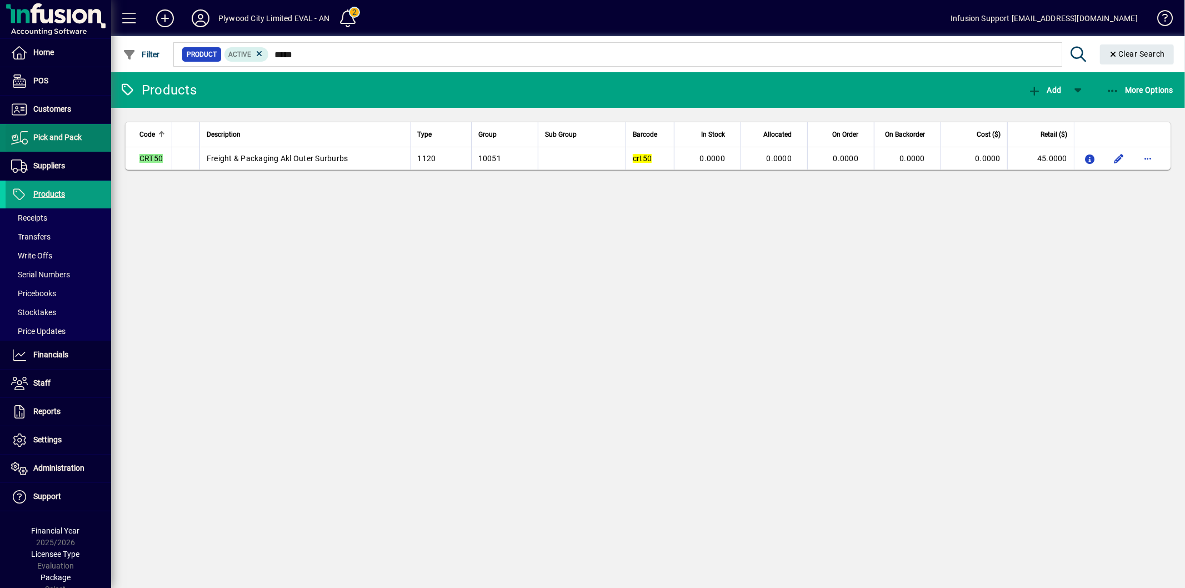
click at [59, 136] on span "Pick and Pack" at bounding box center [57, 137] width 48 height 9
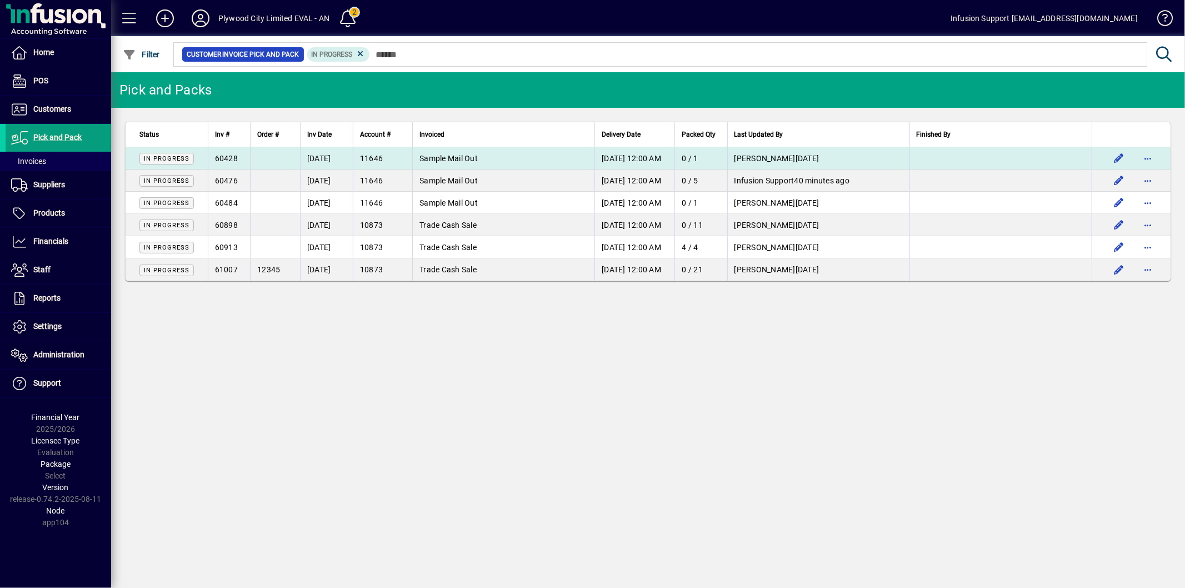
click at [259, 157] on td at bounding box center [275, 158] width 50 height 22
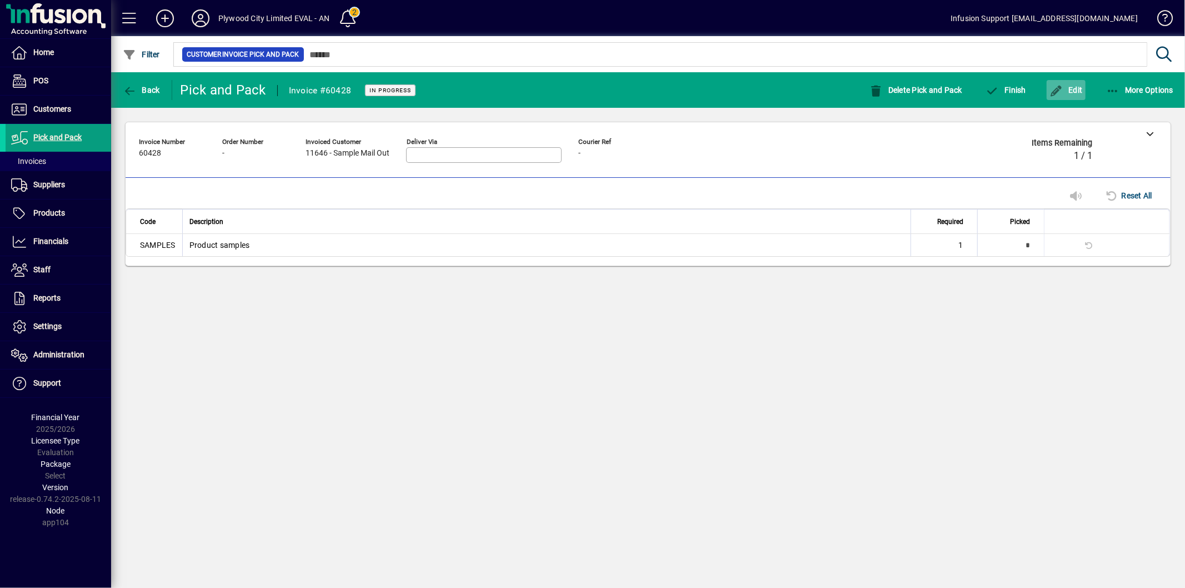
click at [1076, 93] on span "button" at bounding box center [1066, 90] width 39 height 27
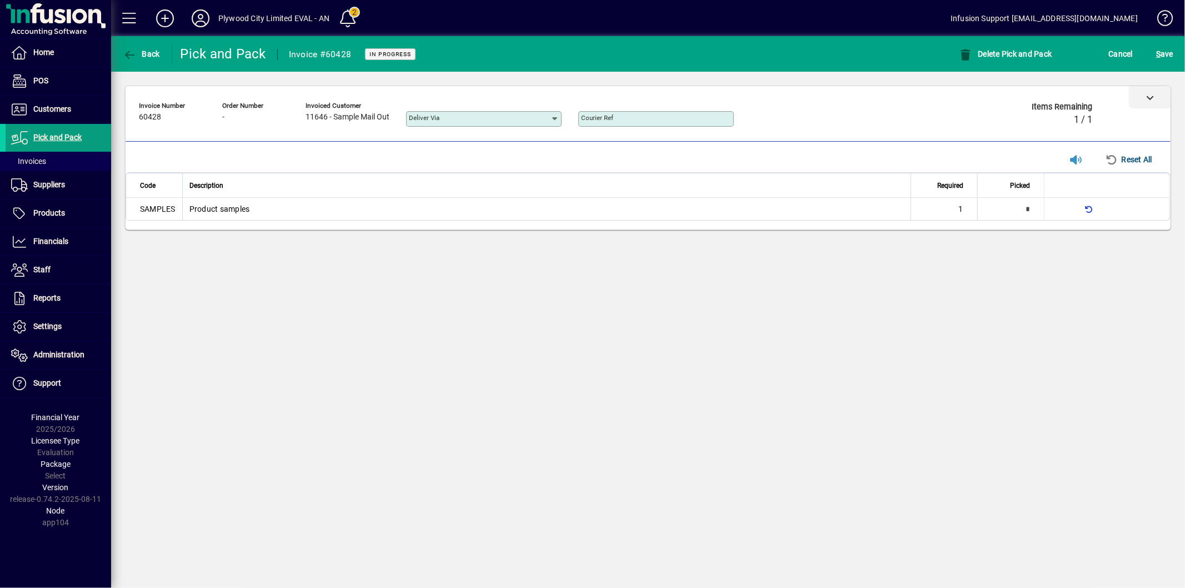
click at [1147, 107] on div at bounding box center [1150, 97] width 42 height 22
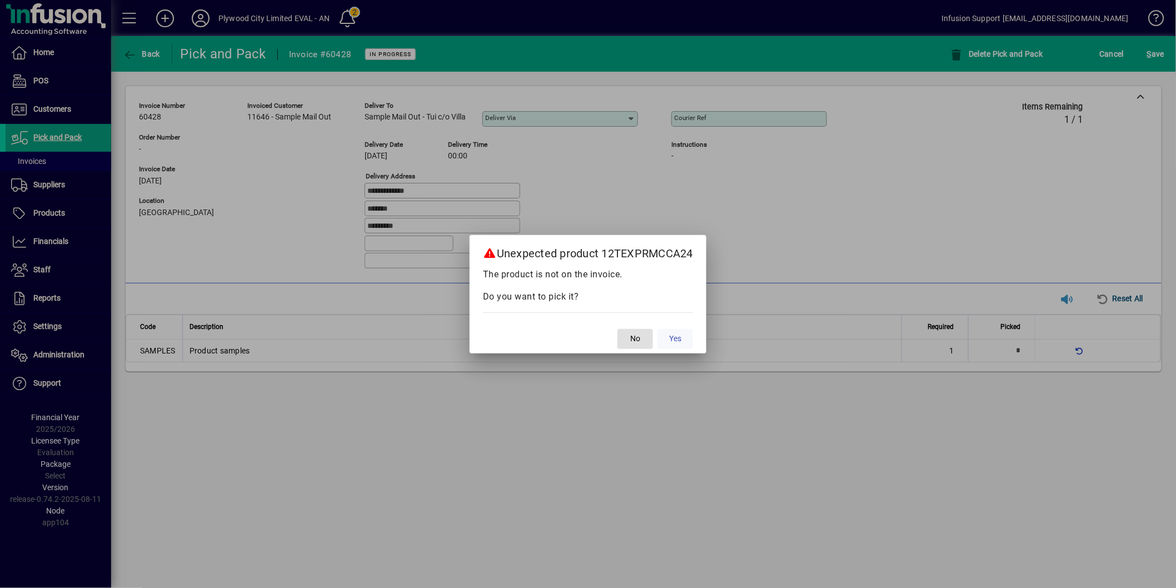
click at [678, 347] on span at bounding box center [675, 339] width 36 height 27
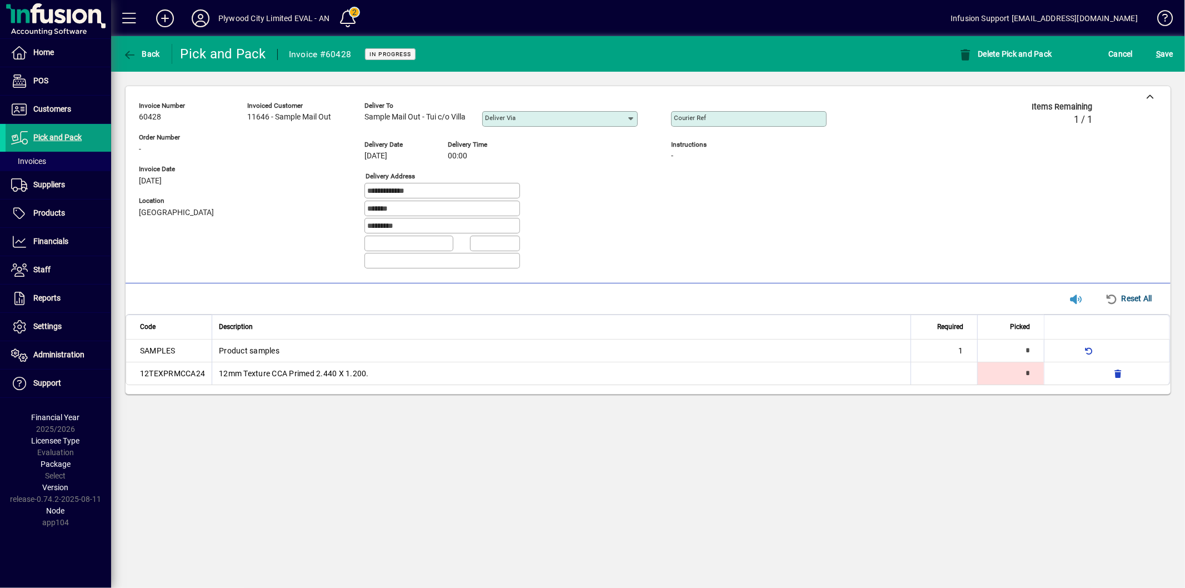
click at [654, 517] on div "**********" at bounding box center [648, 312] width 1074 height 552
click at [132, 66] on span "button" at bounding box center [141, 54] width 43 height 27
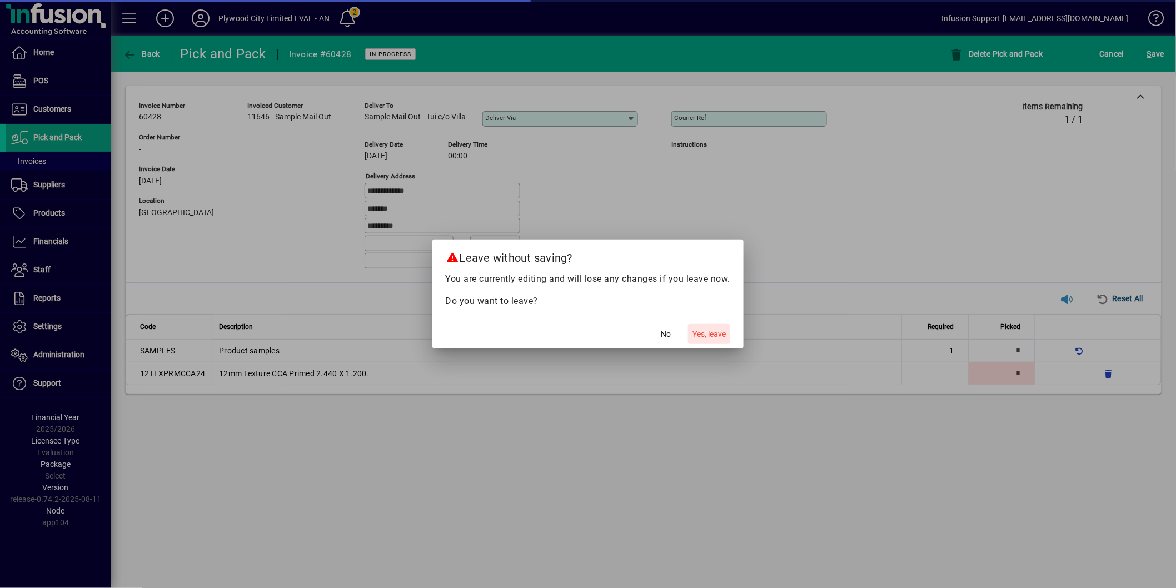
click at [714, 325] on span "button" at bounding box center [709, 334] width 42 height 27
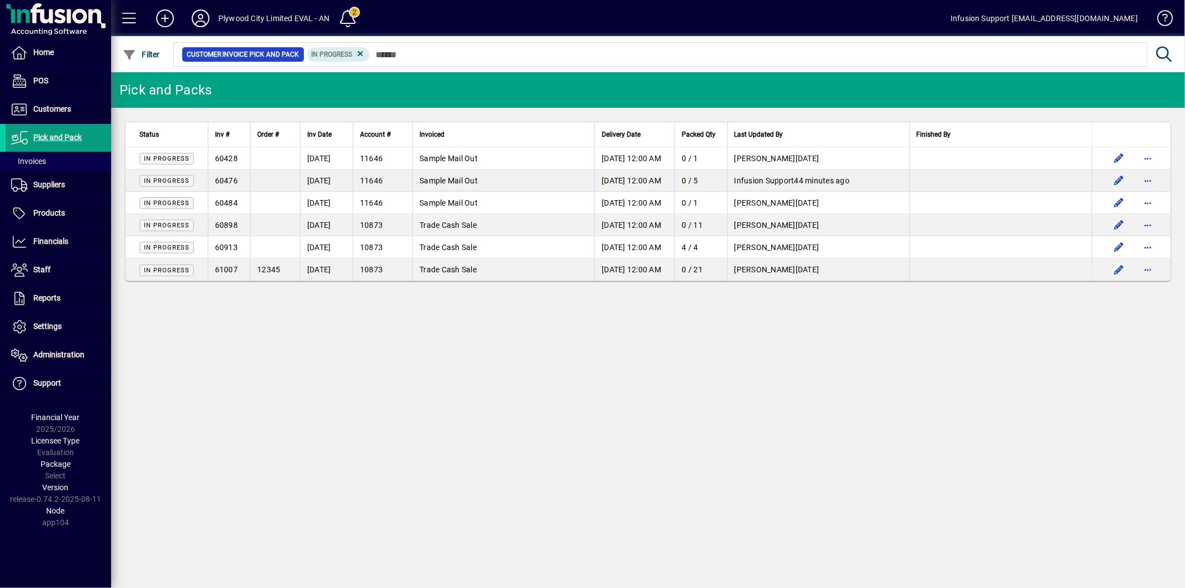
click at [458, 351] on div "Pick and Packs Status Inv # Order # Inv Date Account # Invoiced Delivery Date P…" at bounding box center [648, 330] width 1074 height 516
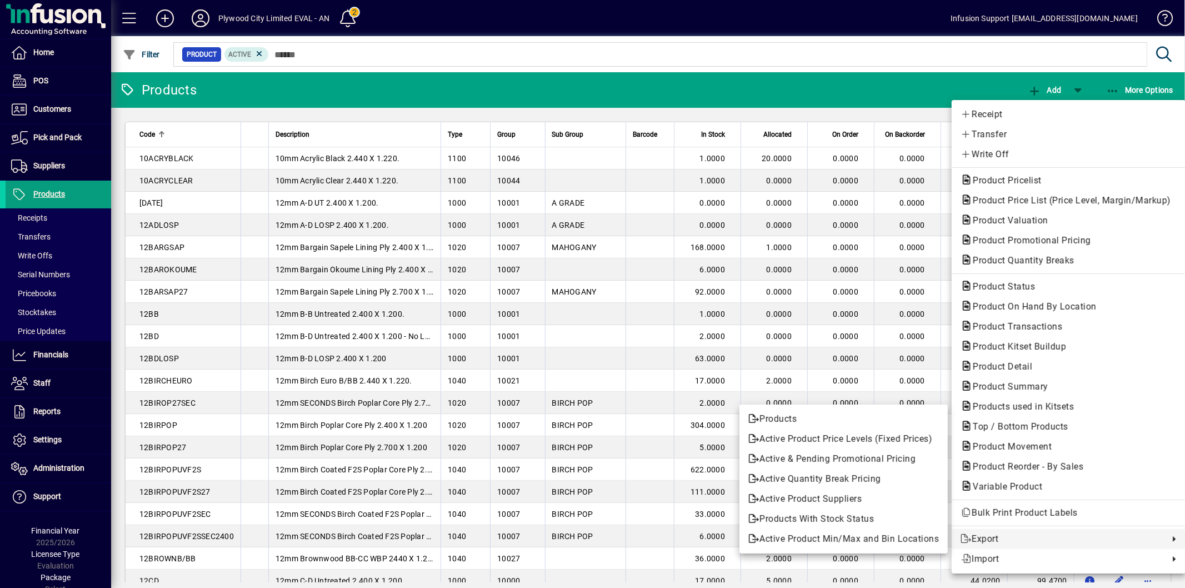
click at [197, 19] on div at bounding box center [592, 294] width 1185 height 588
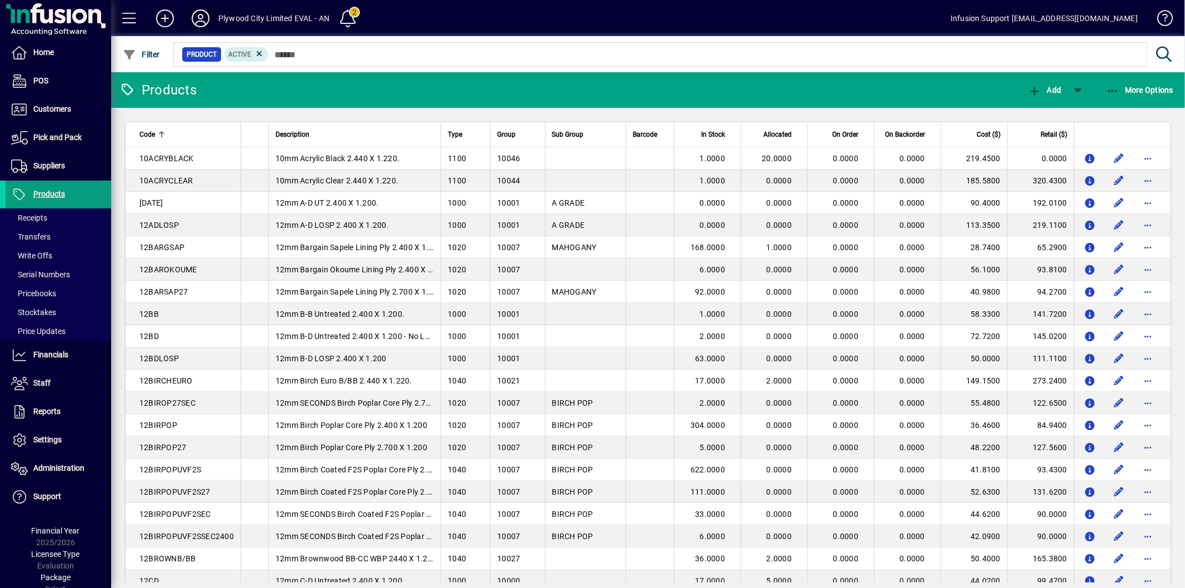
click at [198, 19] on icon at bounding box center [200, 18] width 22 height 18
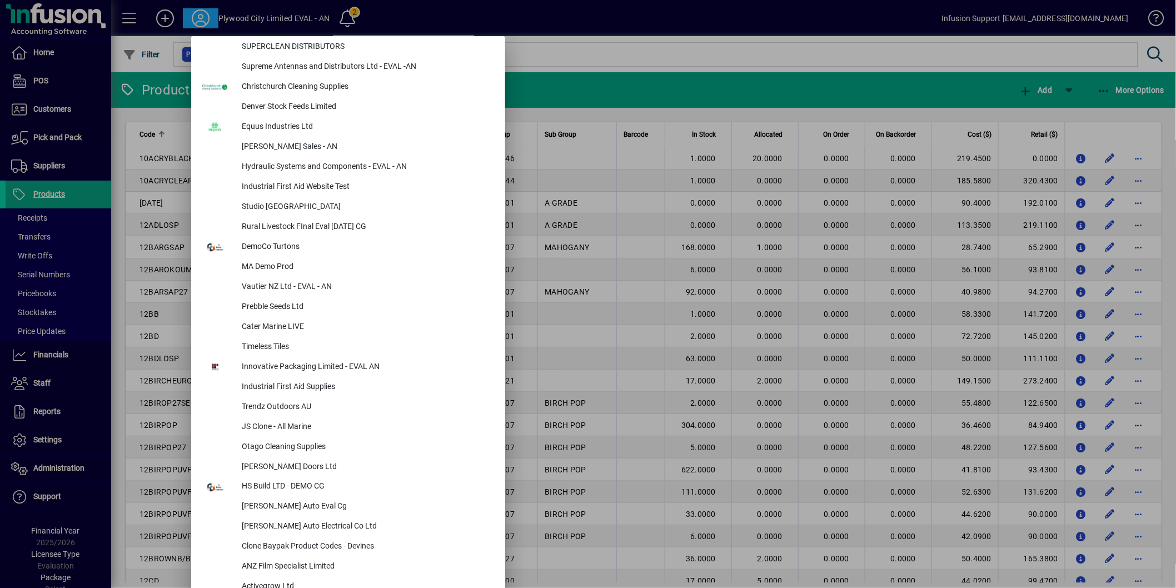
scroll to position [556, 0]
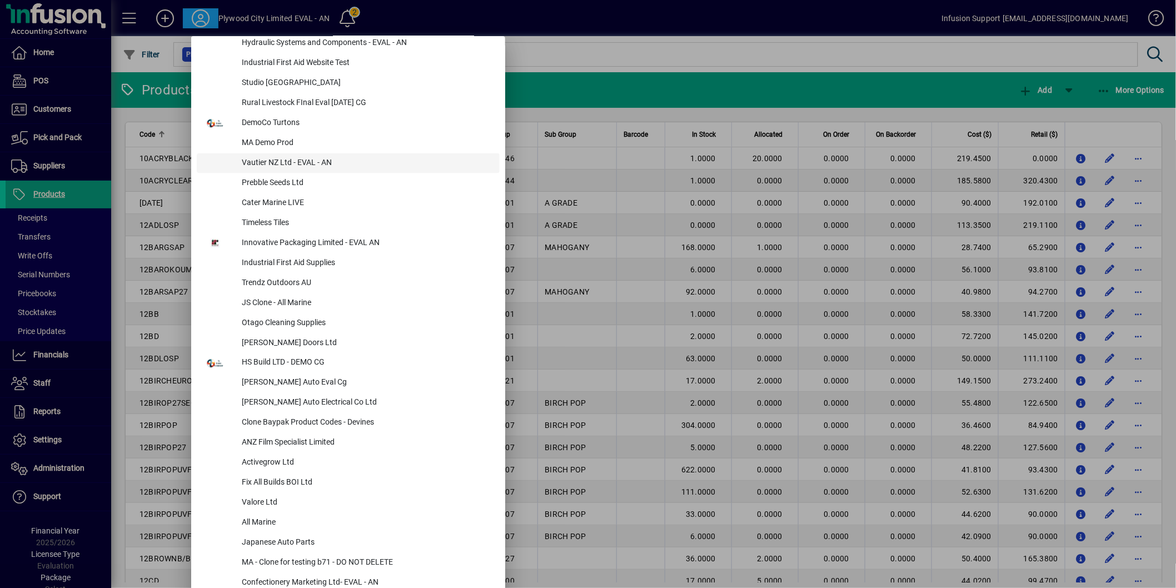
click at [275, 156] on div "Vautier NZ Ltd - EVAL - AN" at bounding box center [366, 163] width 267 height 20
